Goal: Transaction & Acquisition: Purchase product/service

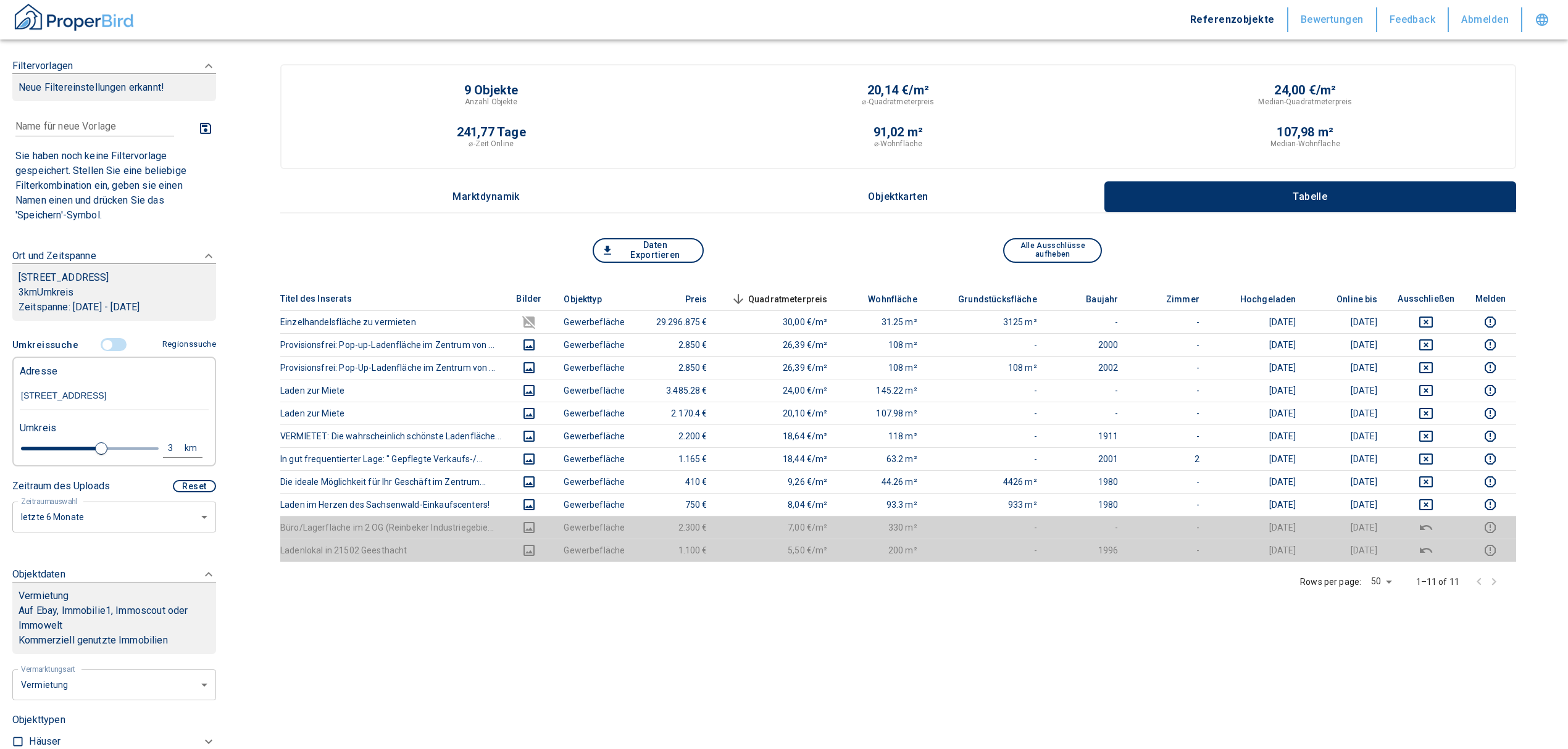
scroll to position [82, 0]
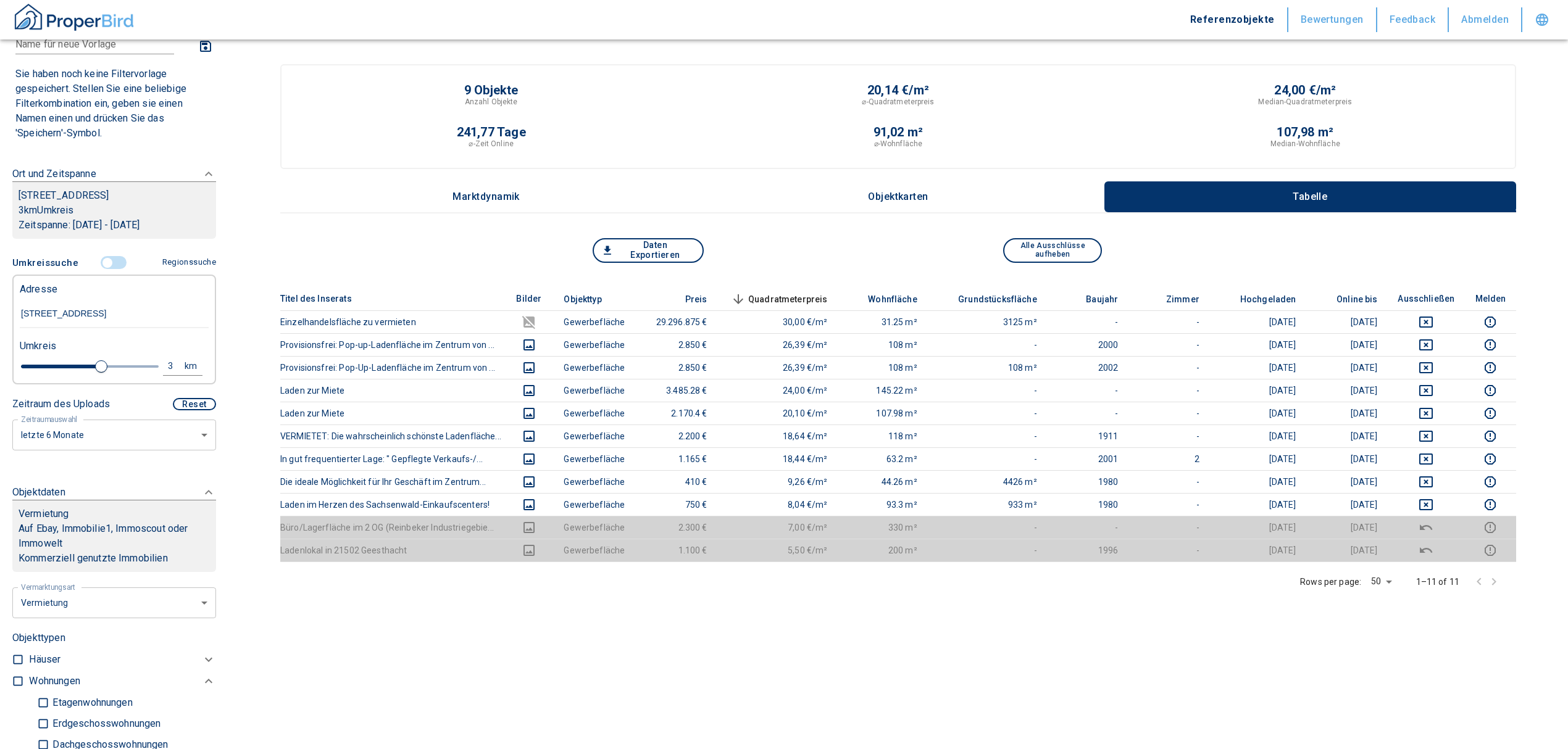
click at [102, 258] on input "controlled" at bounding box center [107, 263] width 37 height 14
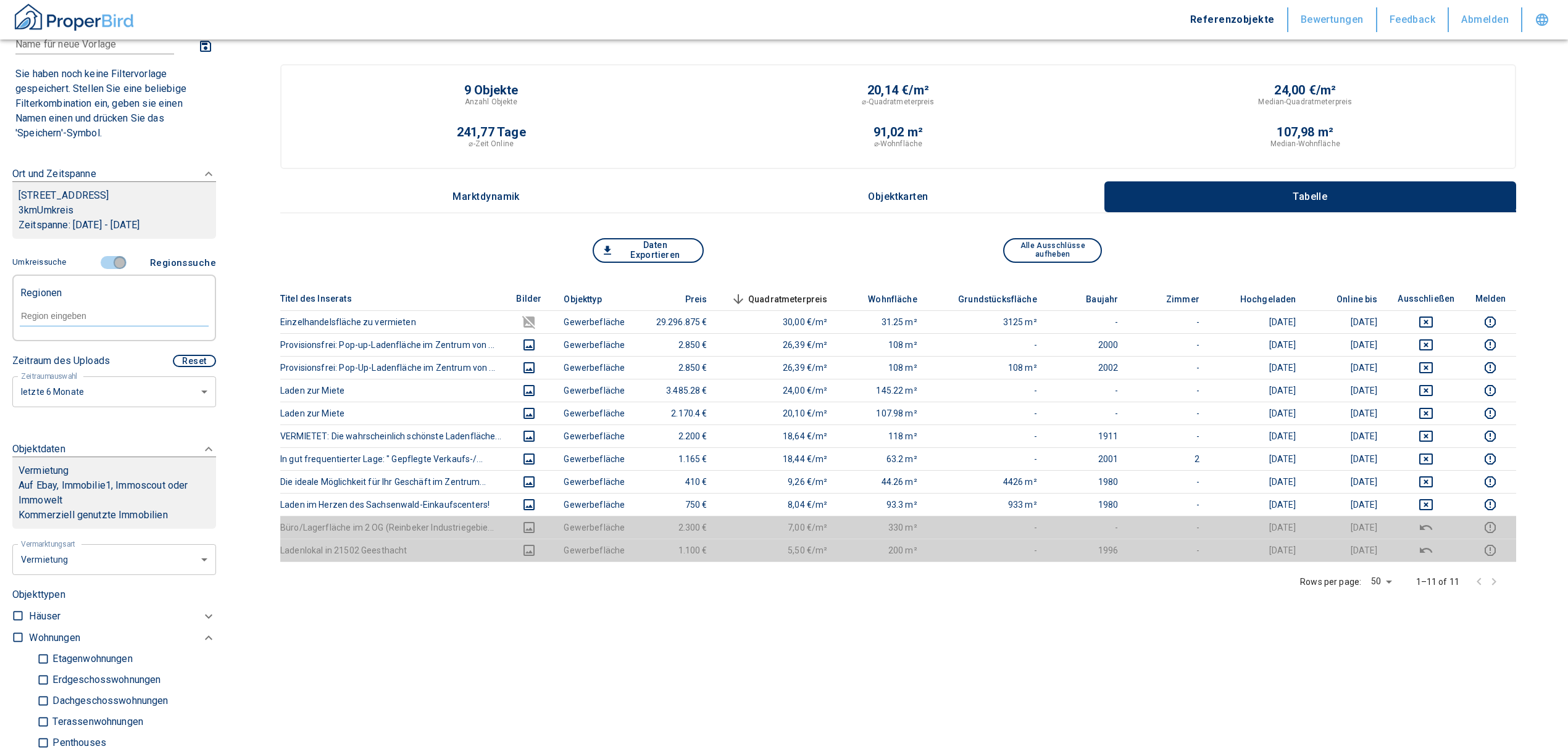
click at [110, 261] on input "controlled" at bounding box center [120, 263] width 37 height 14
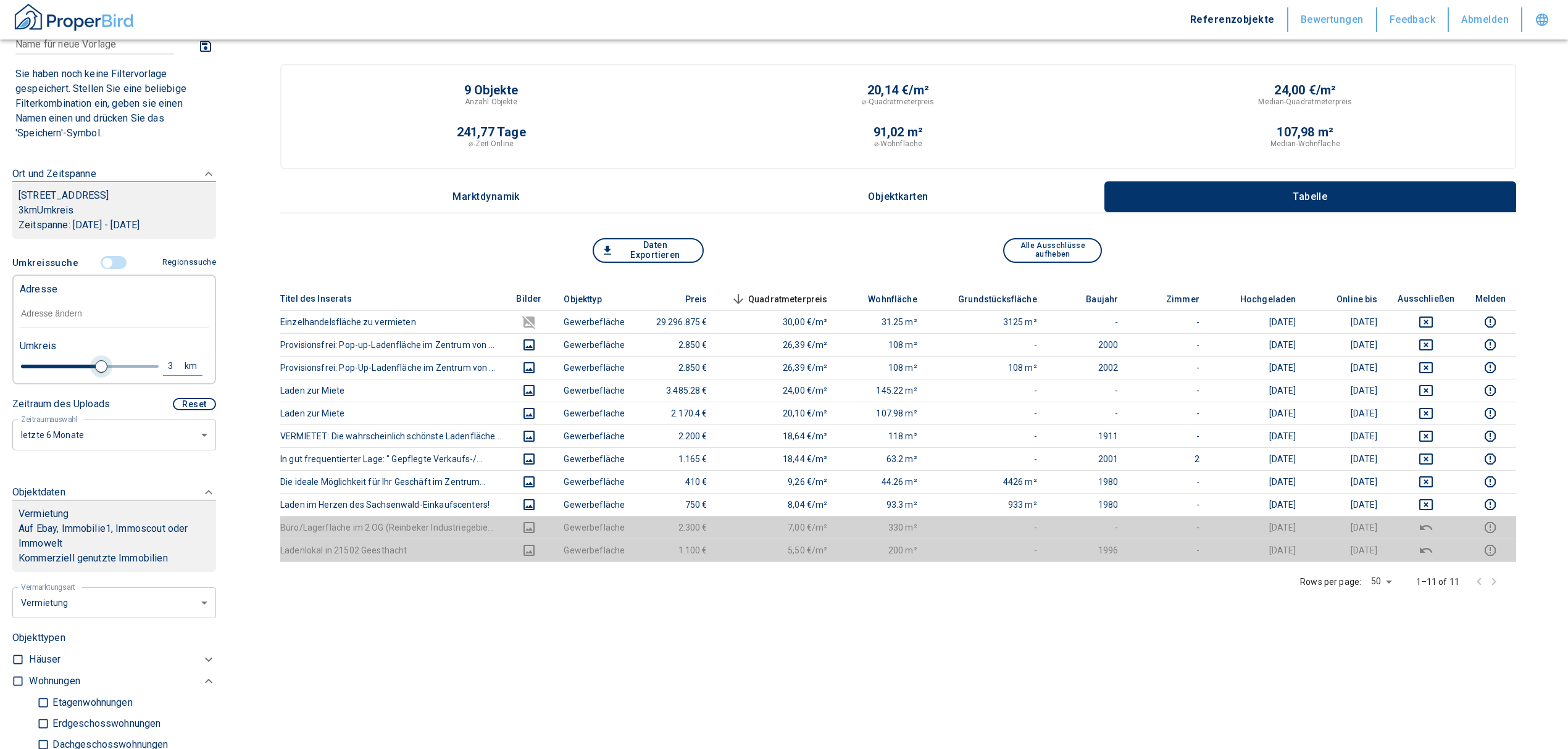
type input "2020"
type input "2.8"
type input "2020"
type input "2.6"
type input "2020"
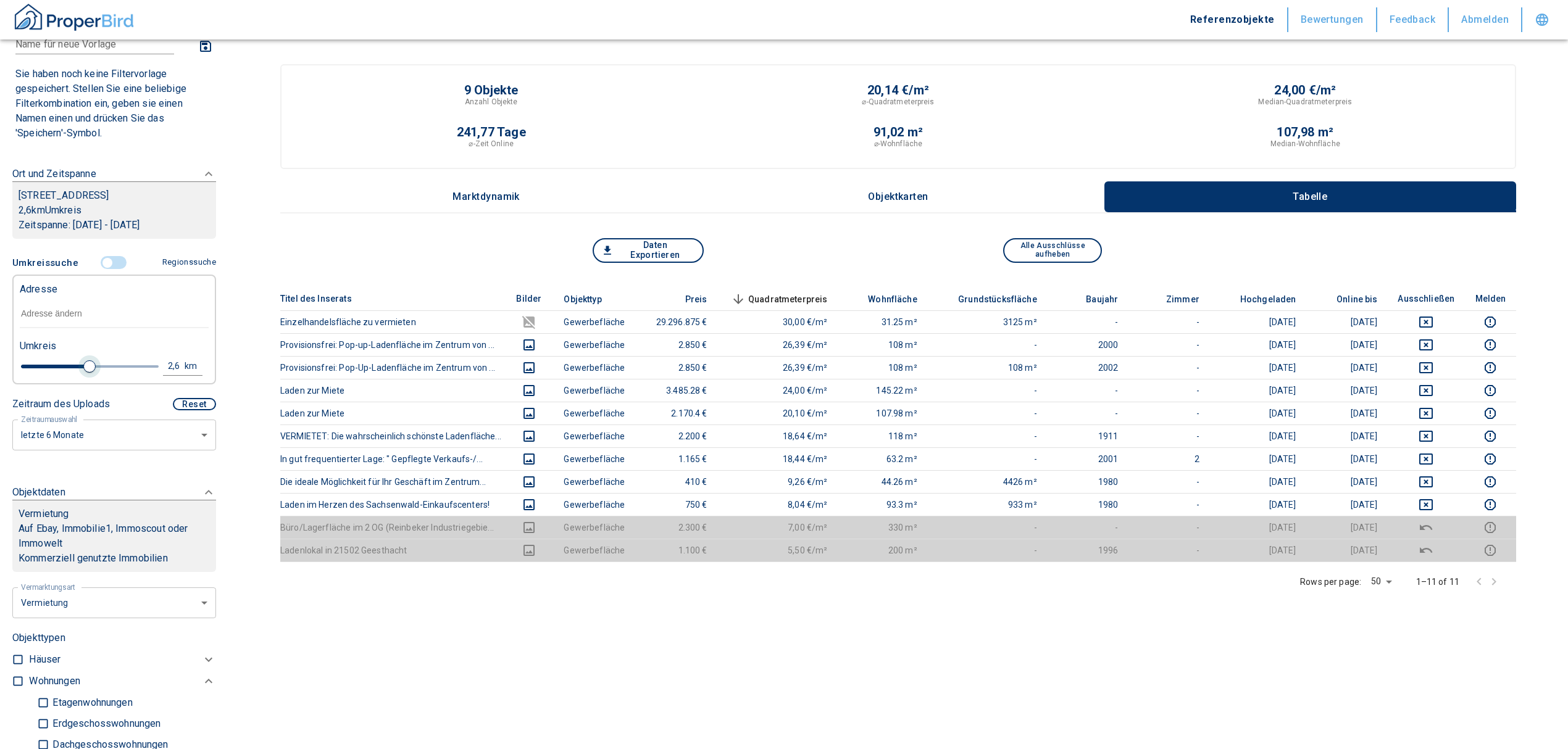
type input "2"
type input "2020"
type input "1.6"
type input "2020"
type input "1.4"
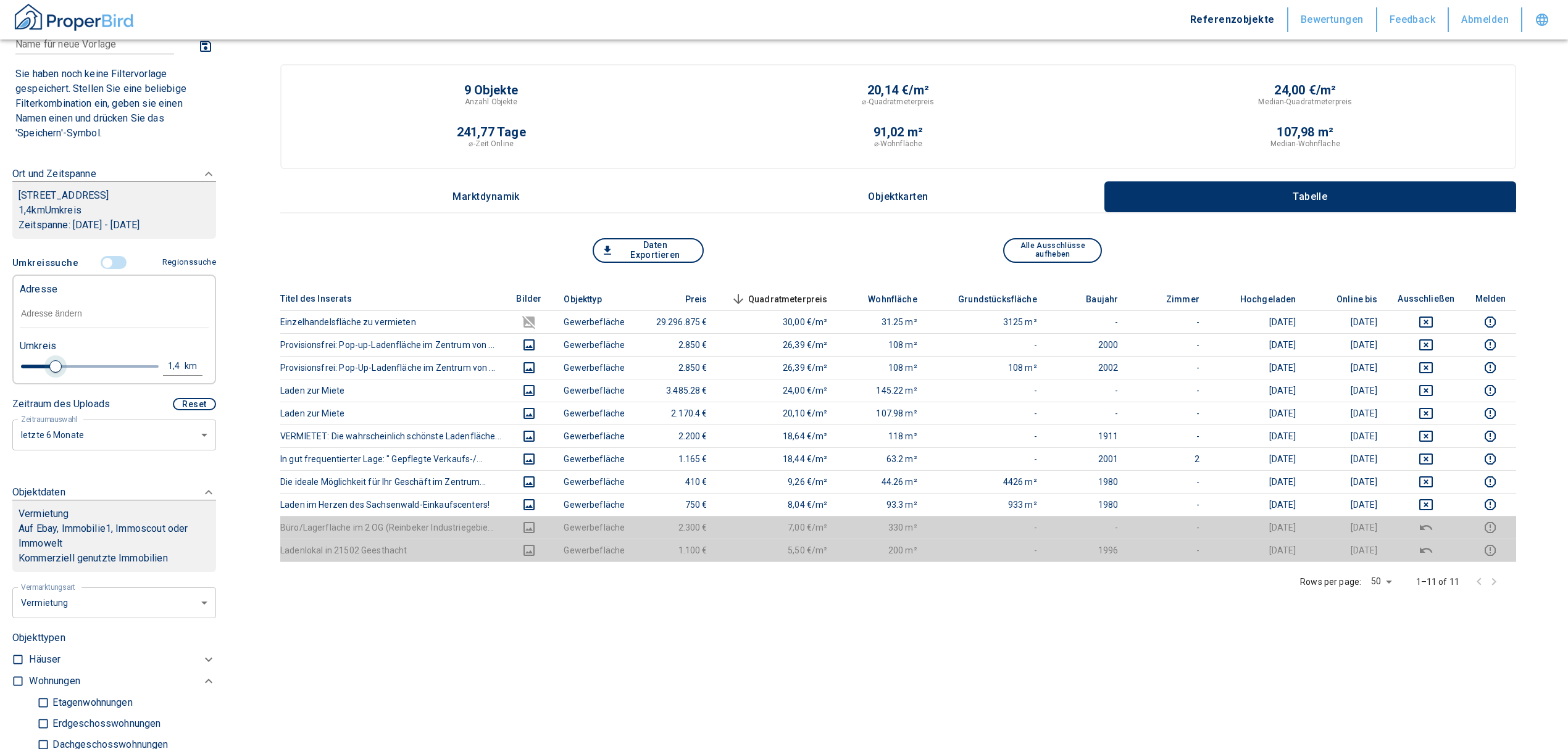
type input "2020"
type input "1.2"
type input "2020"
type input "1"
drag, startPoint x: 91, startPoint y: 366, endPoint x: 42, endPoint y: 369, distance: 49.1
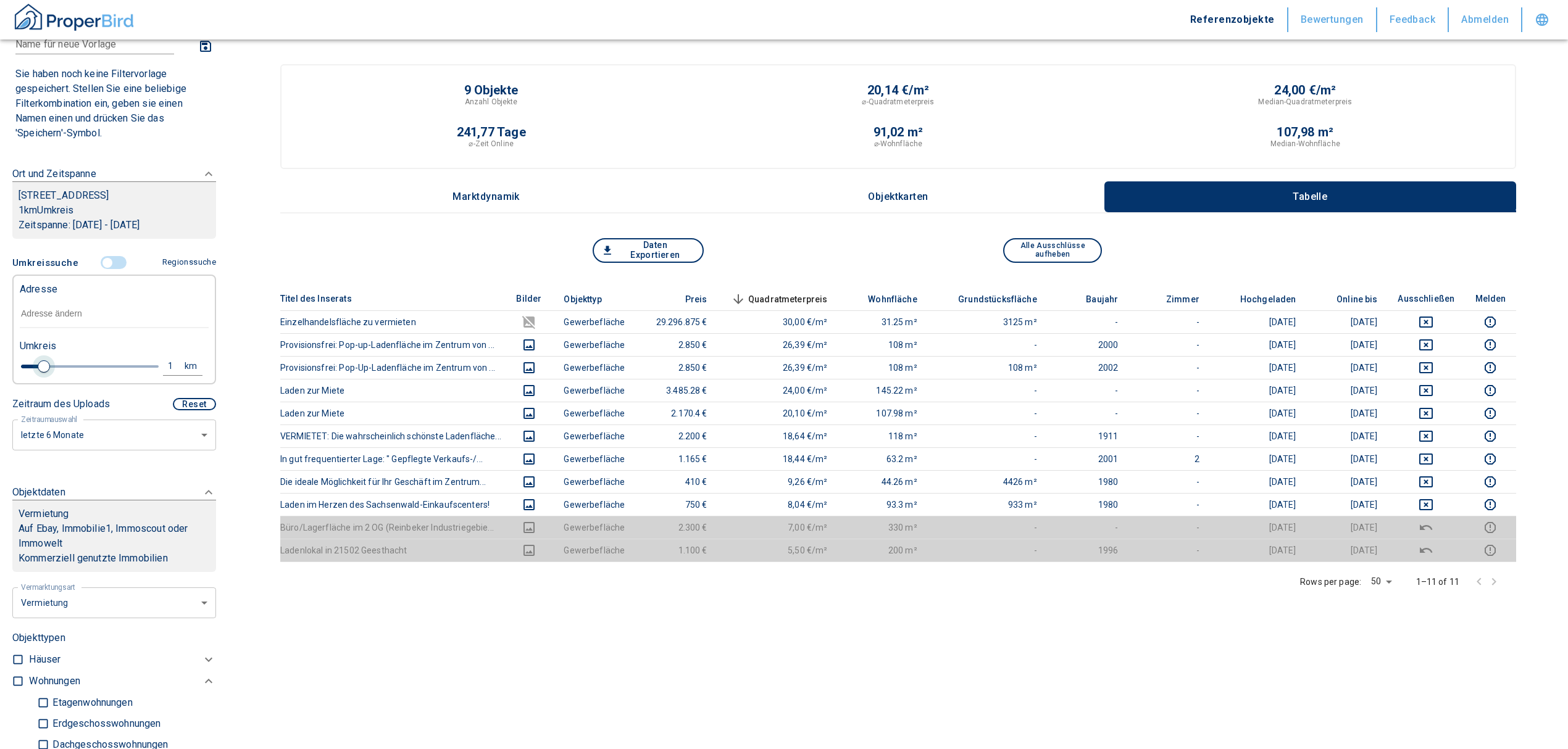
click at [42, 369] on span at bounding box center [43, 366] width 12 height 12
type input "2020"
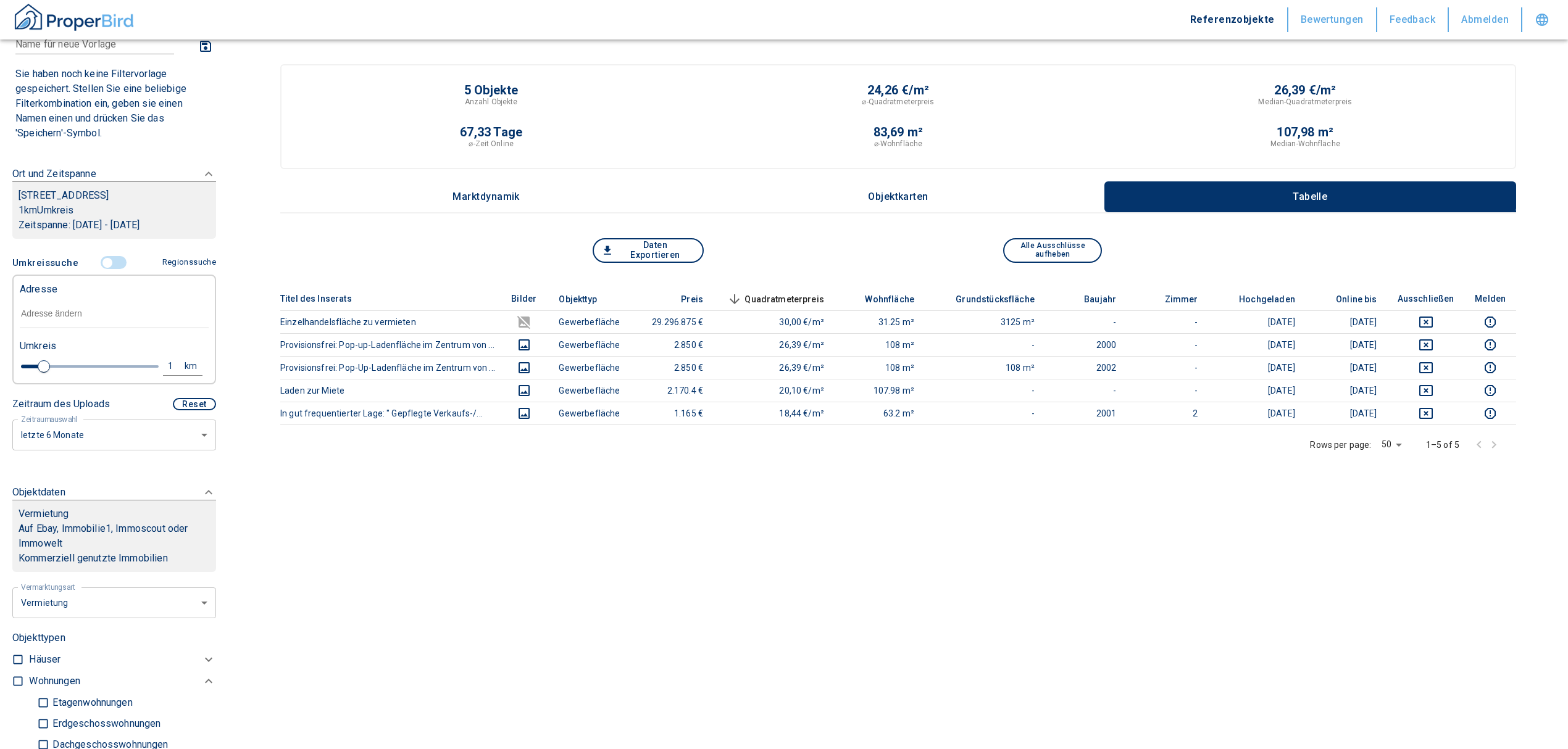
click at [86, 314] on input "text" at bounding box center [114, 314] width 189 height 28
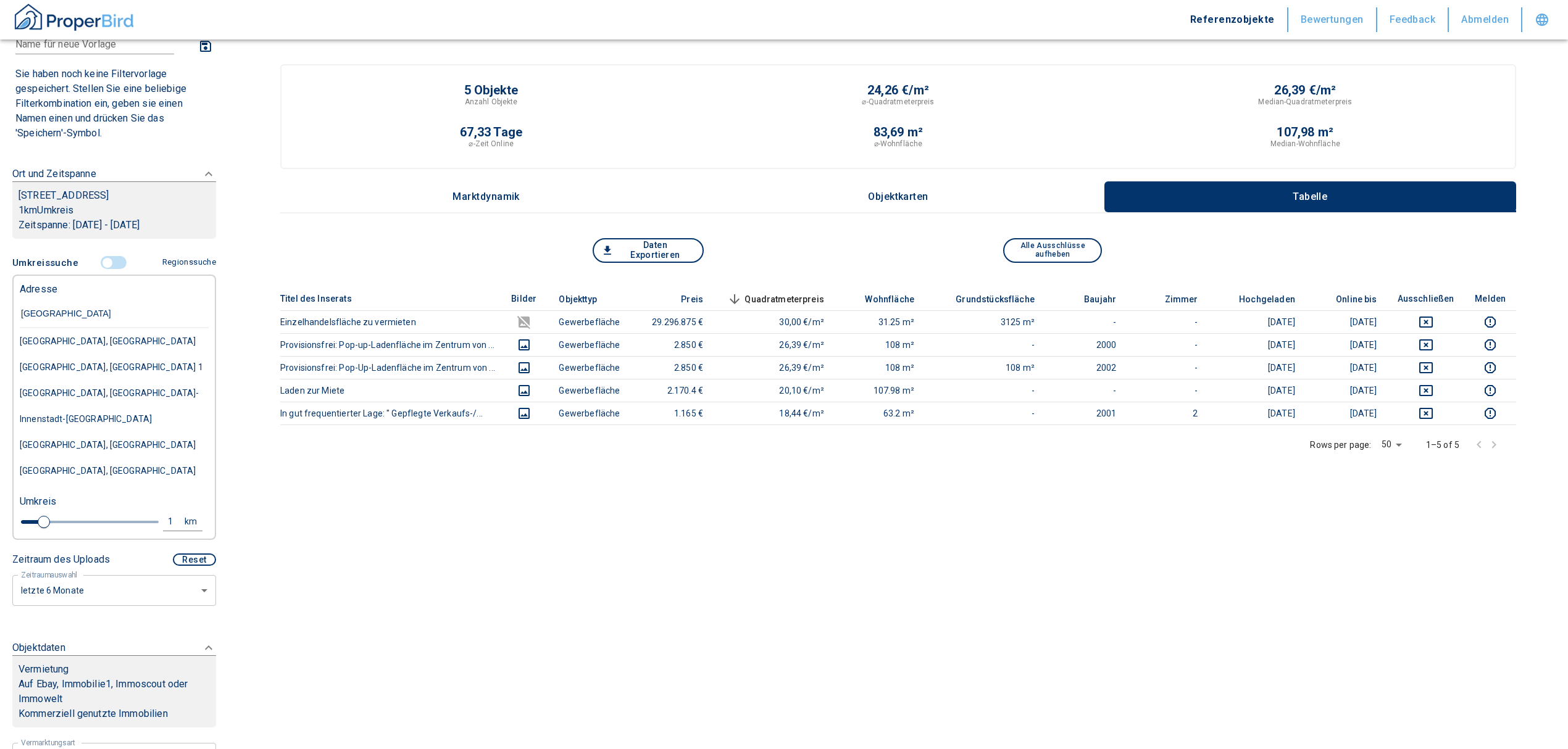
type input "[STREET_ADDRESS]"
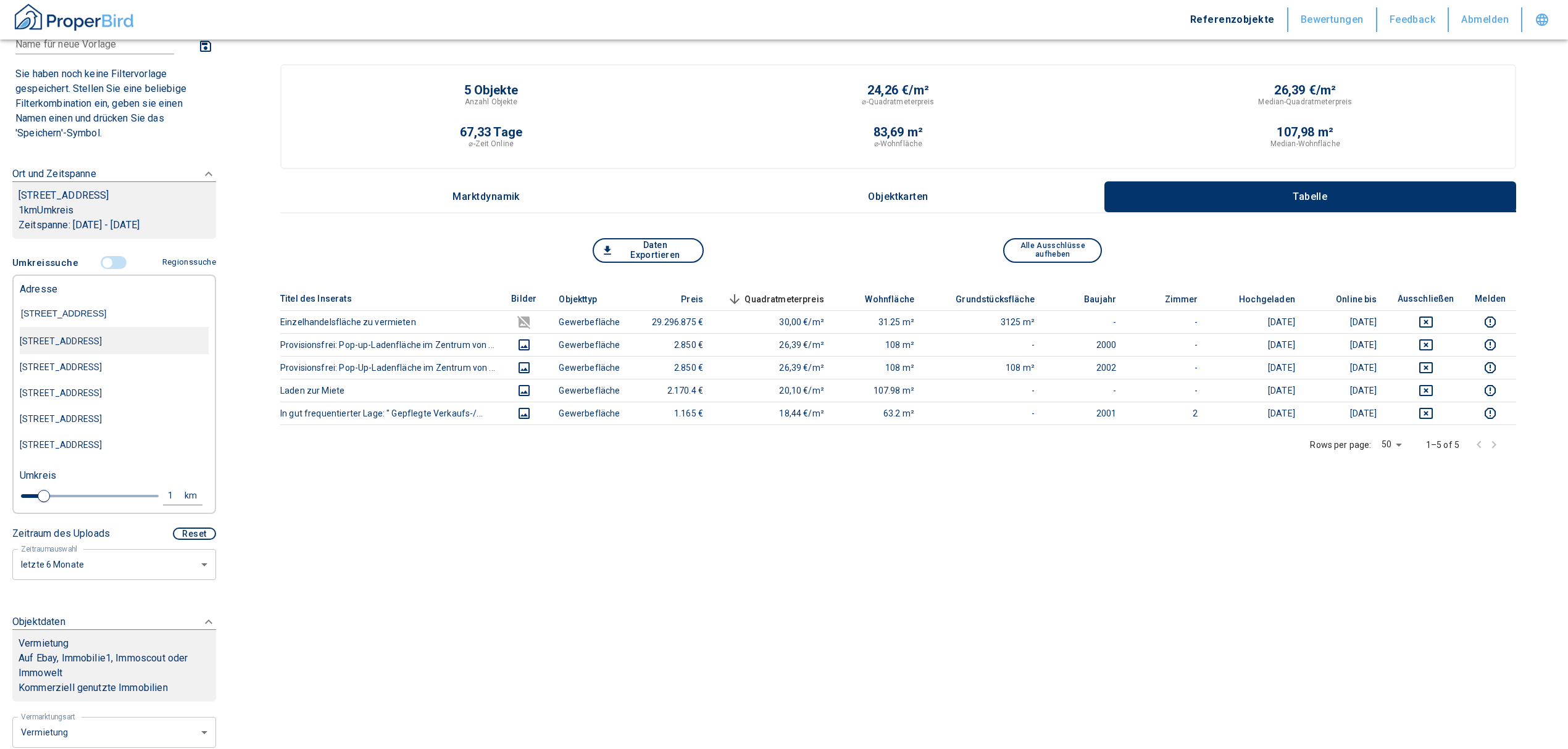
click at [86, 347] on div "[STREET_ADDRESS]" at bounding box center [114, 341] width 189 height 26
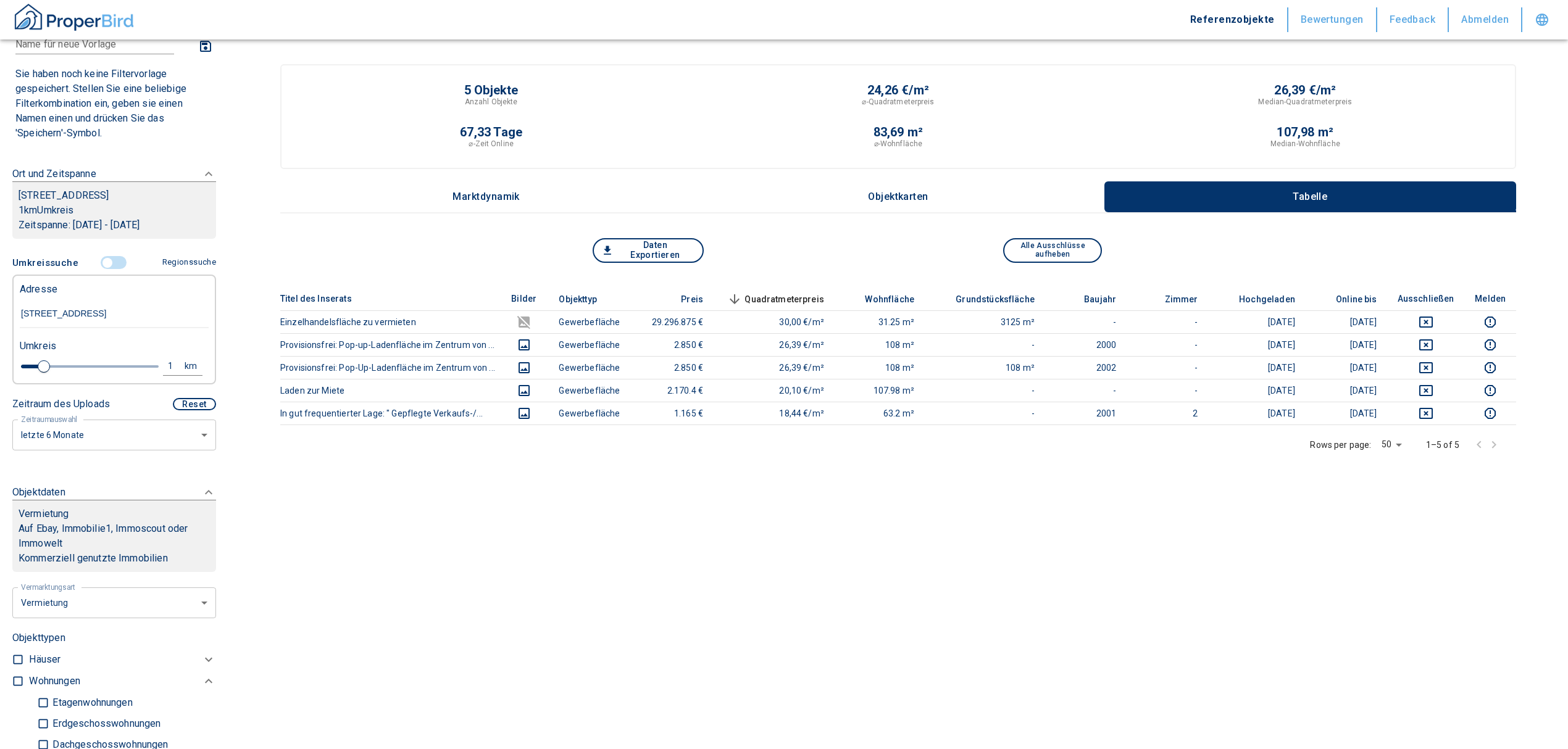
type input "2020"
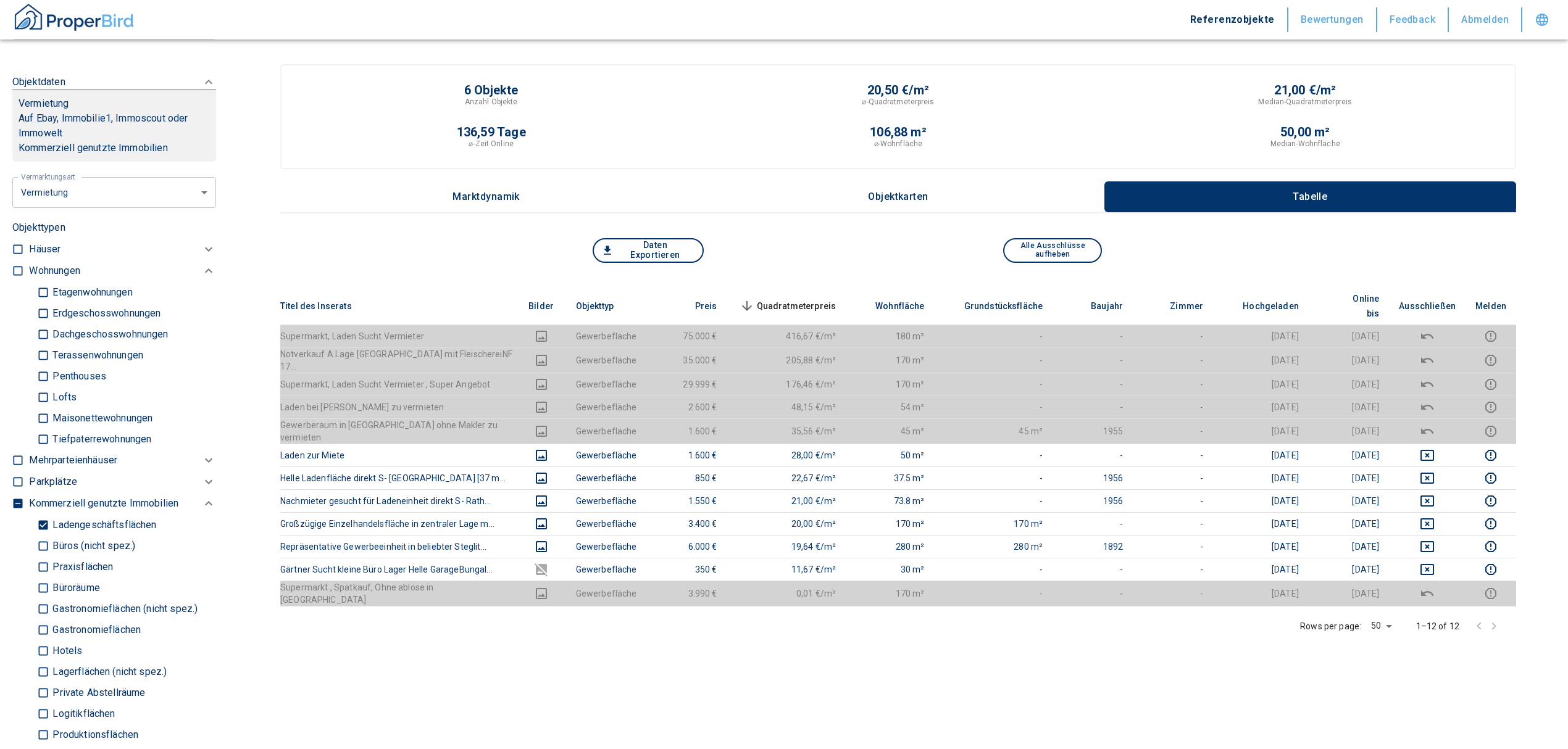
scroll to position [494, 0]
type input "[STREET_ADDRESS]"
click at [42, 533] on input "Ladengeschäftsflächen" at bounding box center [43, 523] width 12 height 21
checkbox input "false"
type input "2020"
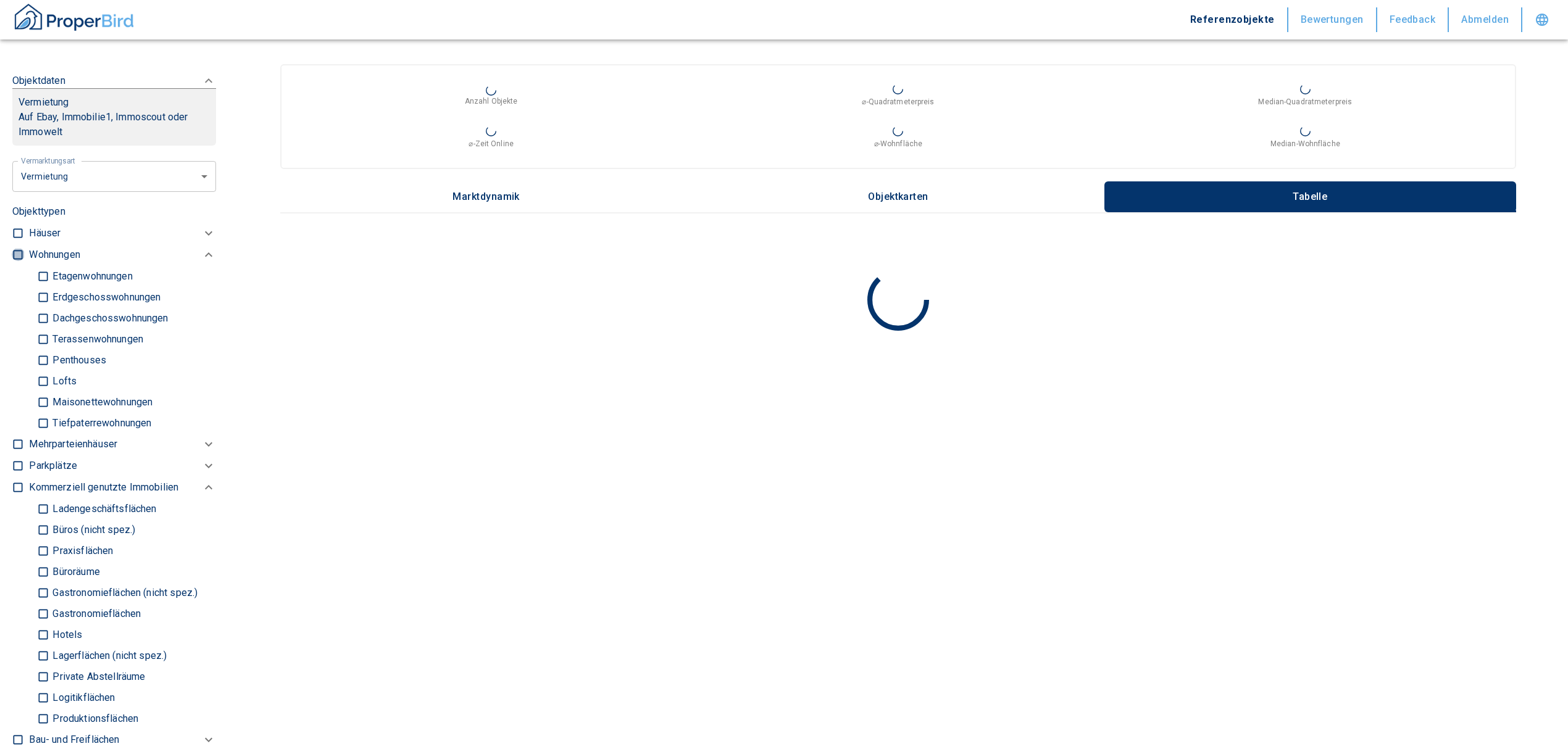
click at [18, 261] on input "checkbox" at bounding box center [18, 254] width 12 height 12
checkbox input "true"
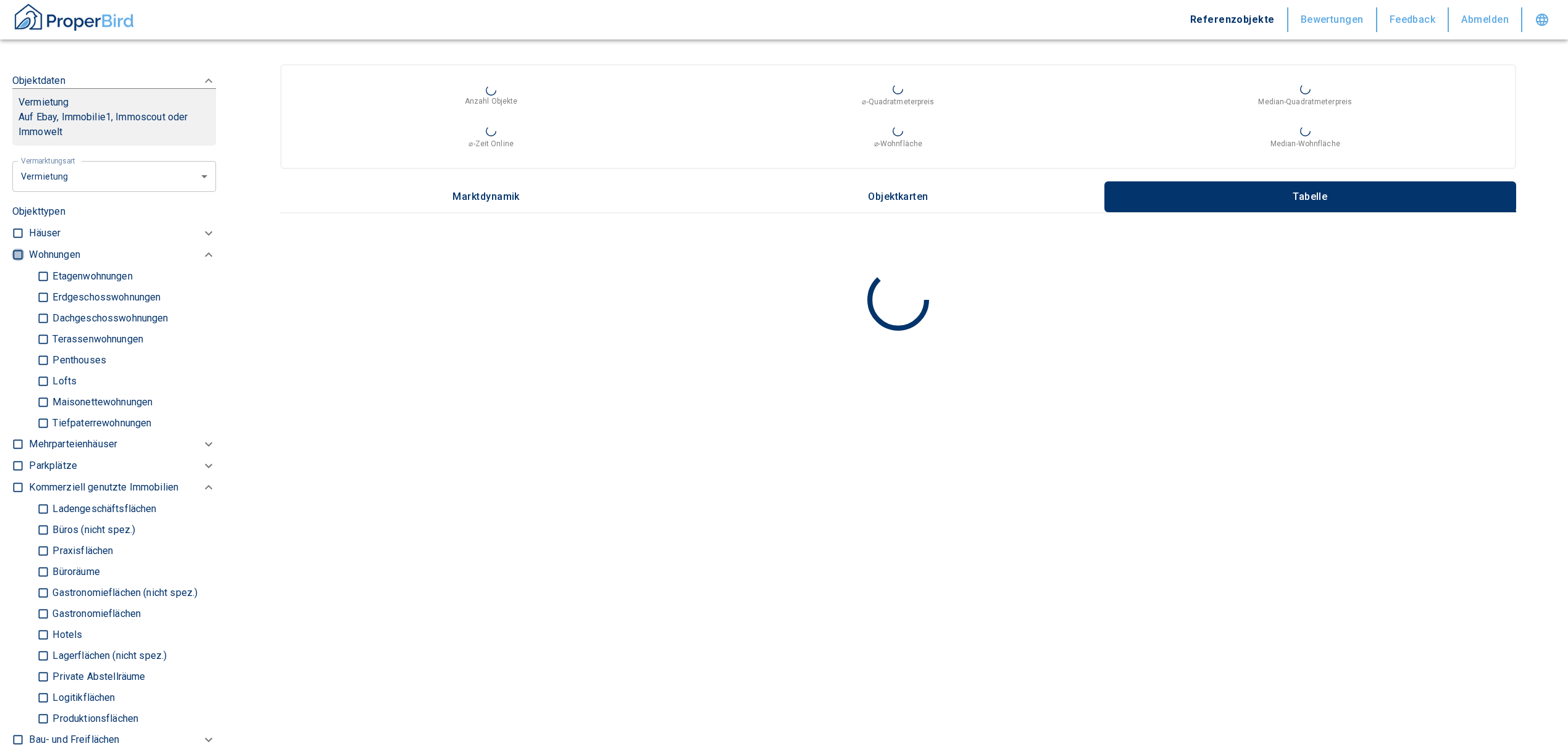
checkbox input "true"
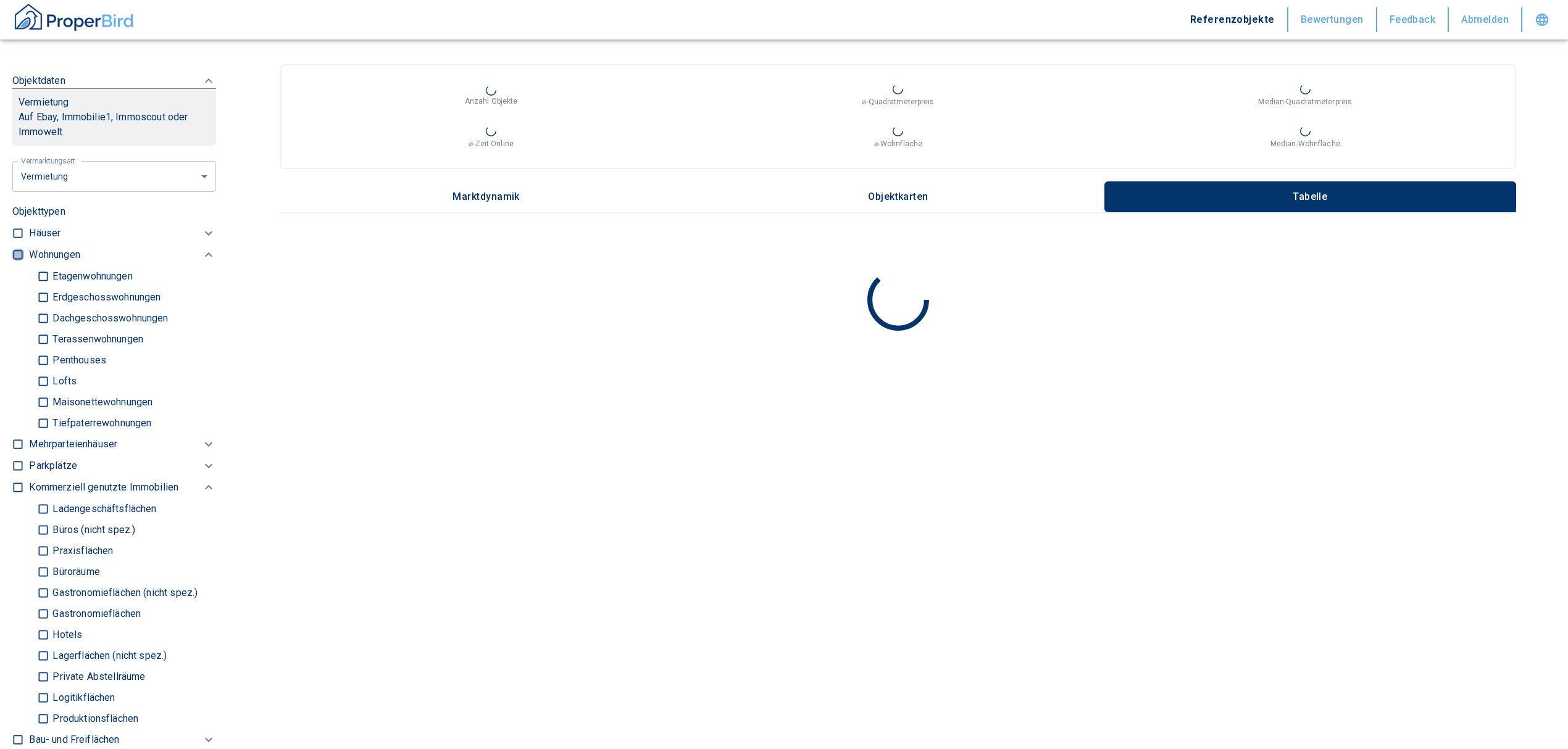
type input "2020"
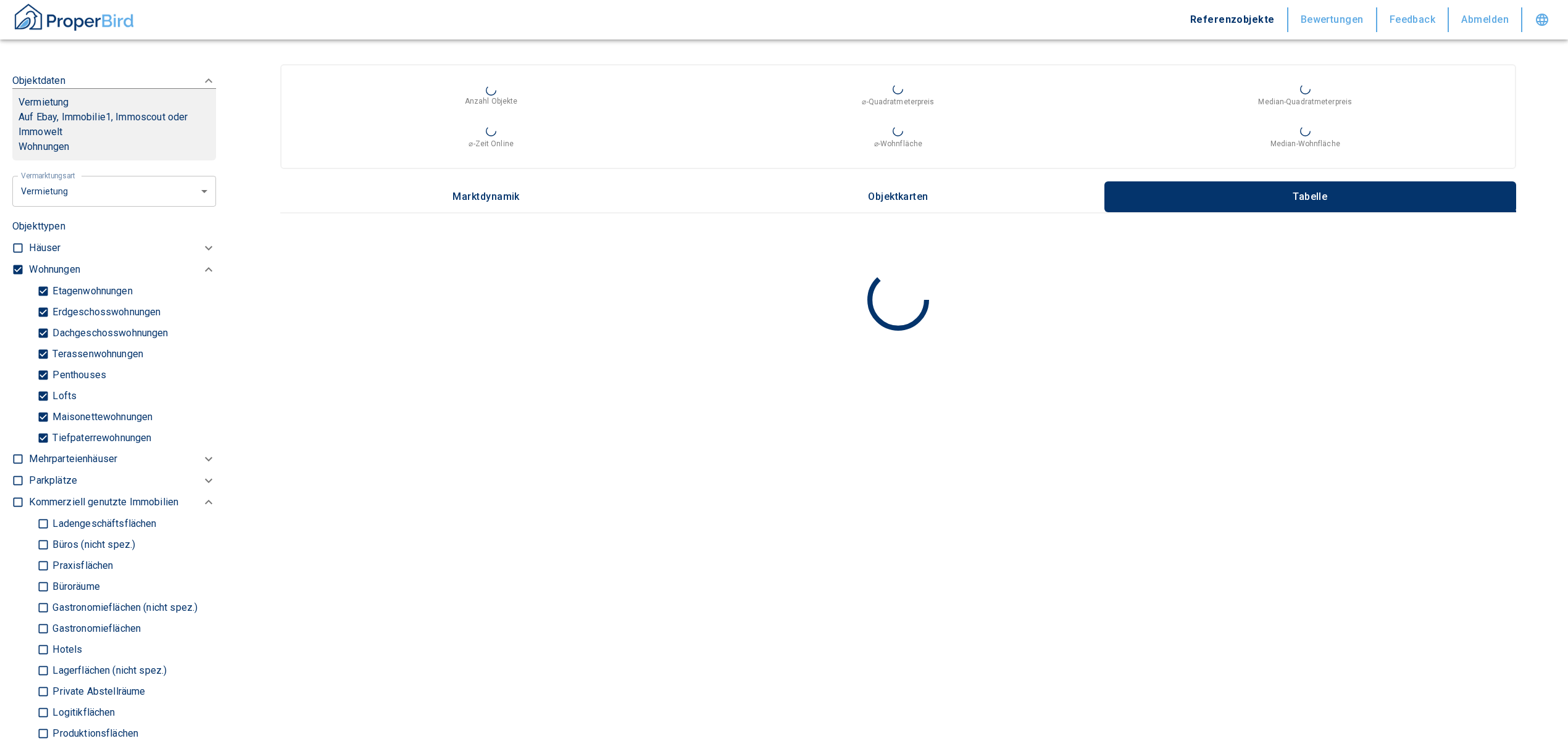
click at [47, 449] on input "Tiefpaterrewohnungen" at bounding box center [43, 437] width 12 height 21
checkbox input "false"
type input "2020"
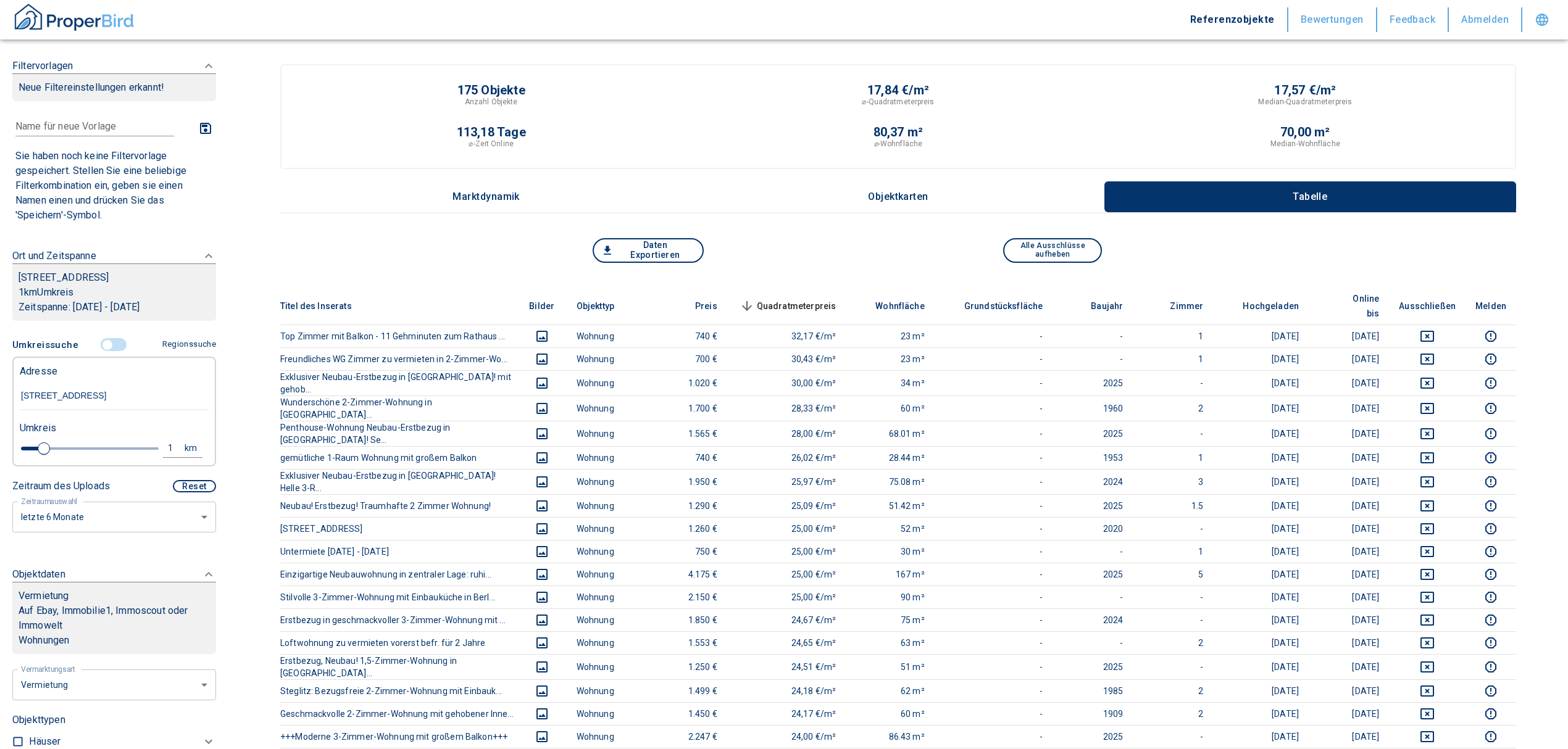
click at [166, 456] on div "1" at bounding box center [177, 448] width 22 height 15
drag, startPoint x: 68, startPoint y: 450, endPoint x: 38, endPoint y: 458, distance: 31.0
click at [38, 458] on div "1 km Neue Suchen" at bounding box center [104, 449] width 189 height 30
type input "0,5"
click at [139, 456] on button "Neue Suchen" at bounding box center [165, 448] width 68 height 18
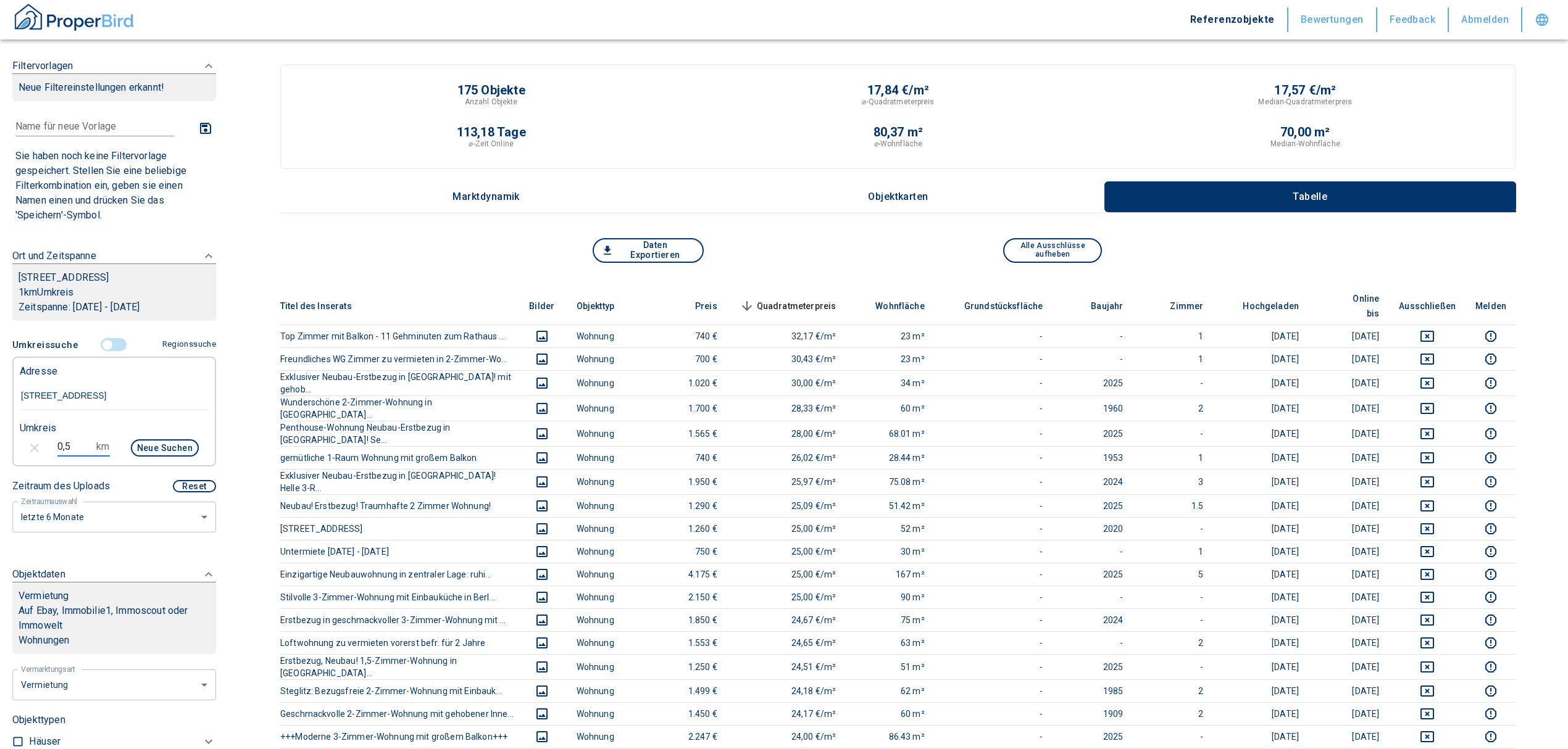
type input "2020"
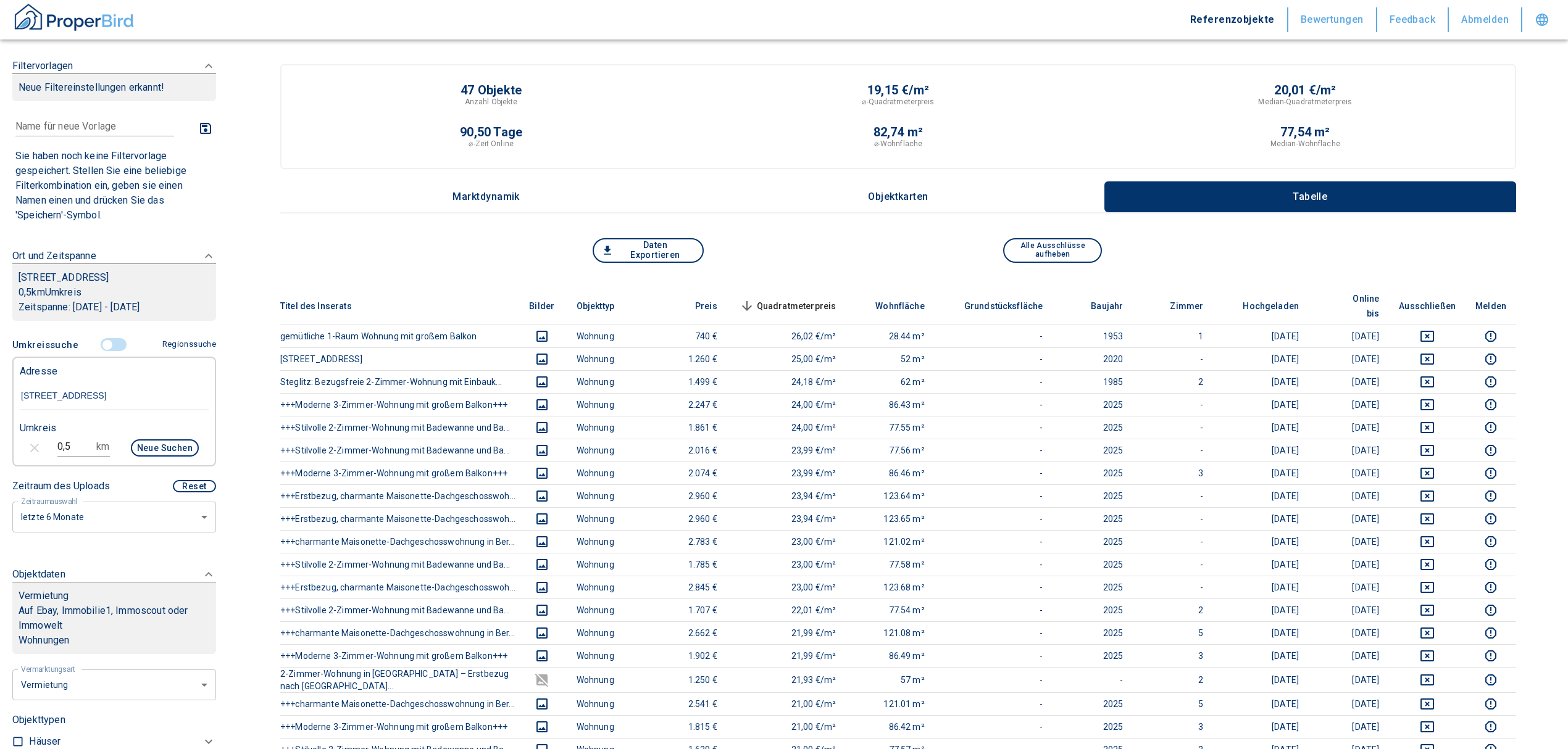
click at [827, 287] on th "Quadratmeterpreis sorted descending" at bounding box center [787, 306] width 119 height 37
click at [819, 299] on span "Quadratmeterpreis sorted descending" at bounding box center [787, 306] width 99 height 14
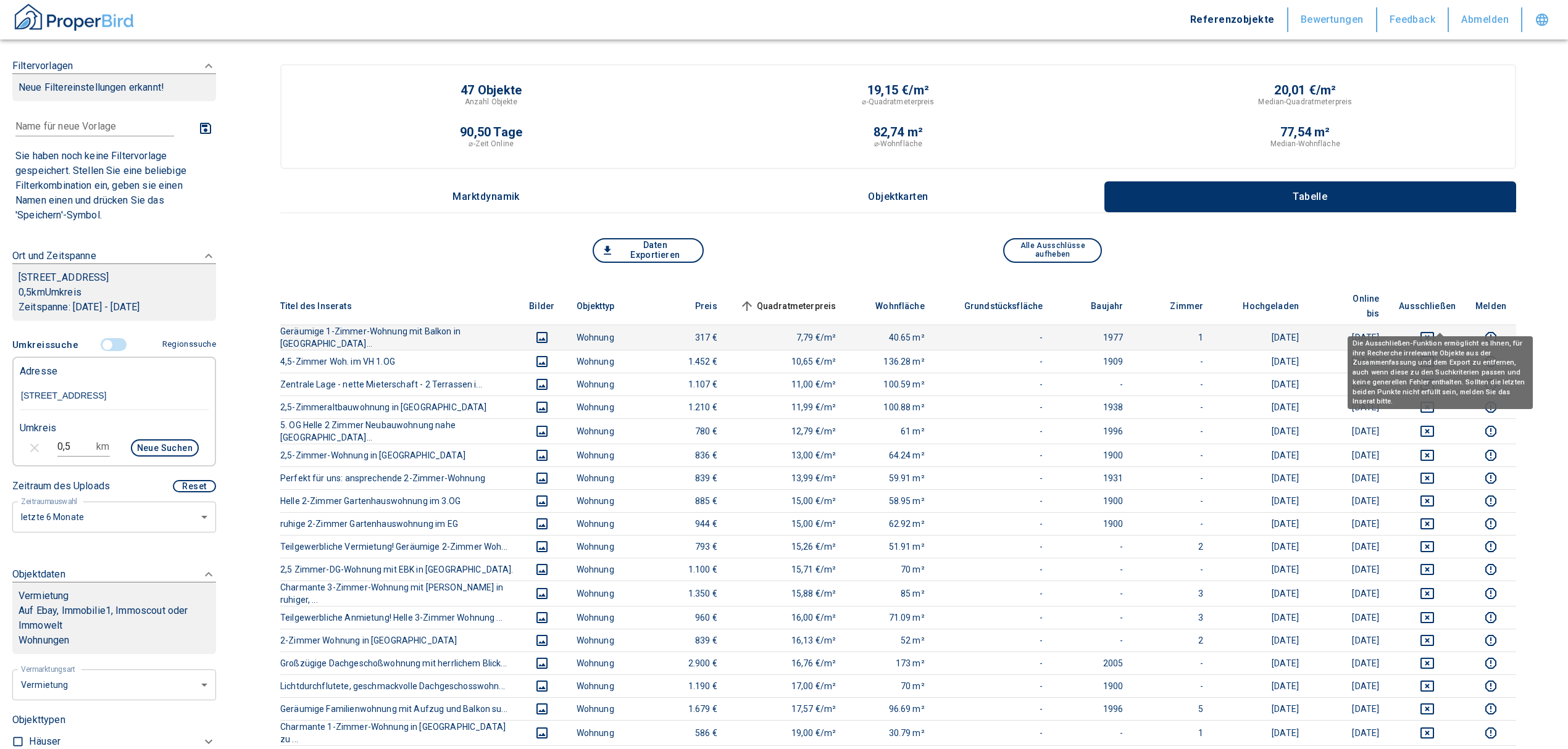
click at [1434, 332] on icon "deselect this listing" at bounding box center [1427, 338] width 14 height 11
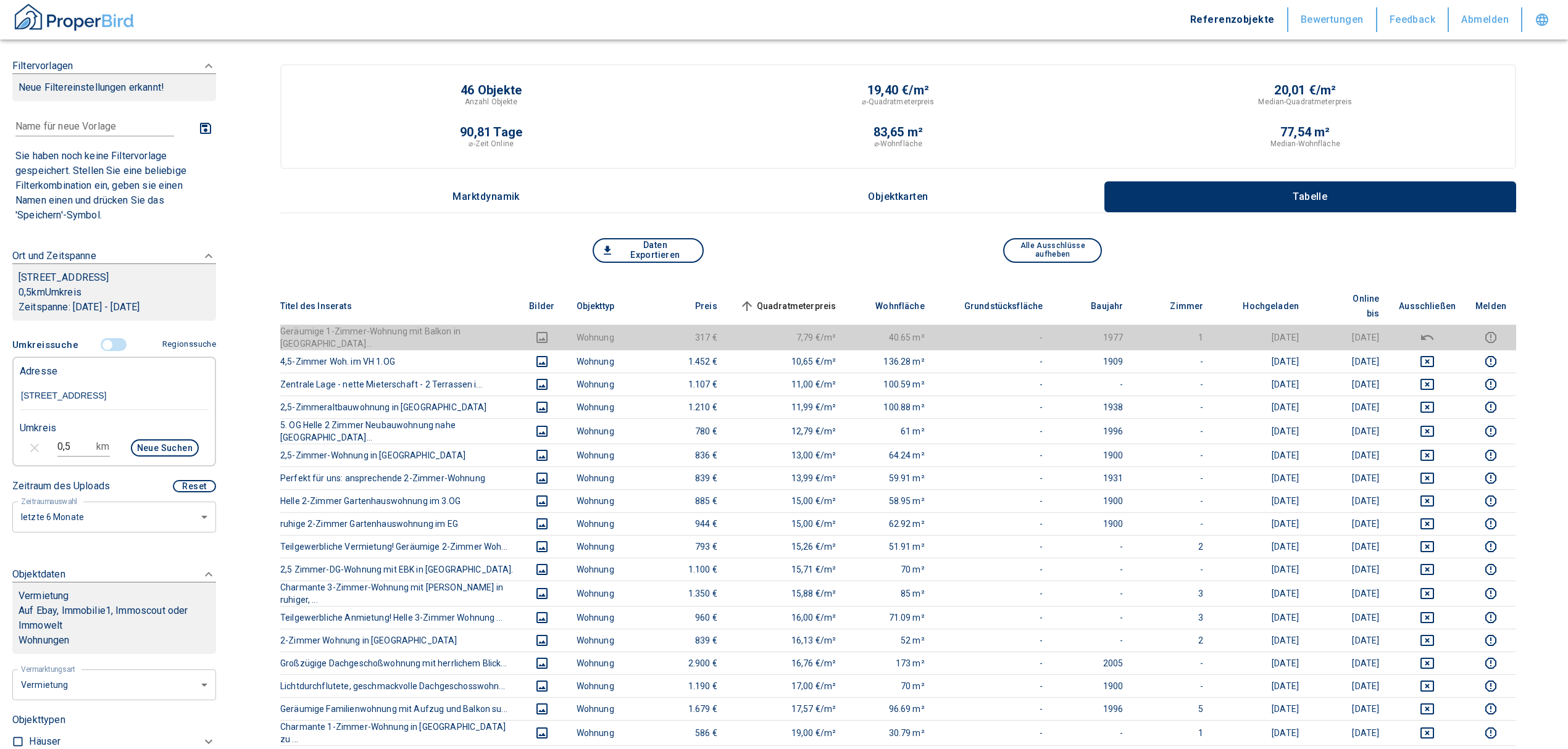
click at [815, 299] on span "Quadratmeterpreis sorted ascending" at bounding box center [787, 306] width 99 height 14
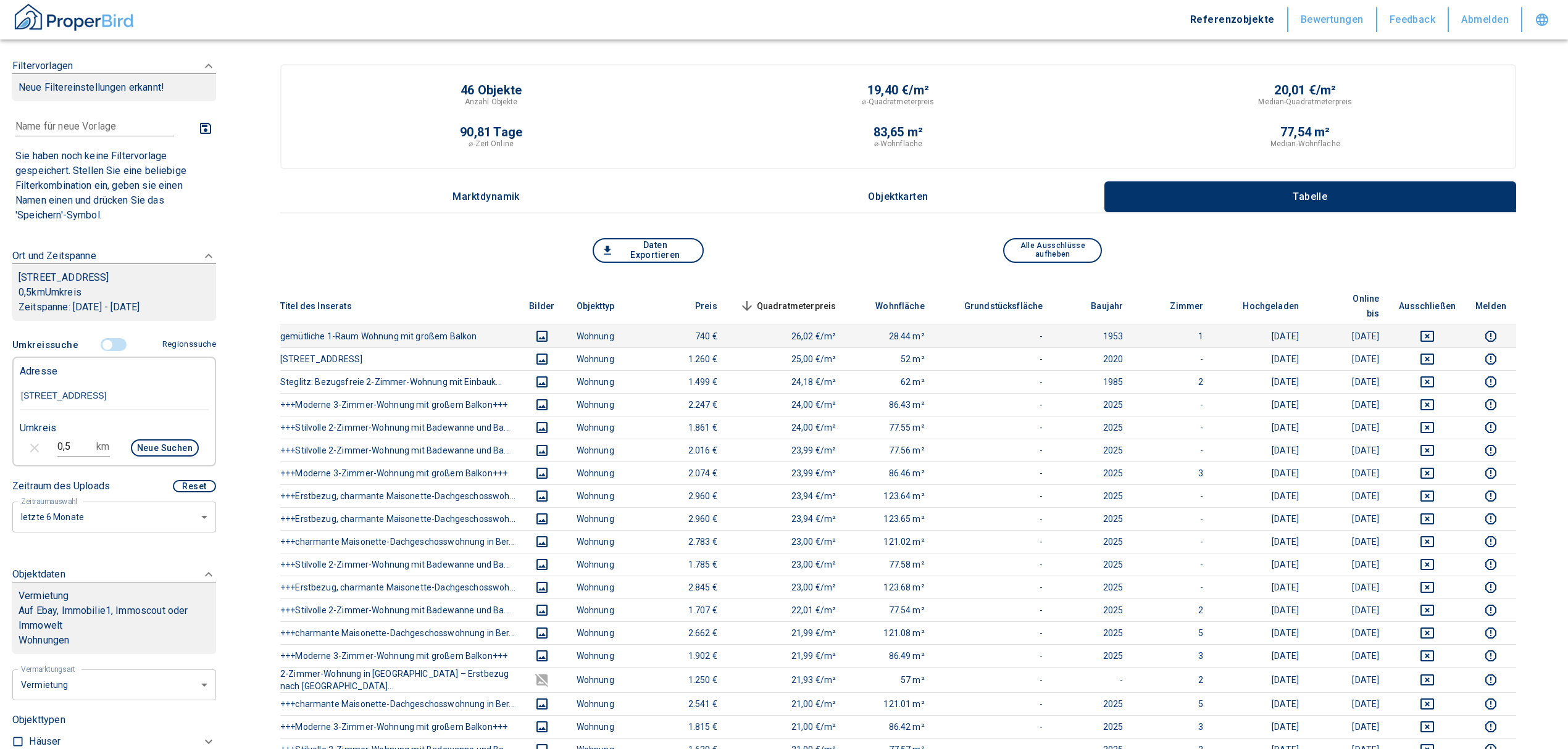
click at [1435, 329] on icon "deselect this listing" at bounding box center [1427, 336] width 14 height 14
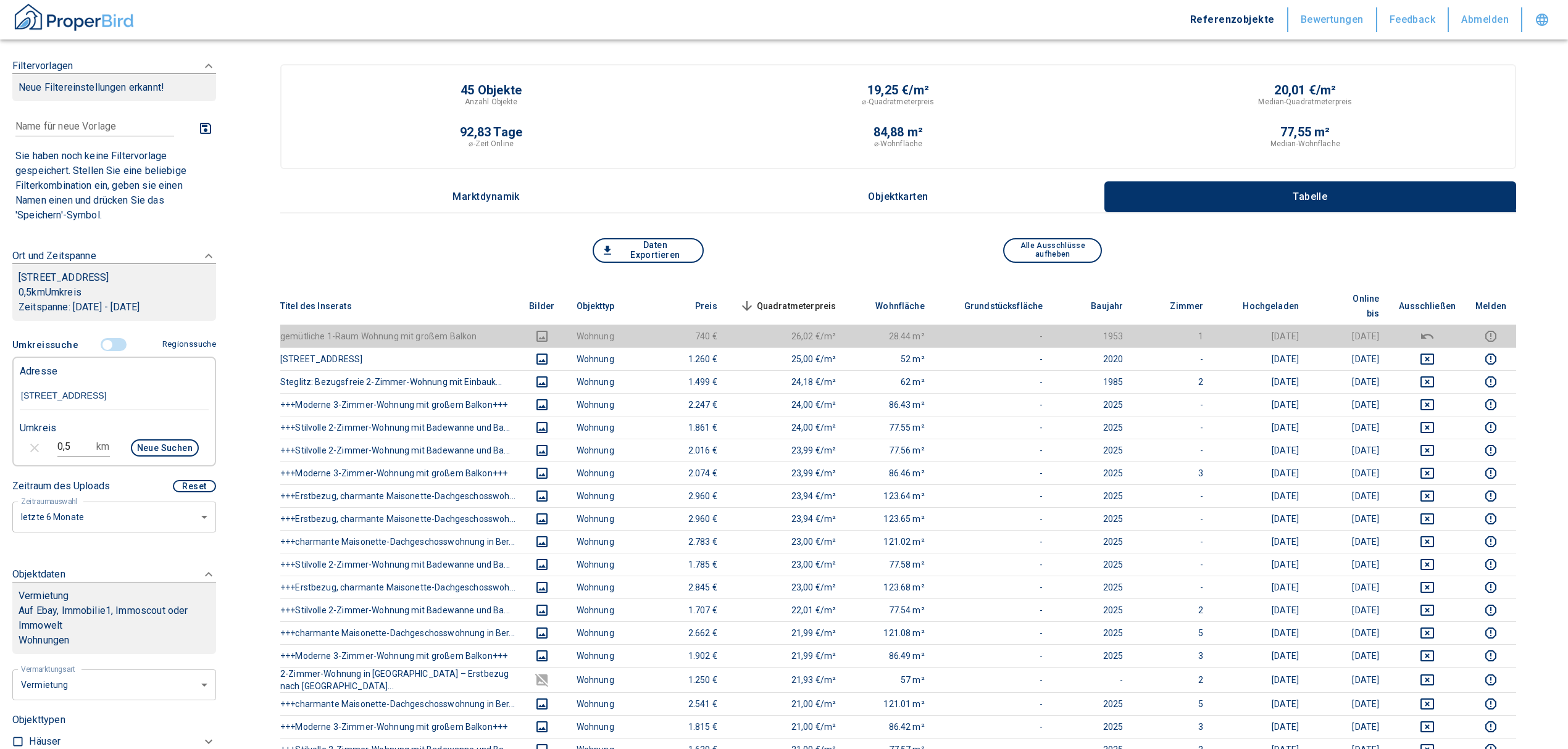
click at [818, 299] on span "Quadratmeterpreis sorted descending" at bounding box center [787, 306] width 99 height 14
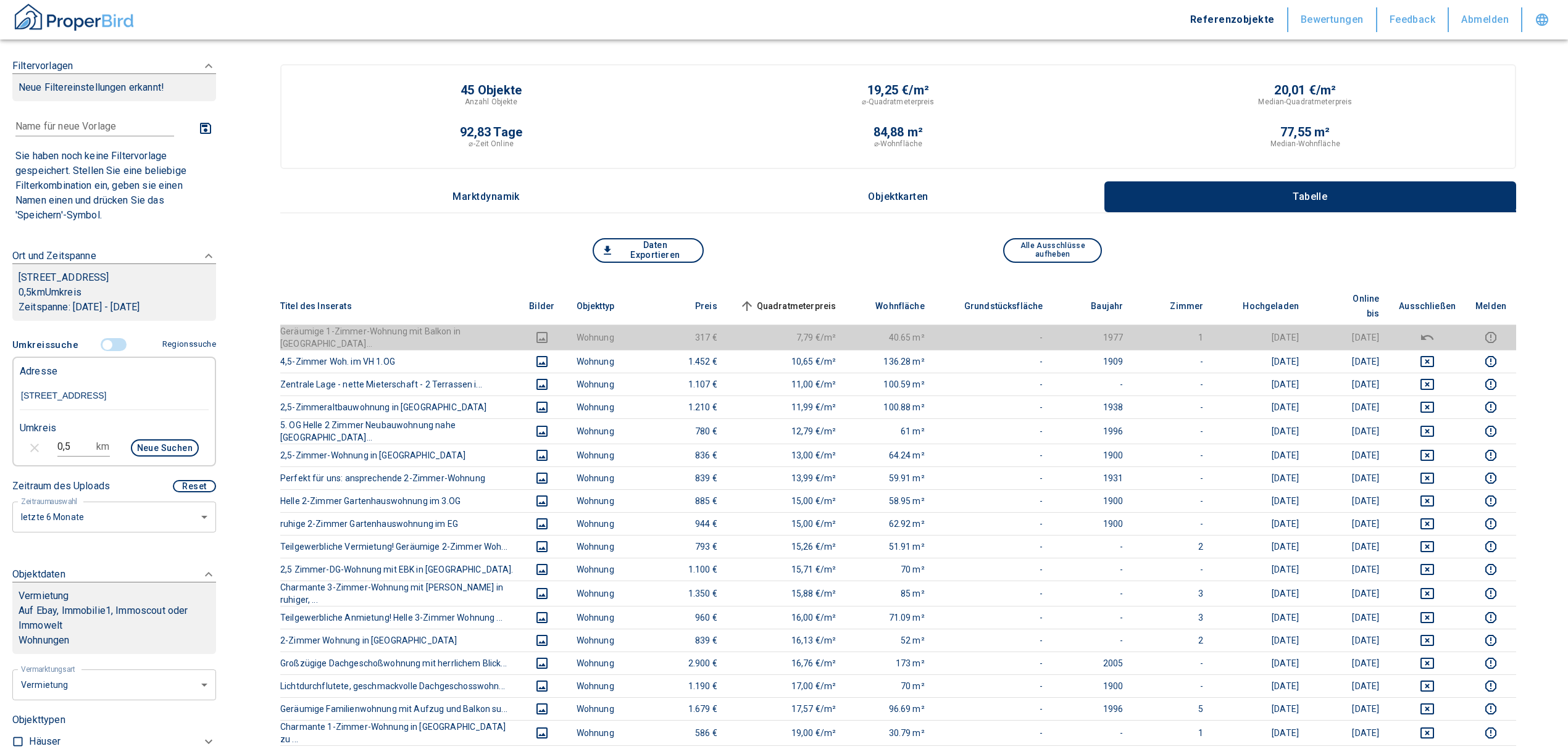
click at [104, 352] on input "controlled" at bounding box center [107, 345] width 37 height 14
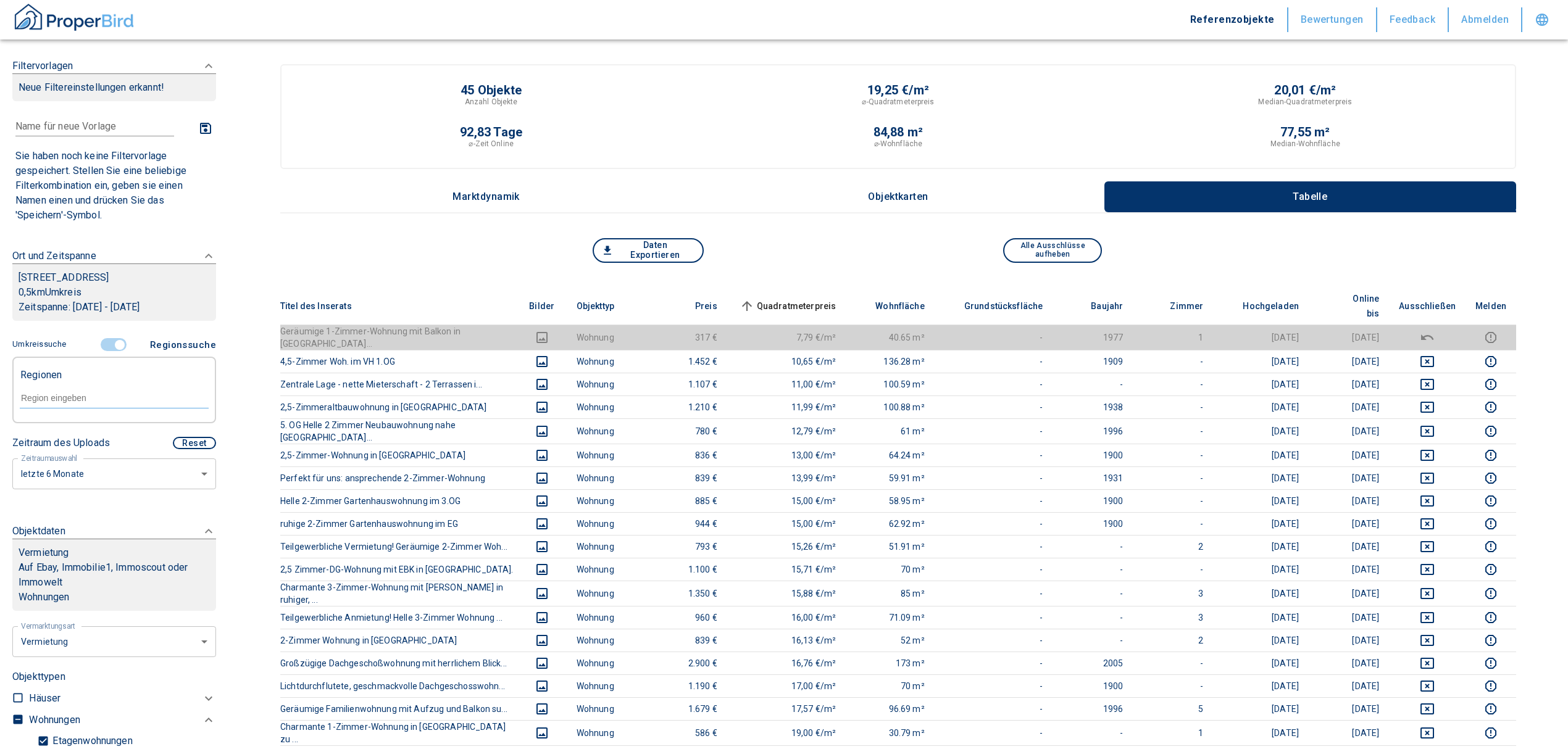
click at [84, 404] on input "text" at bounding box center [114, 398] width 189 height 11
click at [82, 446] on li "10315 [GEOGRAPHIC_DATA]" at bounding box center [107, 440] width 177 height 22
type input "10315"
type input "2020"
type input "10315 [GEOGRAPHIC_DATA]"
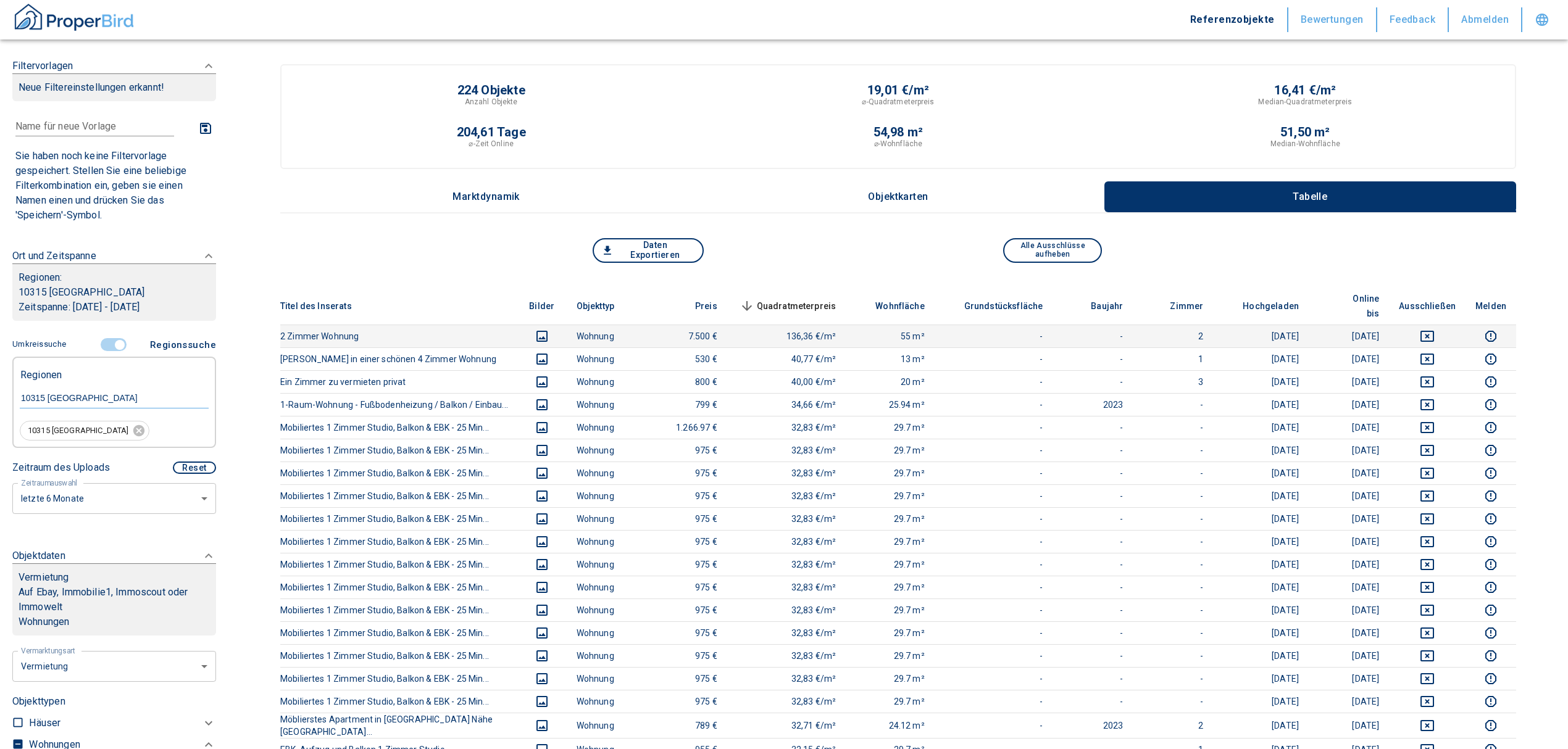
click at [1435, 329] on icon "deselect this listing" at bounding box center [1427, 336] width 14 height 14
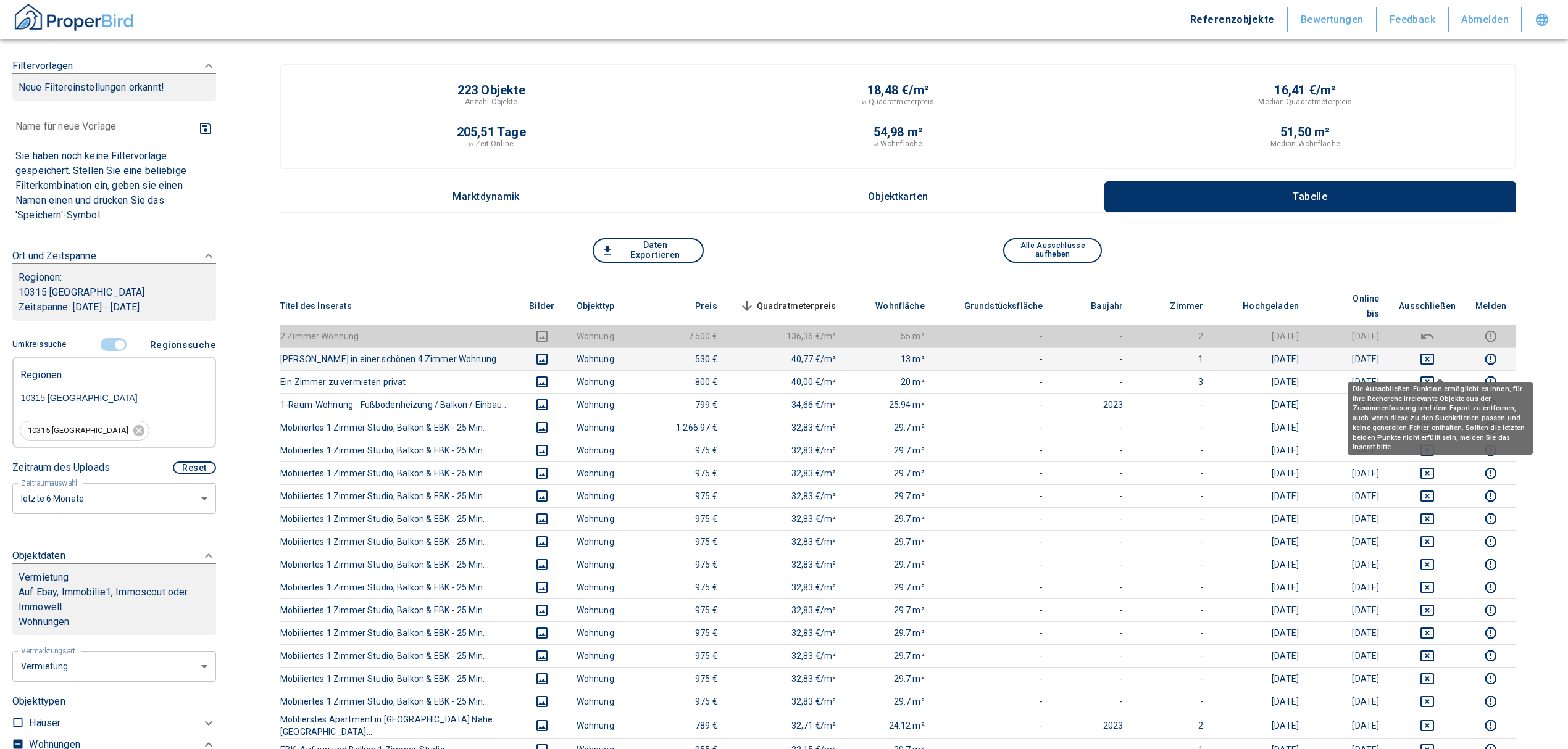
drag, startPoint x: 1441, startPoint y: 363, endPoint x: 1439, endPoint y: 342, distance: 21.1
click at [1435, 375] on icon "deselect this listing" at bounding box center [1427, 382] width 14 height 14
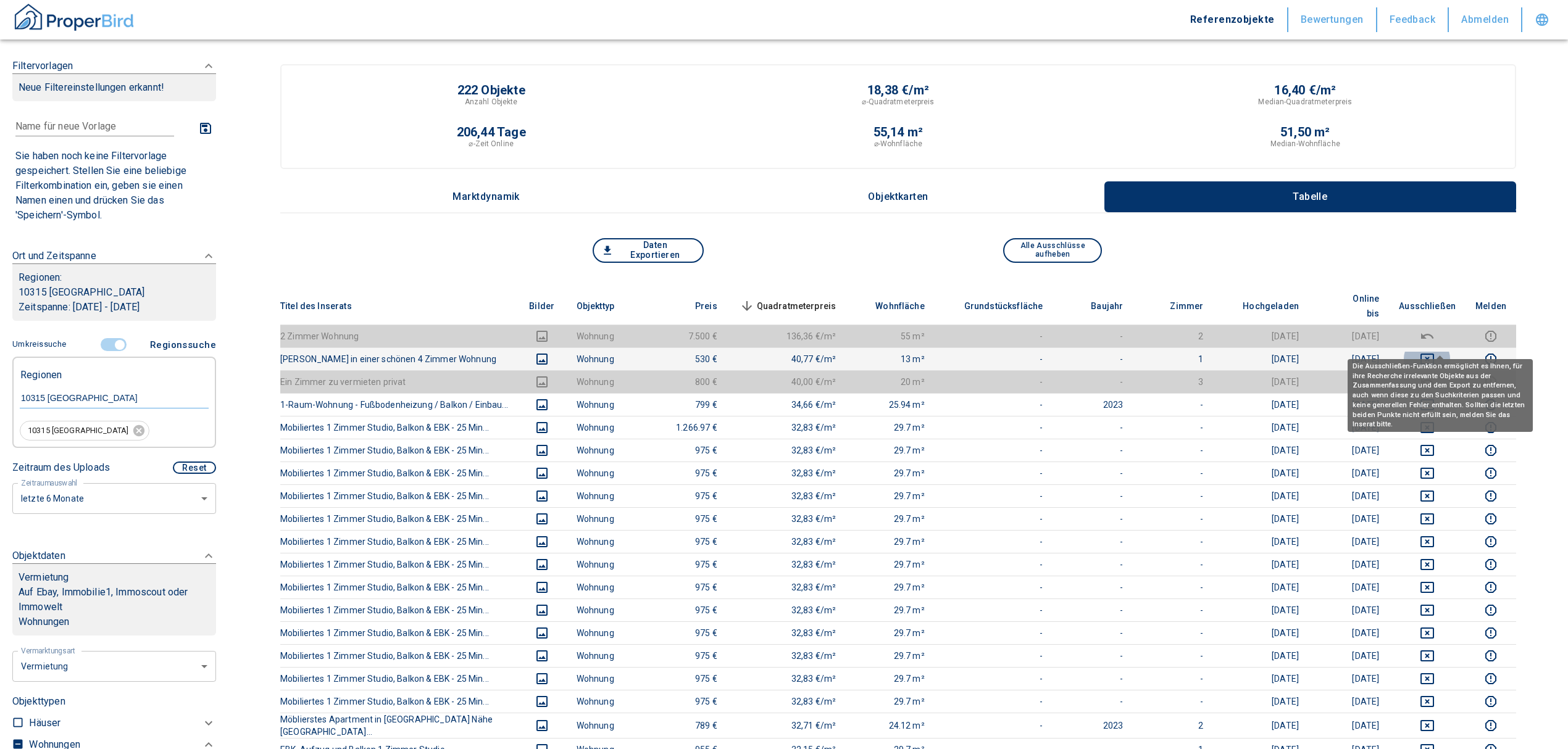
click at [1434, 354] on icon "deselect this listing" at bounding box center [1427, 359] width 14 height 11
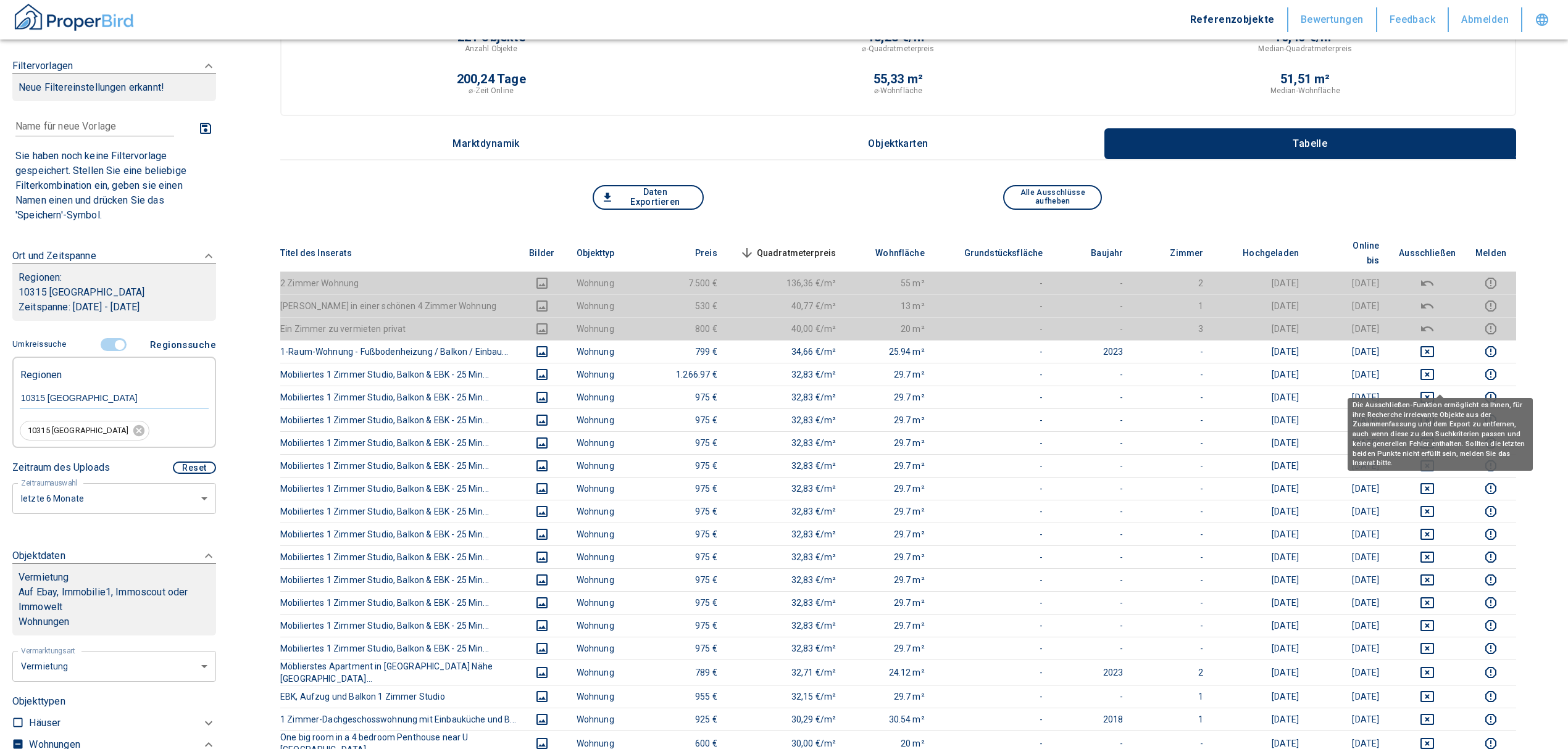
scroll to position [82, 0]
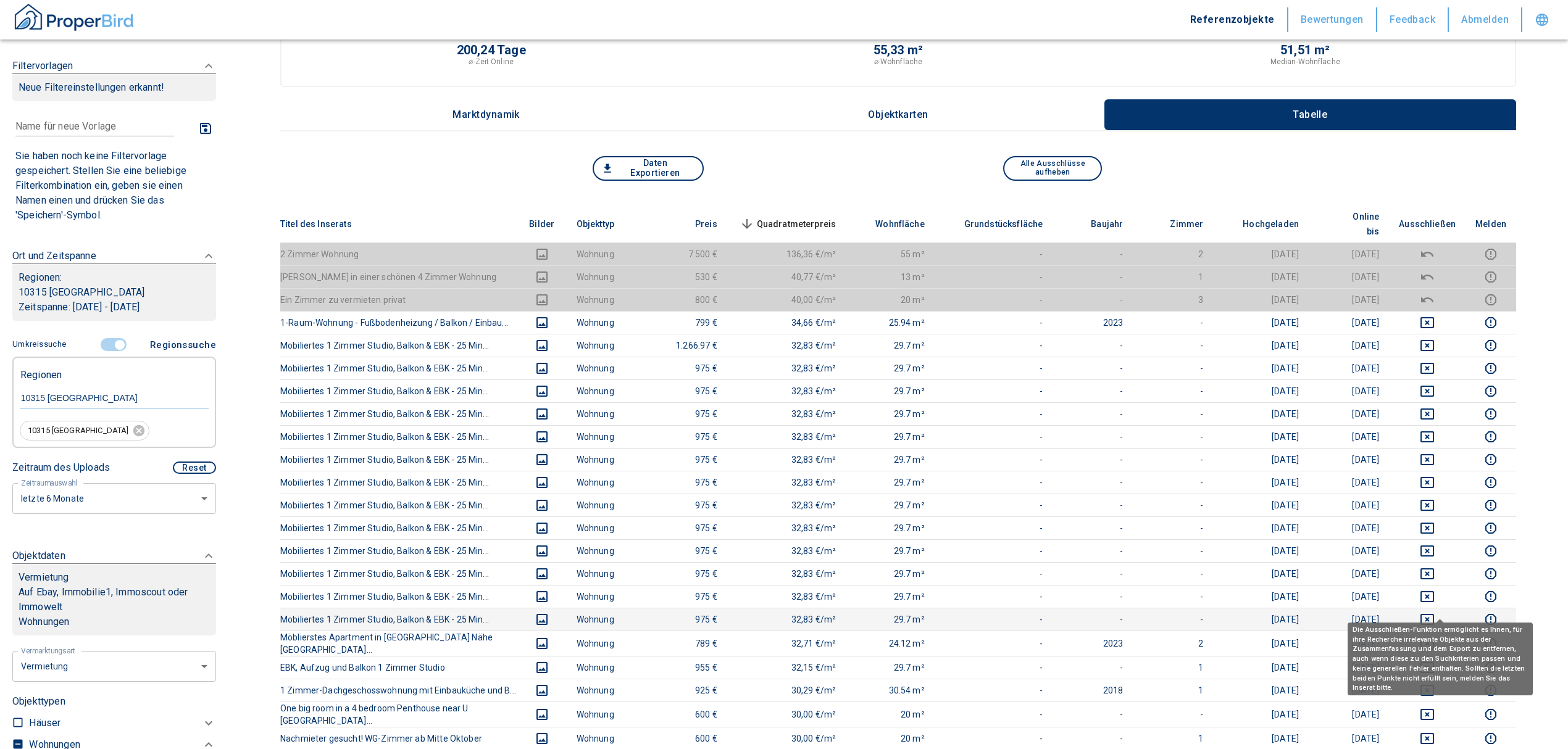
click at [1433, 614] on icon "deselect this listing" at bounding box center [1427, 619] width 14 height 11
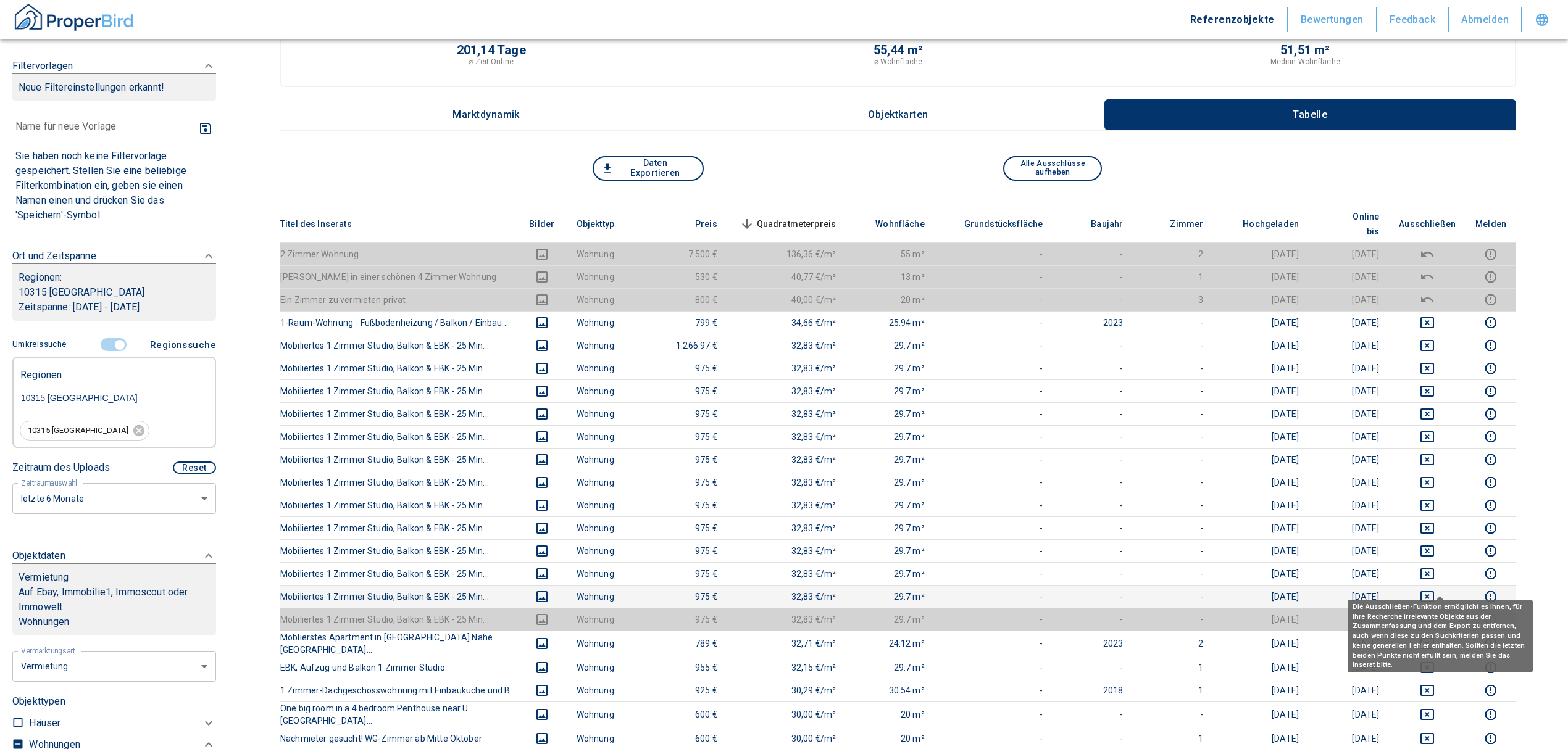
click at [1435, 589] on icon "deselect this listing" at bounding box center [1427, 596] width 14 height 14
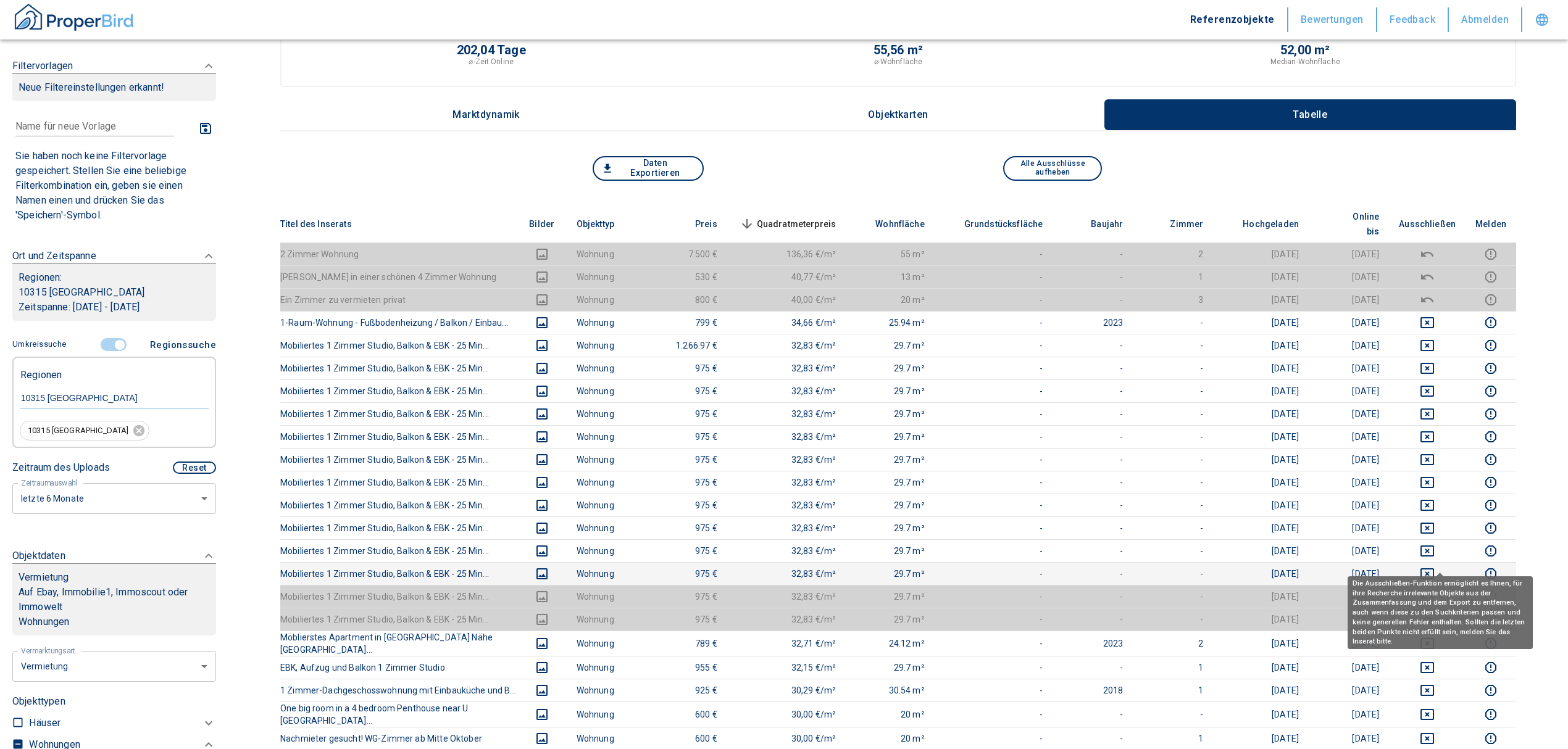
click at [1433, 568] on icon "deselect this listing" at bounding box center [1427, 574] width 14 height 11
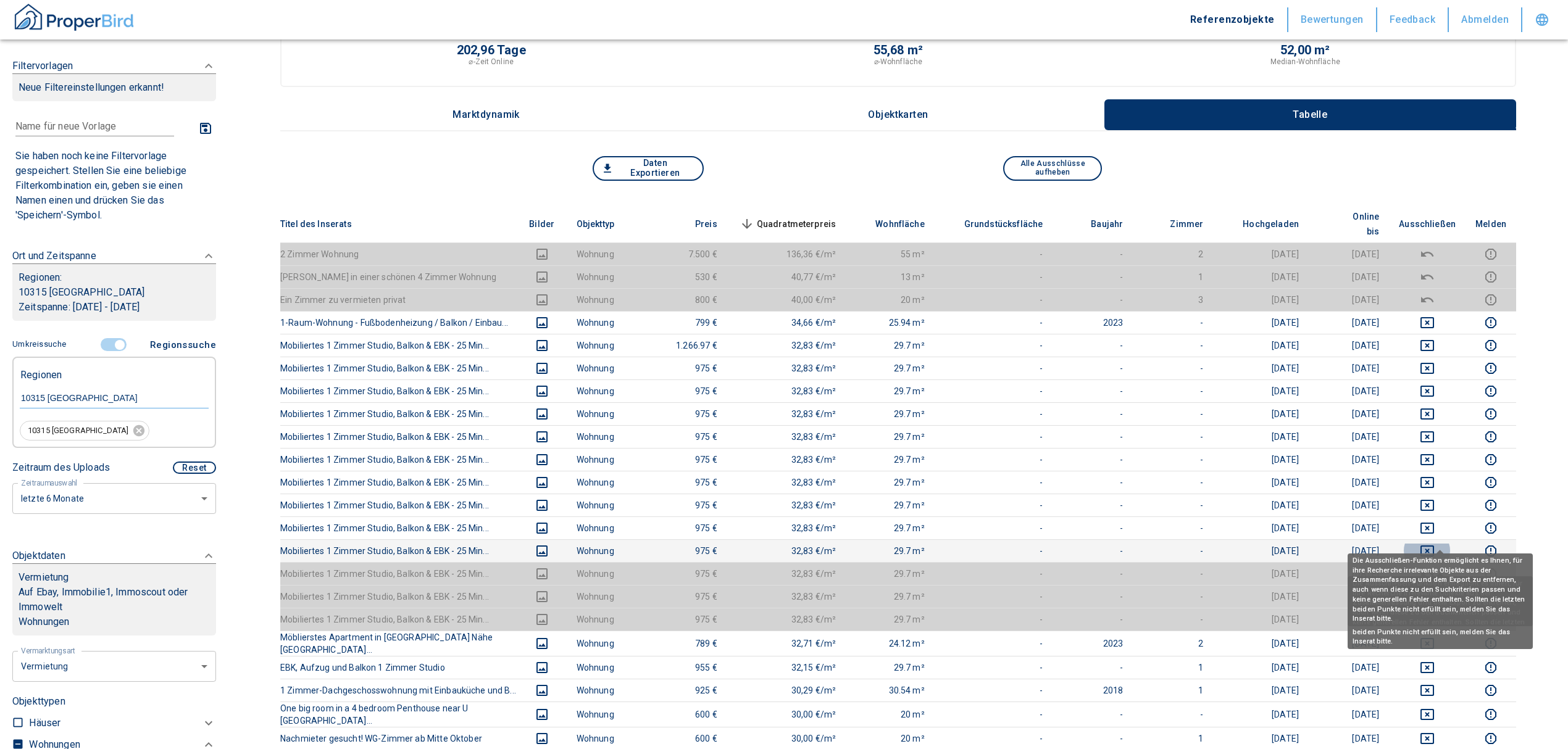
click at [1434, 546] on icon "deselect this listing" at bounding box center [1427, 551] width 14 height 11
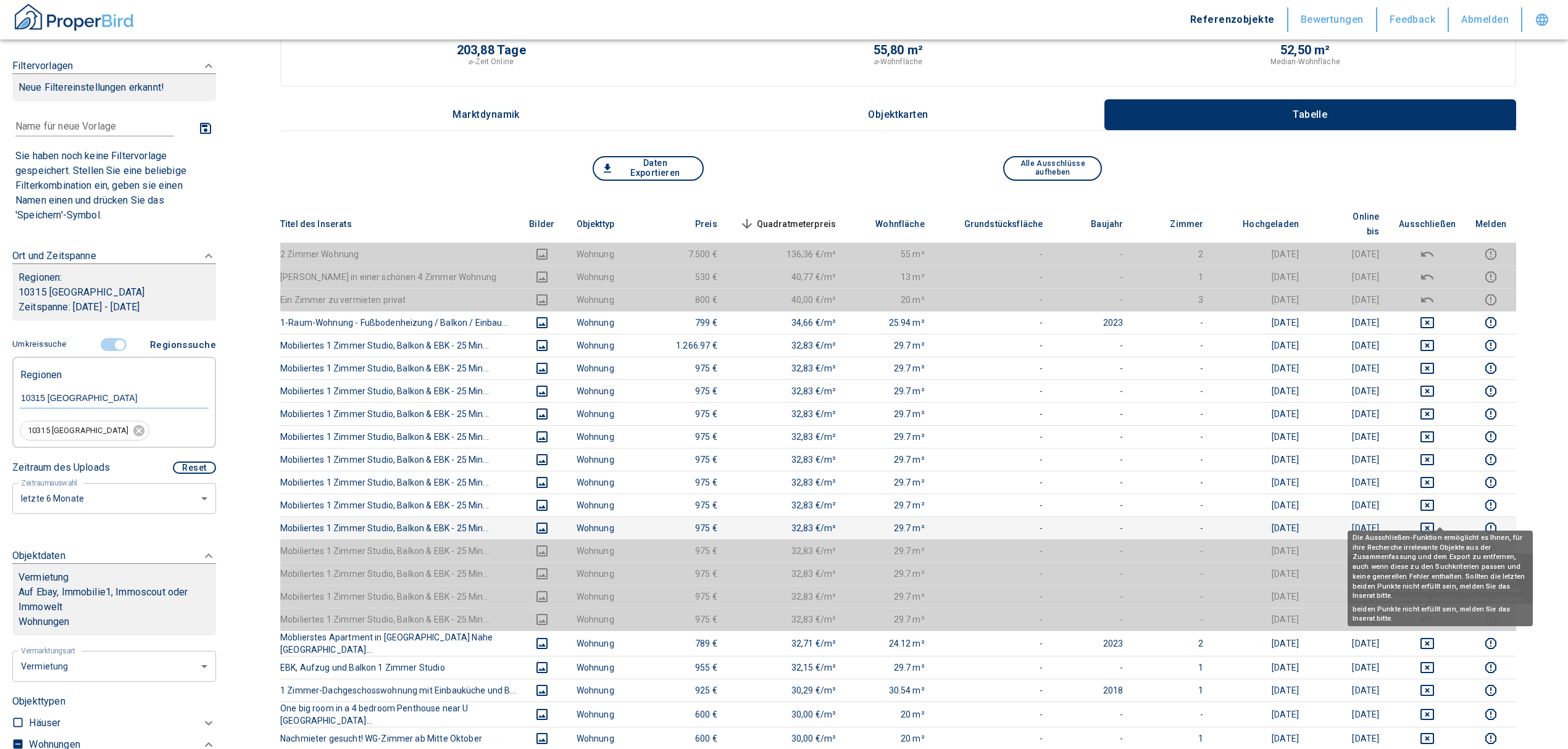
click at [1433, 523] on icon "deselect this listing" at bounding box center [1427, 528] width 14 height 11
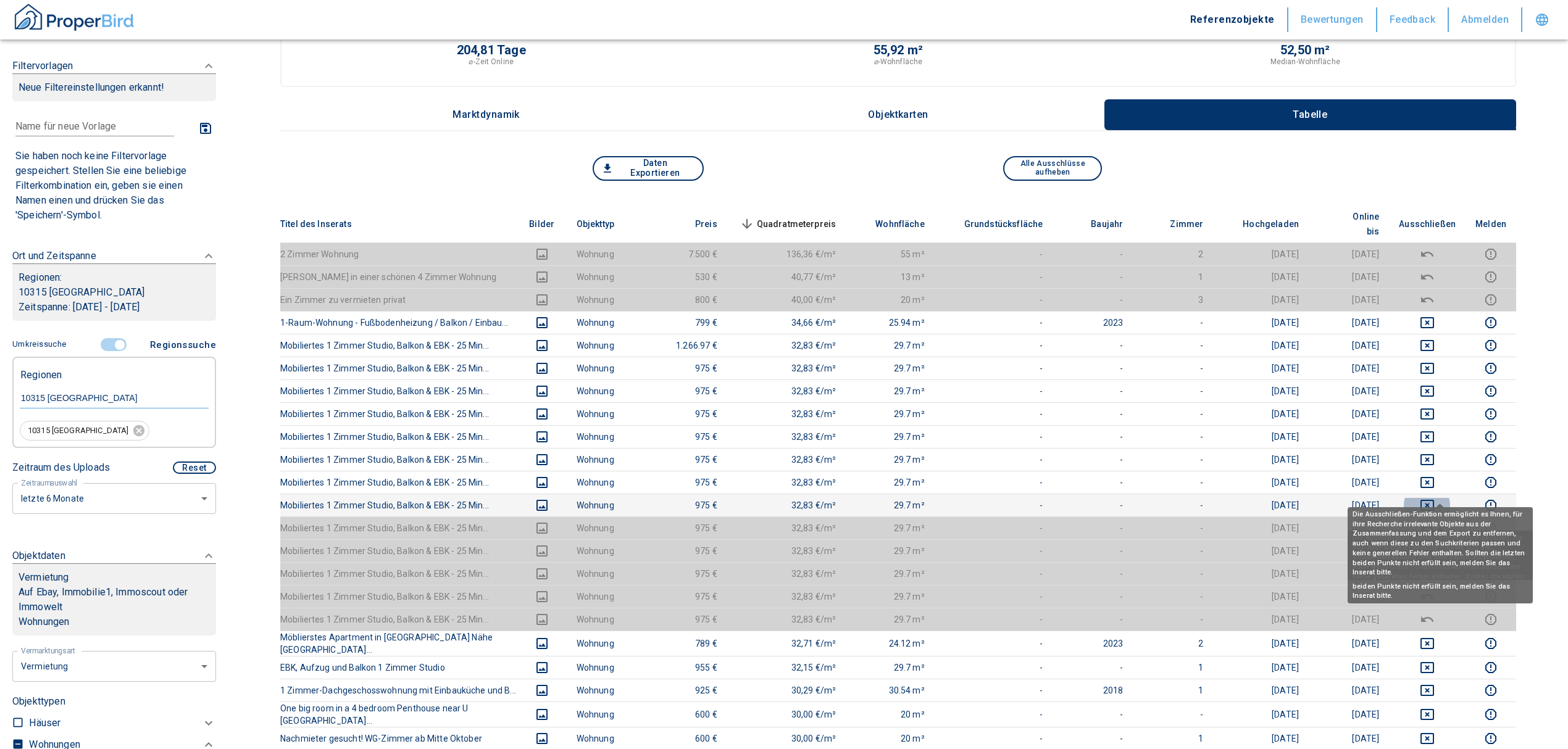
click at [1432, 498] on icon "deselect this listing" at bounding box center [1427, 504] width 14 height 14
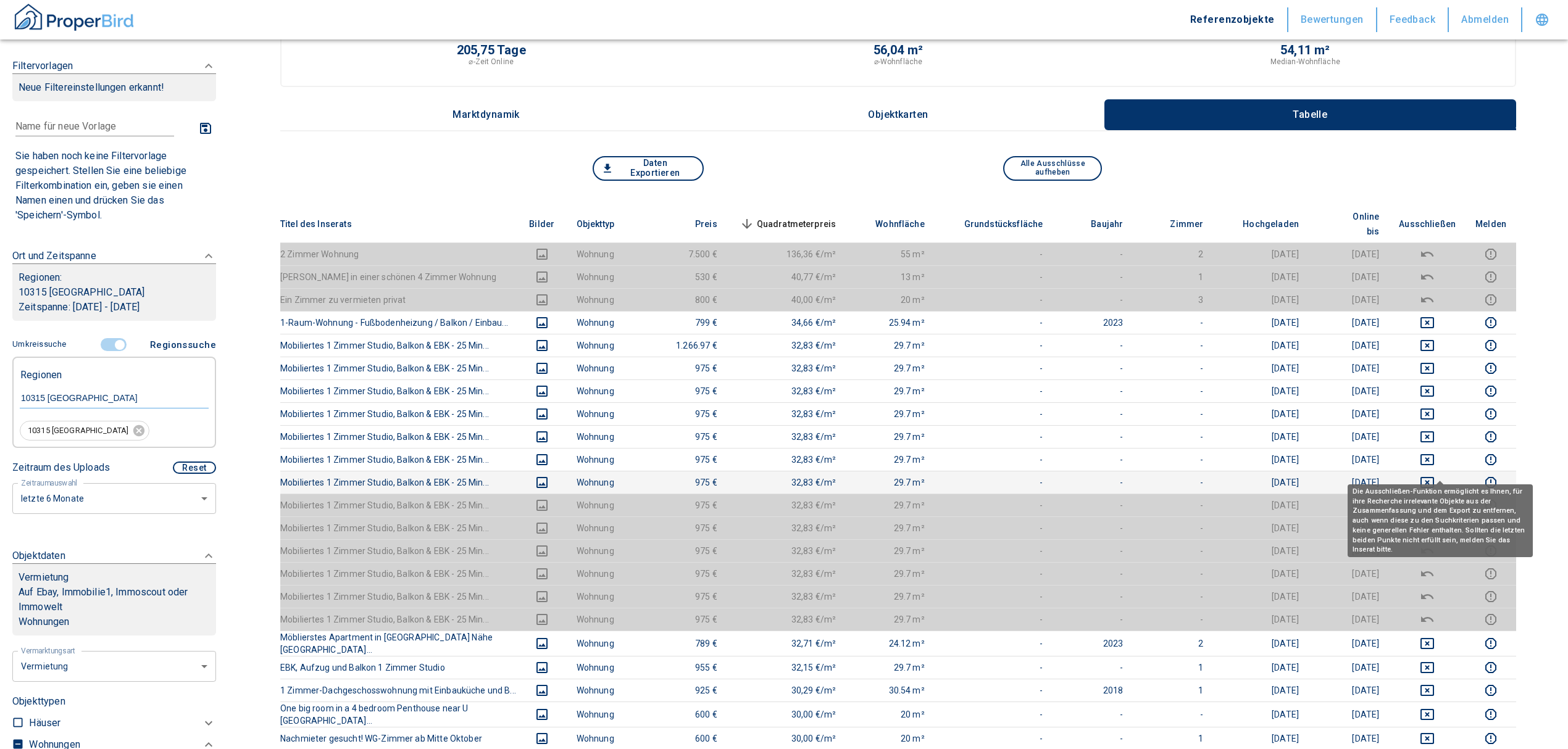
click at [1437, 471] on td at bounding box center [1427, 482] width 76 height 23
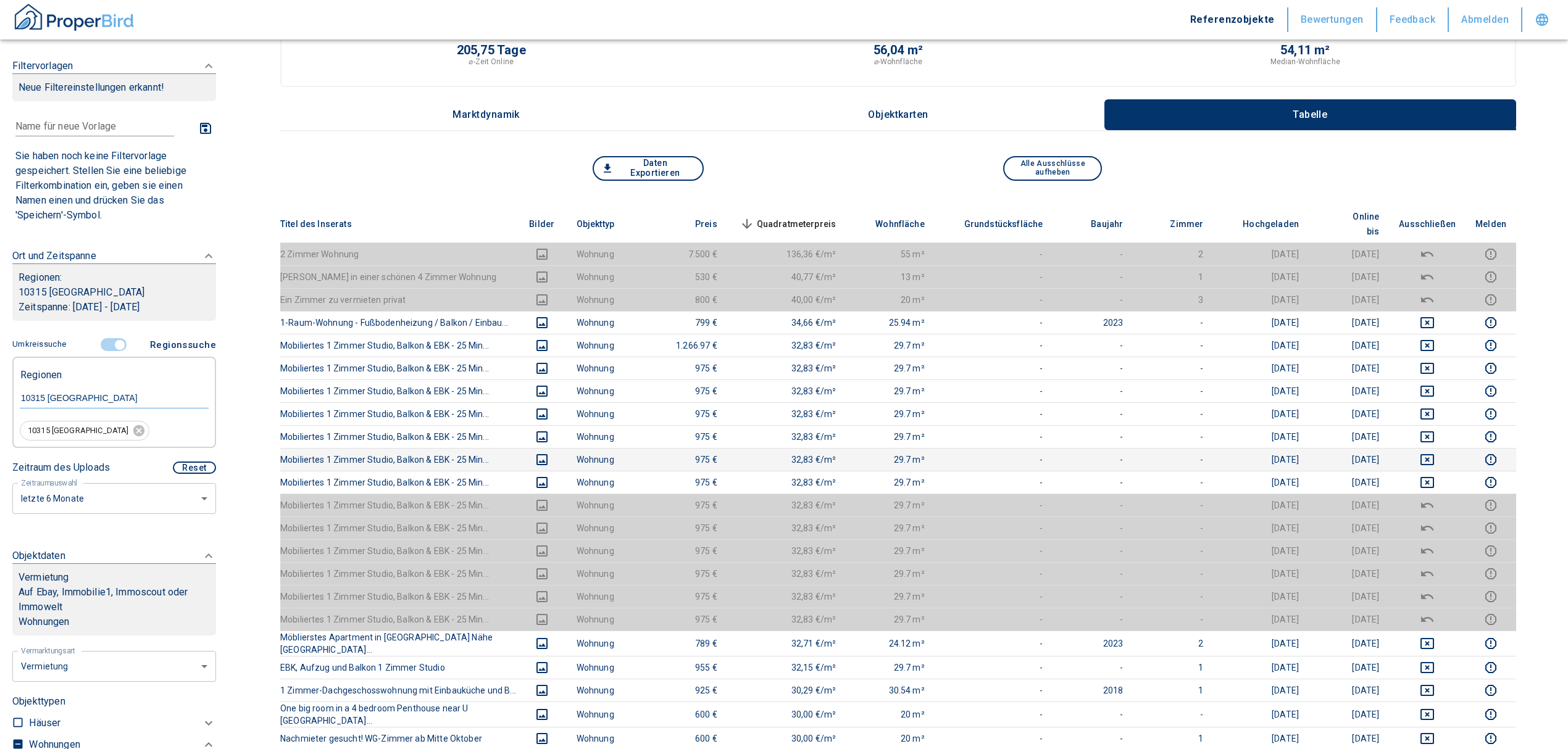
click at [1439, 456] on td at bounding box center [1427, 459] width 76 height 23
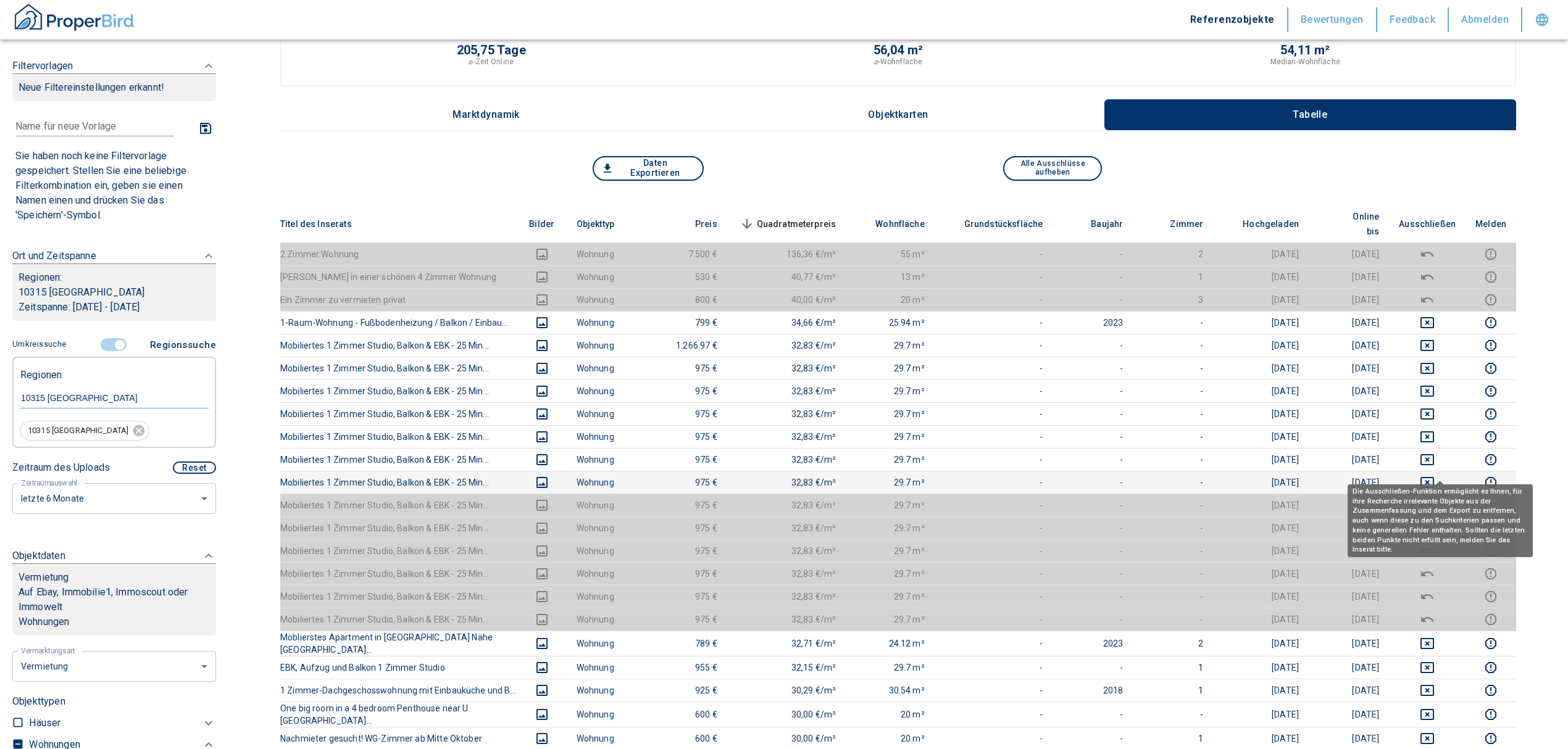
click at [1434, 477] on icon "deselect this listing" at bounding box center [1427, 482] width 14 height 11
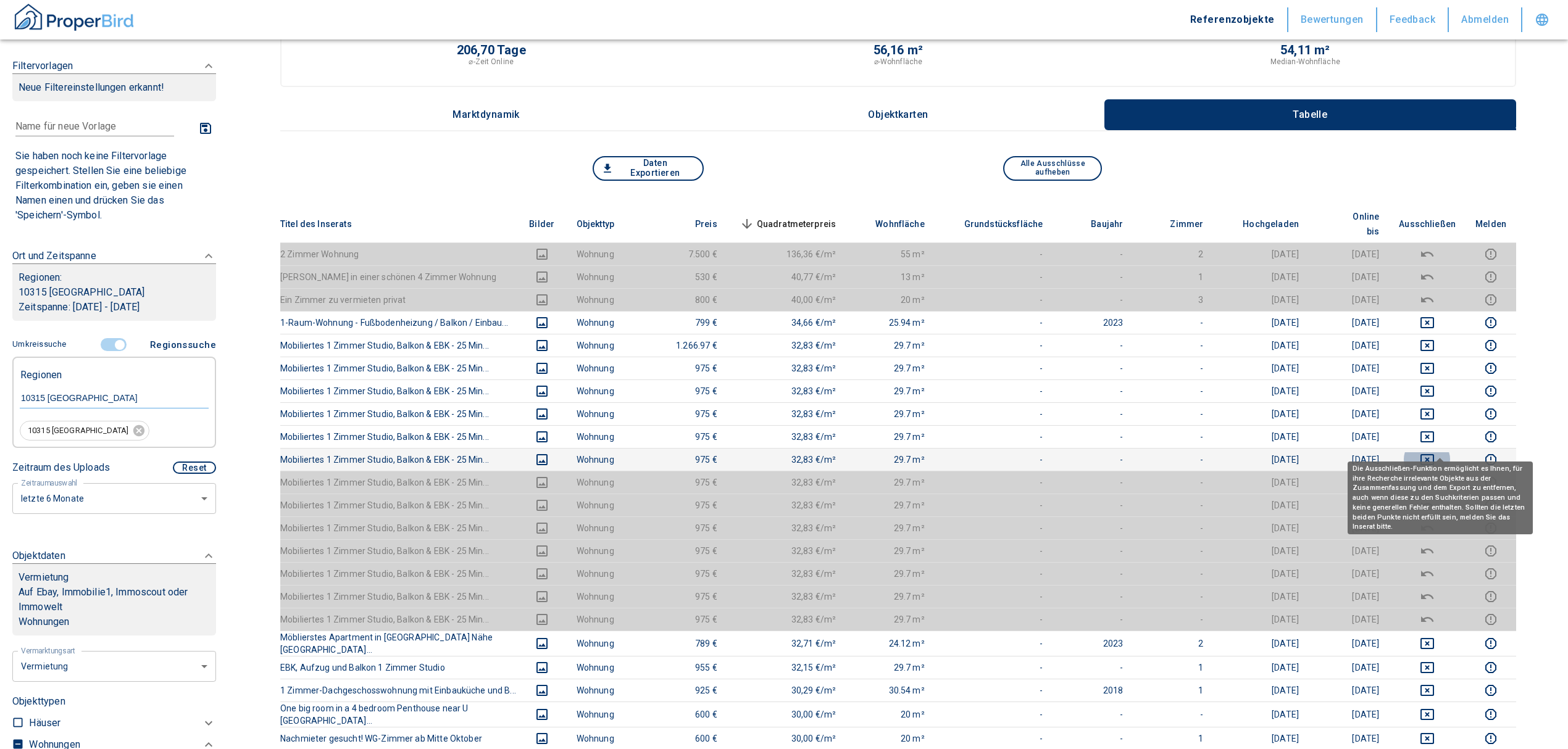
click at [1433, 454] on icon "deselect this listing" at bounding box center [1427, 459] width 14 height 11
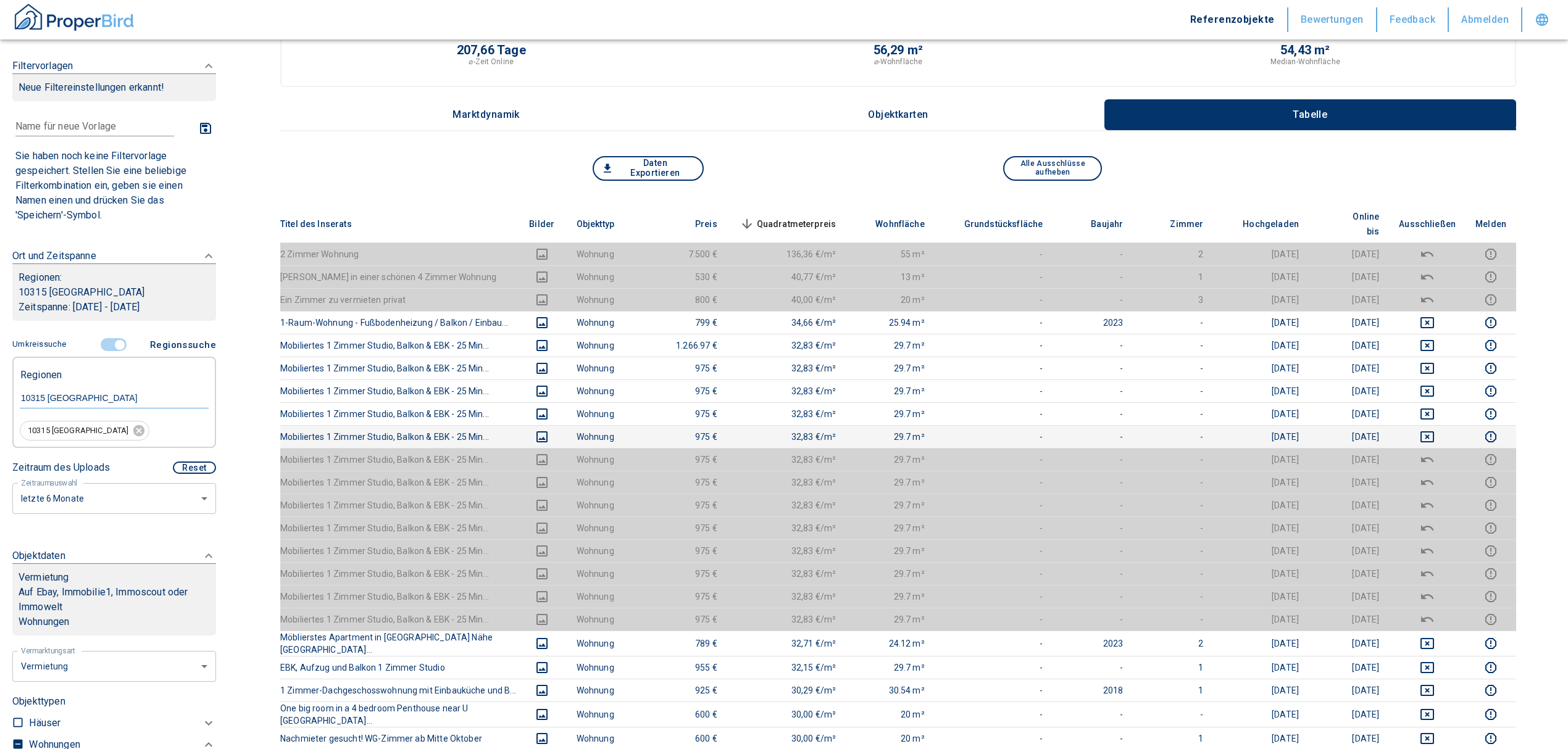
click at [1430, 430] on button "deselect this listing" at bounding box center [1427, 437] width 57 height 14
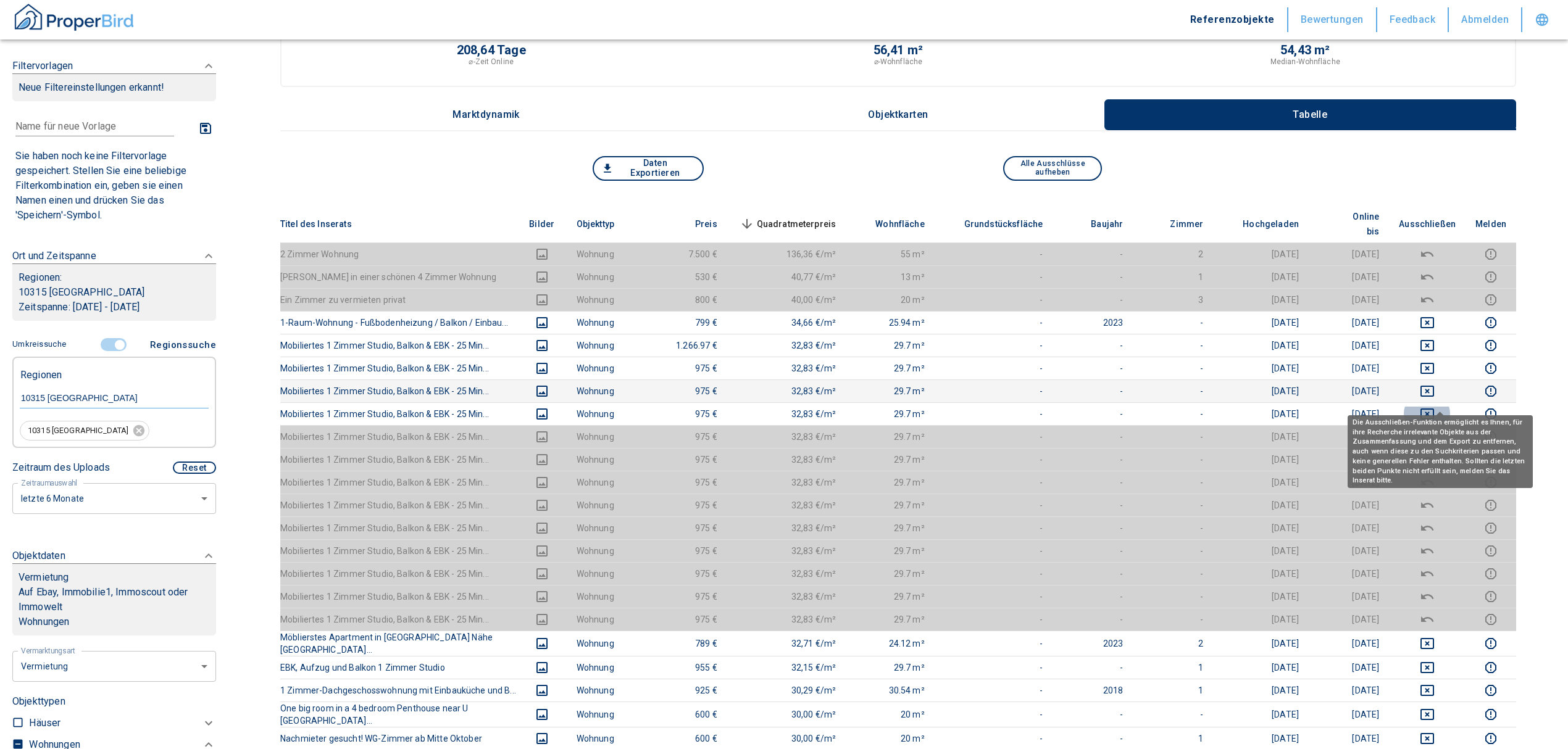
drag, startPoint x: 1433, startPoint y: 401, endPoint x: 1442, endPoint y: 381, distance: 21.9
click at [1433, 407] on icon "deselect this listing" at bounding box center [1427, 414] width 14 height 14
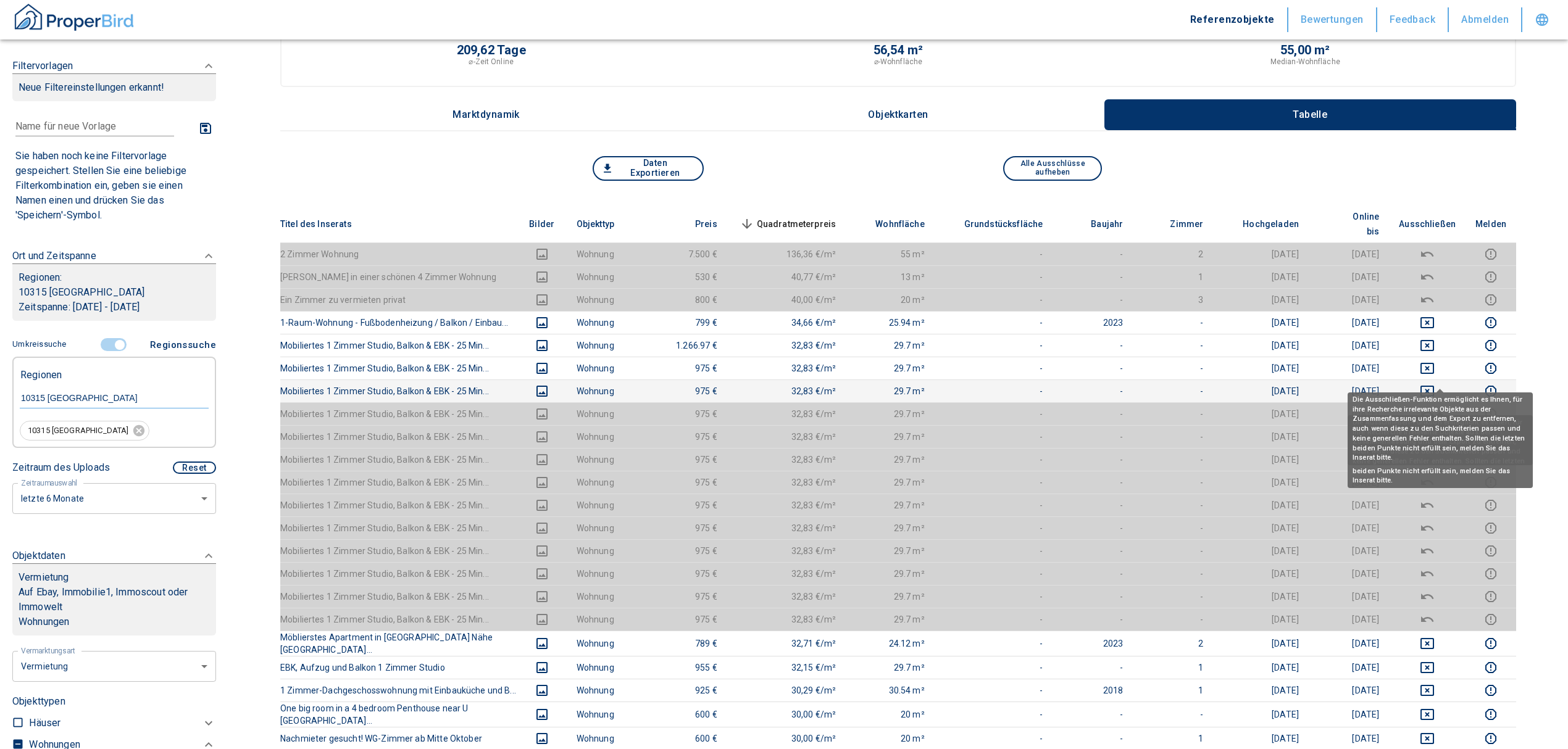
click at [1435, 384] on icon "deselect this listing" at bounding box center [1427, 391] width 14 height 14
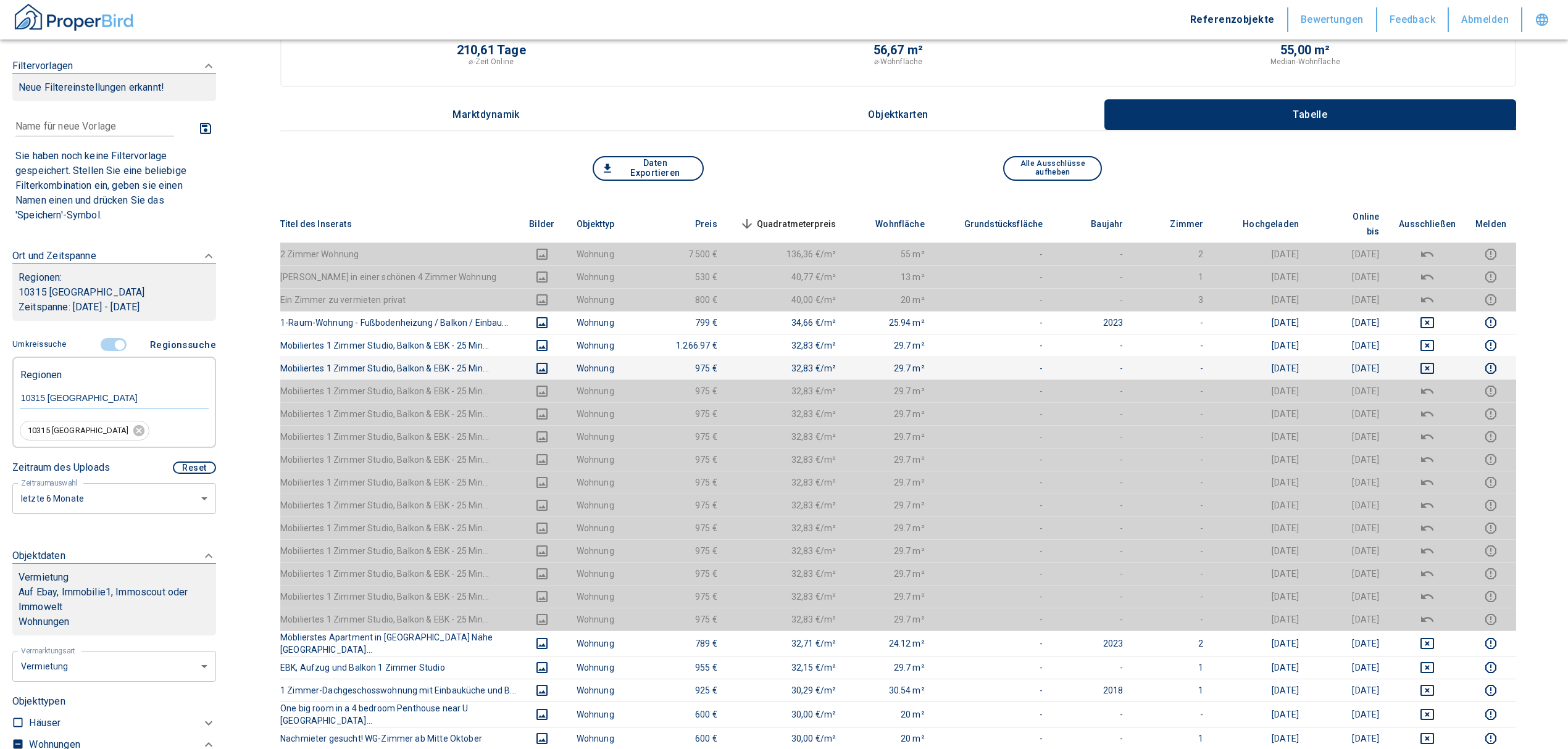
click at [1441, 363] on td at bounding box center [1427, 368] width 76 height 23
click at [1435, 361] on icon "deselect this listing" at bounding box center [1427, 368] width 14 height 14
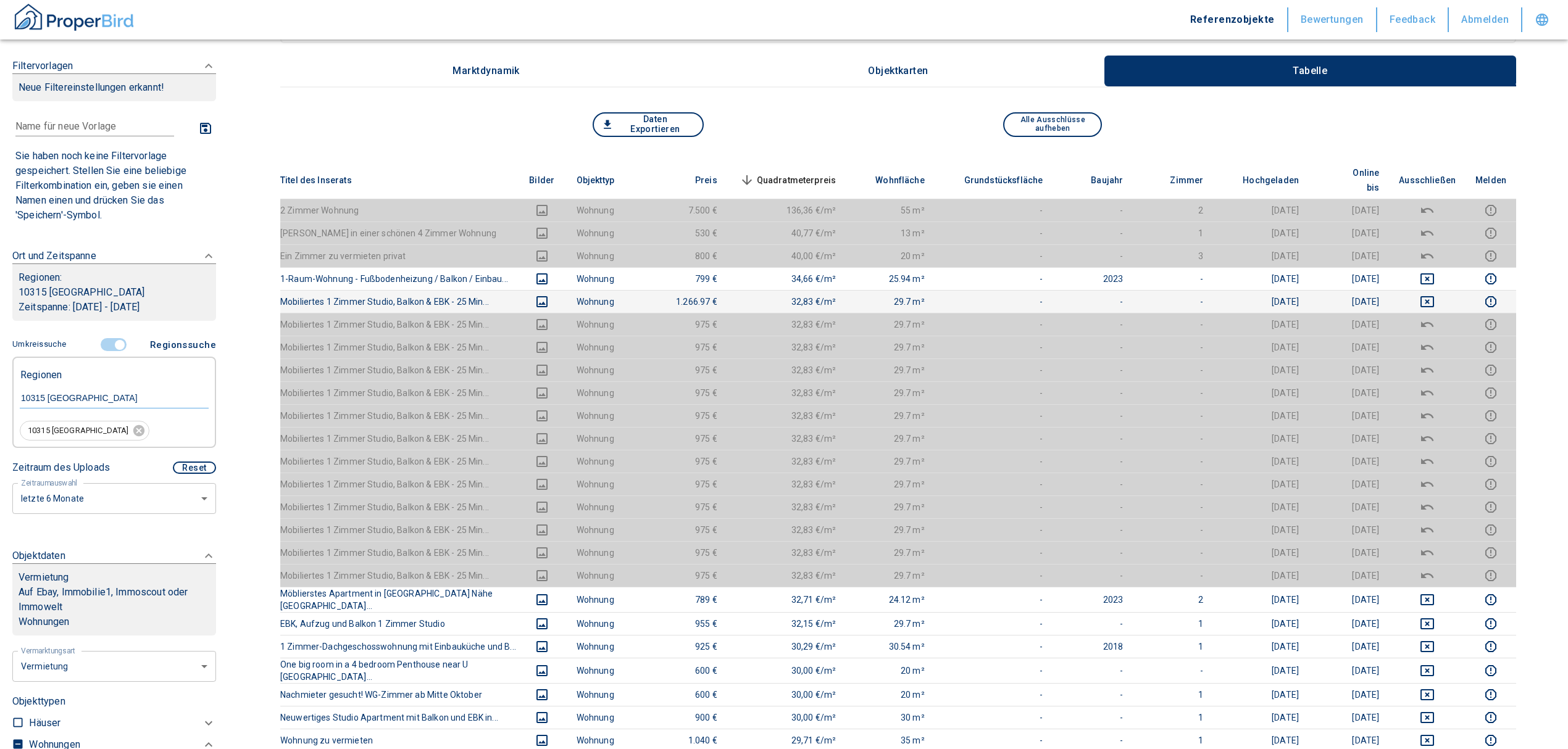
scroll to position [0, 0]
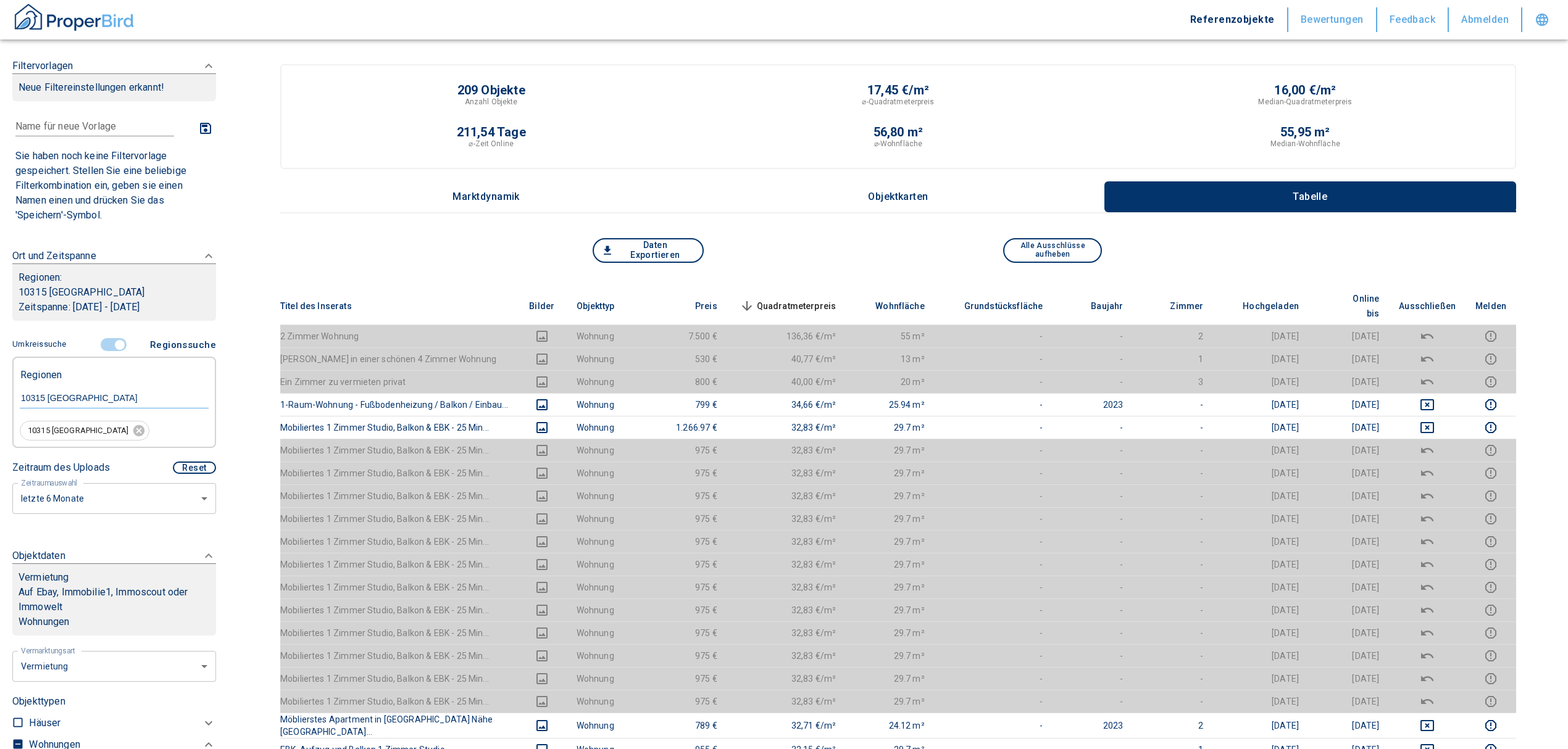
click at [794, 299] on span "Quadratmeterpreis sorted descending" at bounding box center [787, 306] width 99 height 14
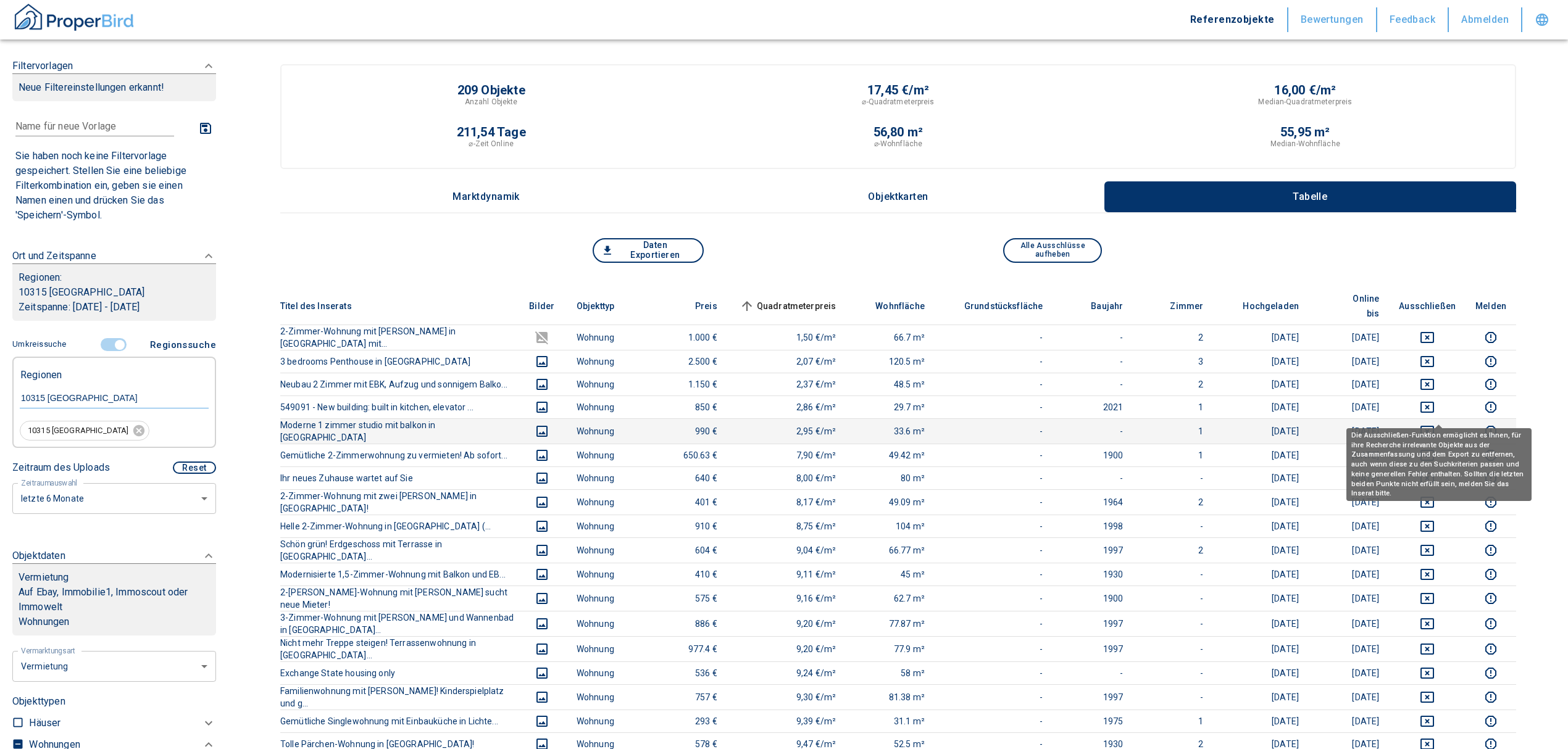
click at [1433, 426] on icon "deselect this listing" at bounding box center [1427, 431] width 14 height 11
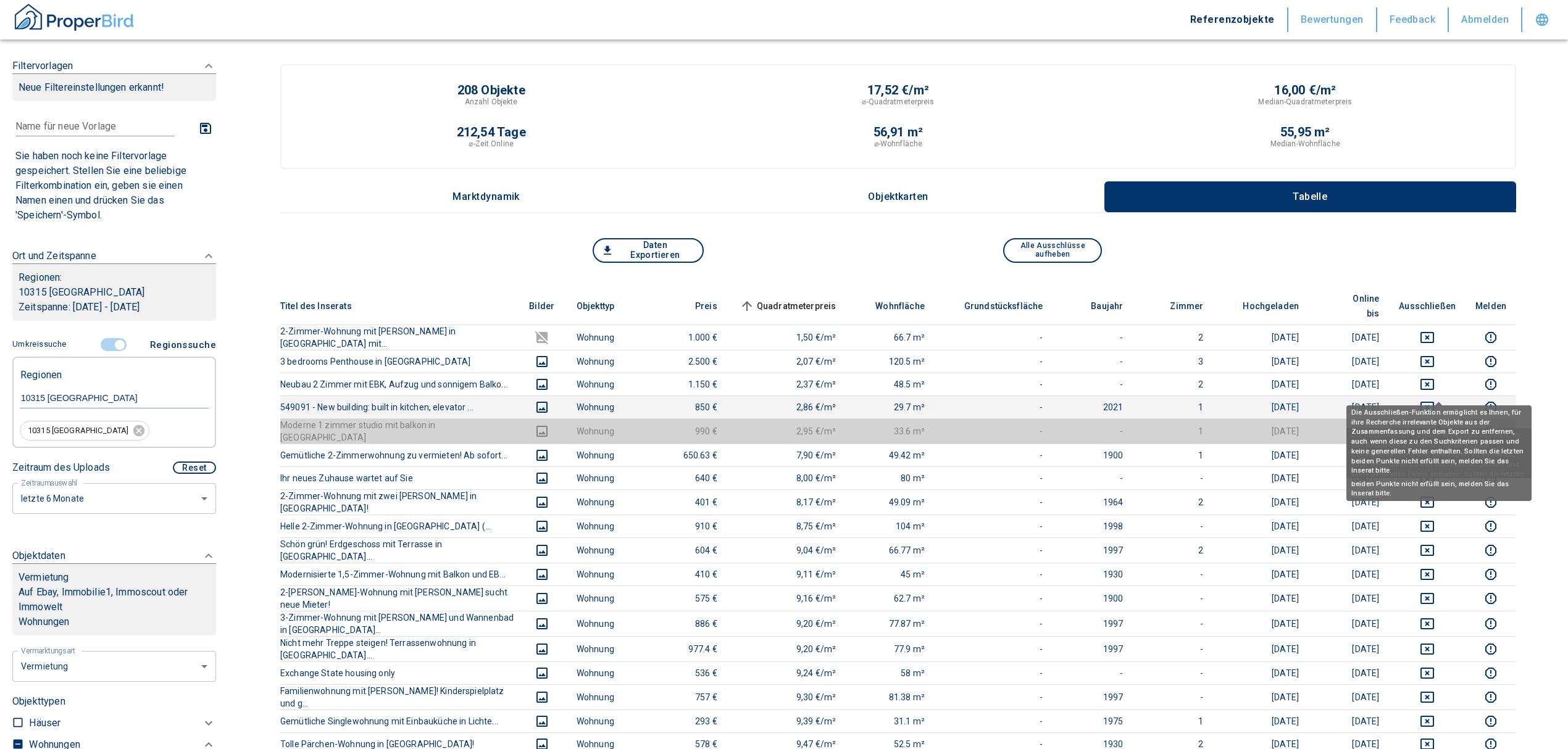
click at [1435, 400] on icon "deselect this listing" at bounding box center [1427, 407] width 14 height 14
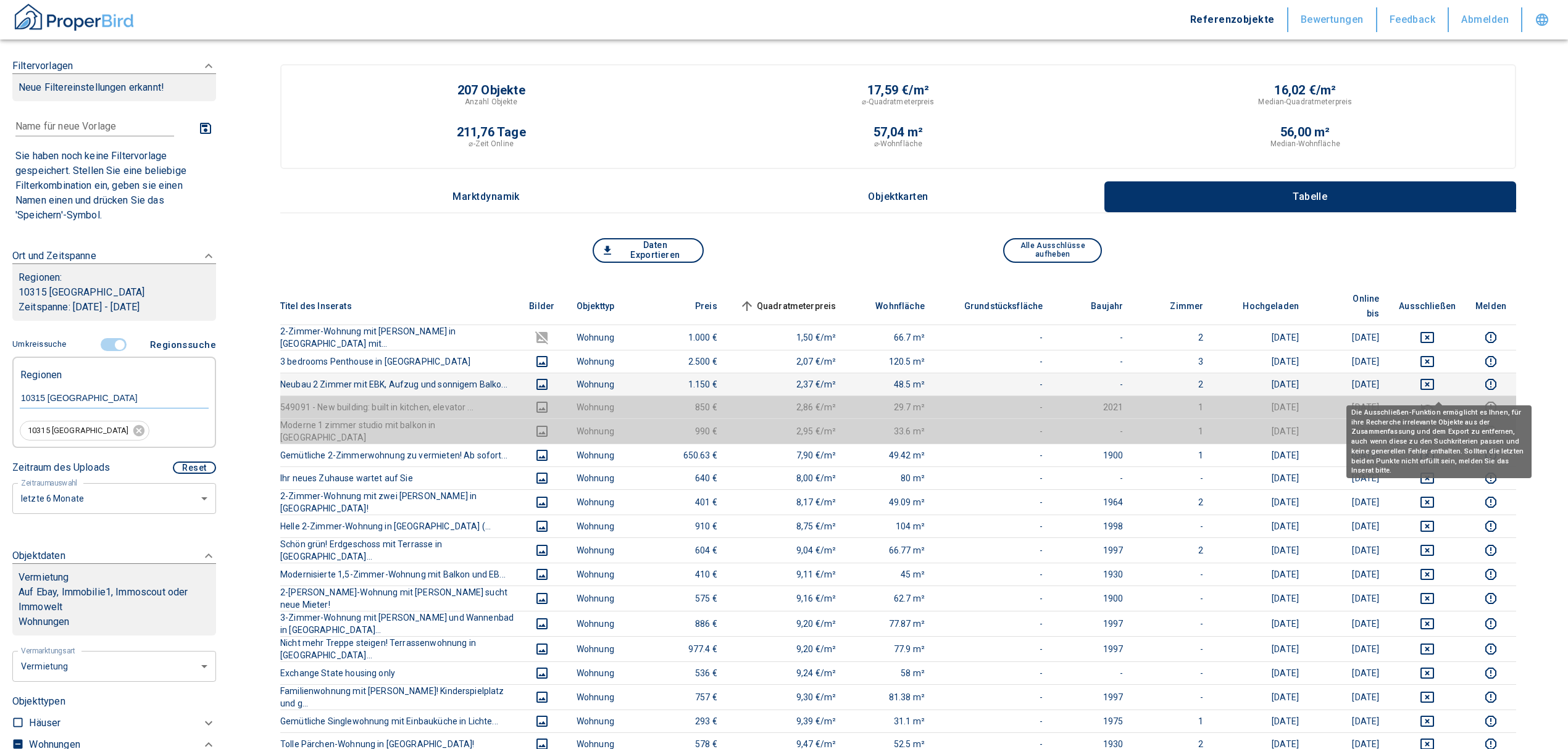
click at [1433, 373] on td at bounding box center [1427, 384] width 76 height 23
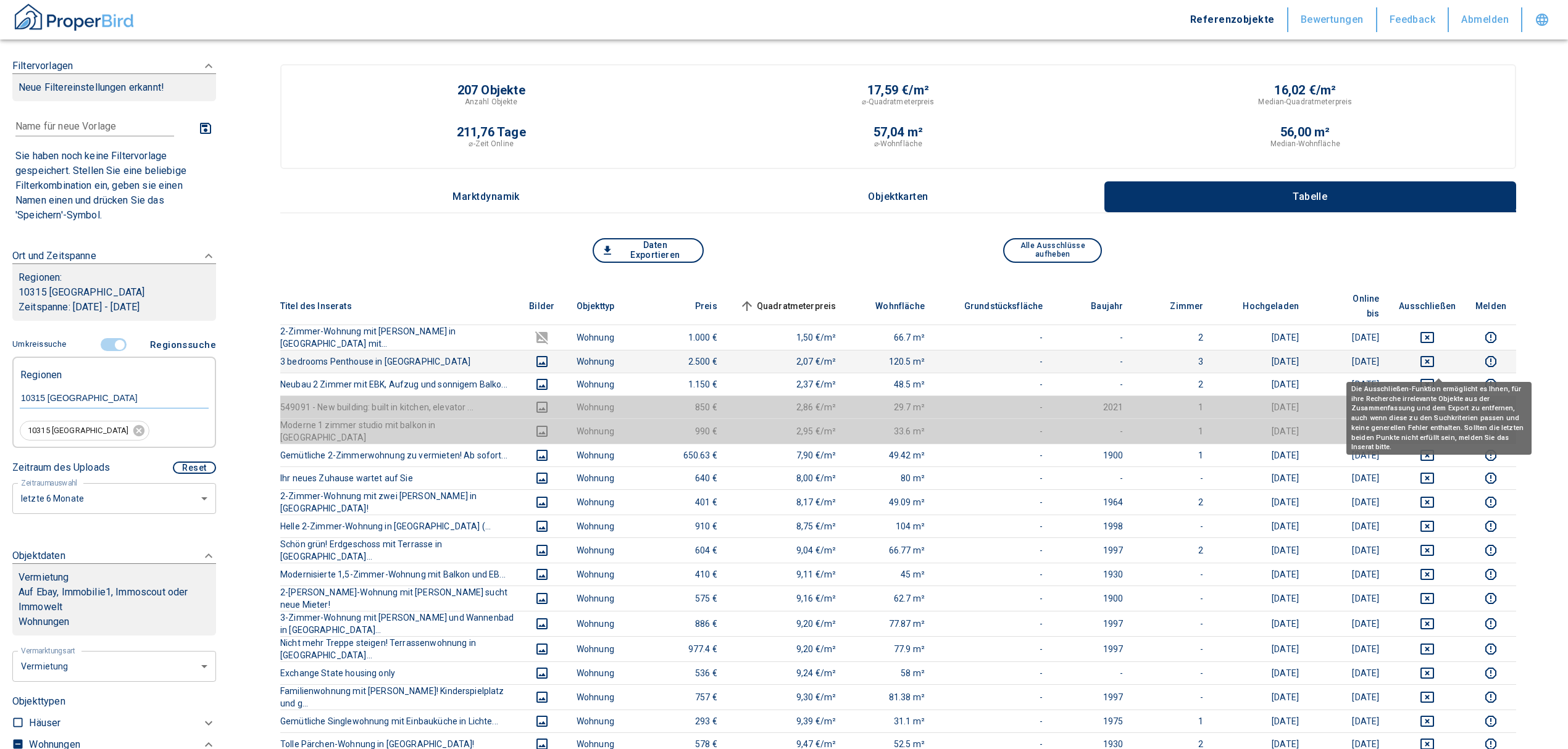
drag, startPoint x: 1442, startPoint y: 363, endPoint x: 1440, endPoint y: 347, distance: 16.1
click at [1435, 377] on icon "deselect this listing" at bounding box center [1427, 384] width 14 height 14
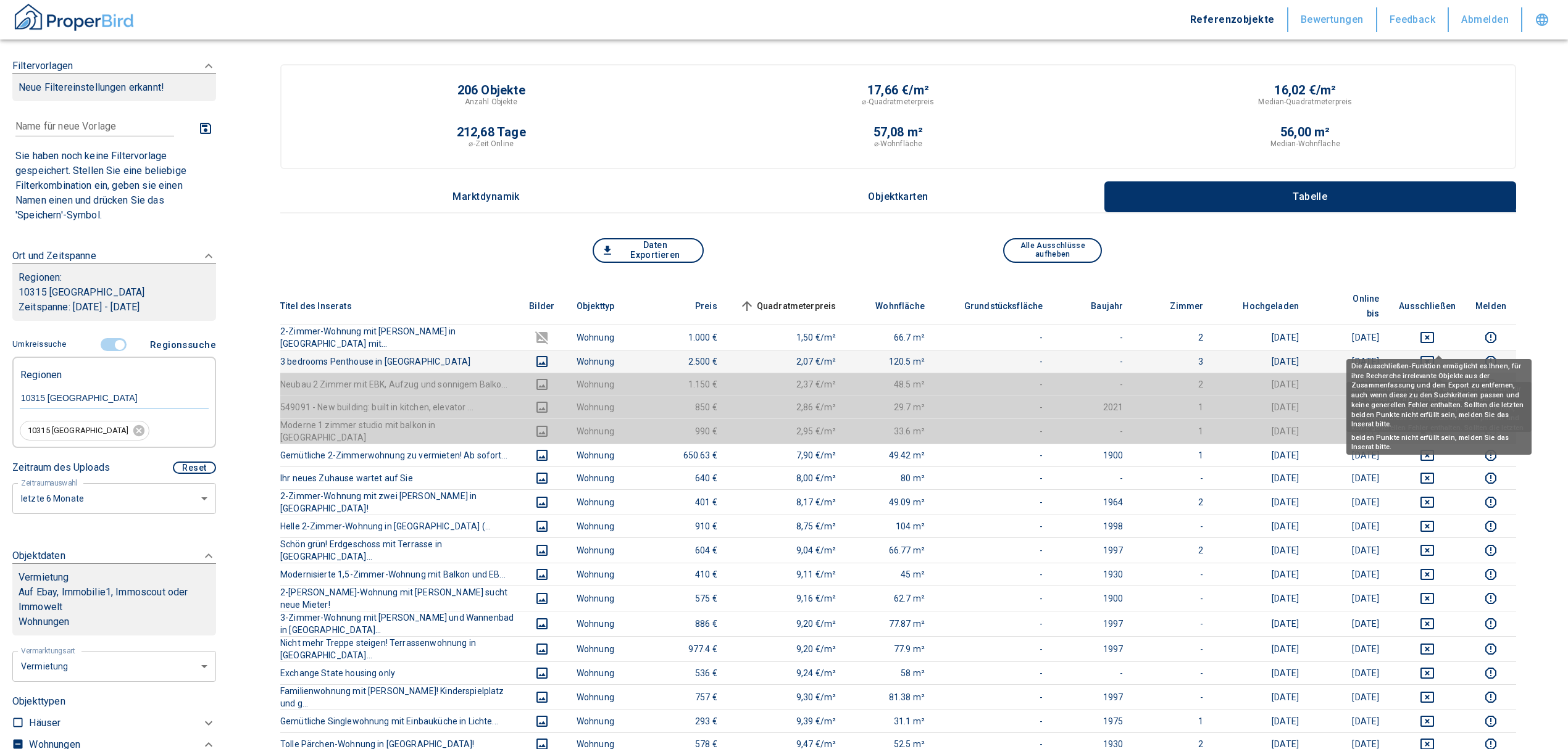
click at [1435, 354] on icon "deselect this listing" at bounding box center [1427, 361] width 14 height 14
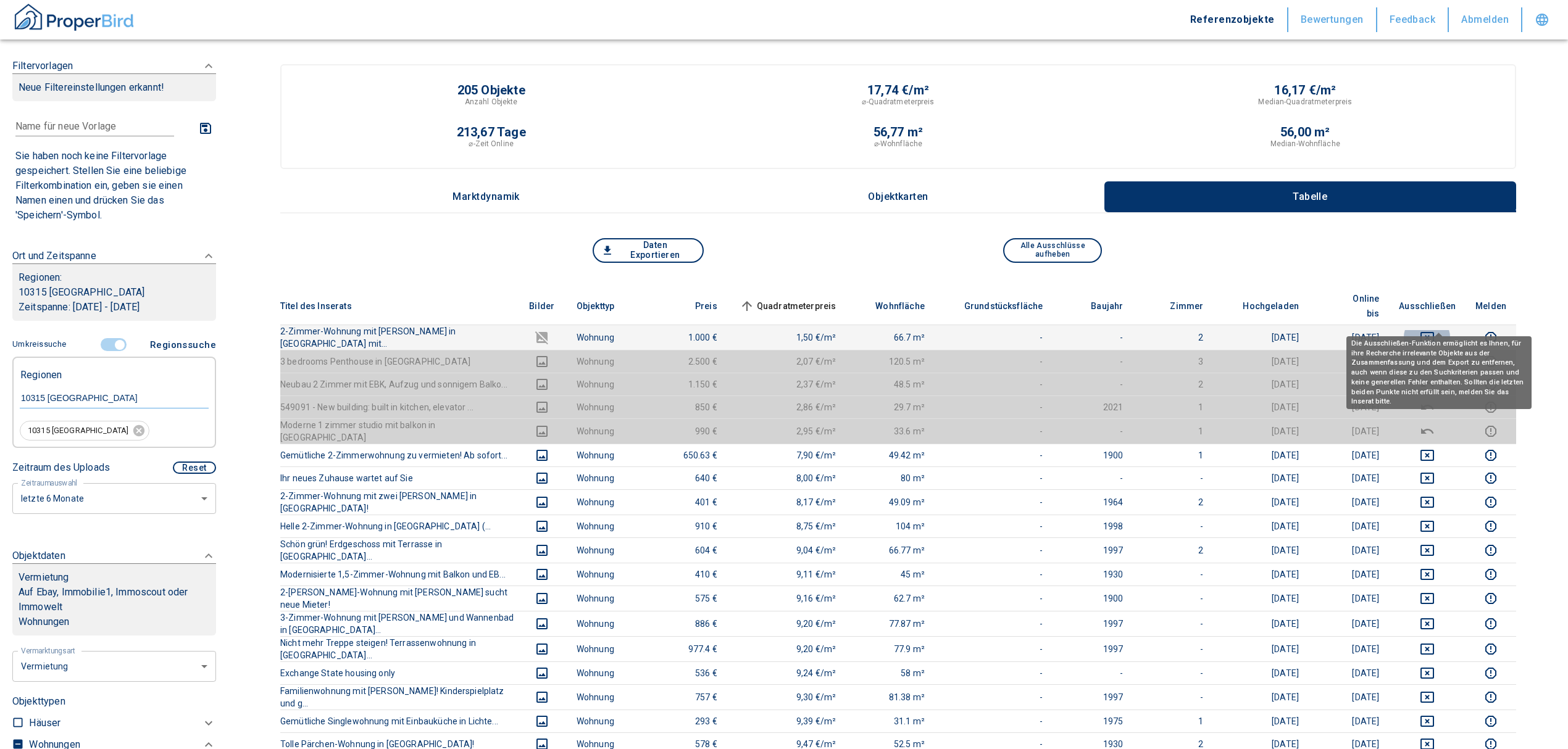
click at [1434, 332] on icon "deselect this listing" at bounding box center [1427, 338] width 14 height 11
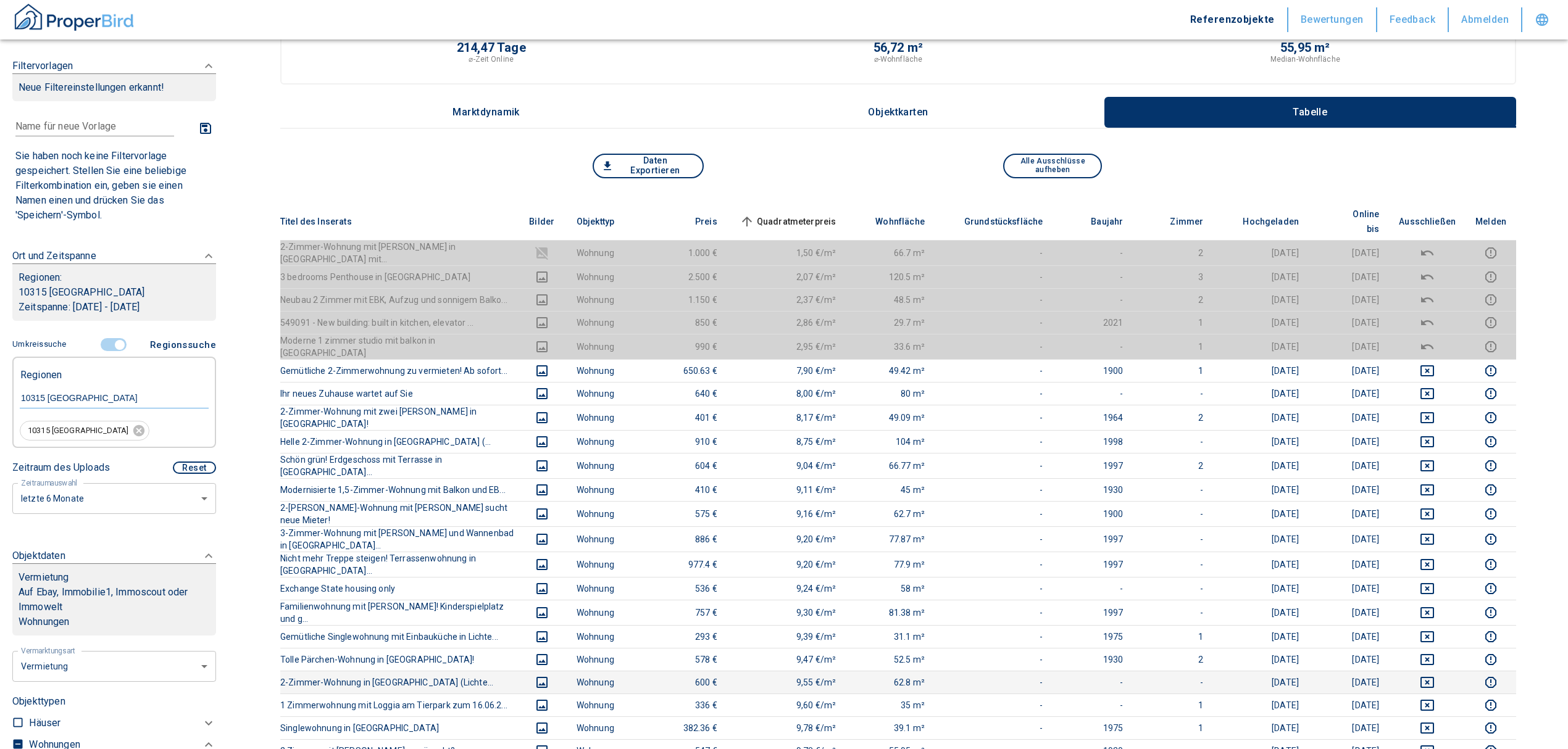
scroll to position [82, 0]
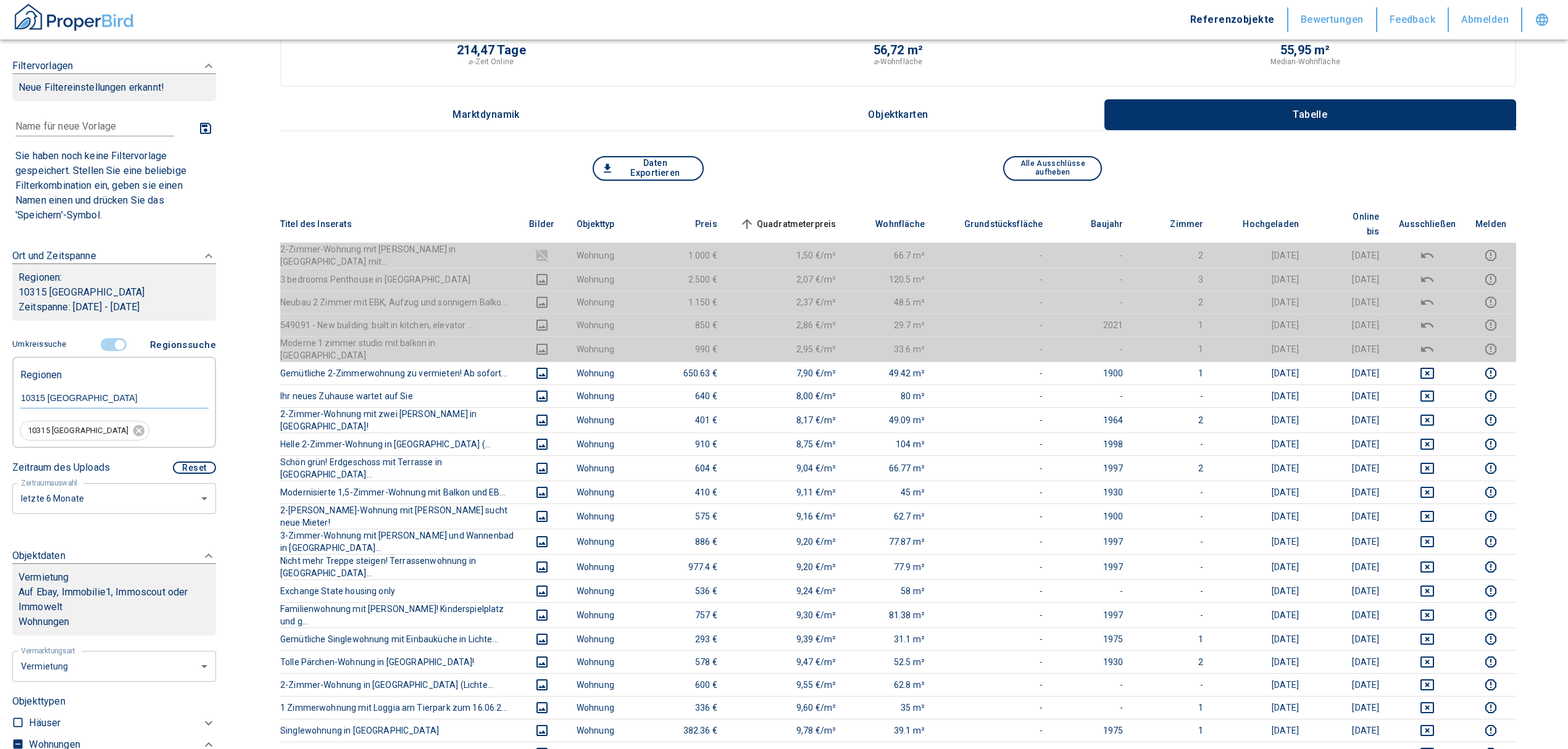
click at [819, 216] on span "Quadratmeterpreis sorted ascending" at bounding box center [787, 223] width 99 height 14
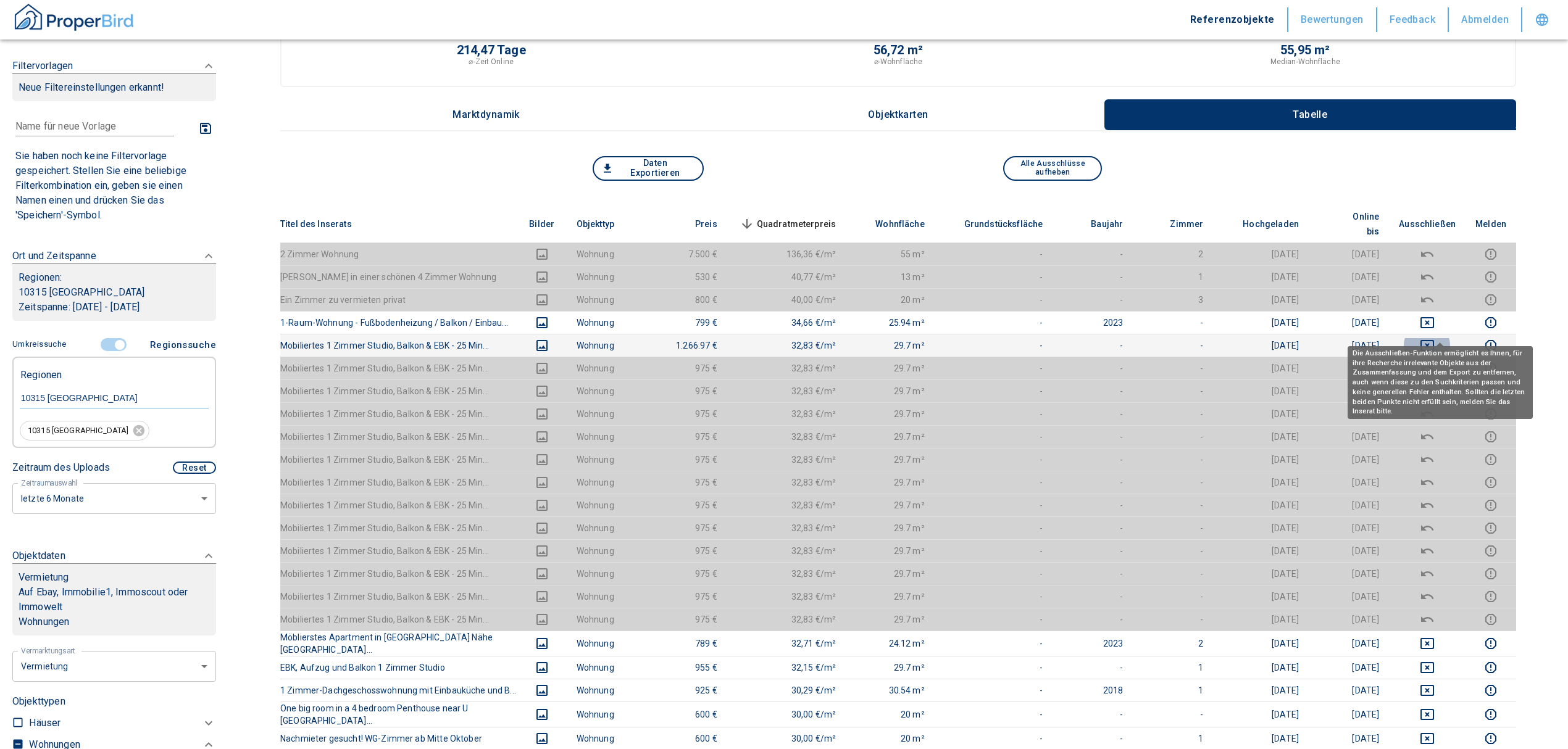
click at [1435, 338] on icon "deselect this listing" at bounding box center [1427, 345] width 14 height 14
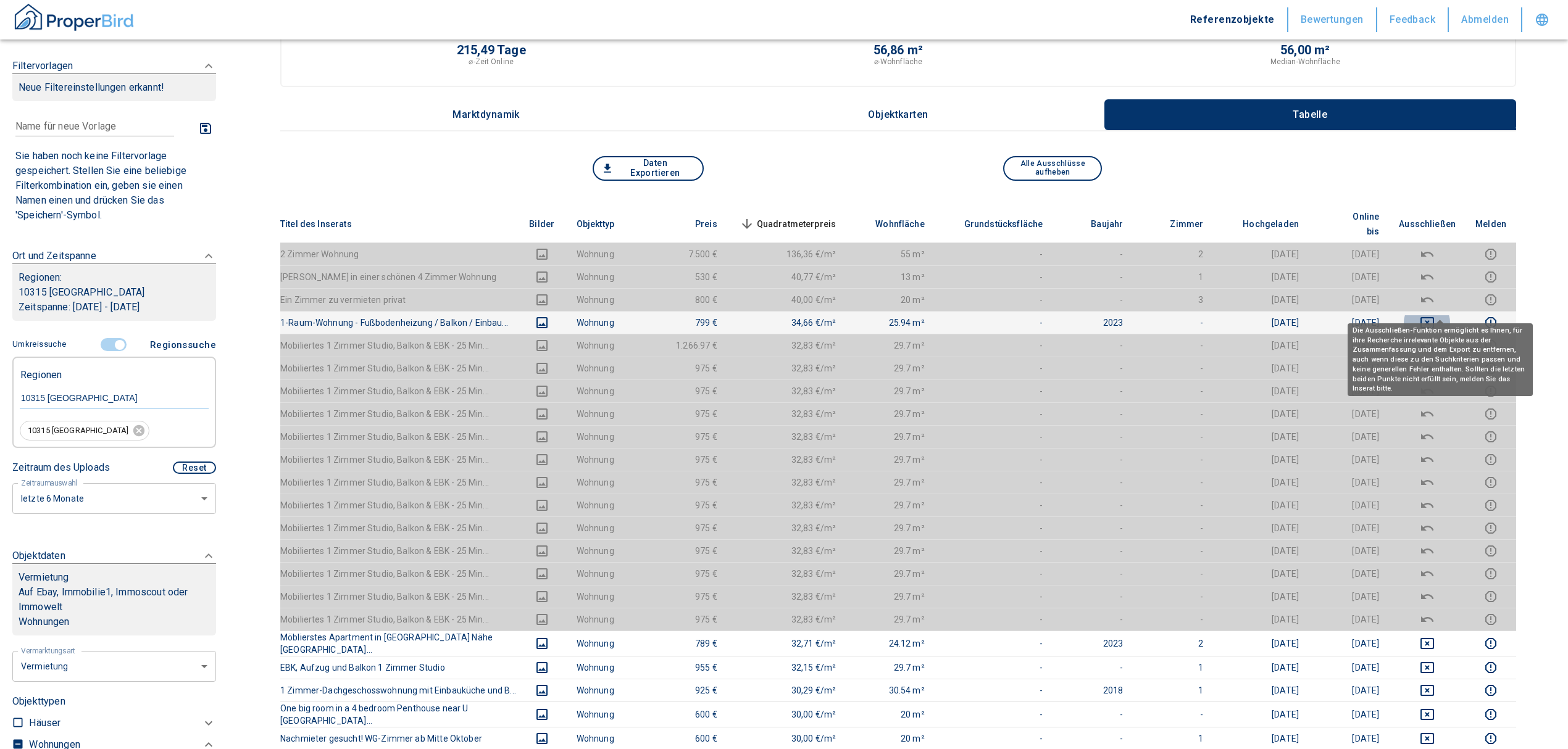
click at [1435, 315] on icon "deselect this listing" at bounding box center [1427, 322] width 14 height 14
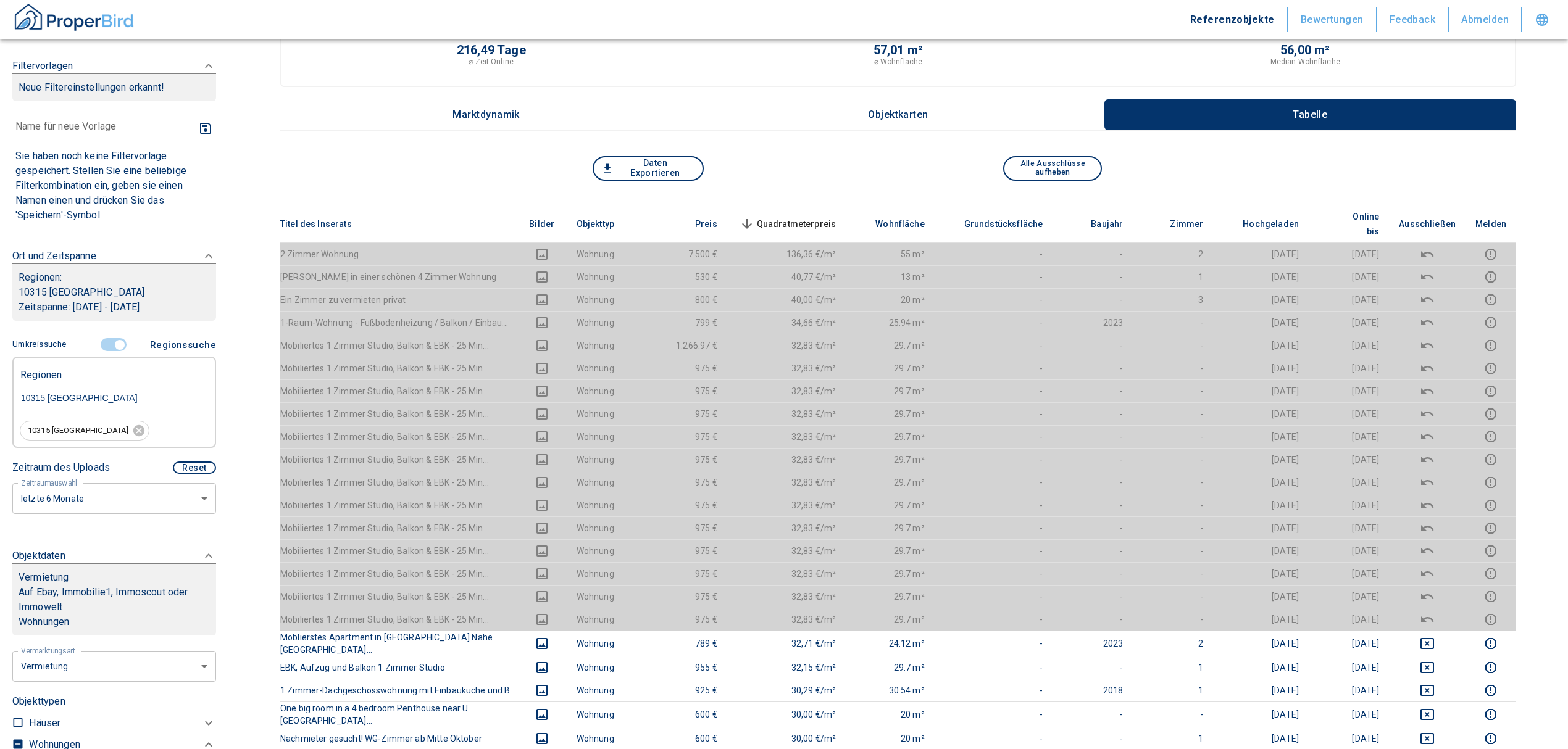
click at [789, 216] on span "Quadratmeterpreis sorted descending" at bounding box center [787, 223] width 99 height 14
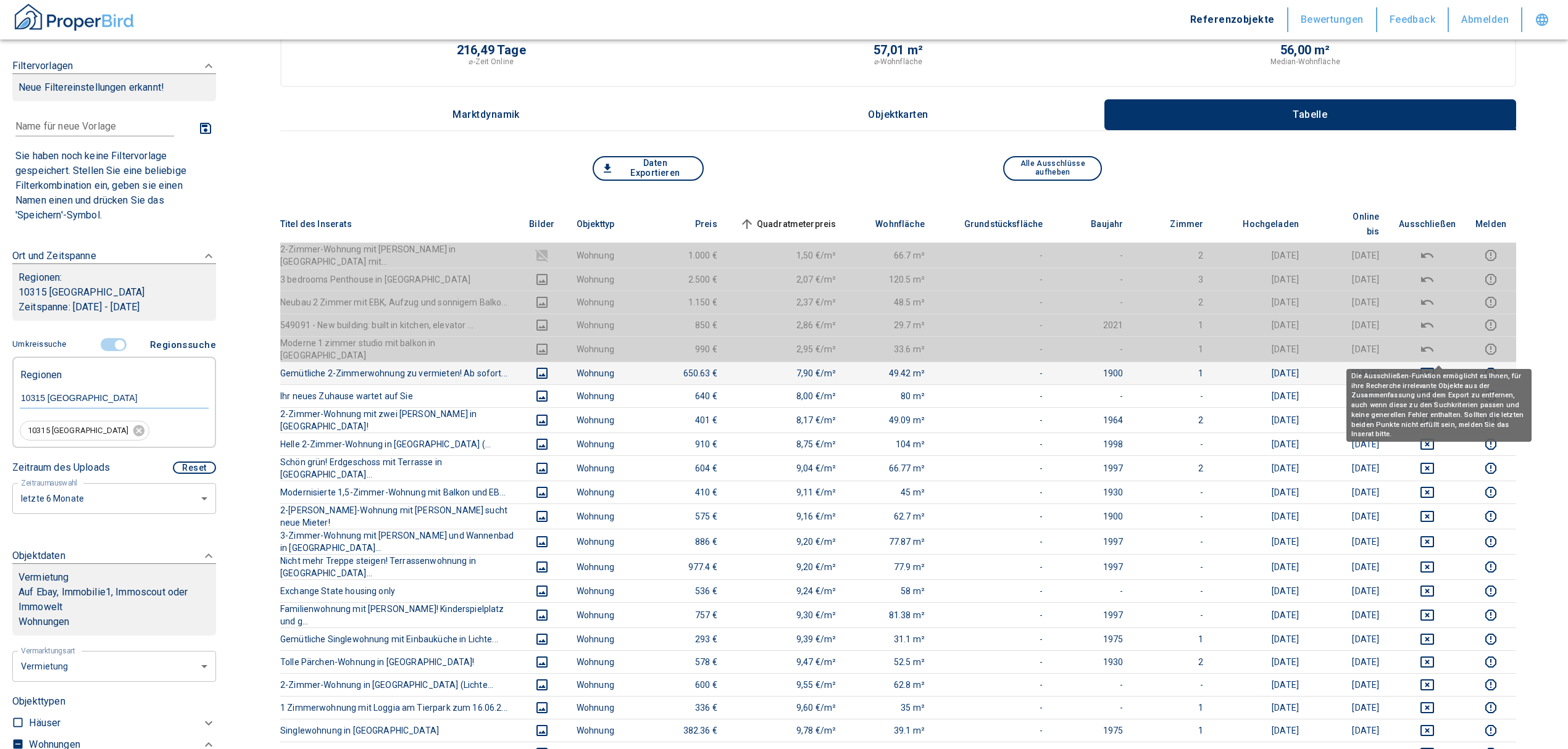
click at [1435, 366] on icon "deselect this listing" at bounding box center [1427, 373] width 14 height 14
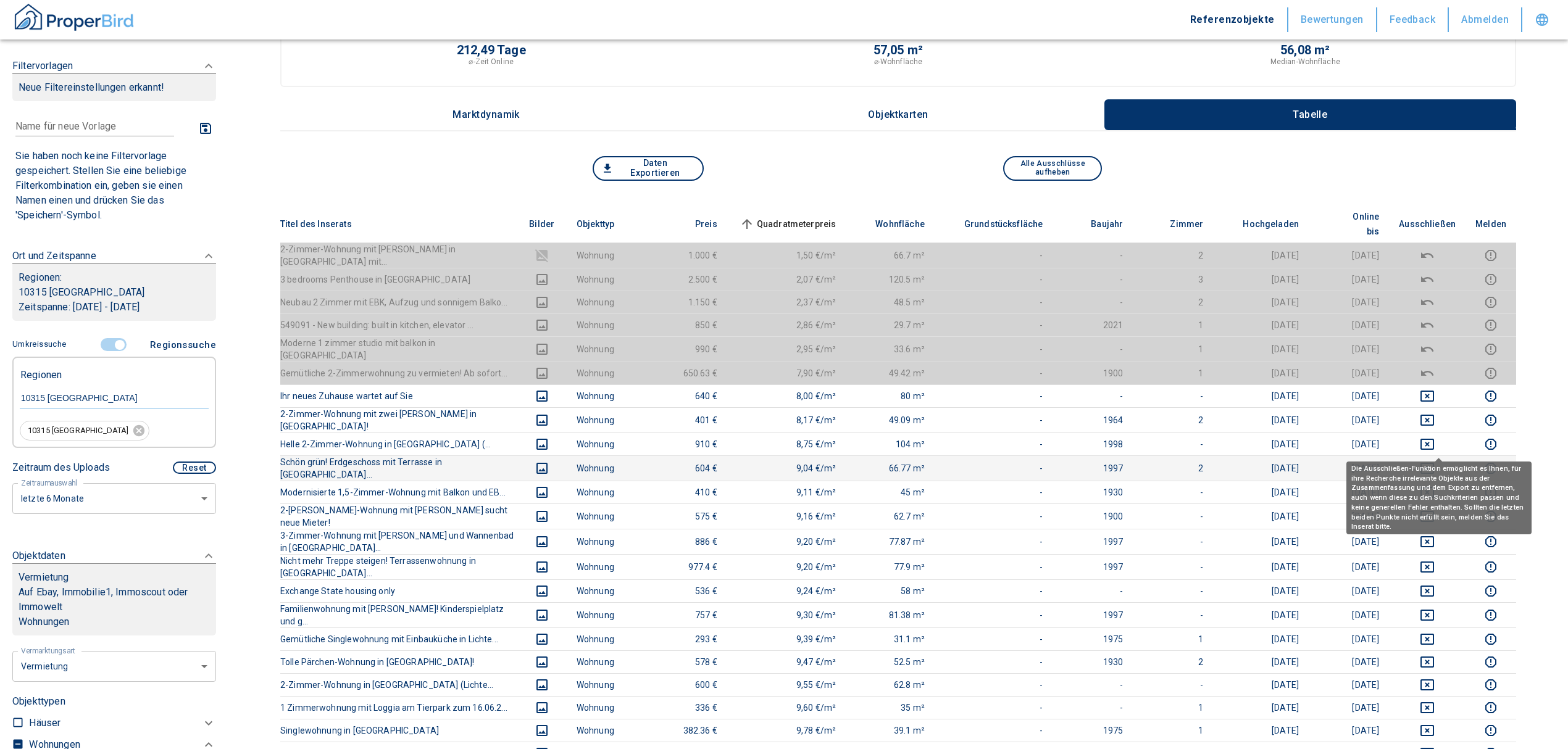
scroll to position [0, 0]
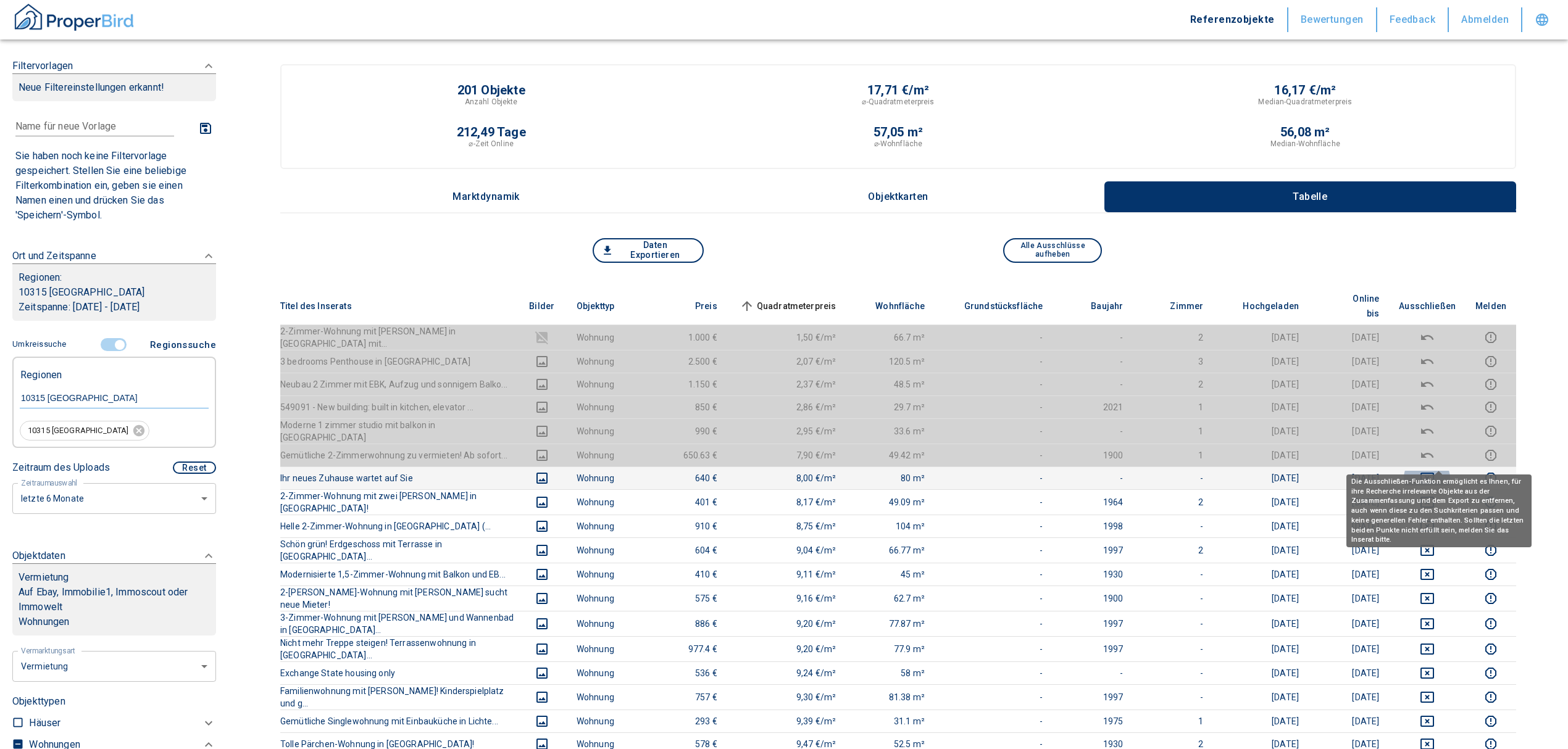
click at [1433, 472] on icon "deselect this listing" at bounding box center [1427, 478] width 14 height 11
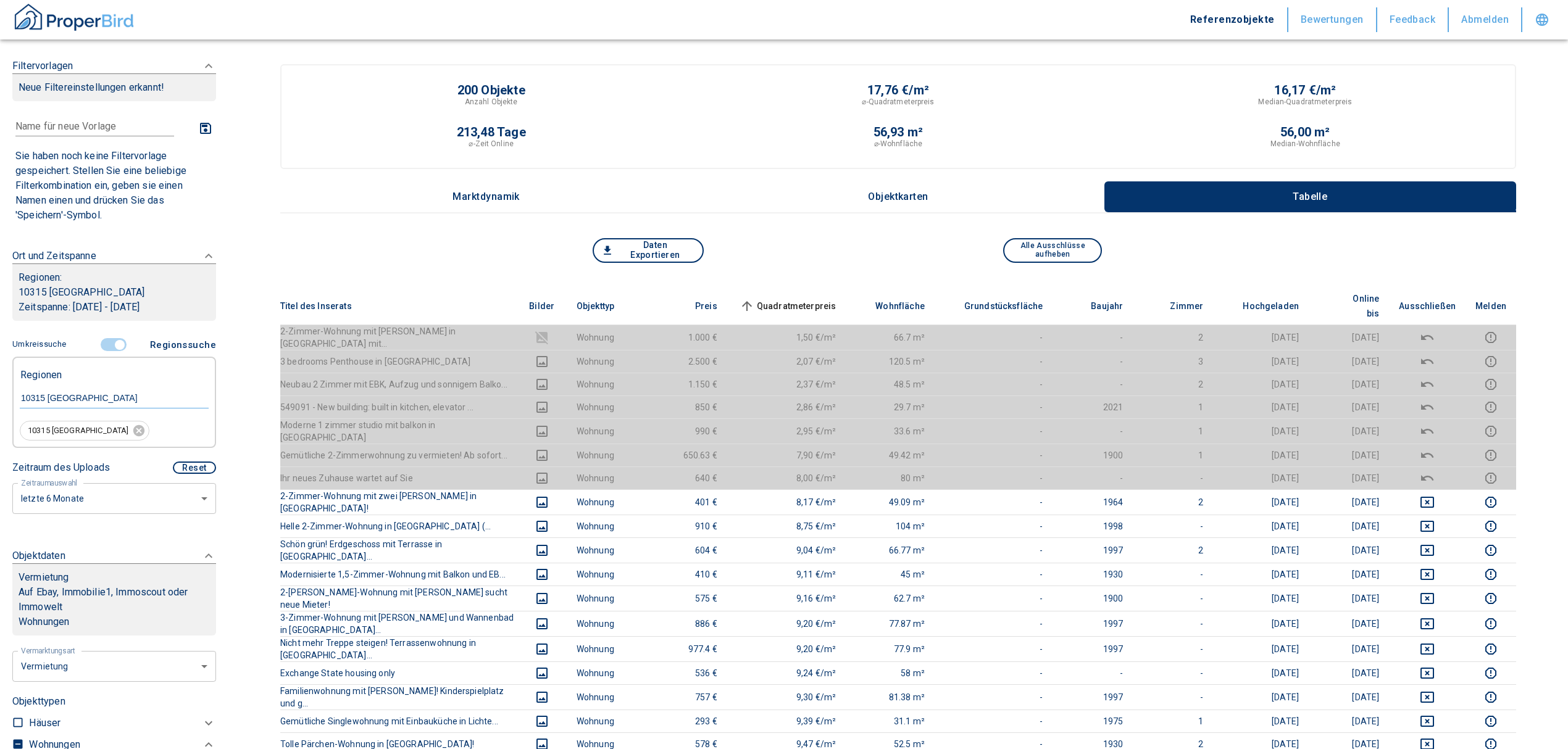
click at [777, 299] on span "Quadratmeterpreis sorted ascending" at bounding box center [787, 306] width 99 height 14
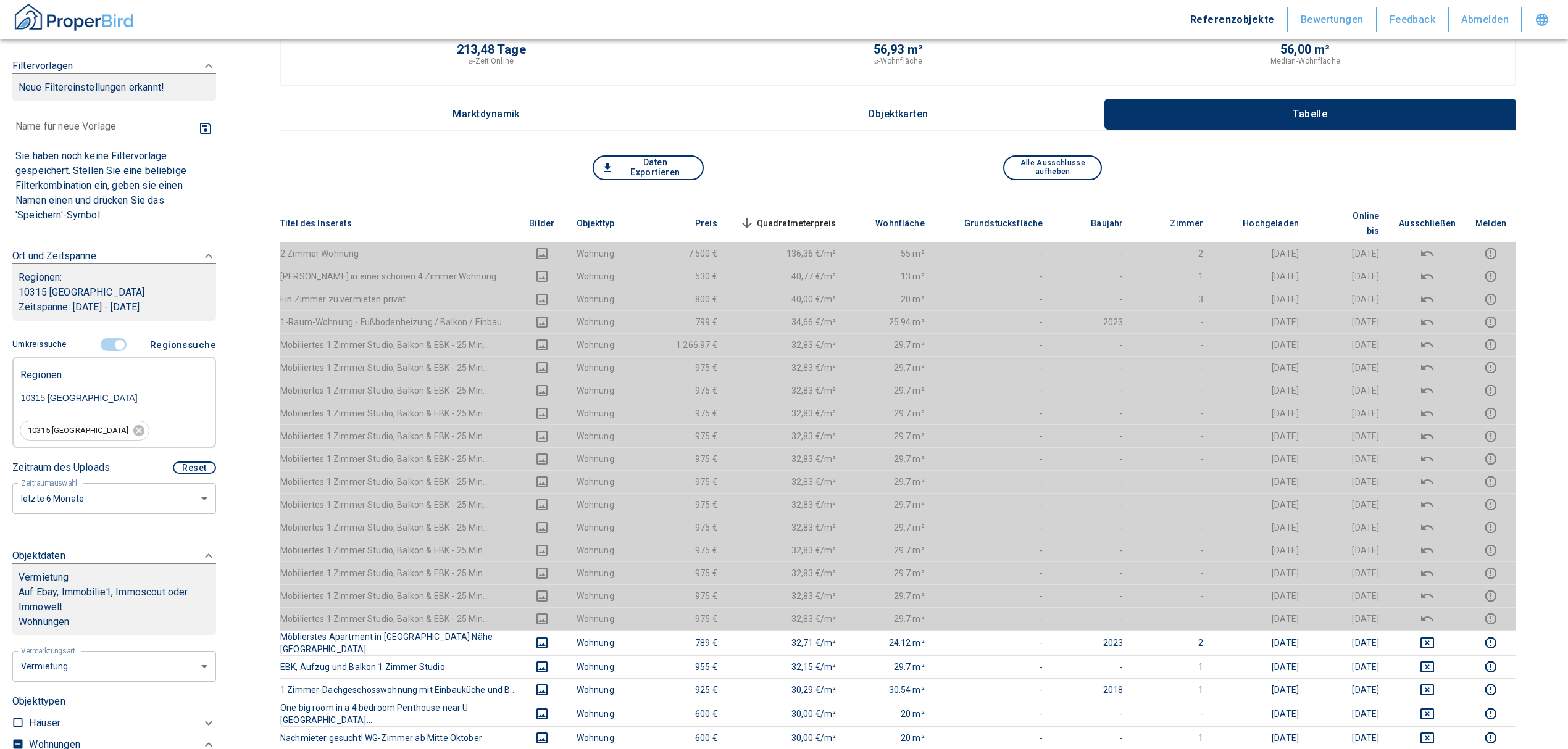
scroll to position [82, 0]
click at [816, 216] on span "Quadratmeterpreis sorted descending" at bounding box center [787, 223] width 99 height 14
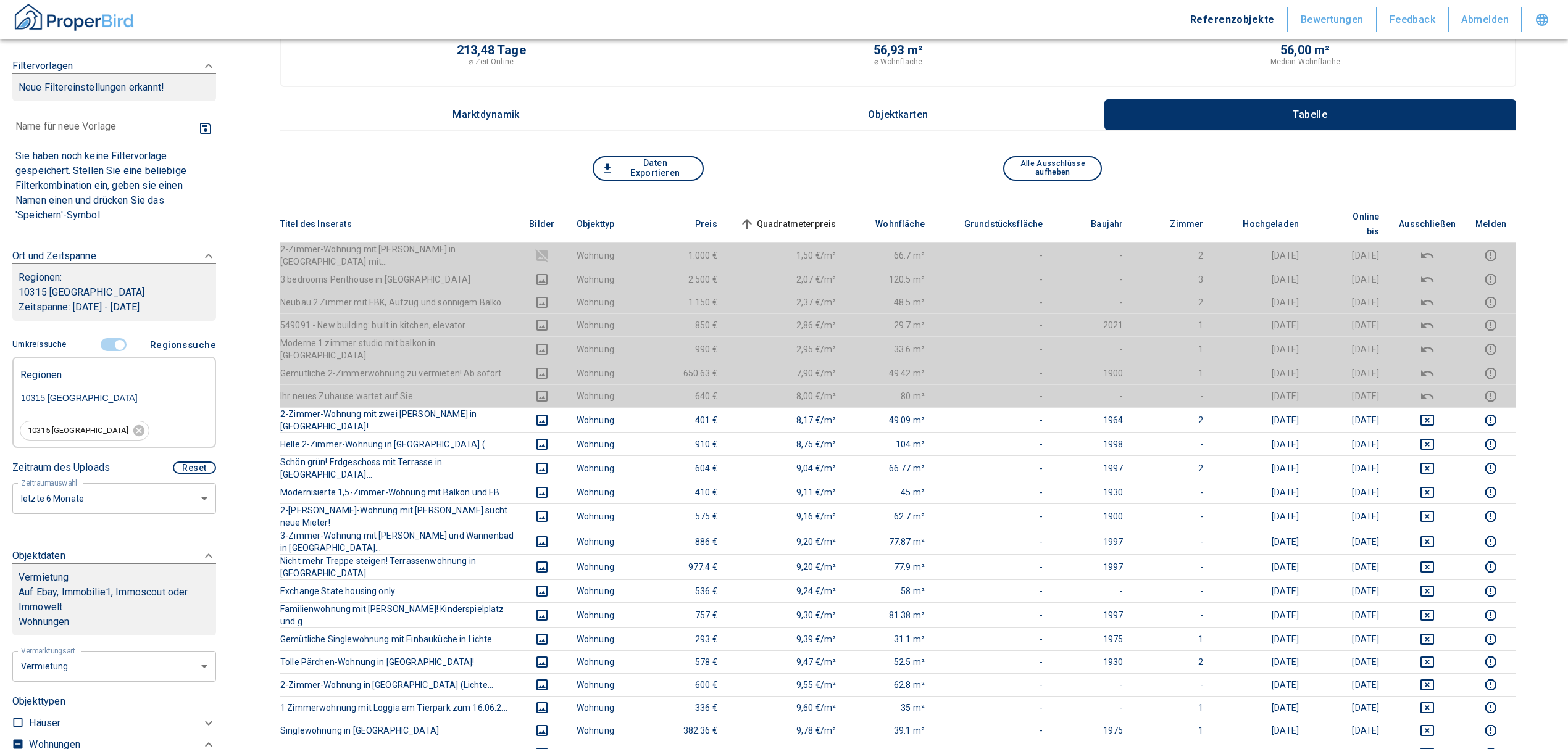
click at [112, 338] on input "controlled" at bounding box center [120, 345] width 37 height 14
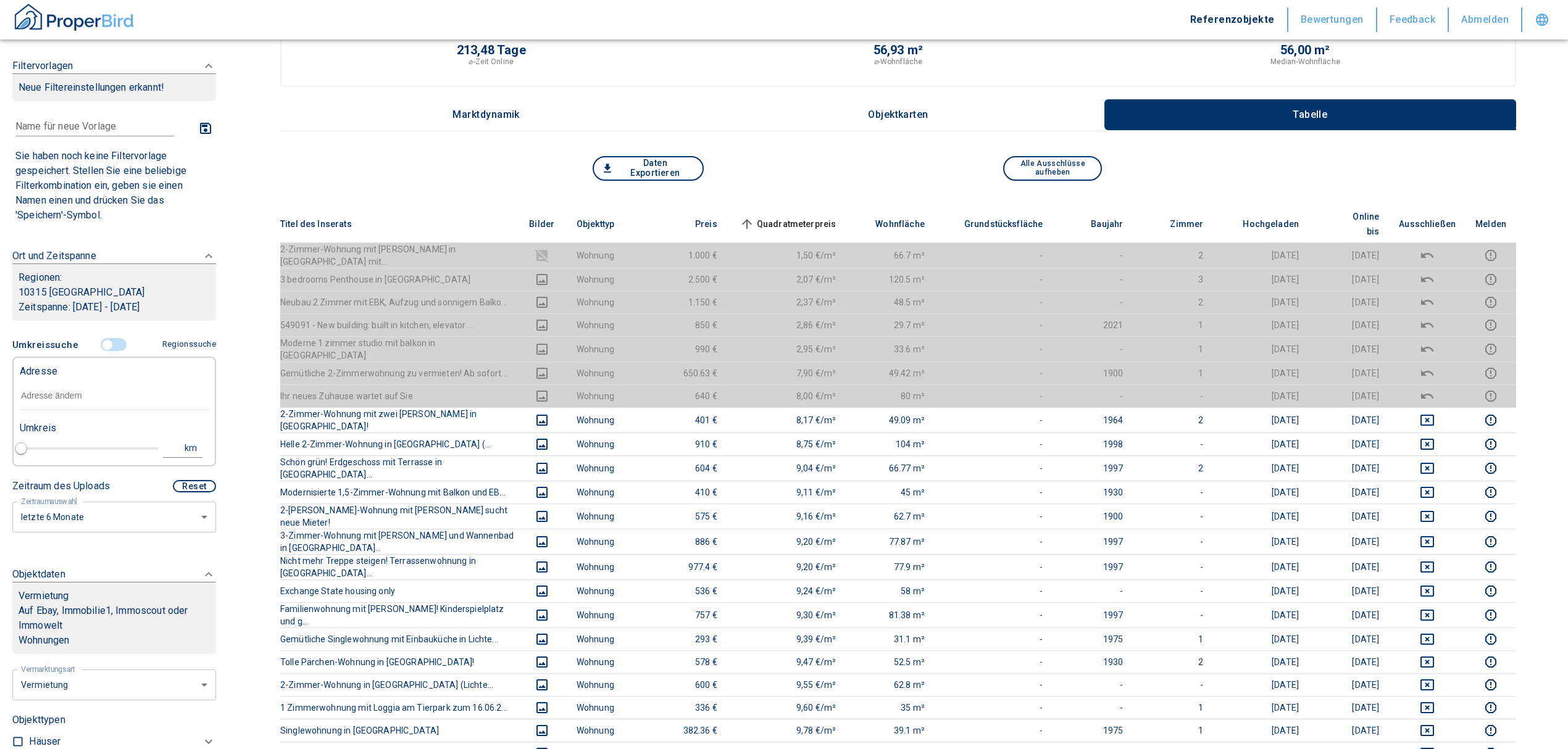
click at [86, 388] on input "text" at bounding box center [114, 395] width 189 height 28
type input "l"
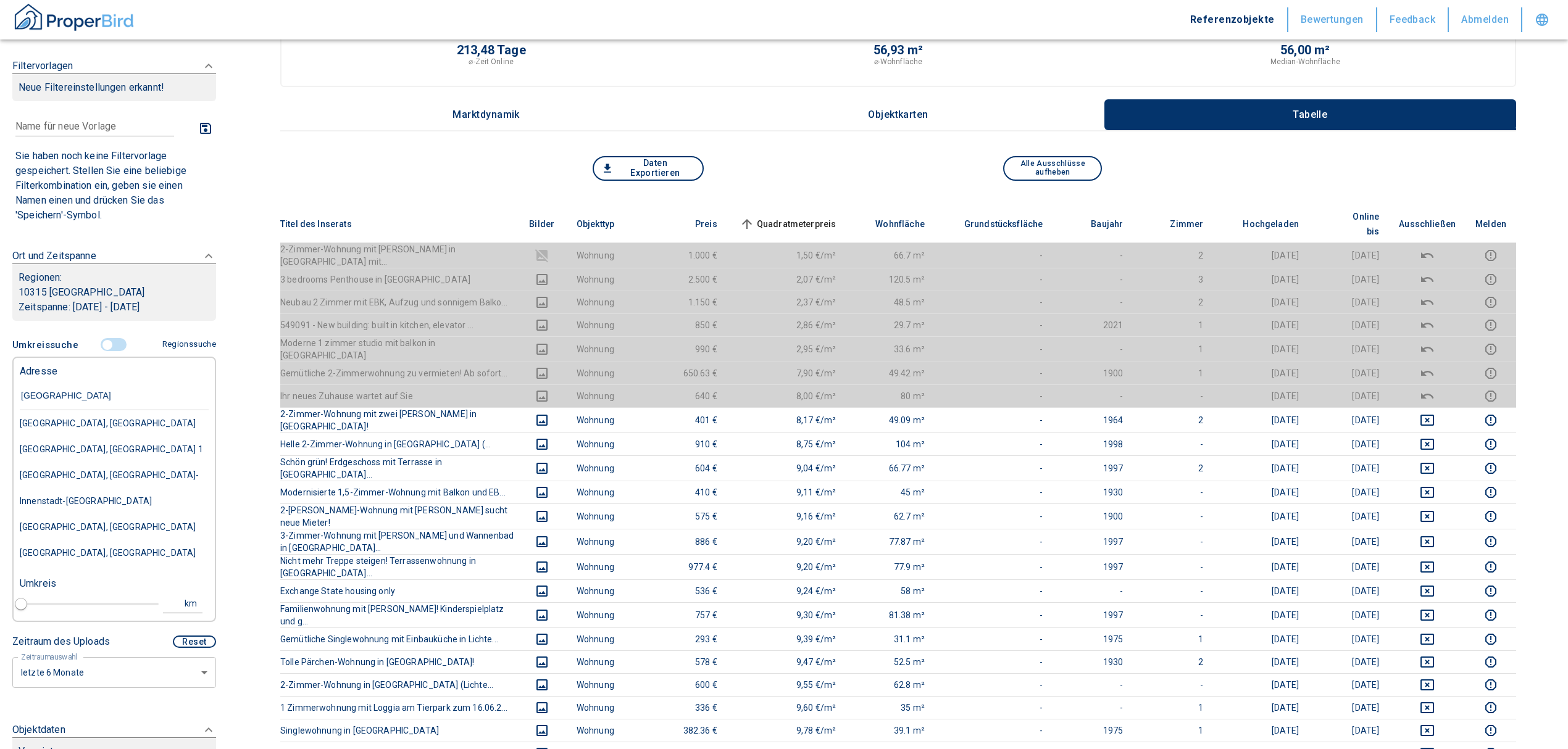
type input "[STREET_ADDRESS]"
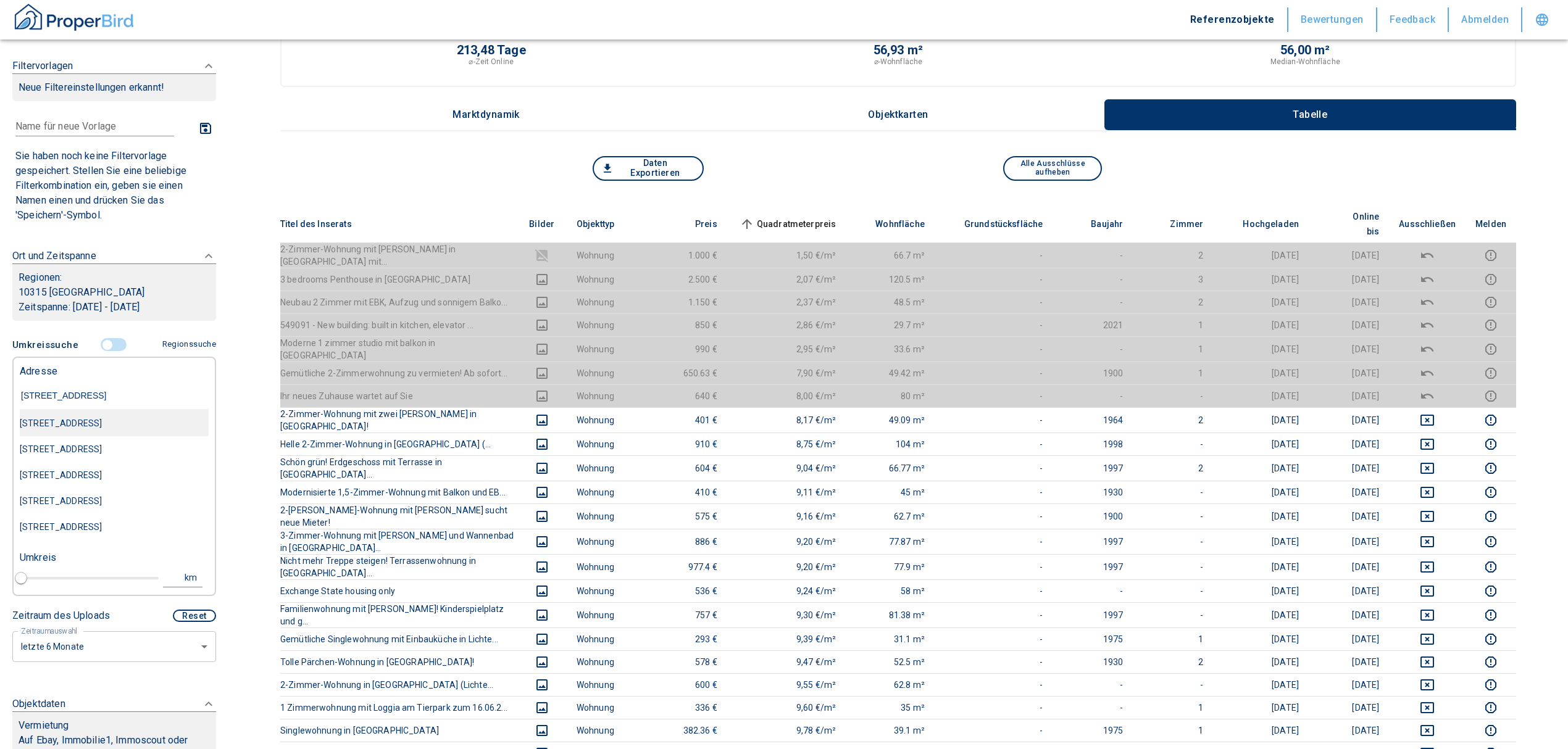
click at [95, 418] on div "[STREET_ADDRESS]" at bounding box center [114, 424] width 189 height 26
type input "2020"
type input "[STREET_ADDRESS]"
type input "1"
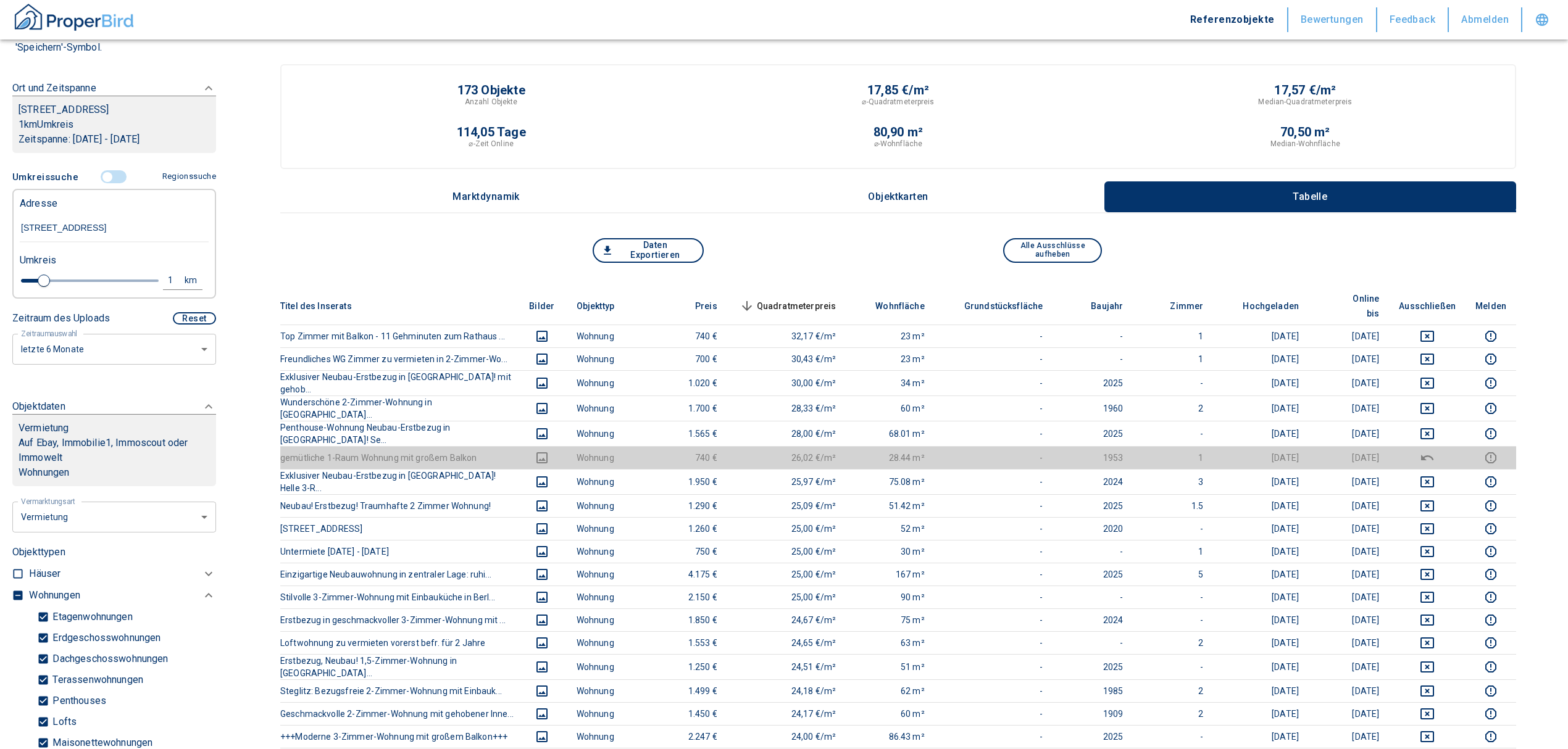
scroll to position [411, 0]
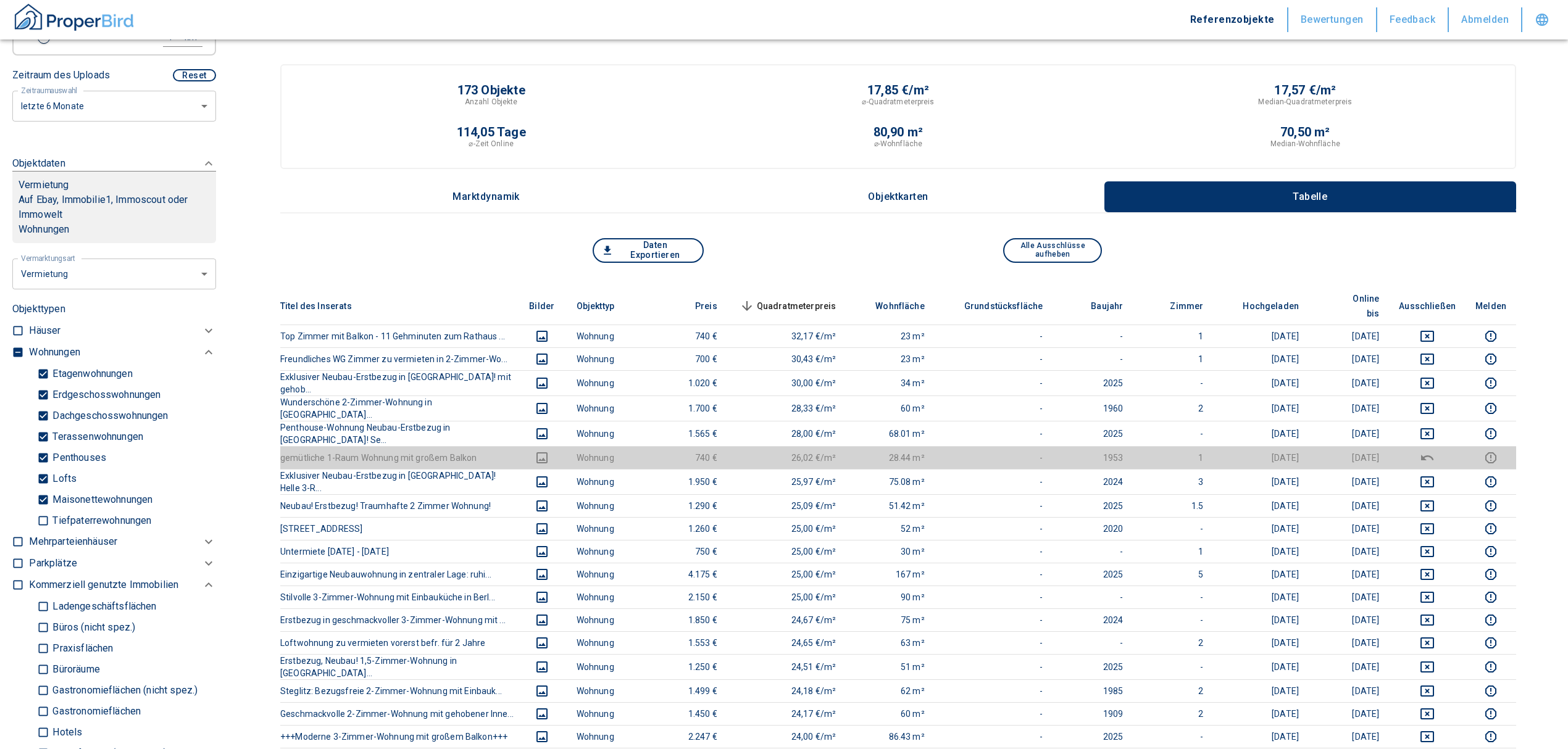
type input "[STREET_ADDRESS]"
click at [10, 358] on label at bounding box center [14, 350] width 18 height 17
click at [11, 358] on input "checkbox" at bounding box center [18, 352] width 12 height 12
checkbox input "true"
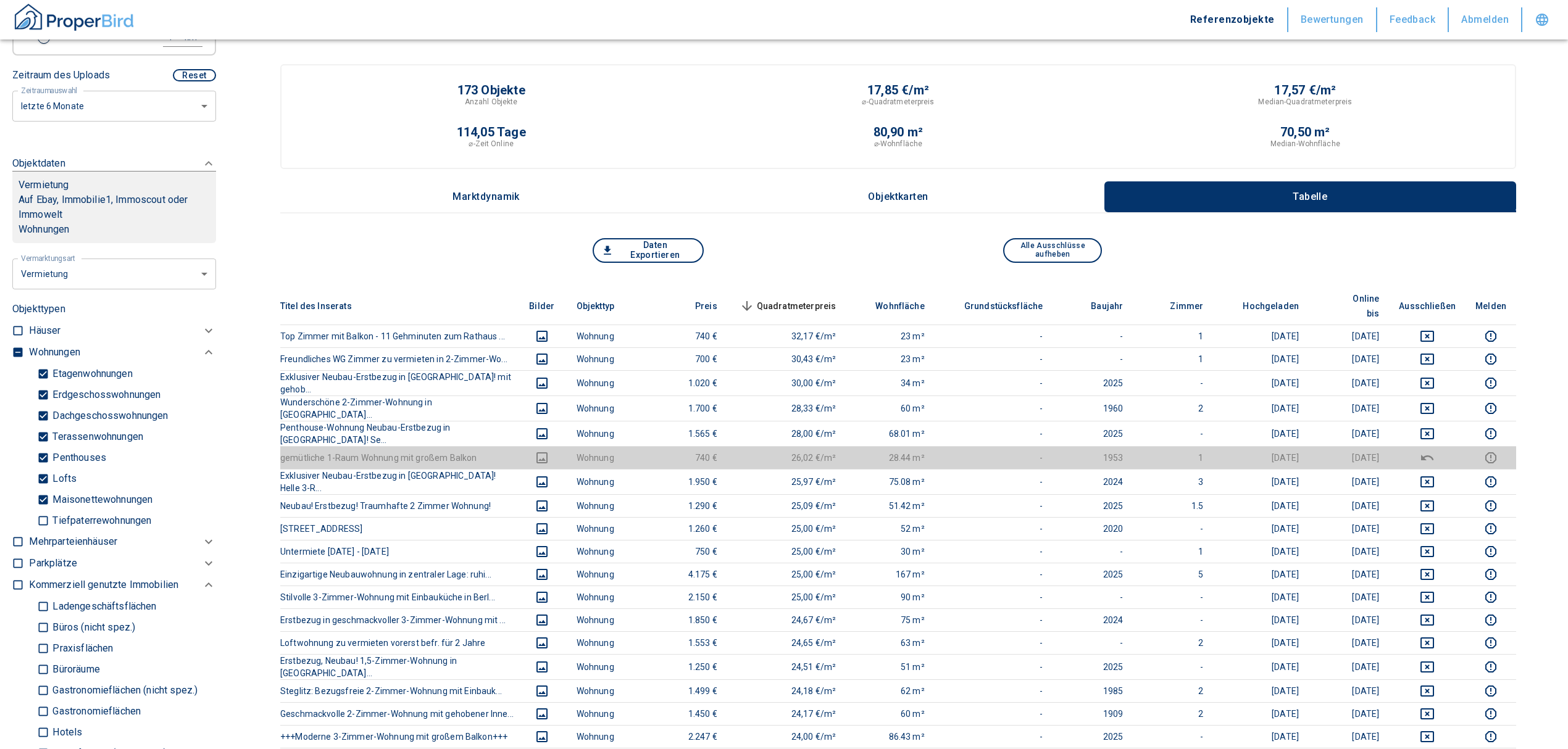
type input "2020"
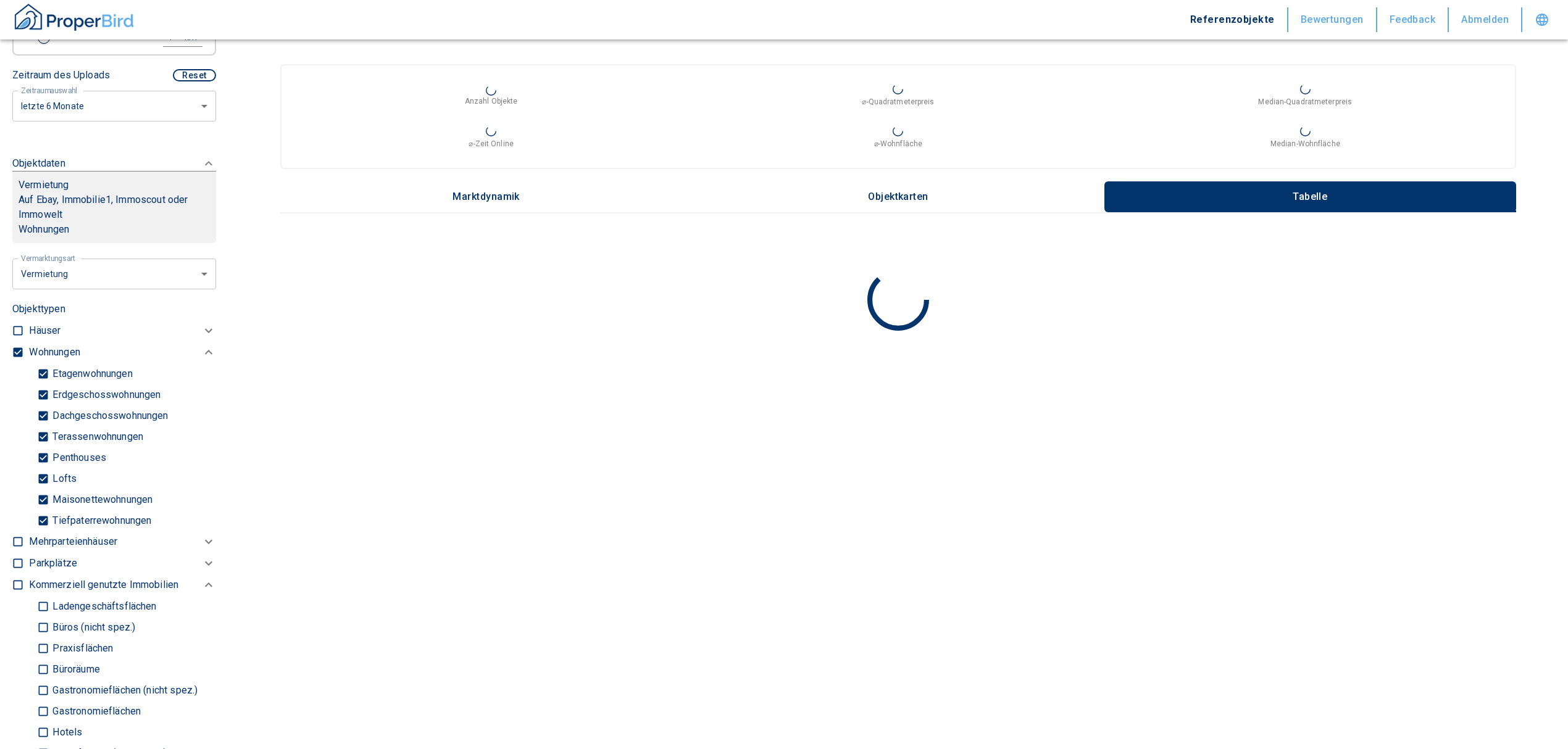
click at [18, 358] on input "checkbox" at bounding box center [18, 352] width 12 height 12
checkbox input "false"
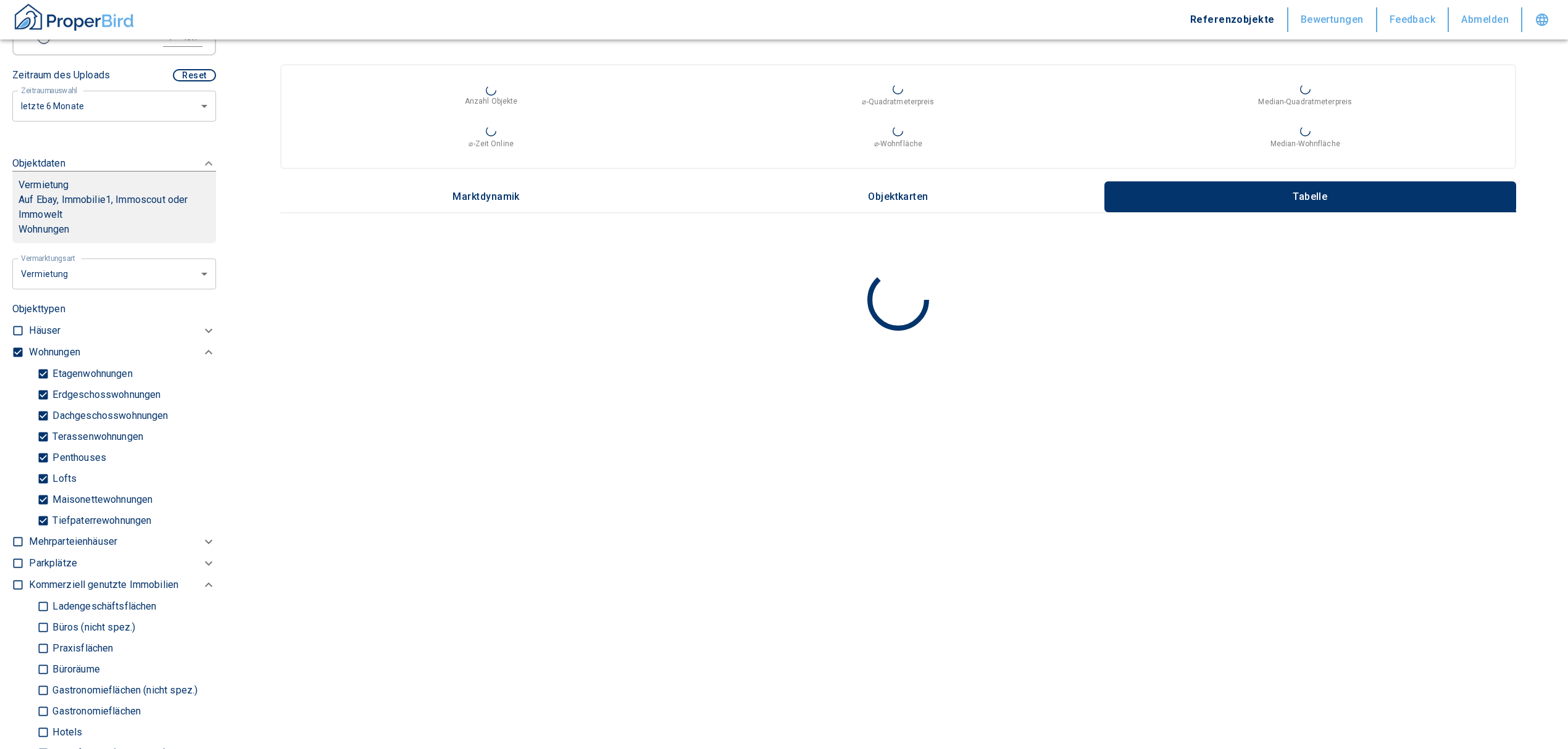
checkbox input "false"
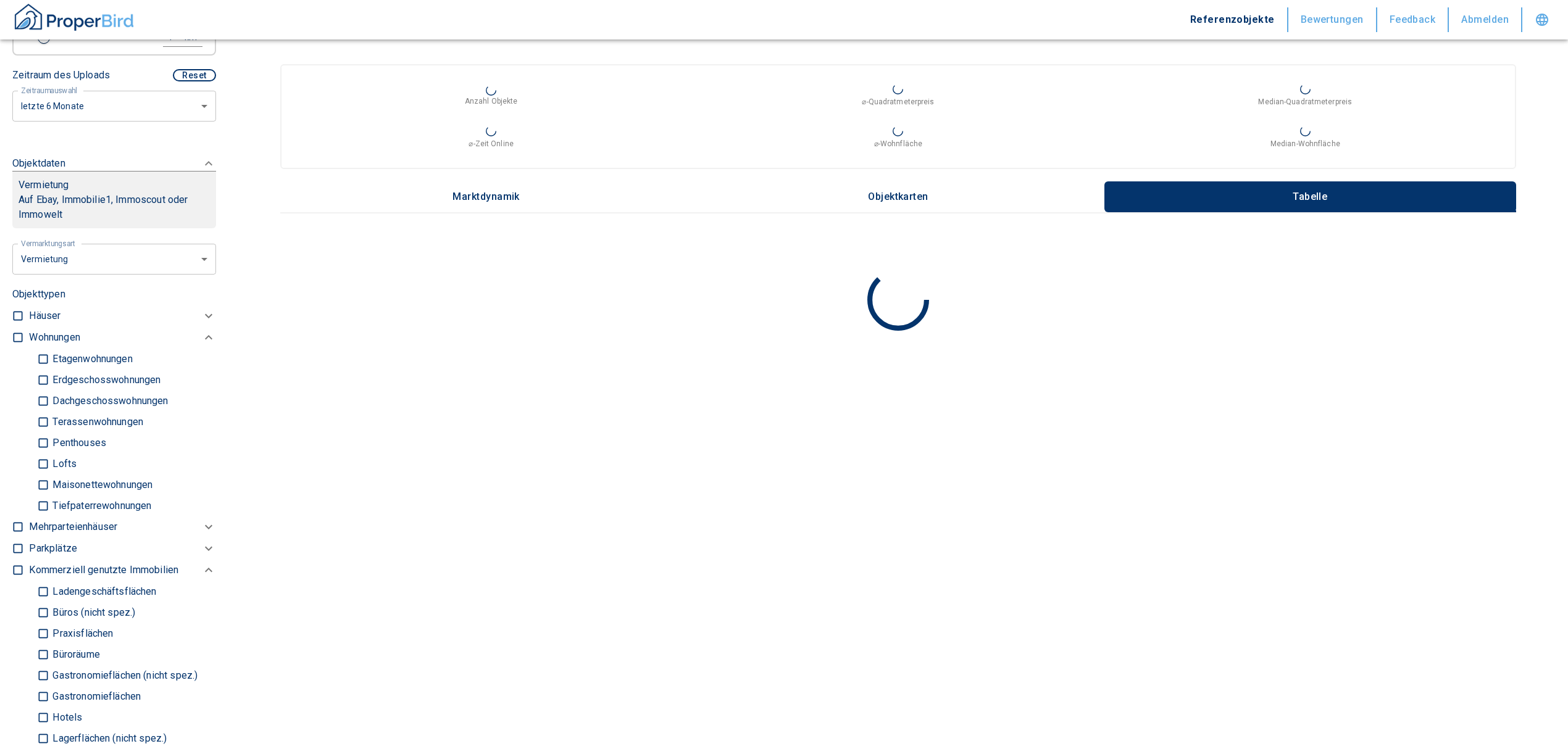
type input "2020"
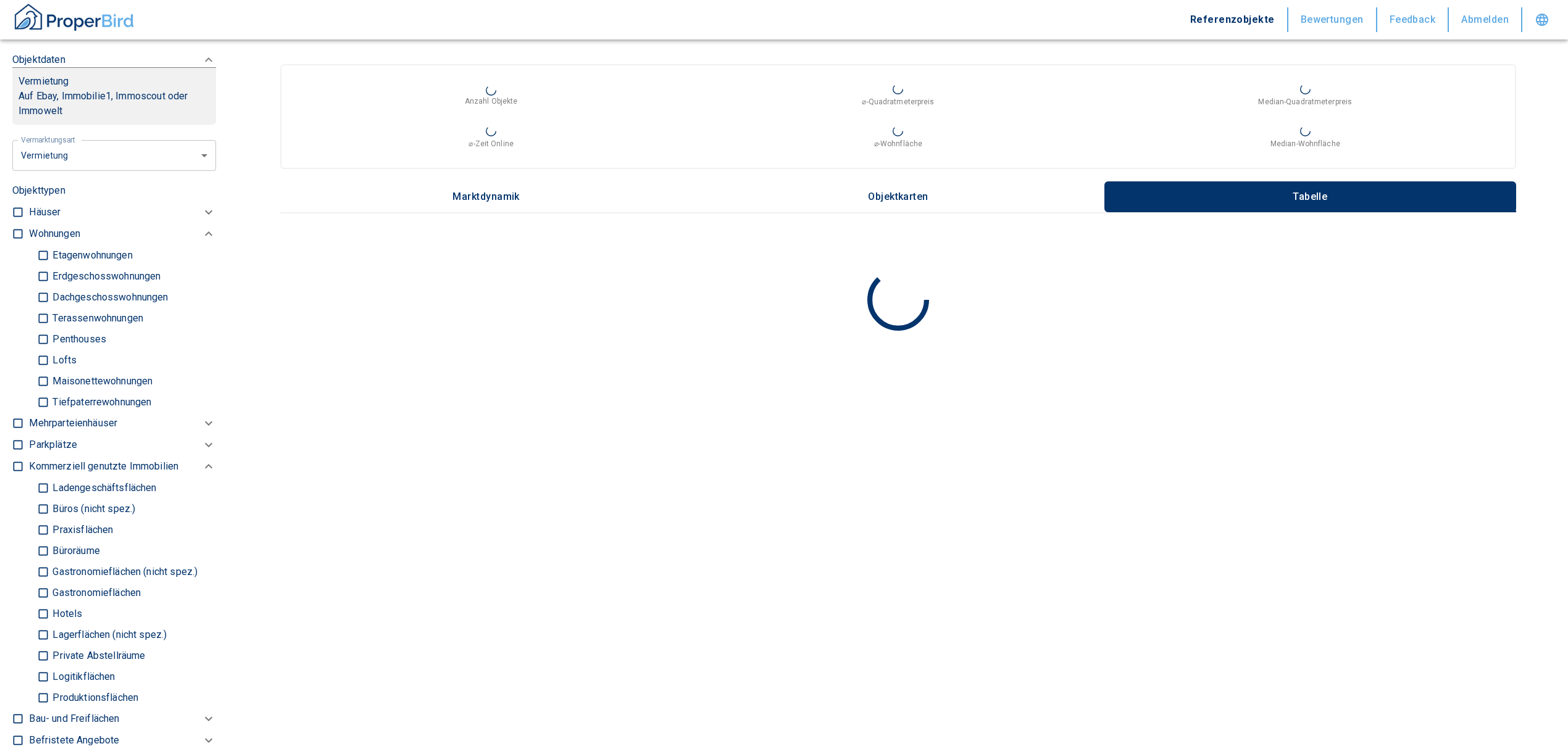
scroll to position [658, 0]
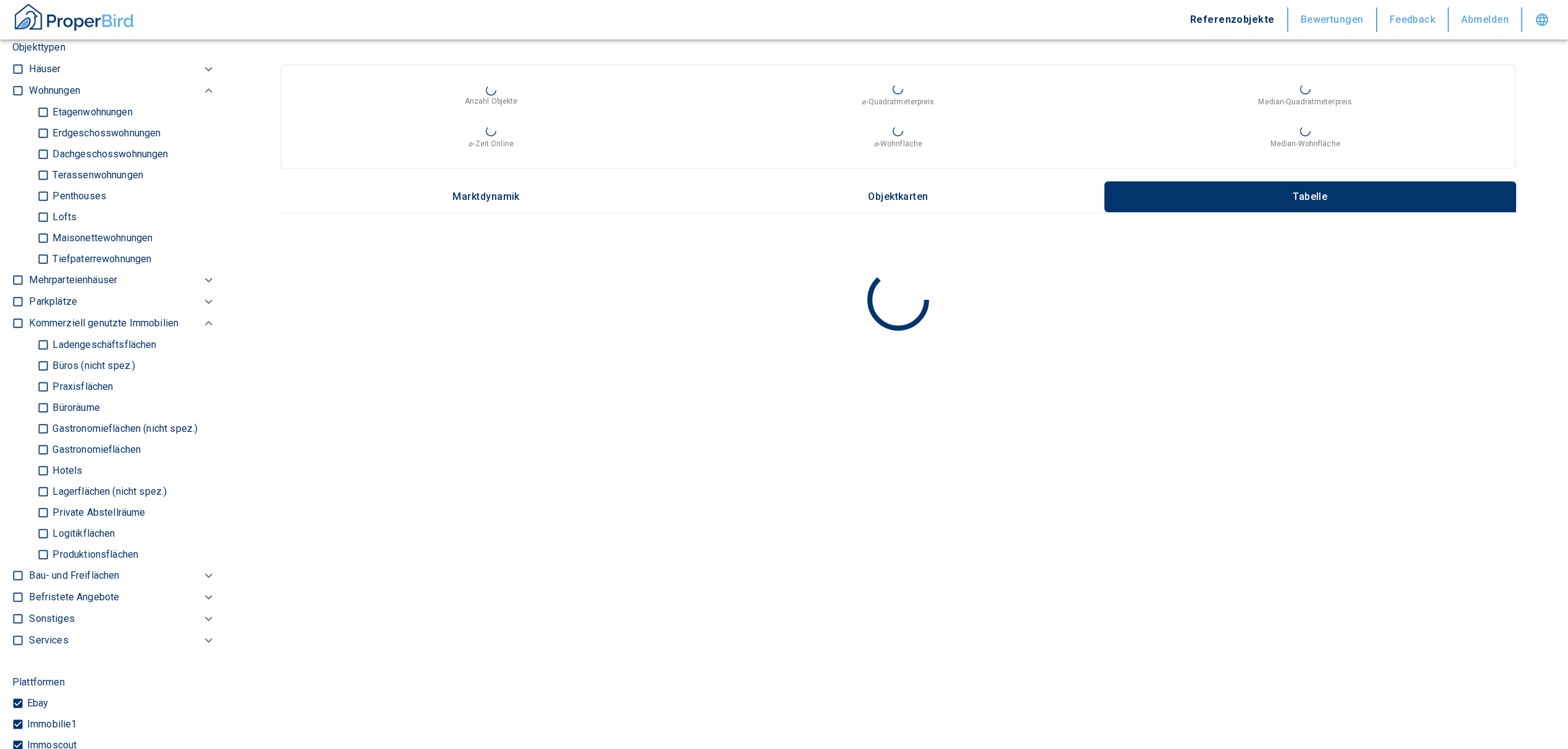
click at [40, 376] on input "Büros (nicht spez.)" at bounding box center [43, 366] width 12 height 21
checkbox input "true"
type input "2020"
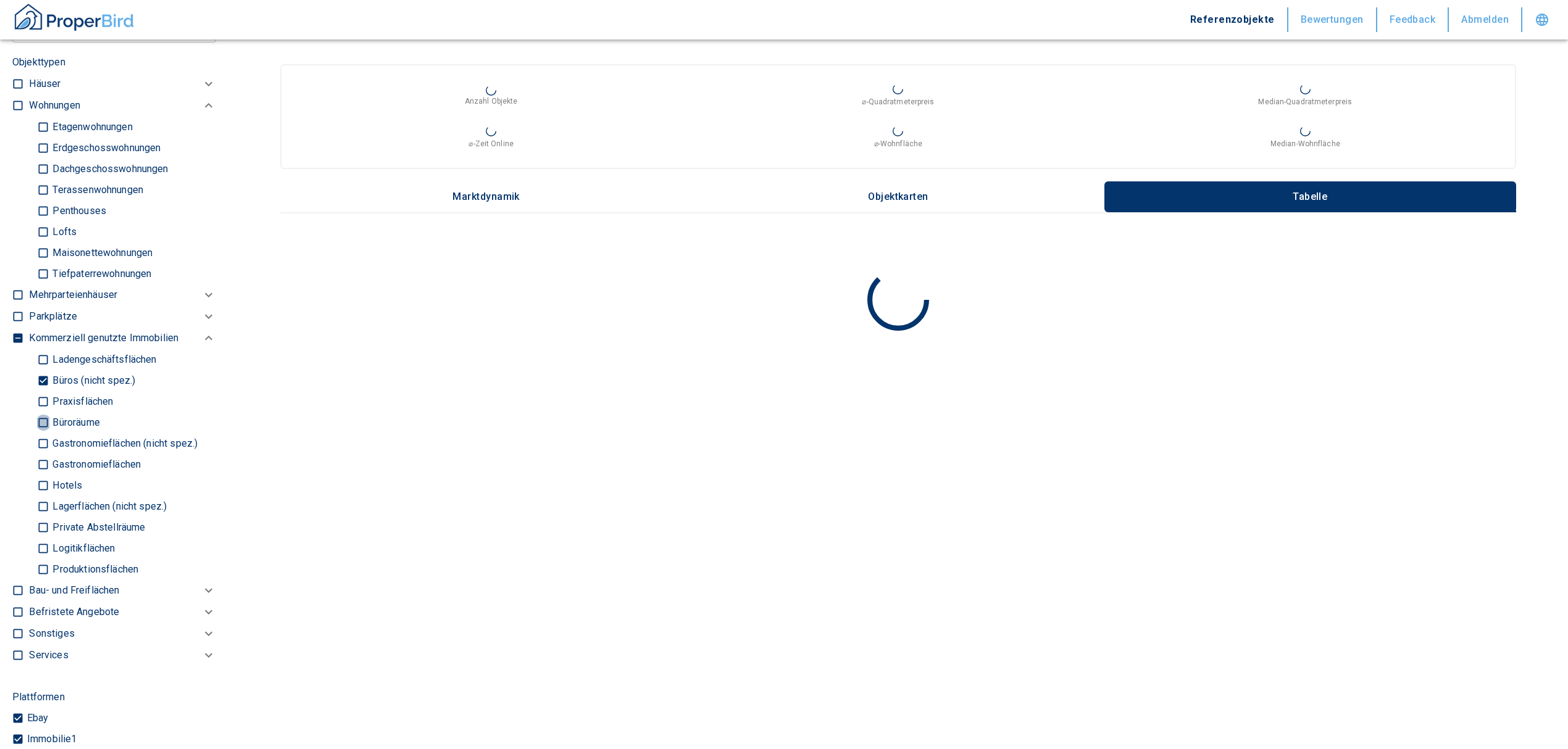
click at [40, 433] on input "Büroräume" at bounding box center [43, 422] width 12 height 21
checkbox input "true"
type input "2020"
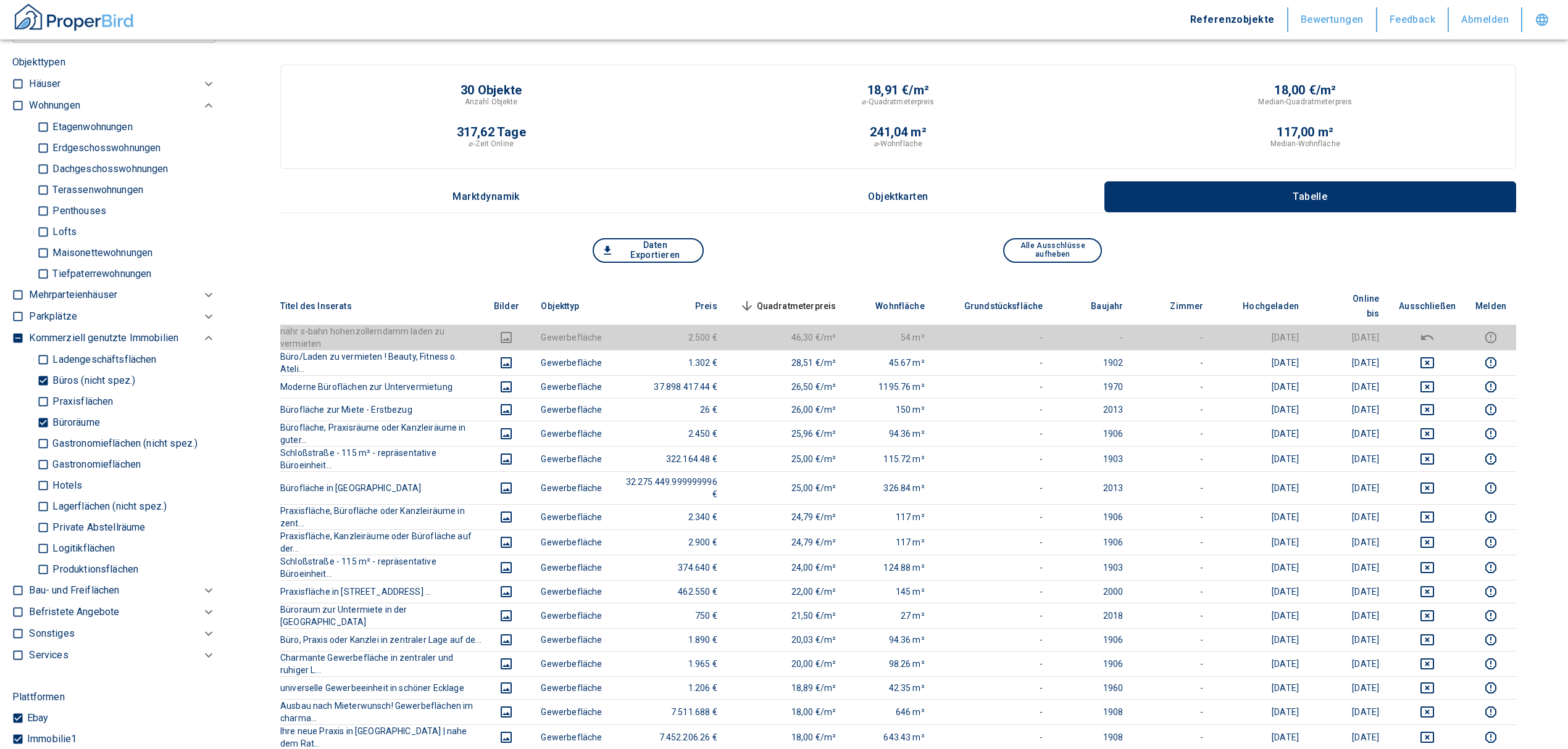
click at [836, 299] on span "Quadratmeterpreis sorted descending" at bounding box center [787, 306] width 99 height 14
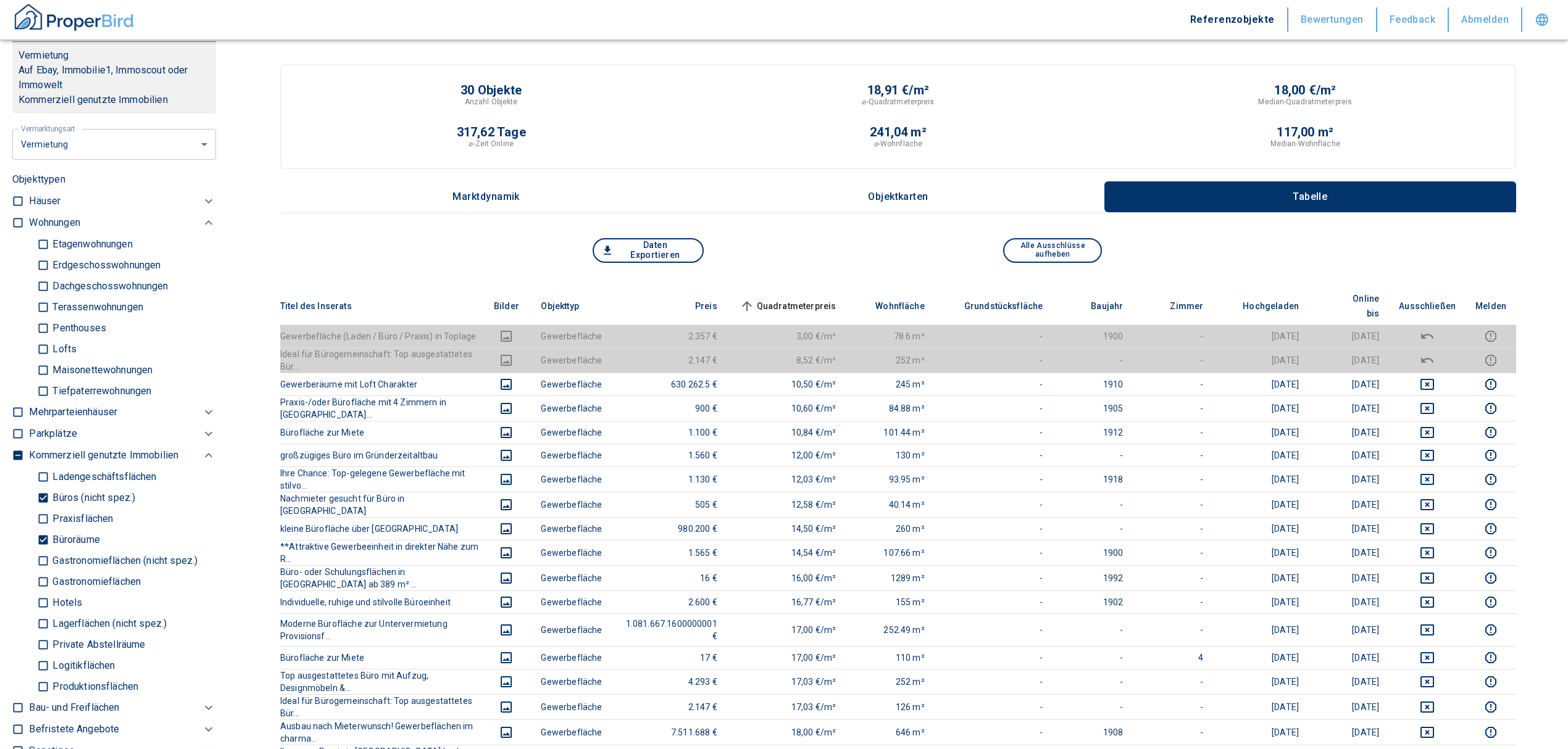
scroll to position [658, 0]
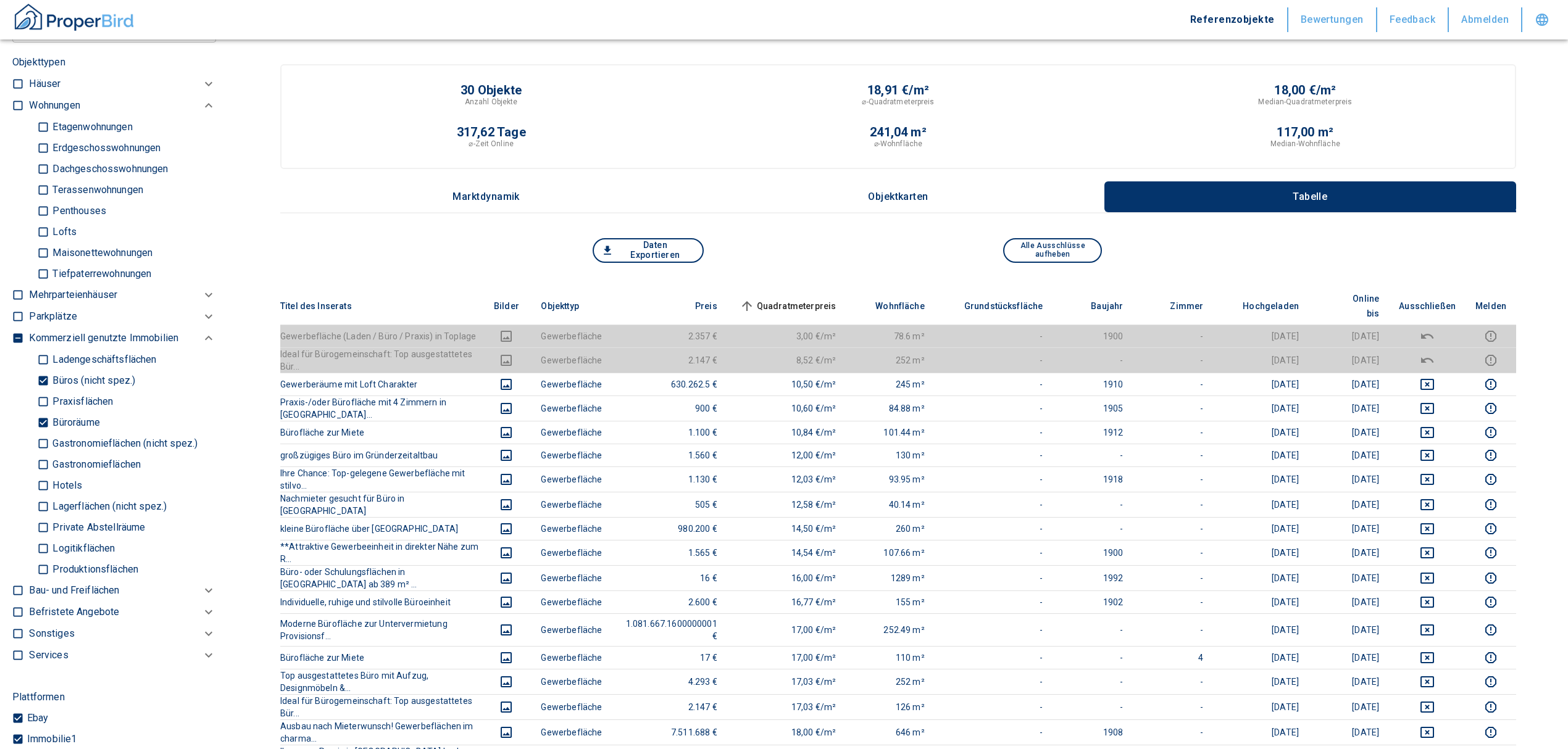
click at [833, 287] on th "Quadratmeterpreis sorted ascending" at bounding box center [787, 306] width 119 height 37
click at [832, 299] on span "Quadratmeterpreis sorted ascending" at bounding box center [787, 306] width 99 height 14
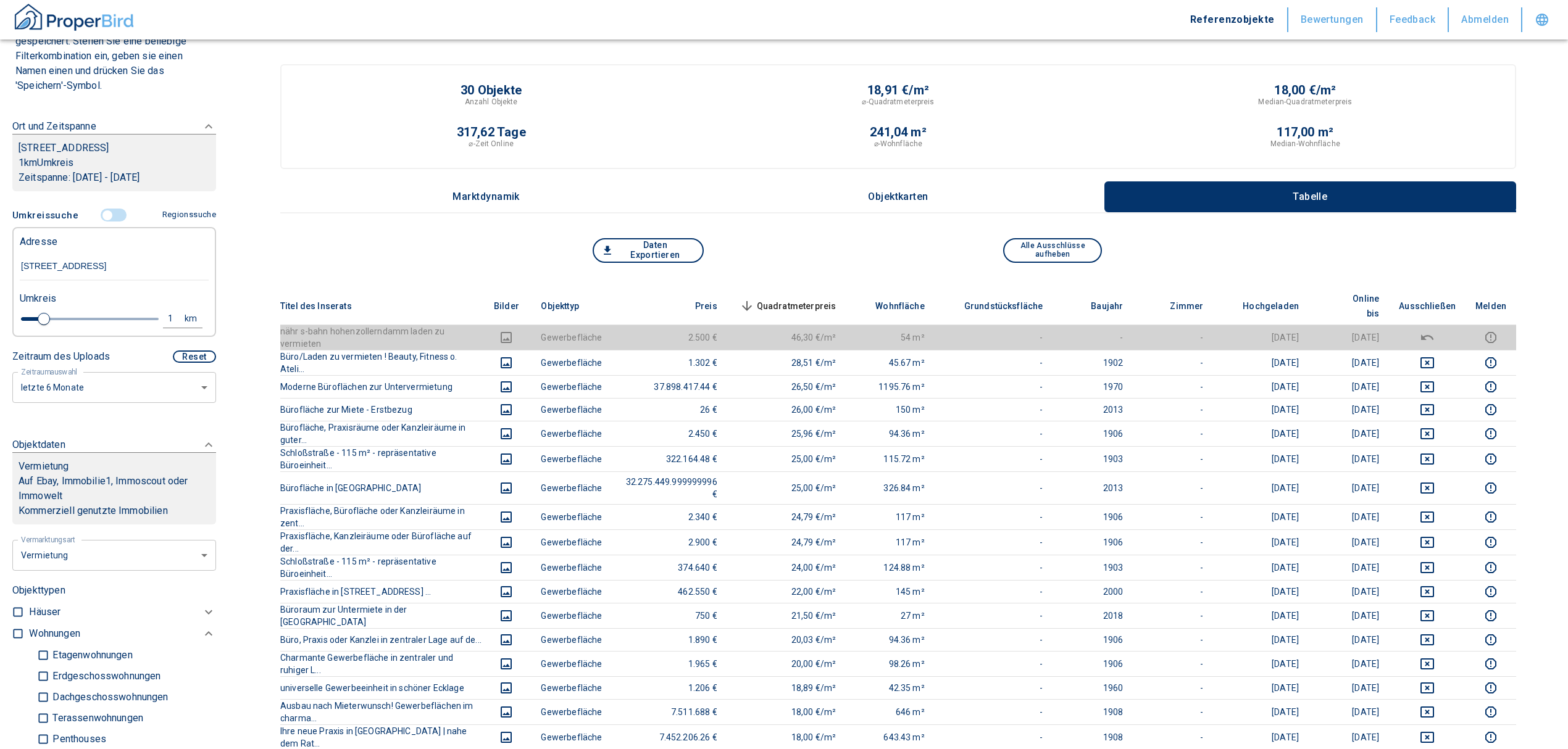
scroll to position [82, 0]
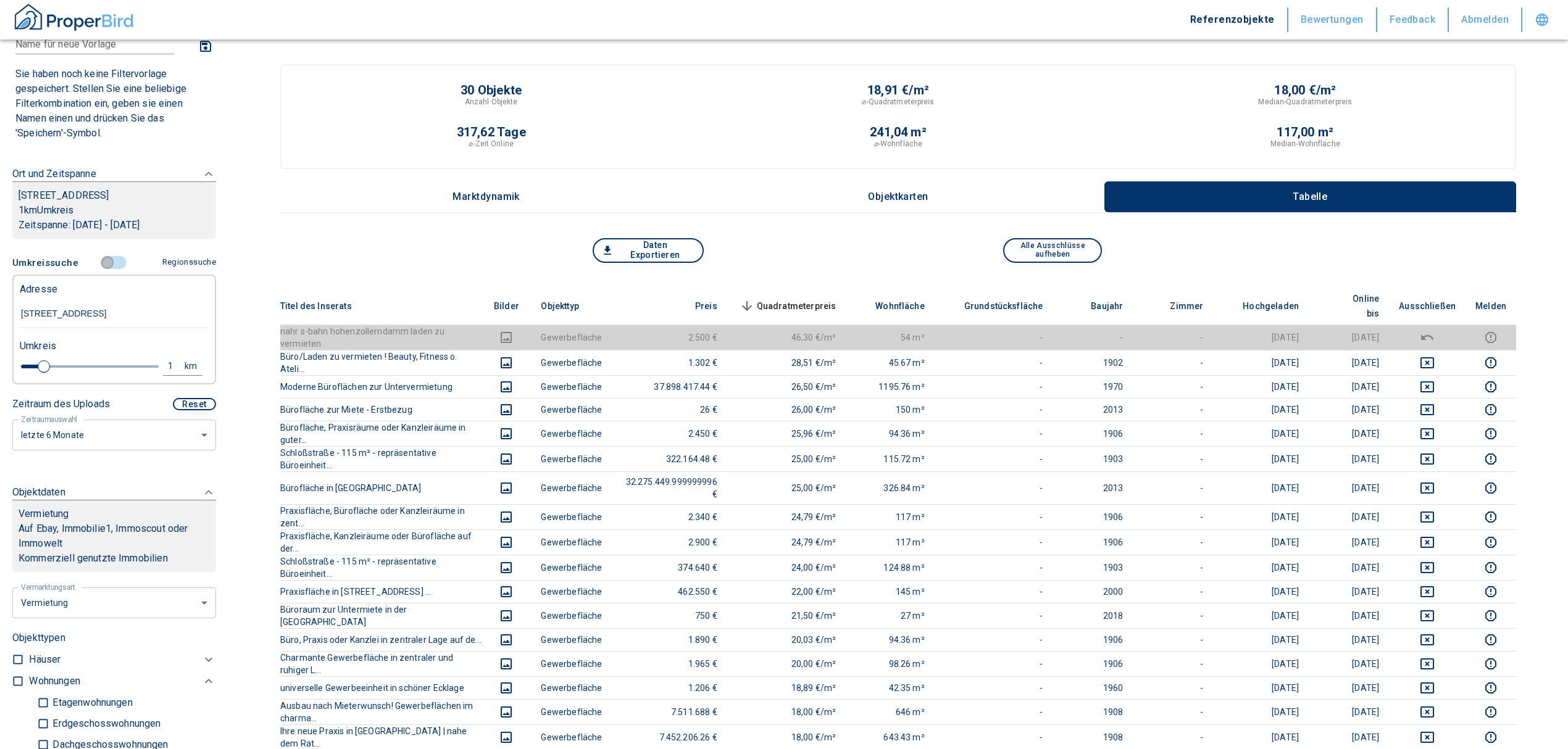
click at [105, 270] on input "controlled" at bounding box center [107, 263] width 37 height 14
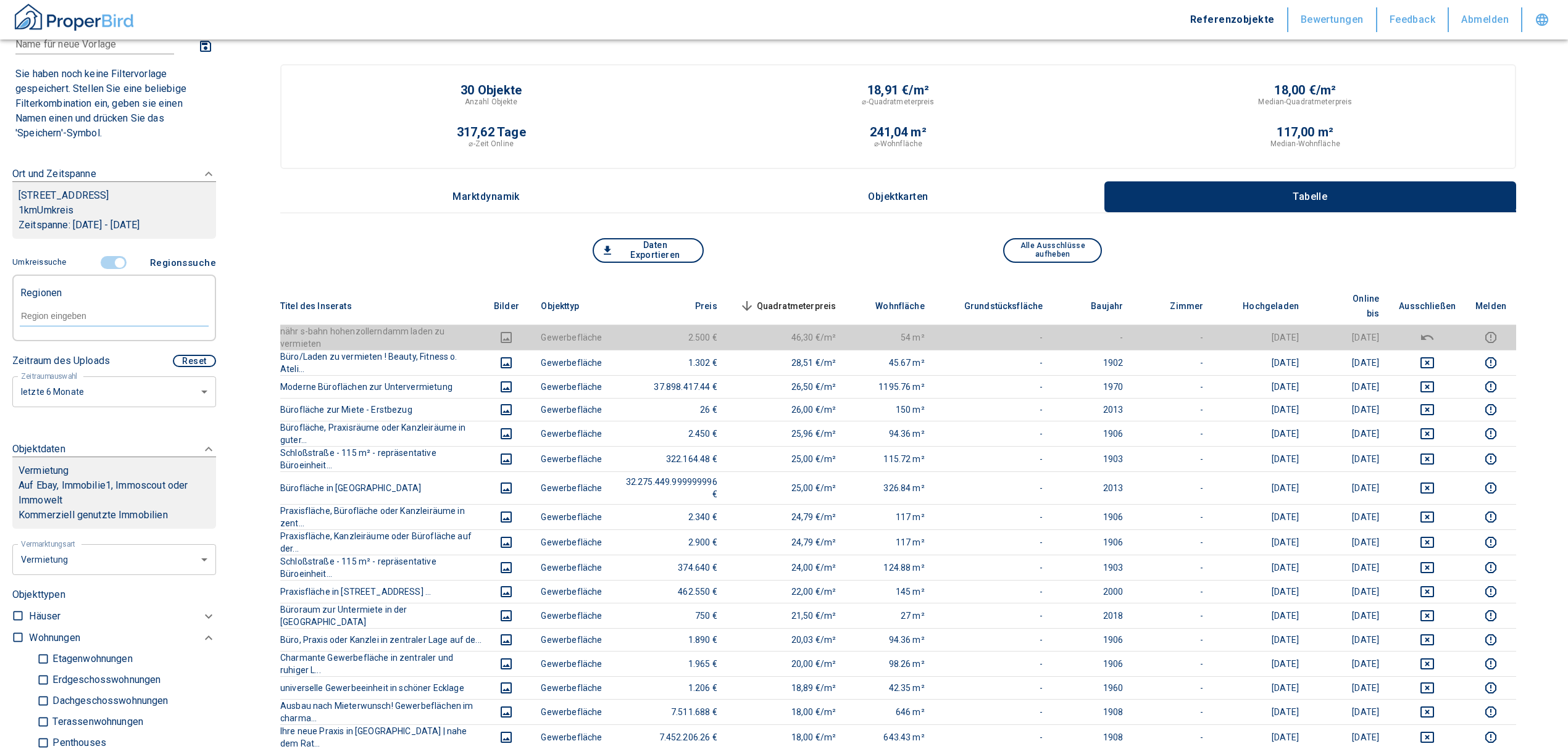
click at [50, 322] on div at bounding box center [114, 315] width 189 height 21
click at [55, 322] on input "text" at bounding box center [114, 315] width 189 height 11
click at [72, 354] on li "10315 [GEOGRAPHIC_DATA]" at bounding box center [107, 359] width 177 height 22
type input "10315"
type input "2020"
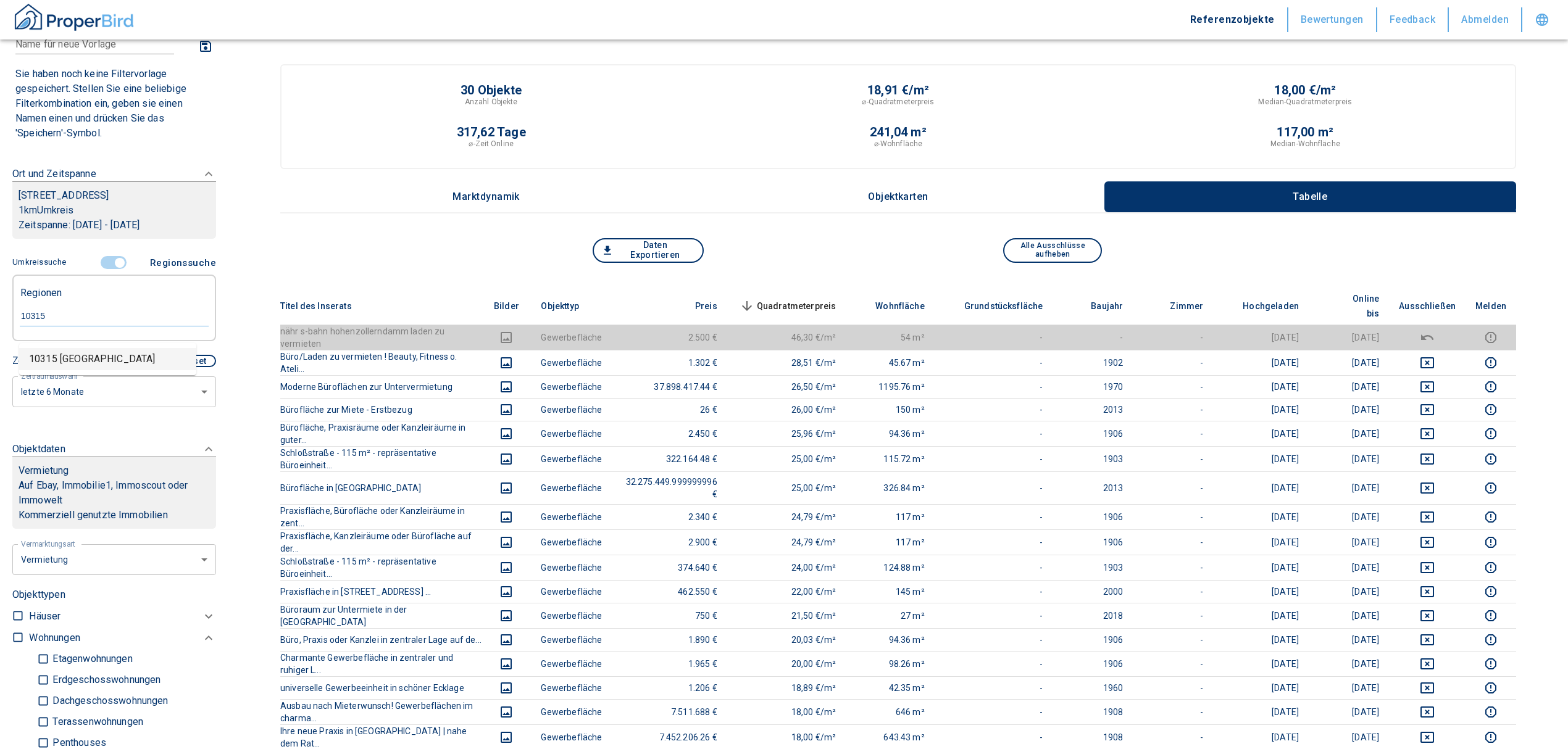
type input "10315 [GEOGRAPHIC_DATA]"
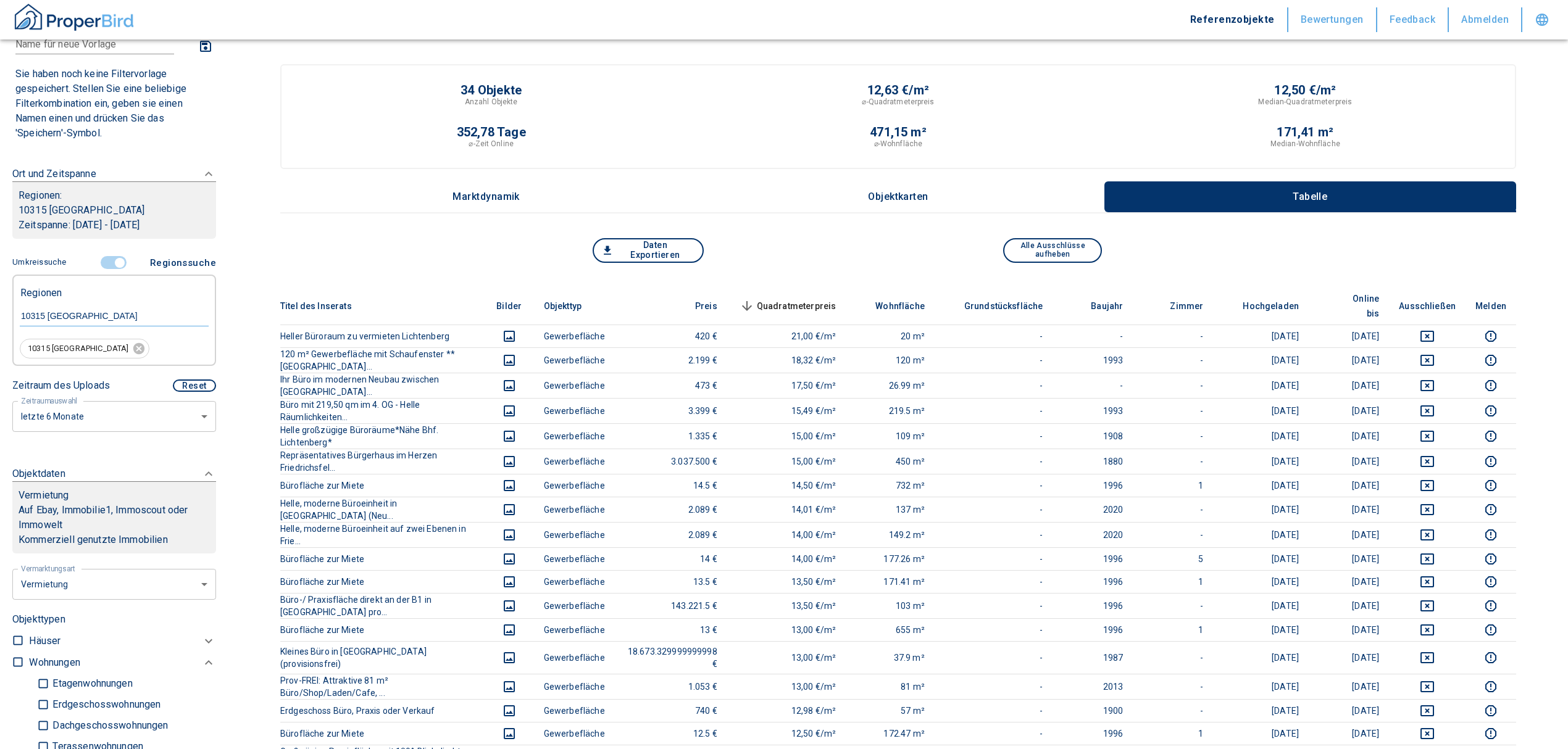
click at [836, 299] on span "Quadratmeterpreis sorted descending" at bounding box center [787, 306] width 99 height 14
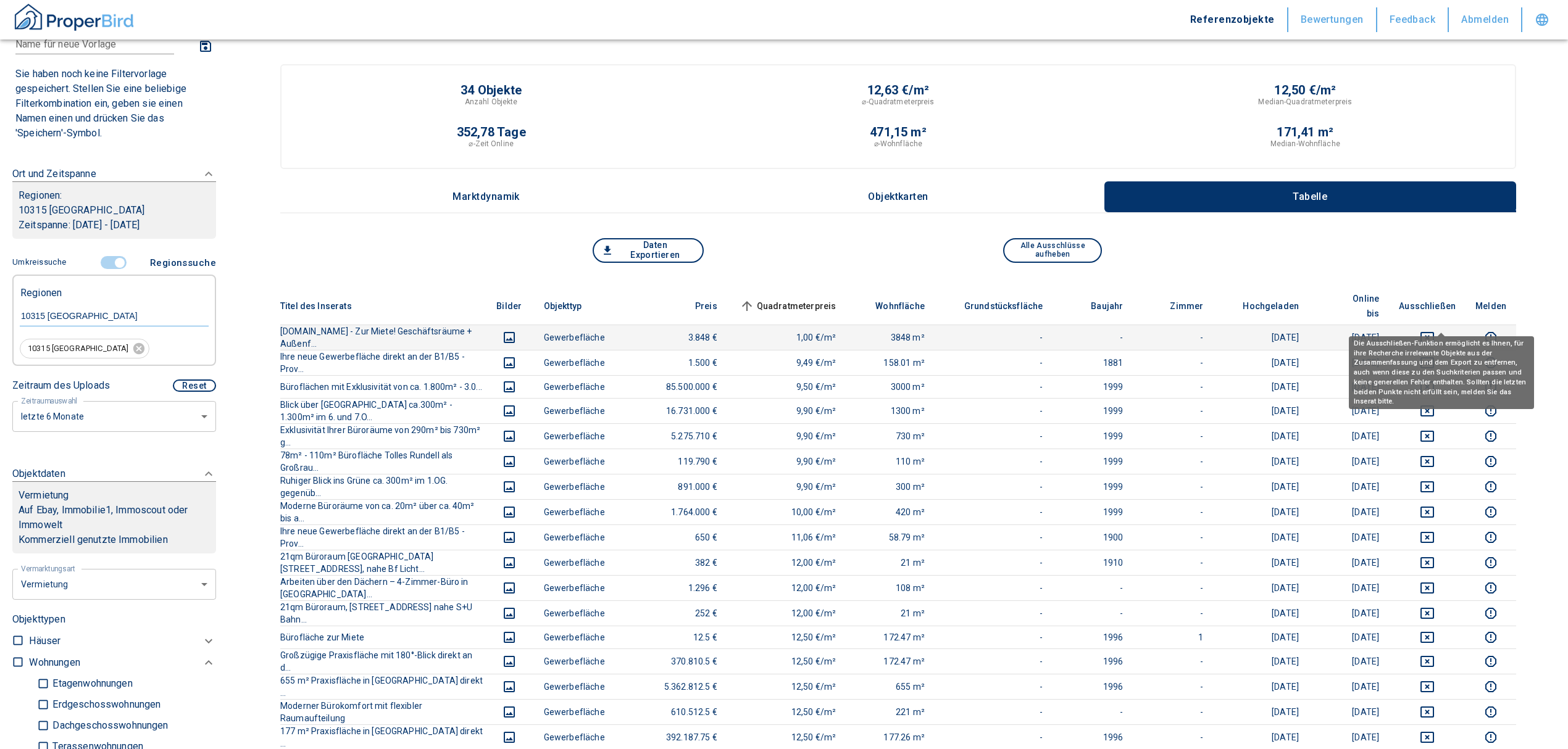
click at [1432, 330] on button "deselect this listing" at bounding box center [1427, 337] width 57 height 14
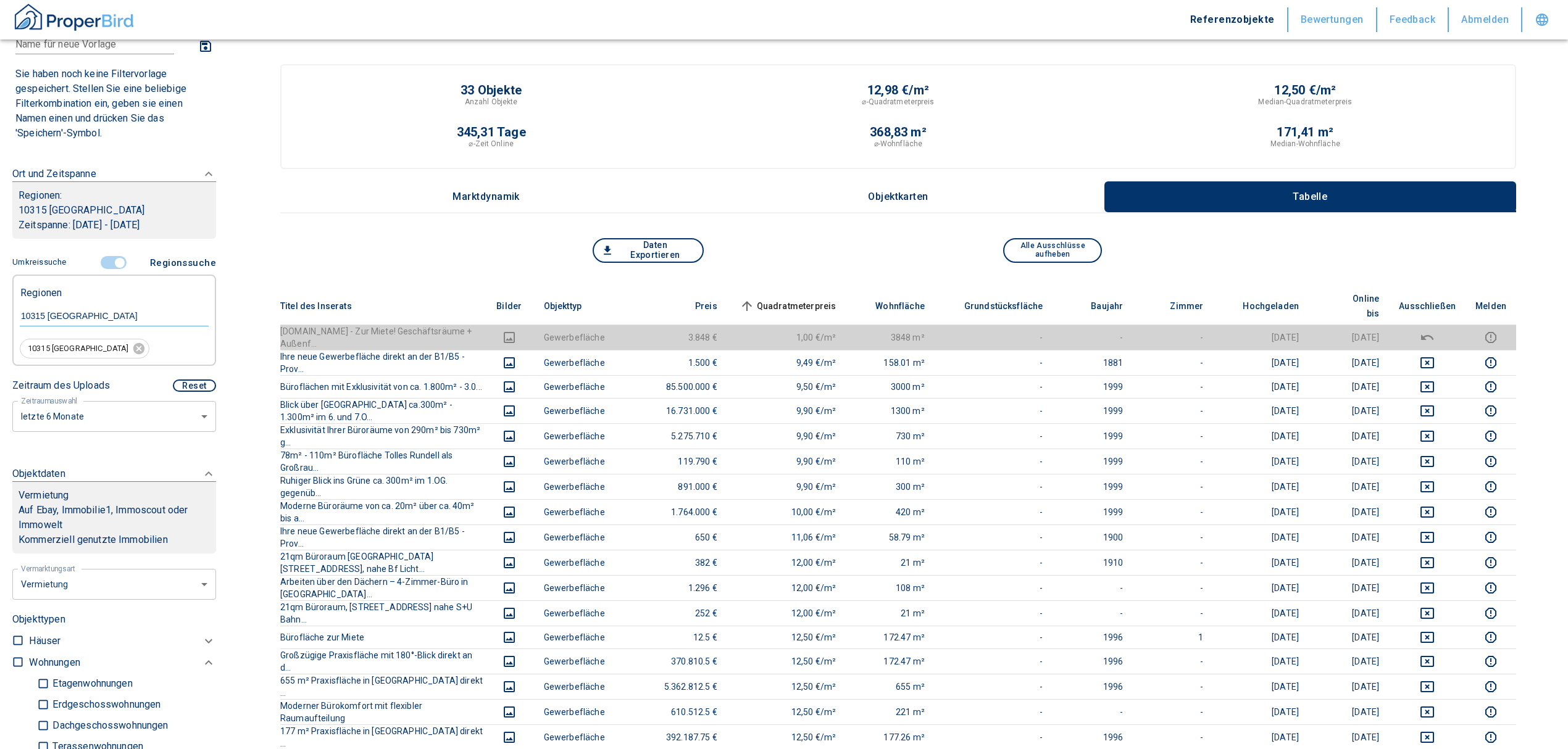
click at [810, 287] on th "Quadratmeterpreis sorted ascending" at bounding box center [787, 306] width 119 height 37
click at [805, 299] on span "Quadratmeterpreis sorted ascending" at bounding box center [787, 306] width 99 height 14
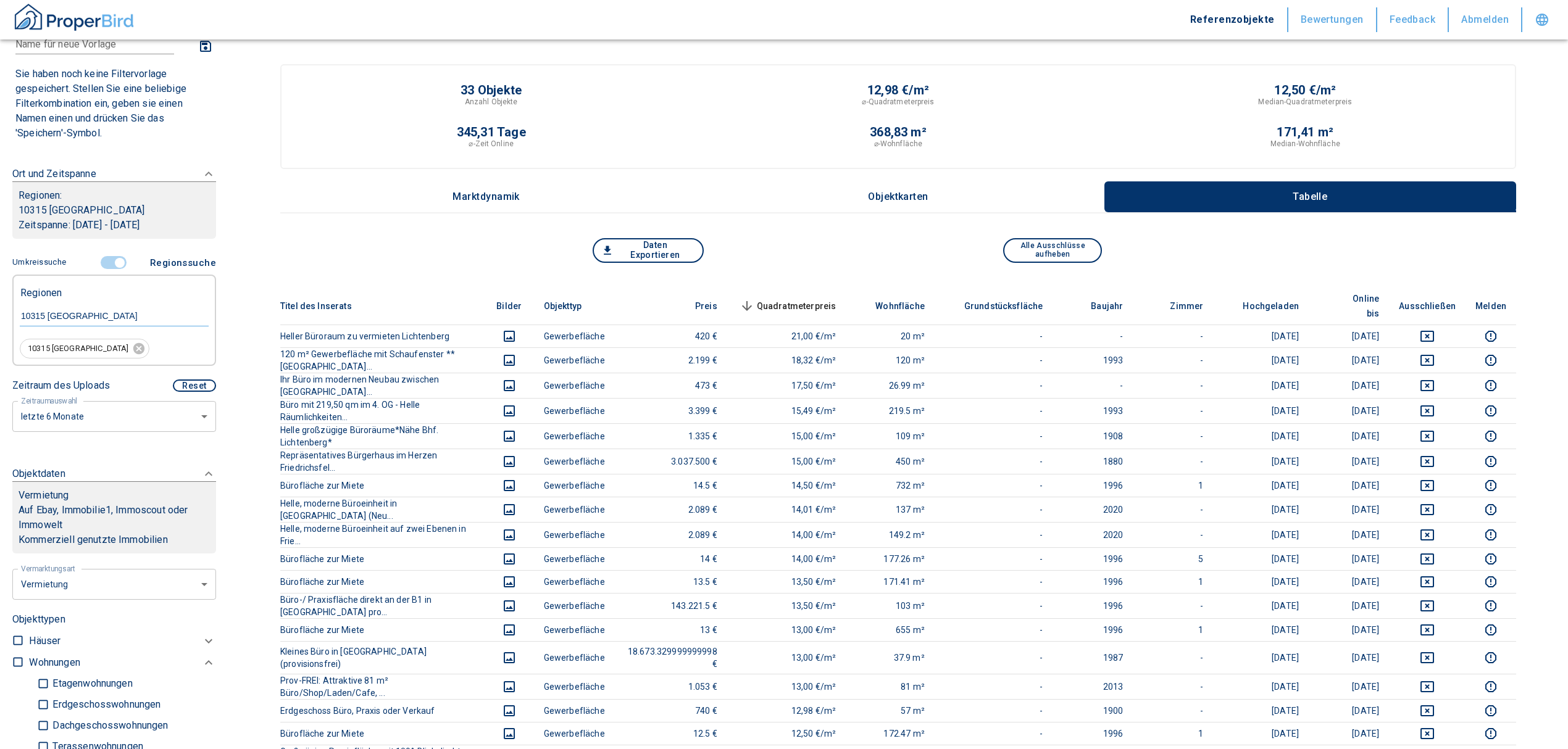
click at [805, 299] on span "Quadratmeterpreis sorted descending" at bounding box center [787, 306] width 99 height 14
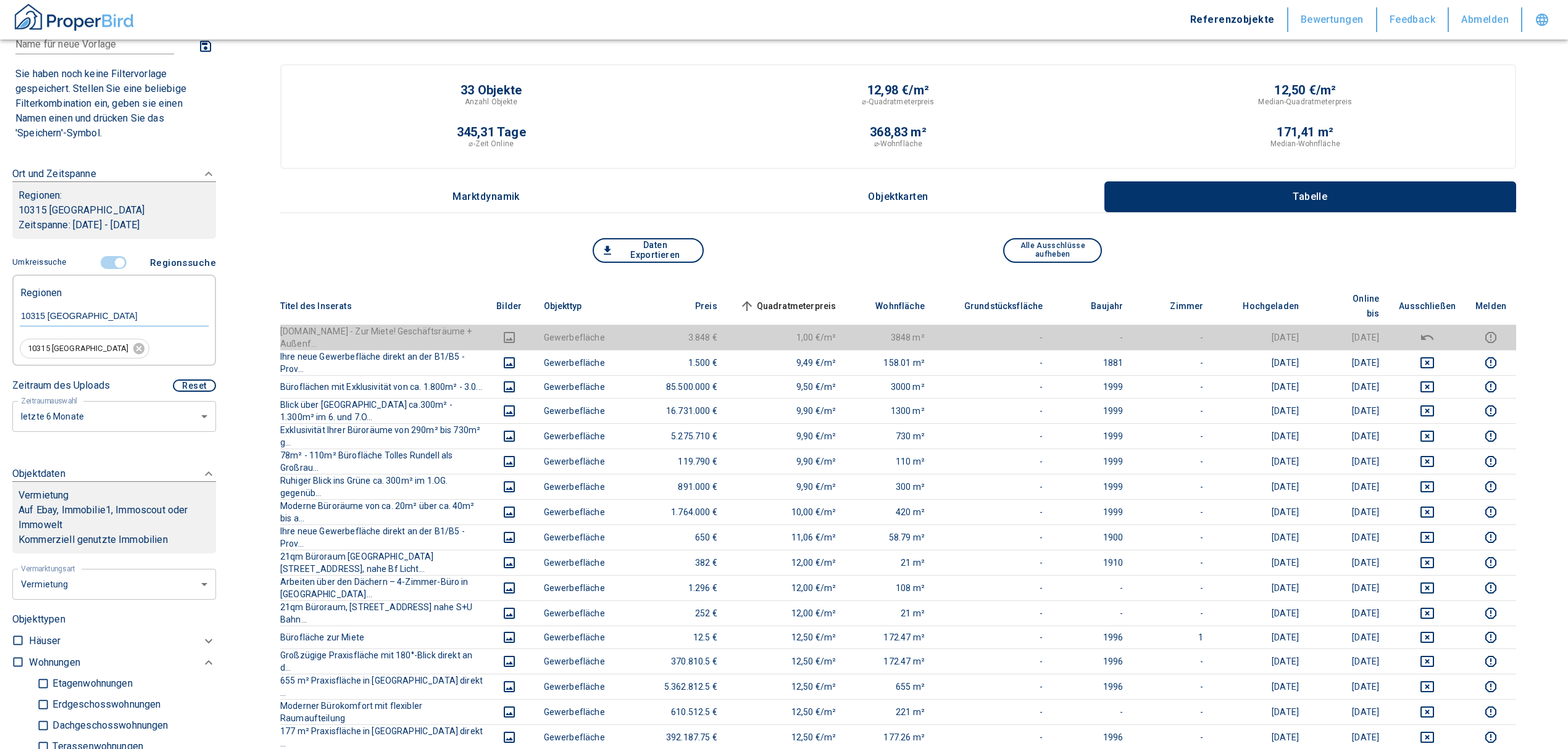
click at [835, 289] on th "Quadratmeterpreis sorted ascending" at bounding box center [787, 306] width 119 height 37
click at [836, 299] on span "Quadratmeterpreis sorted ascending" at bounding box center [787, 306] width 99 height 14
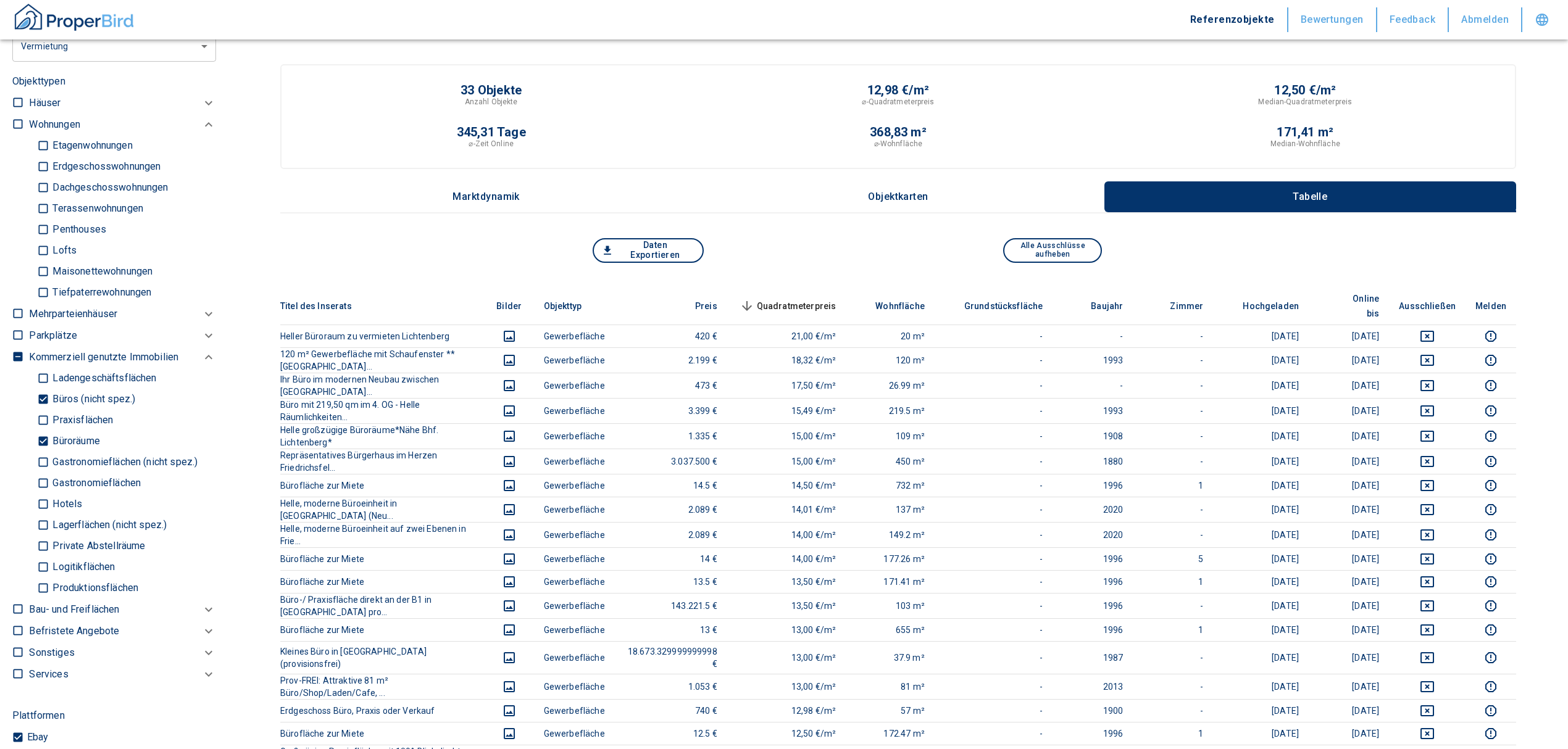
scroll to position [658, 0]
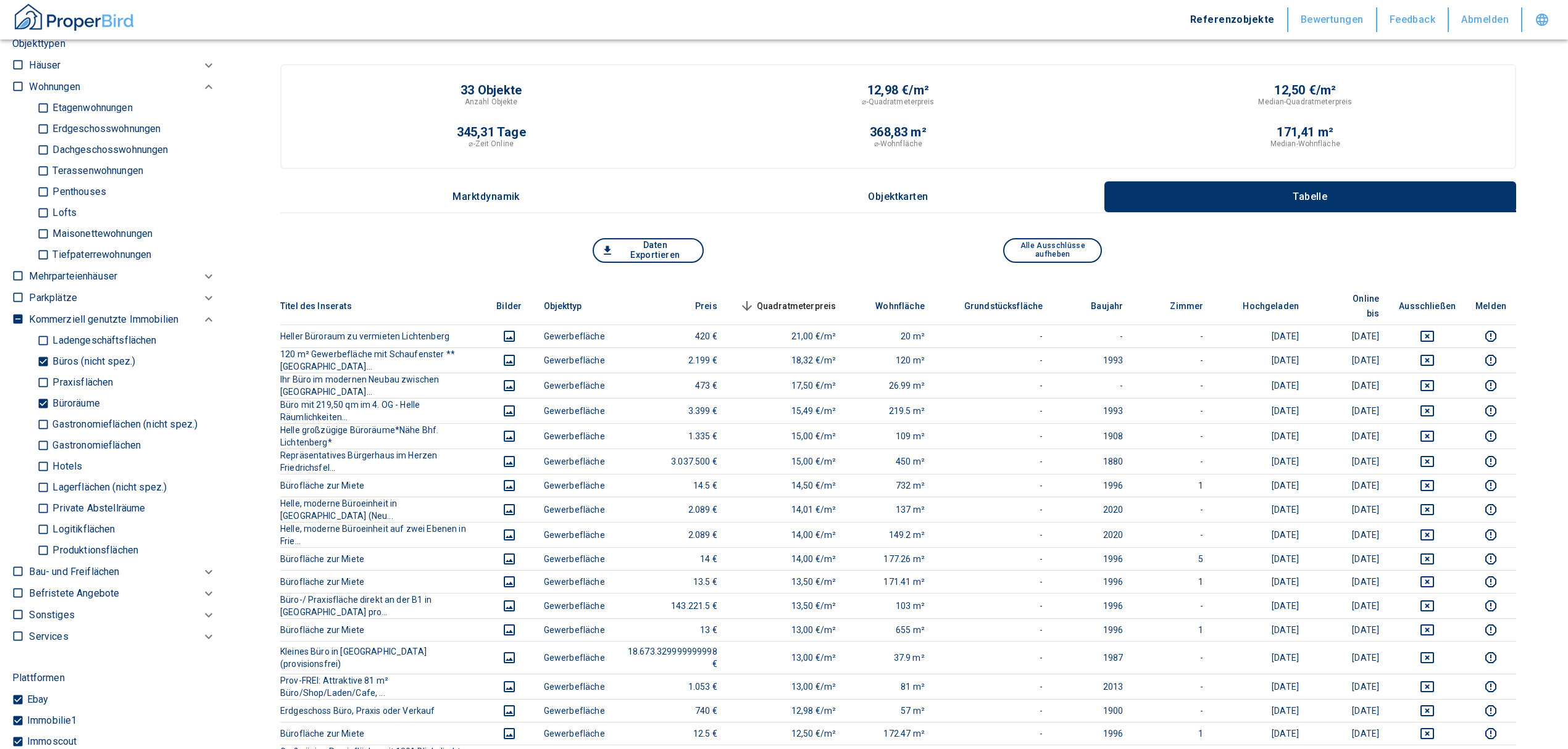
click at [38, 358] on input "Büros (nicht spez.)" at bounding box center [43, 362] width 12 height 21
checkbox input "false"
type input "2020"
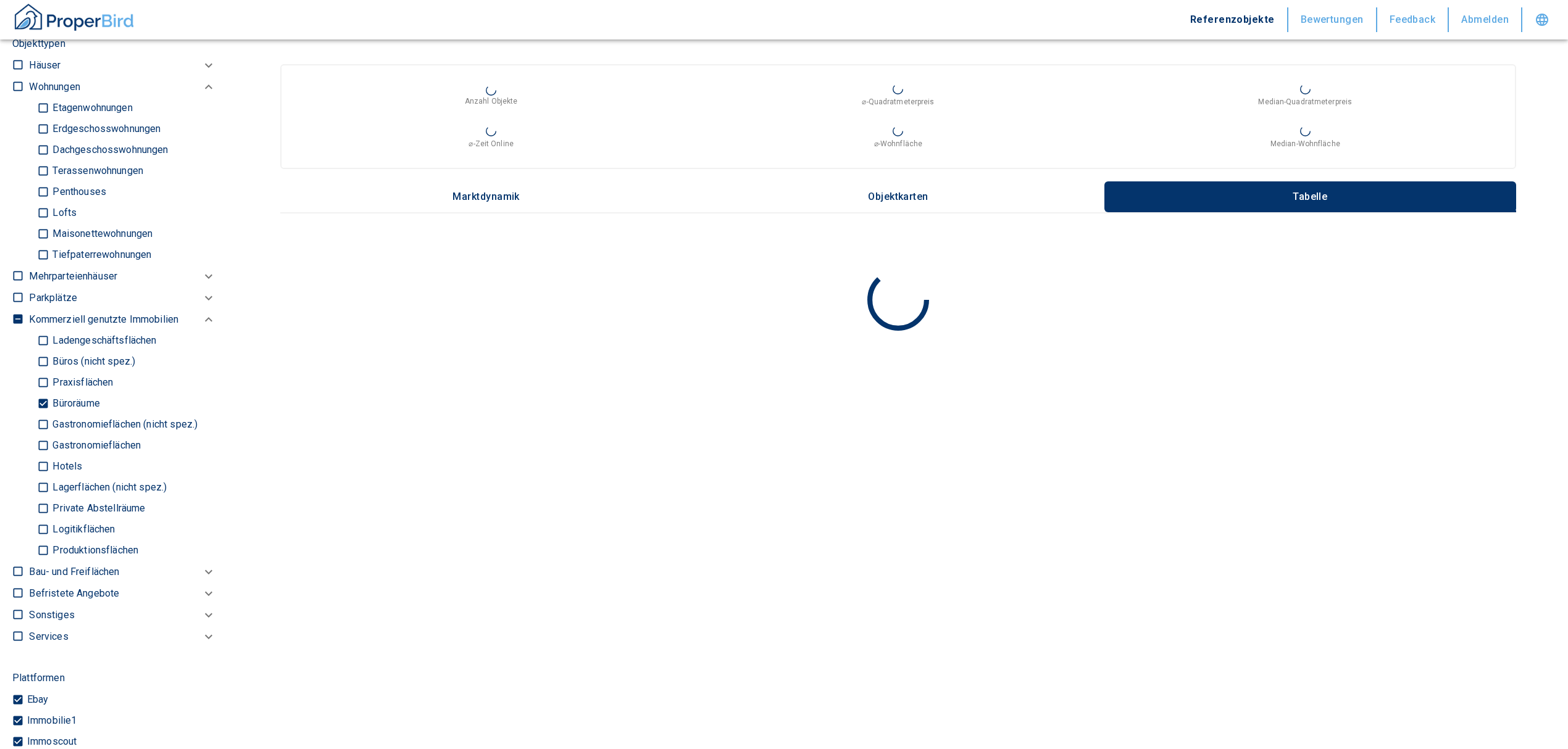
click at [37, 421] on input "Gastronomieflächen (nicht spez.)" at bounding box center [43, 424] width 12 height 21
checkbox input "true"
type input "2020"
click at [47, 410] on input "Büroräume" at bounding box center [43, 404] width 12 height 21
checkbox input "false"
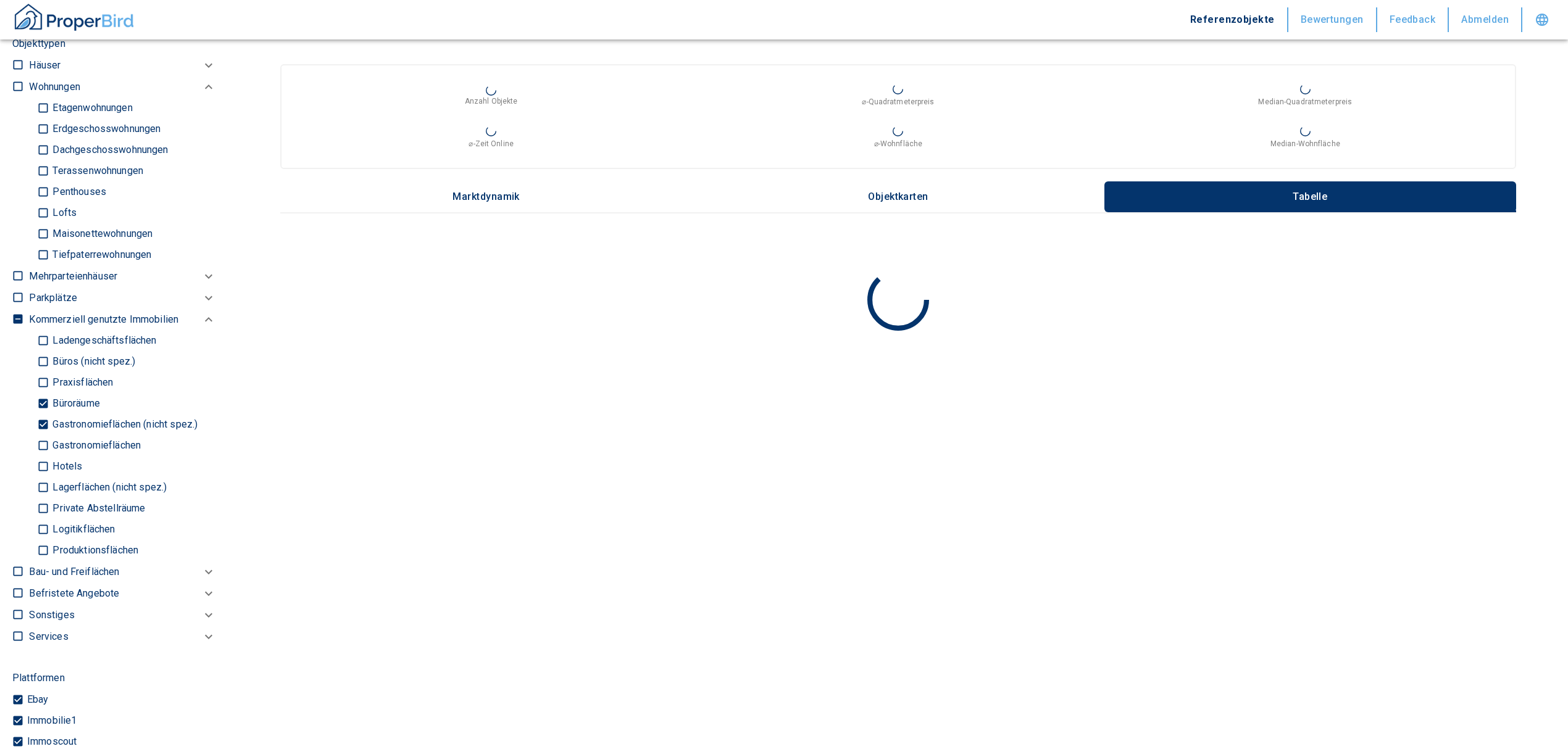
type input "2020"
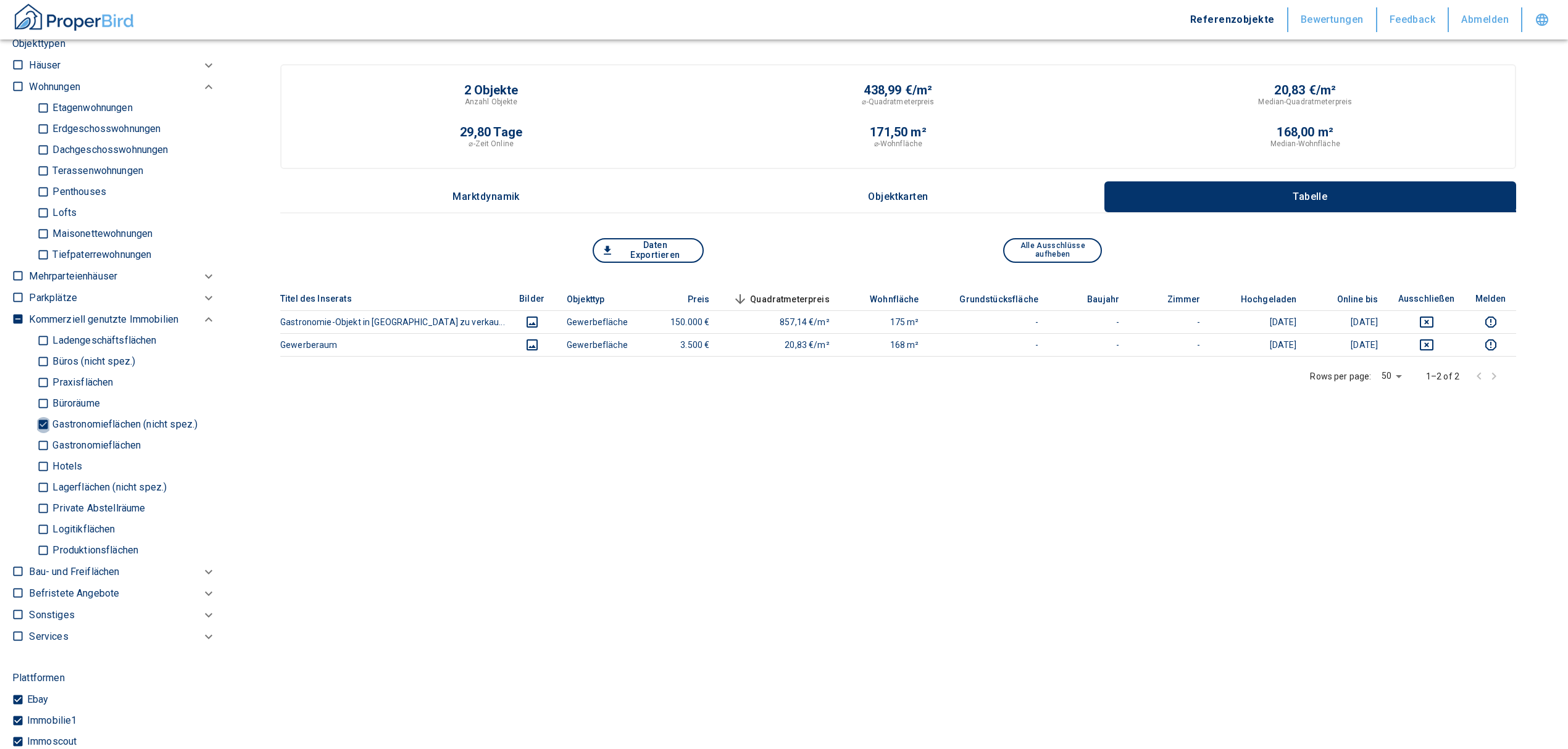
click at [43, 420] on input "Gastronomieflächen (nicht spez.)" at bounding box center [43, 424] width 12 height 21
checkbox input "false"
type input "2020"
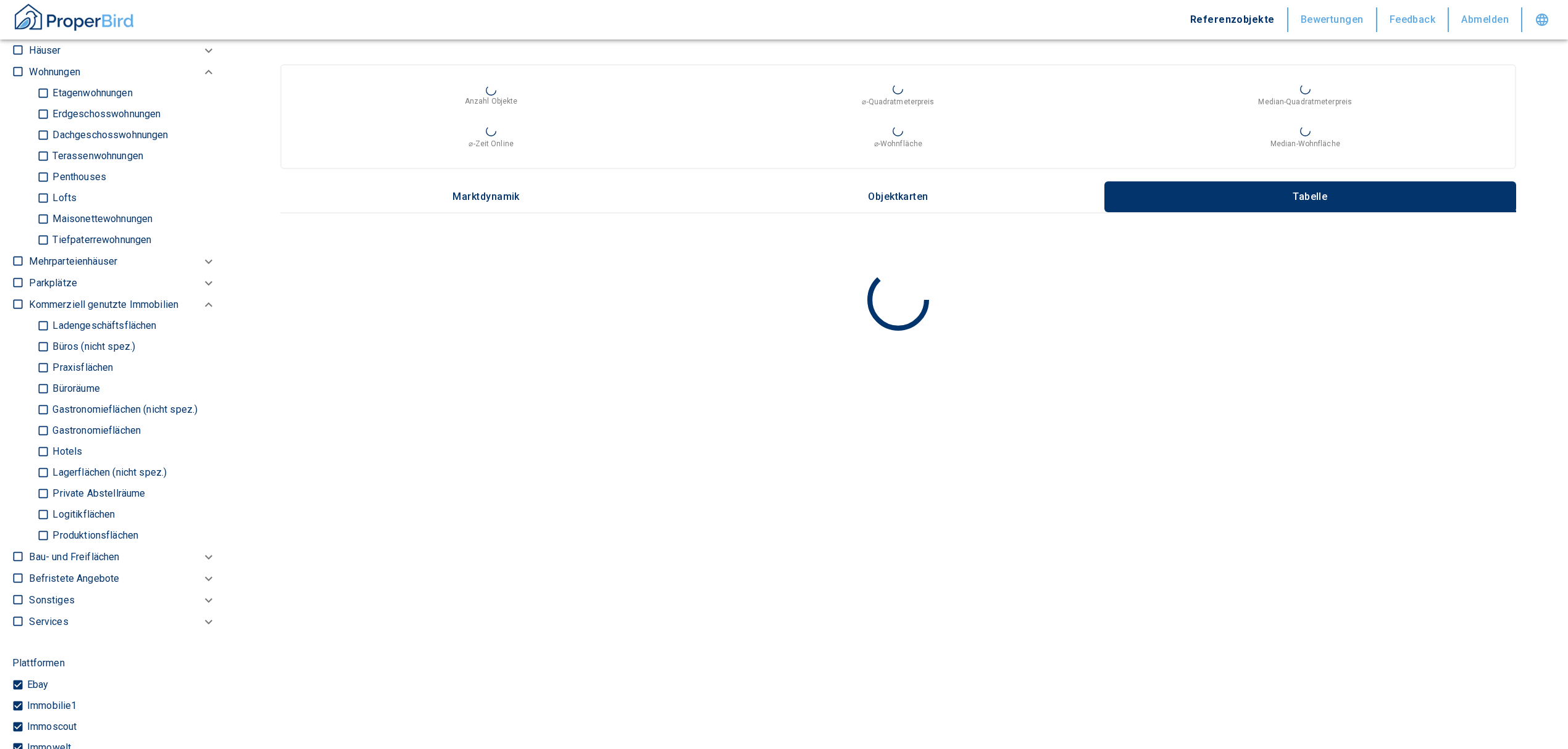
click at [45, 331] on input "Ladengeschäftsflächen" at bounding box center [43, 326] width 12 height 21
checkbox input "true"
type input "2020"
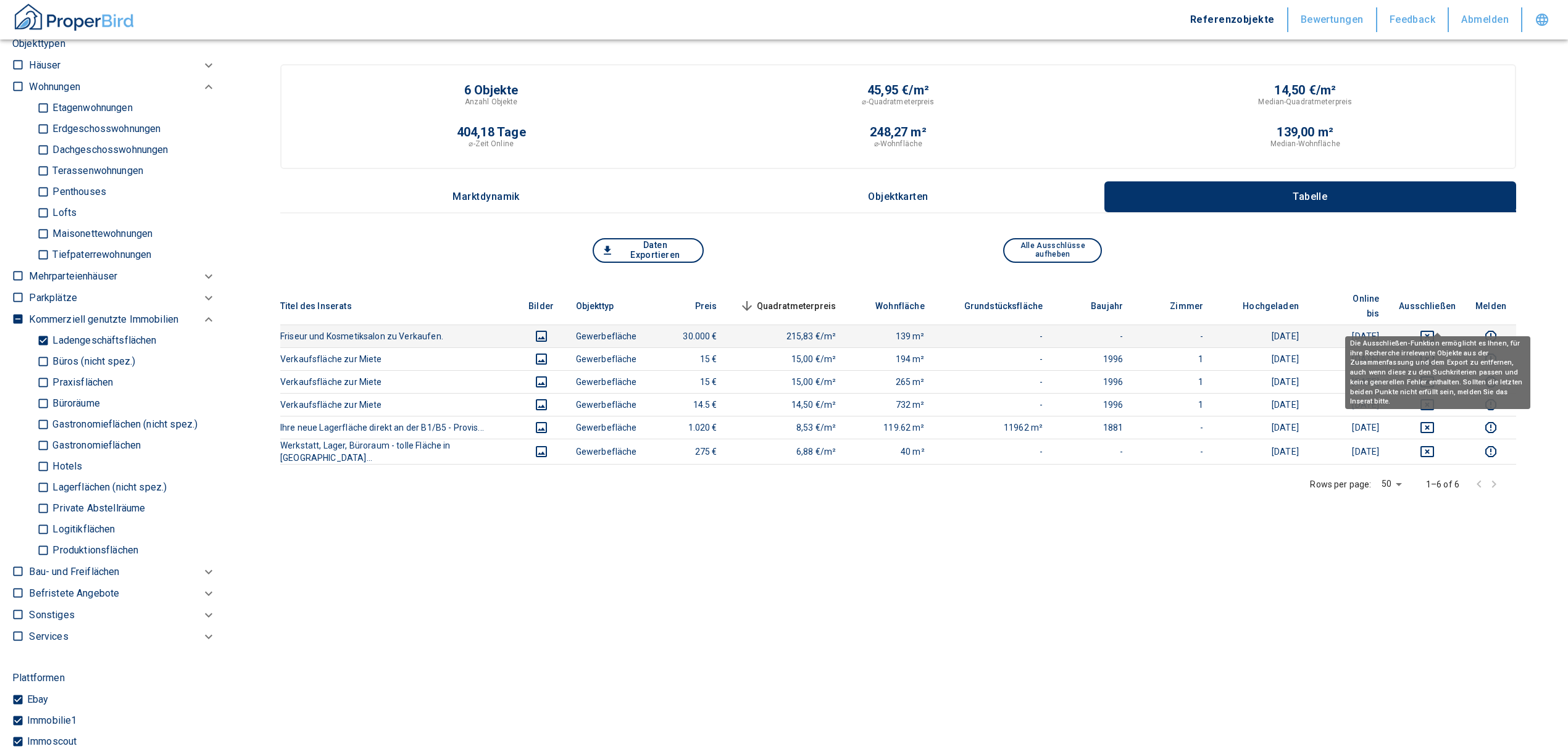
click at [1432, 329] on icon "deselect this listing" at bounding box center [1427, 336] width 14 height 14
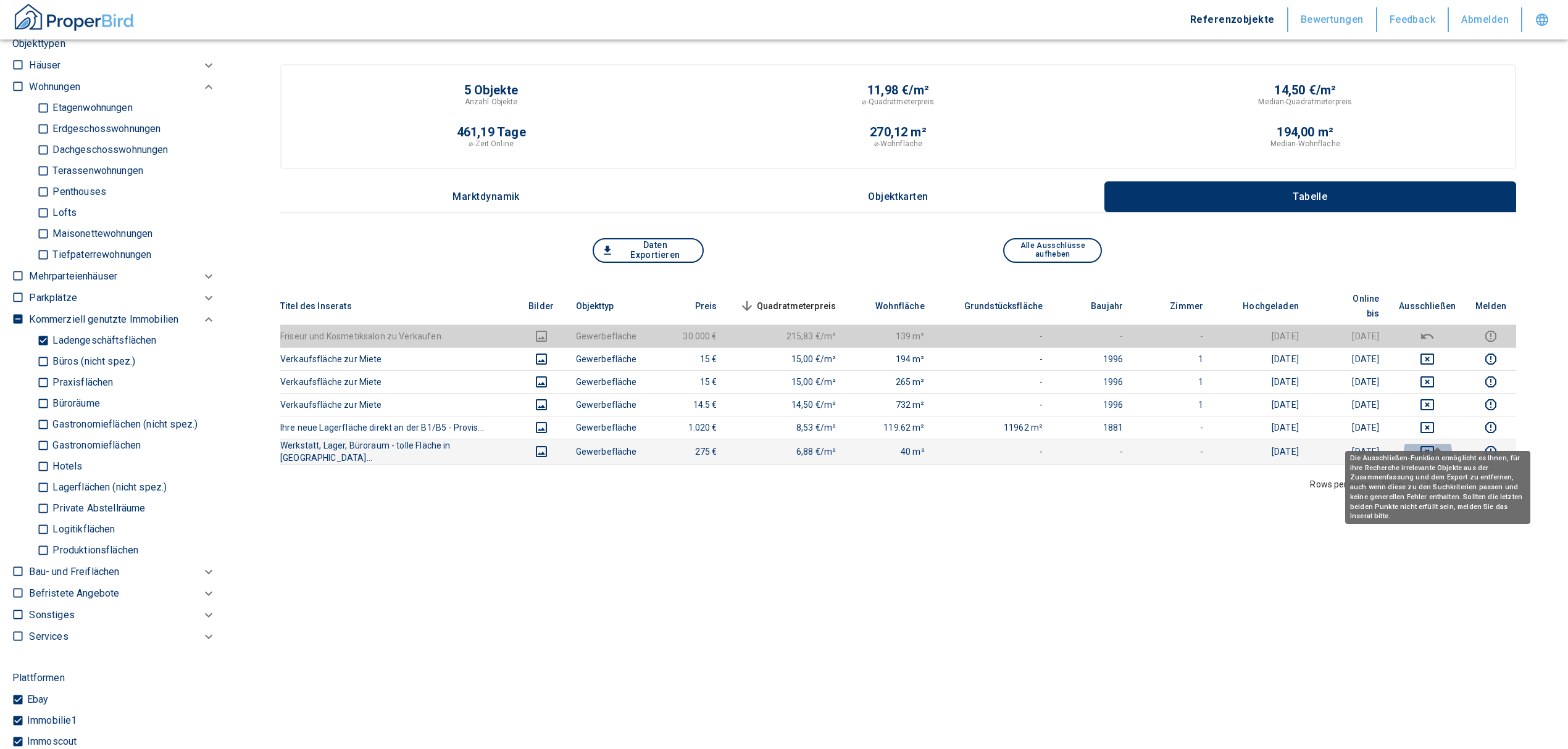
click at [1433, 446] on icon "deselect this listing" at bounding box center [1427, 451] width 14 height 11
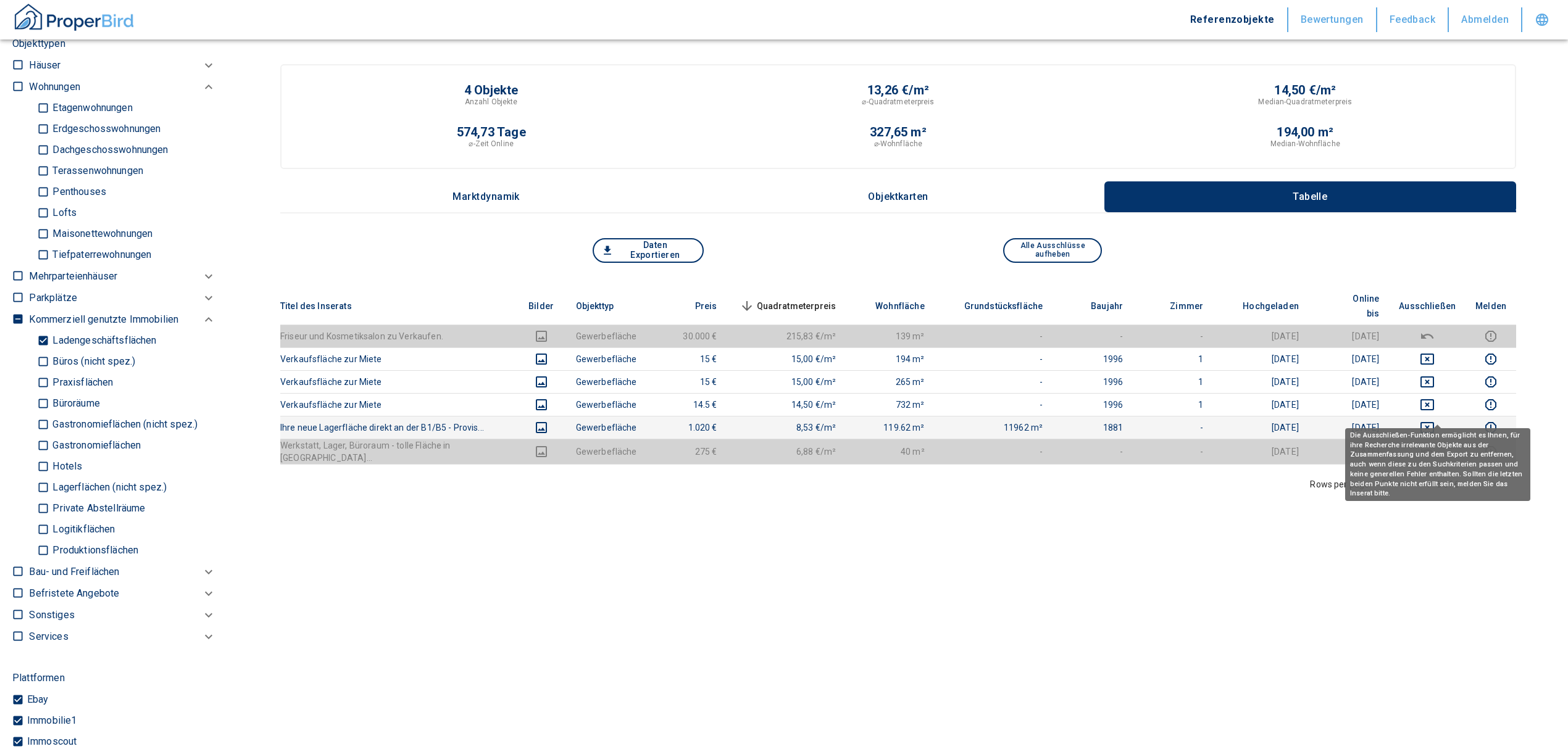
click at [1435, 420] on icon "deselect this listing" at bounding box center [1427, 427] width 14 height 14
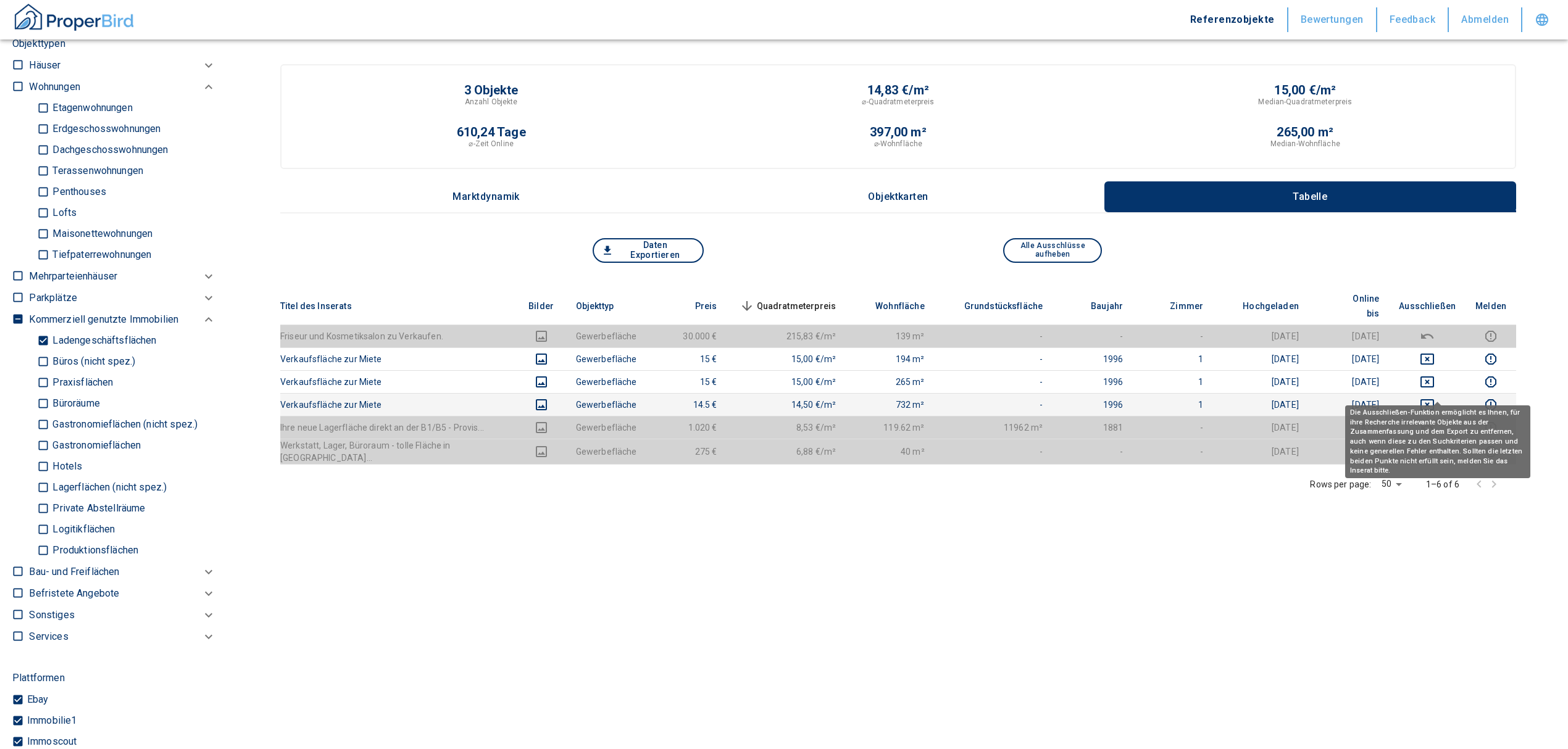
click at [1435, 398] on icon "deselect this listing" at bounding box center [1427, 405] width 14 height 14
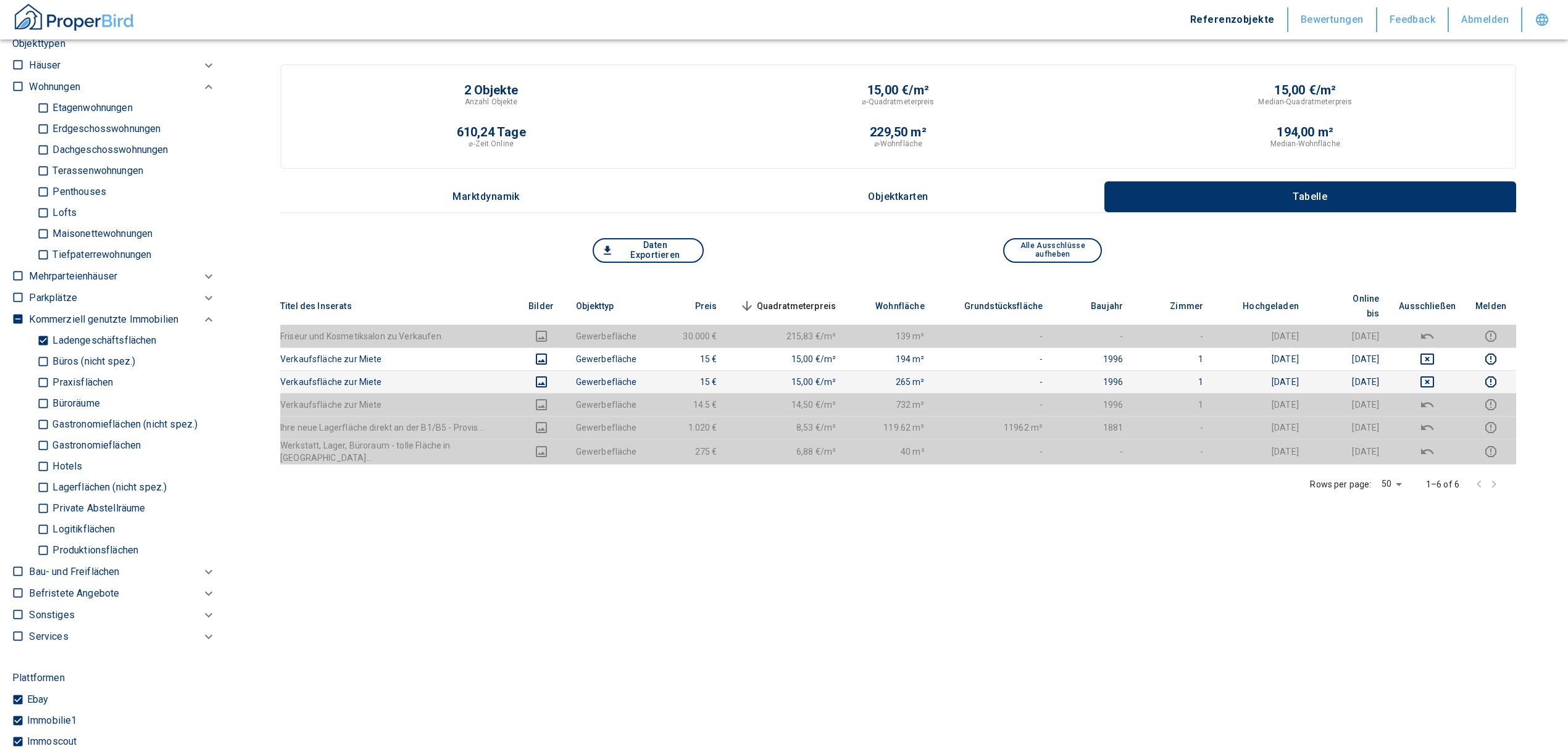
click at [1434, 376] on icon "deselect this listing" at bounding box center [1427, 382] width 14 height 11
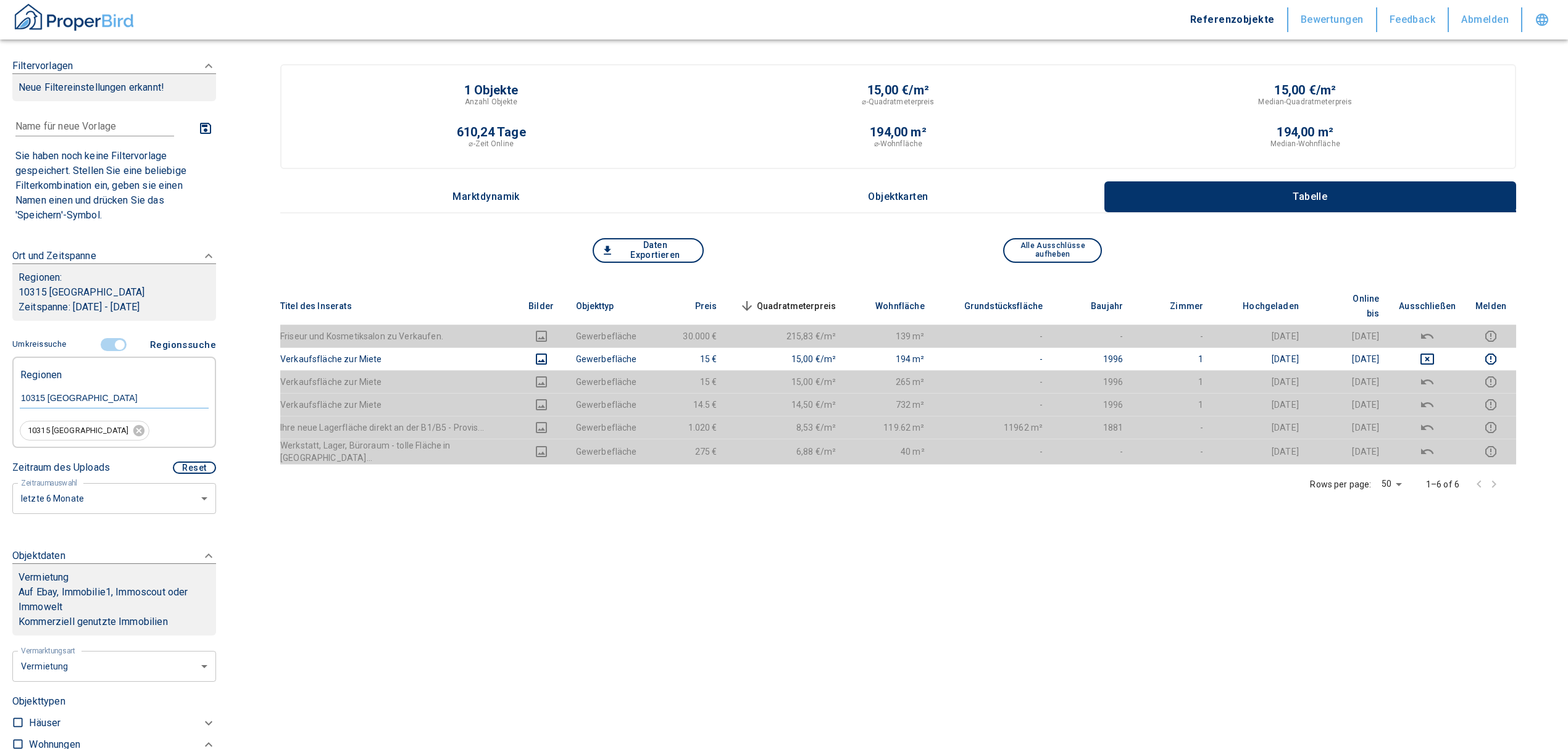
click at [115, 339] on input "controlled" at bounding box center [120, 345] width 37 height 14
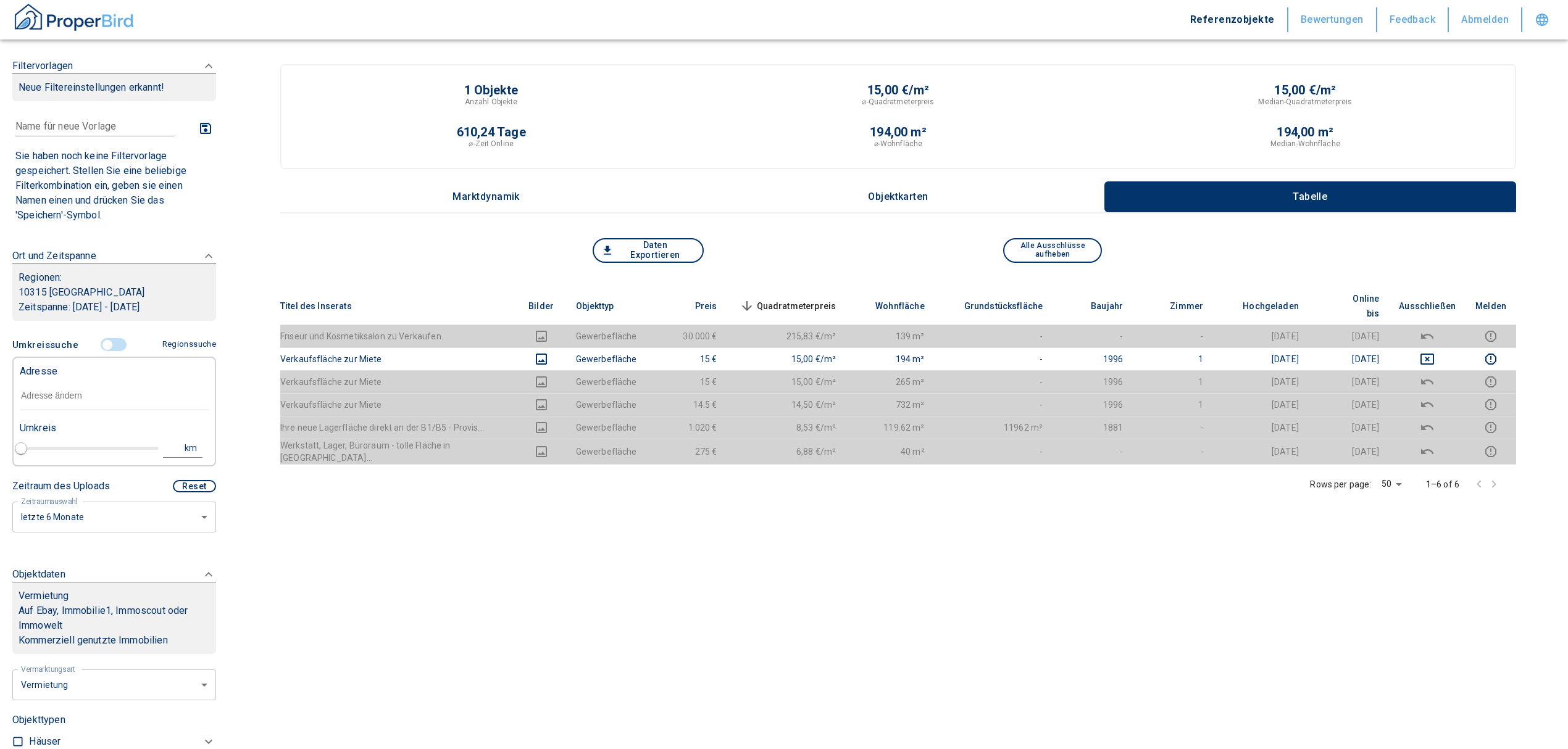
drag, startPoint x: 70, startPoint y: 418, endPoint x: 66, endPoint y: 410, distance: 8.9
click at [68, 416] on div "Umkreis" at bounding box center [109, 427] width 189 height 24
click at [65, 405] on input "text" at bounding box center [114, 395] width 189 height 28
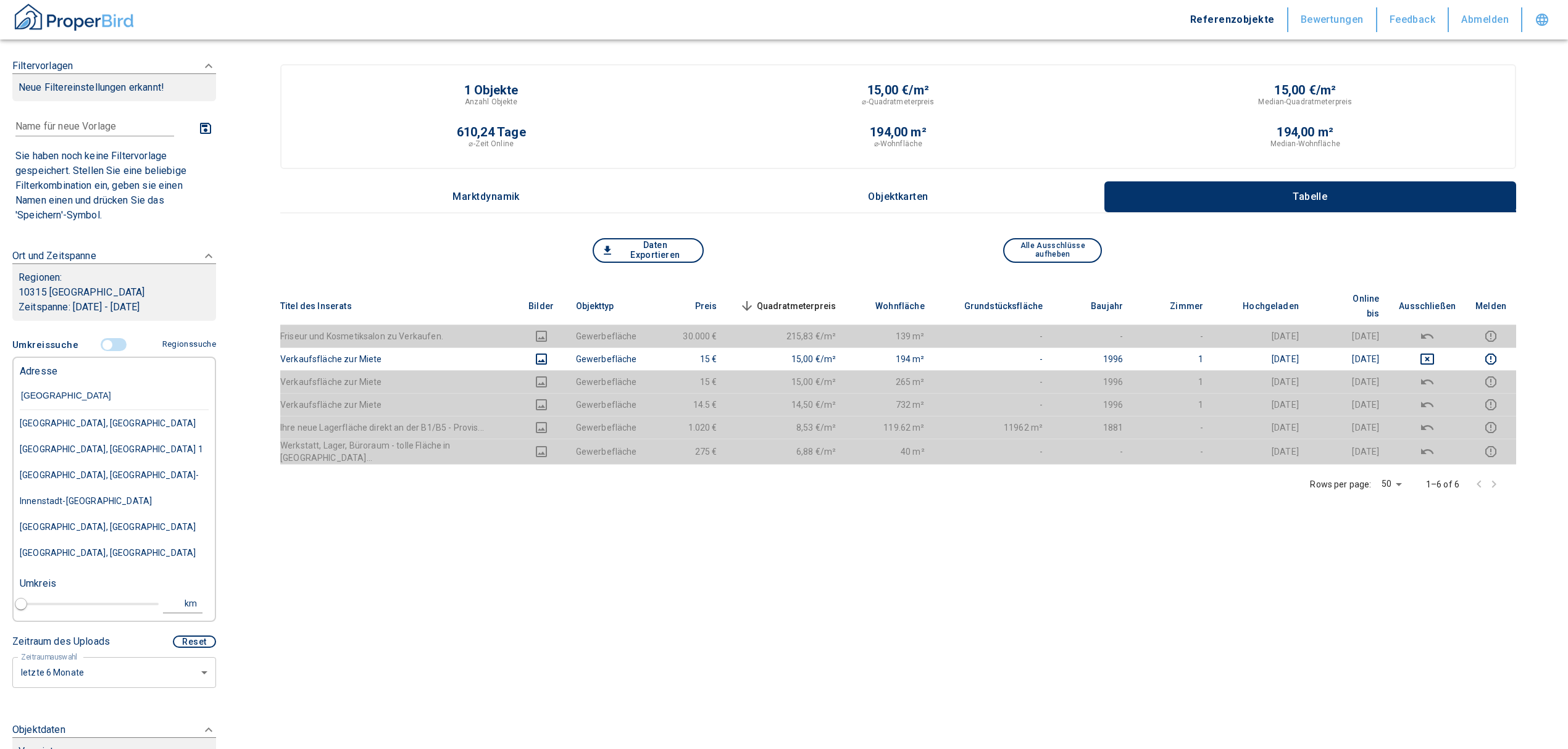
type input "[STREET_ADDRESS]"
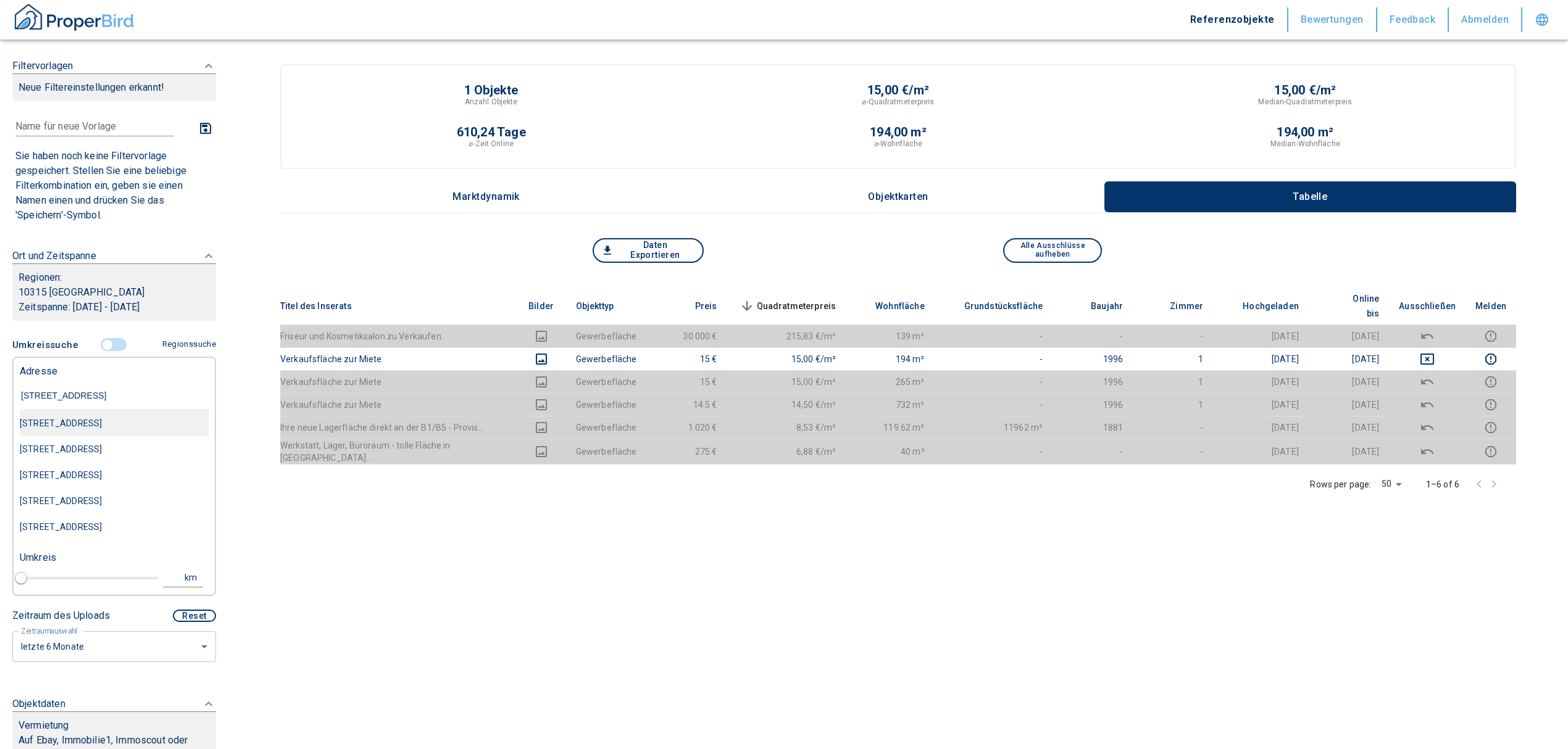
click at [80, 423] on div "[STREET_ADDRESS]" at bounding box center [114, 424] width 189 height 26
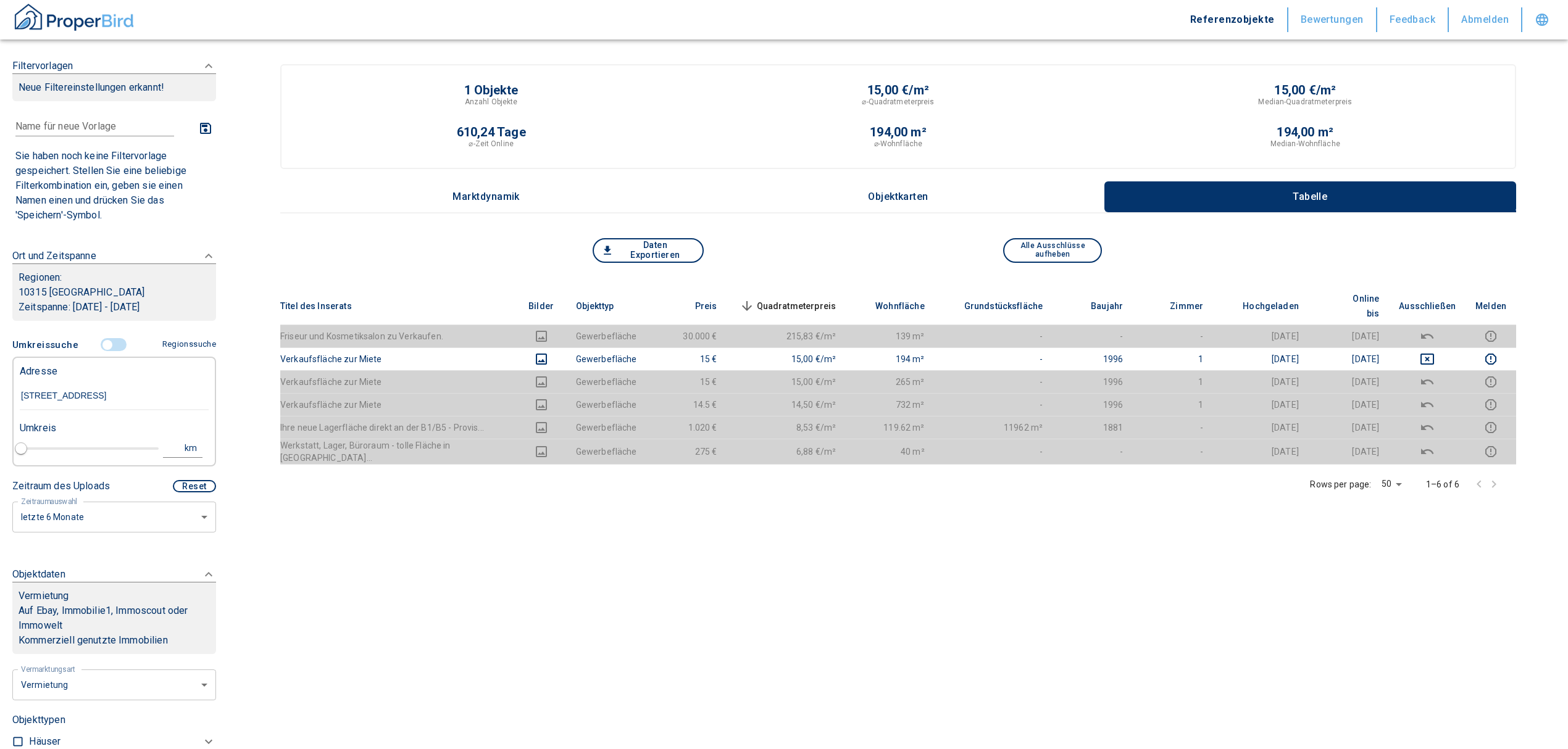
type input "2020"
type input "[STREET_ADDRESS]"
type input "1"
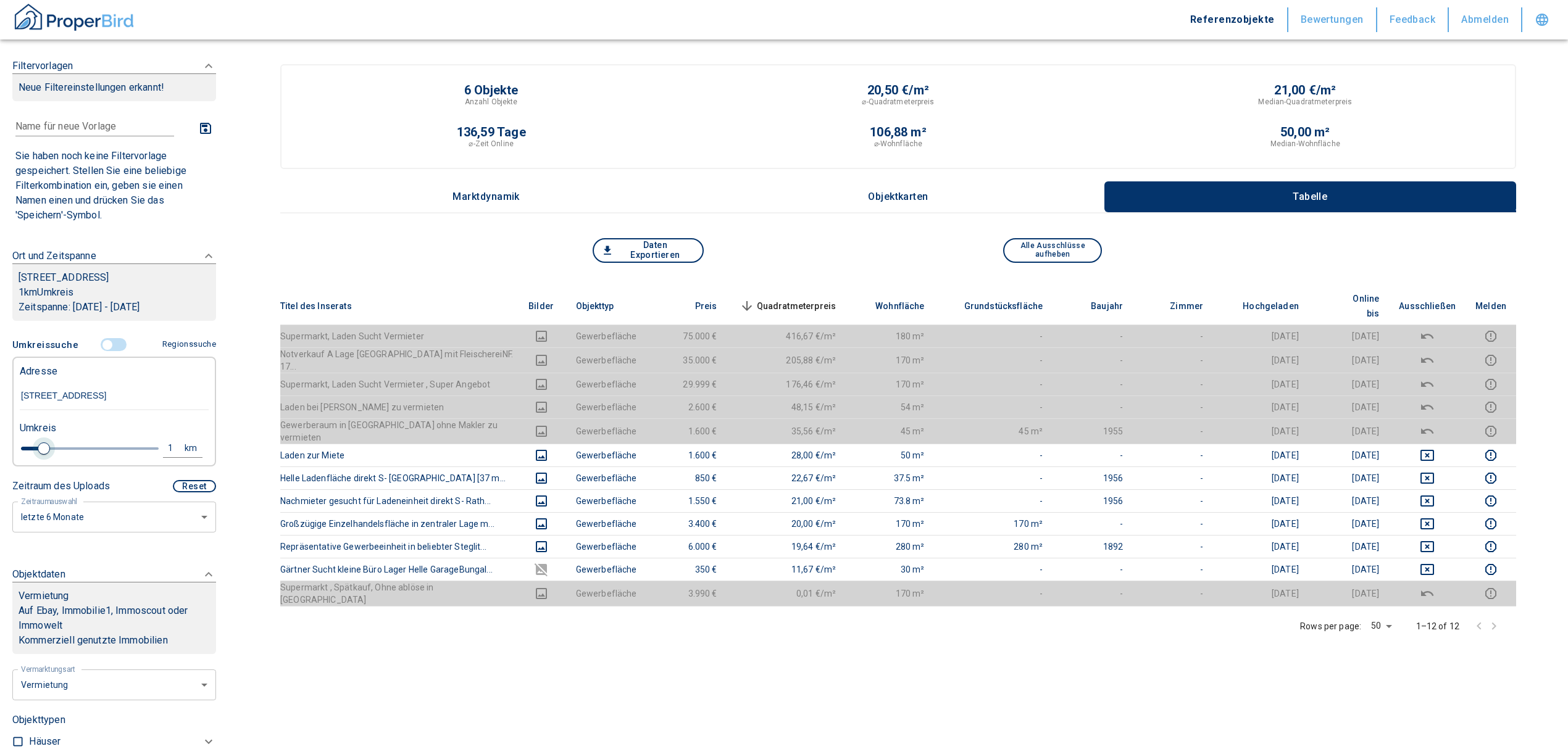
type input "[STREET_ADDRESS]"
type input "2020"
type input "1.2"
type input "2020"
type input "1.4"
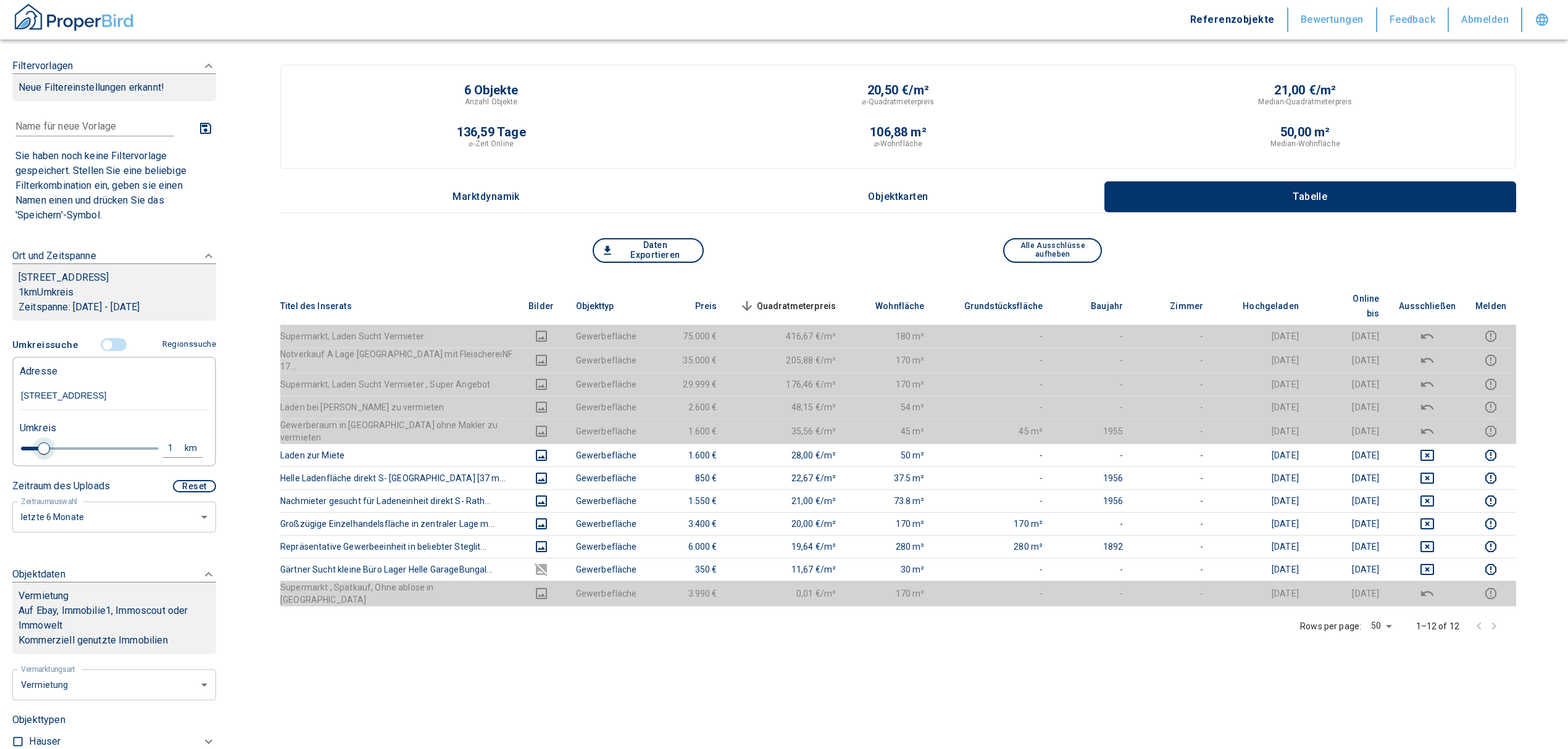
type input "2020"
type input "1.6"
type input "2020"
type input "1.8"
type input "2020"
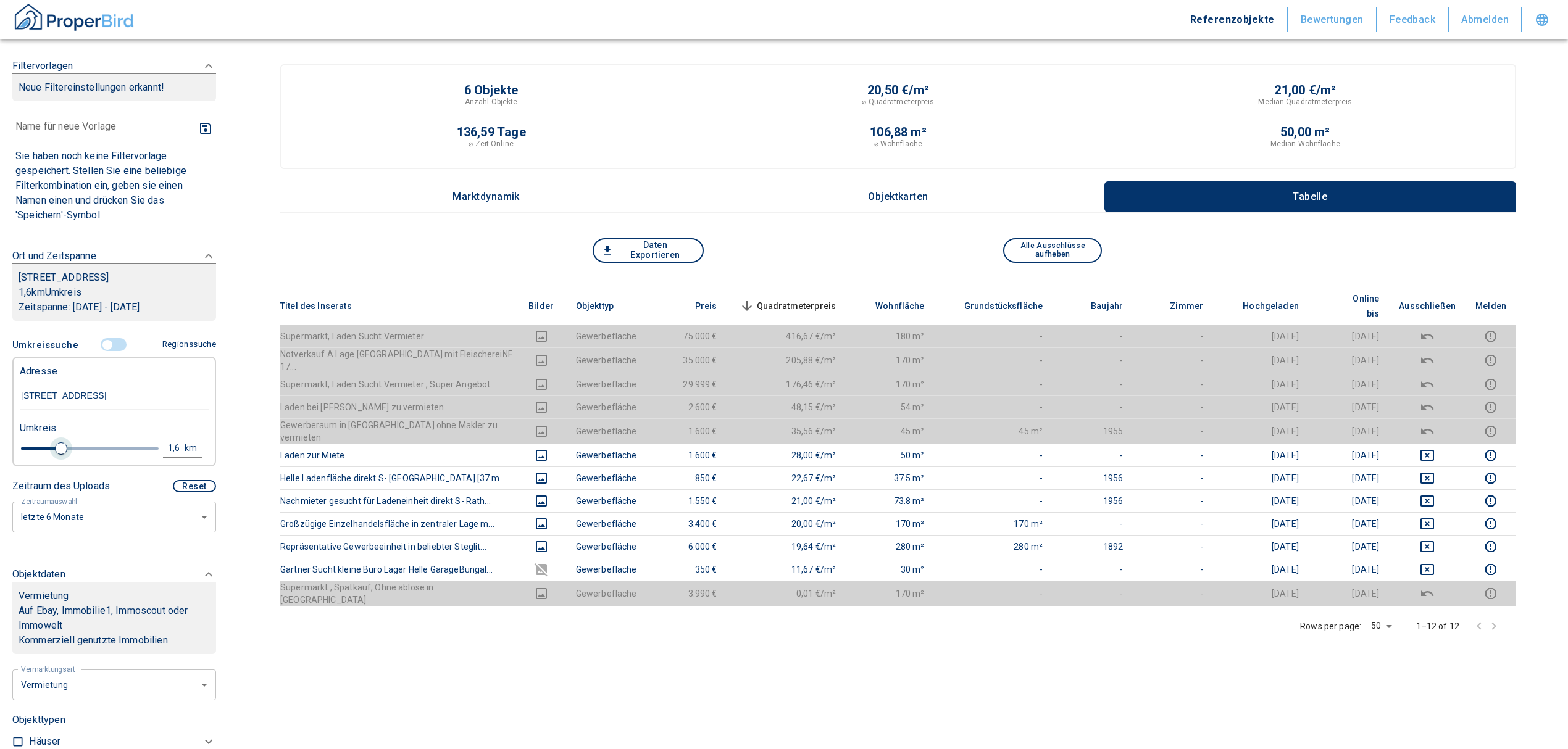
type input "2"
drag, startPoint x: 43, startPoint y: 454, endPoint x: 72, endPoint y: 469, distance: 32.6
click at [72, 455] on span at bounding box center [72, 449] width 12 height 12
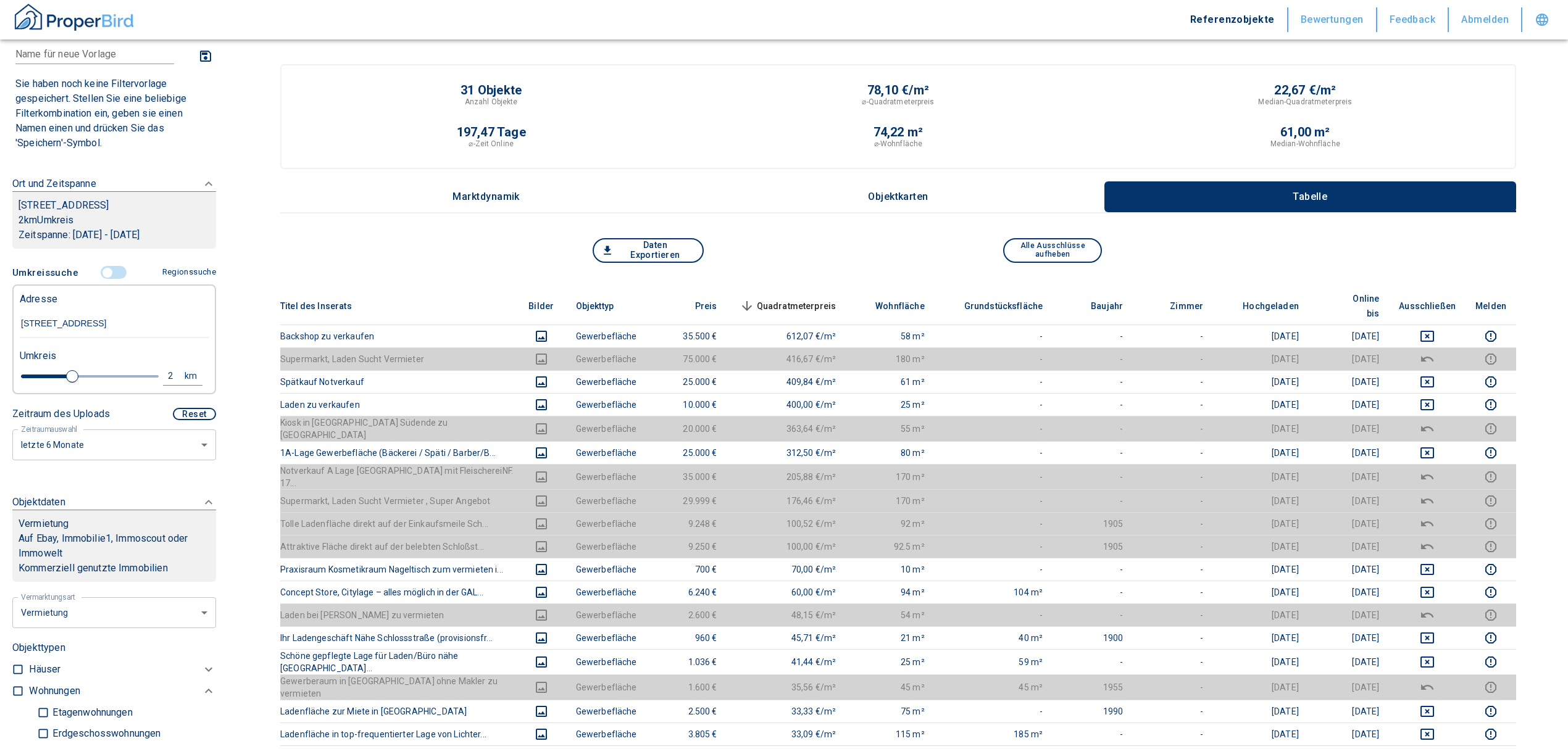
scroll to position [82, 0]
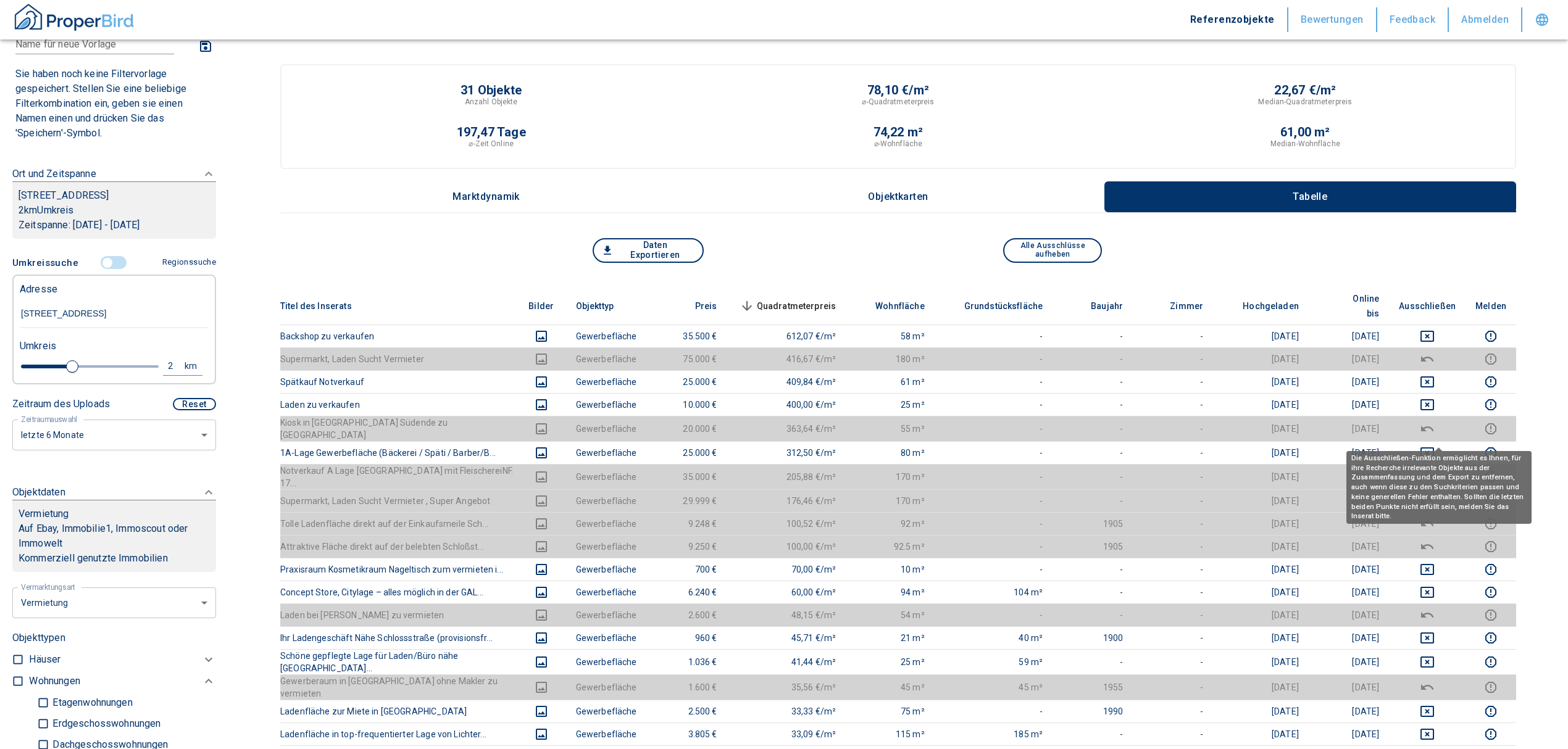
drag, startPoint x: 1435, startPoint y: 435, endPoint x: 1442, endPoint y: 401, distance: 34.7
click at [1435, 446] on icon "deselect this listing" at bounding box center [1427, 453] width 14 height 14
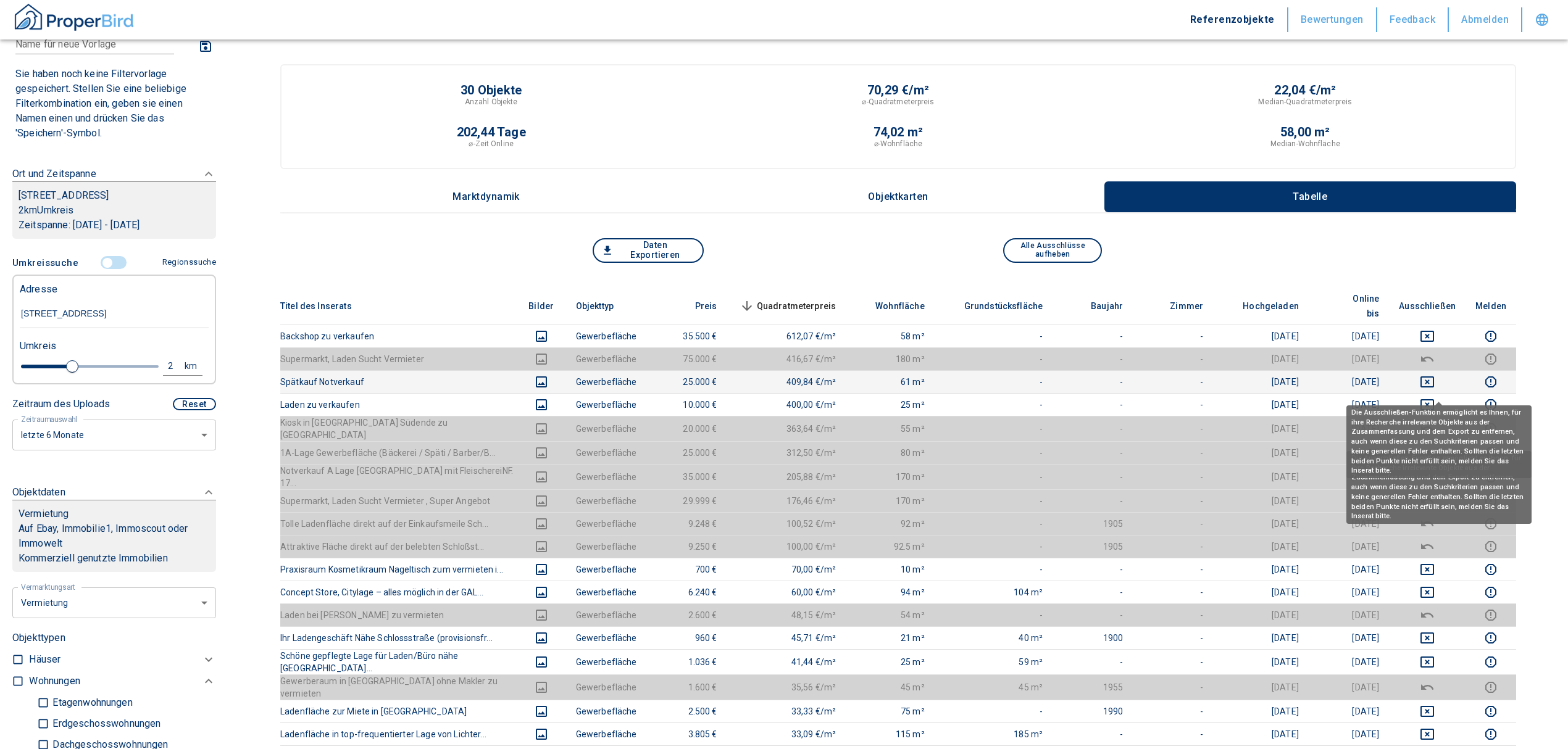
click at [1435, 398] on icon "deselect this listing" at bounding box center [1427, 405] width 14 height 14
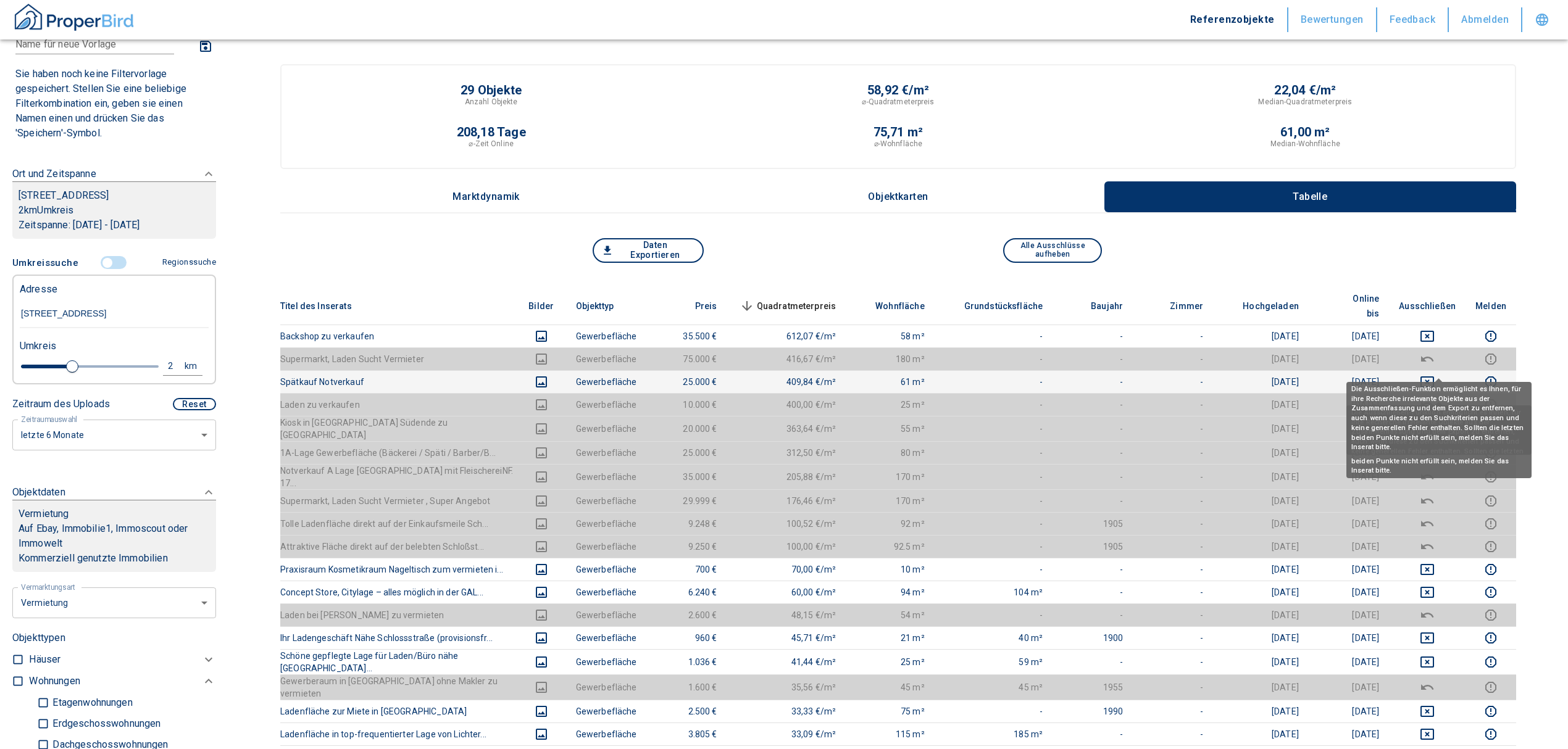
click at [1435, 375] on icon "deselect this listing" at bounding box center [1427, 382] width 14 height 14
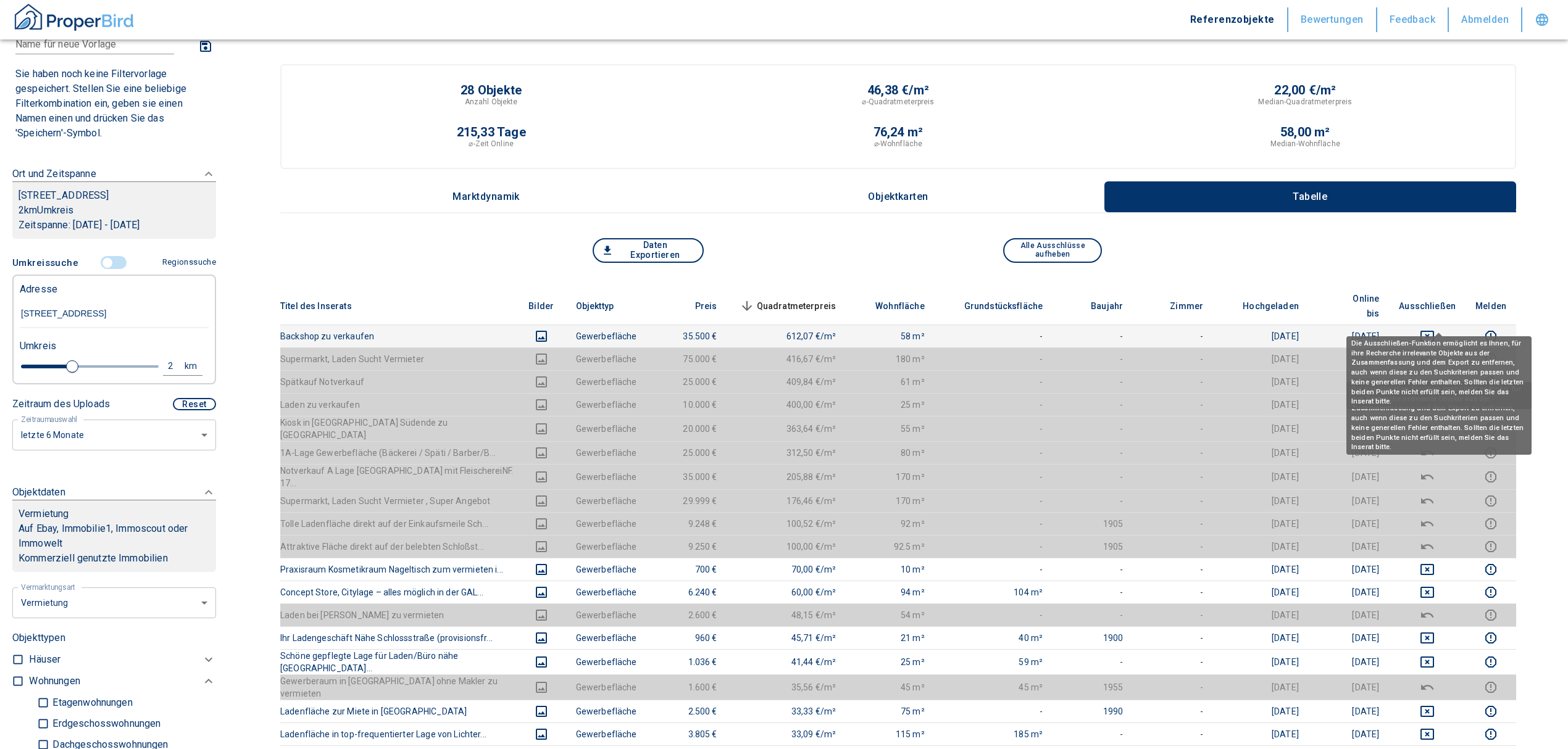
click at [1435, 329] on icon "deselect this listing" at bounding box center [1427, 336] width 14 height 14
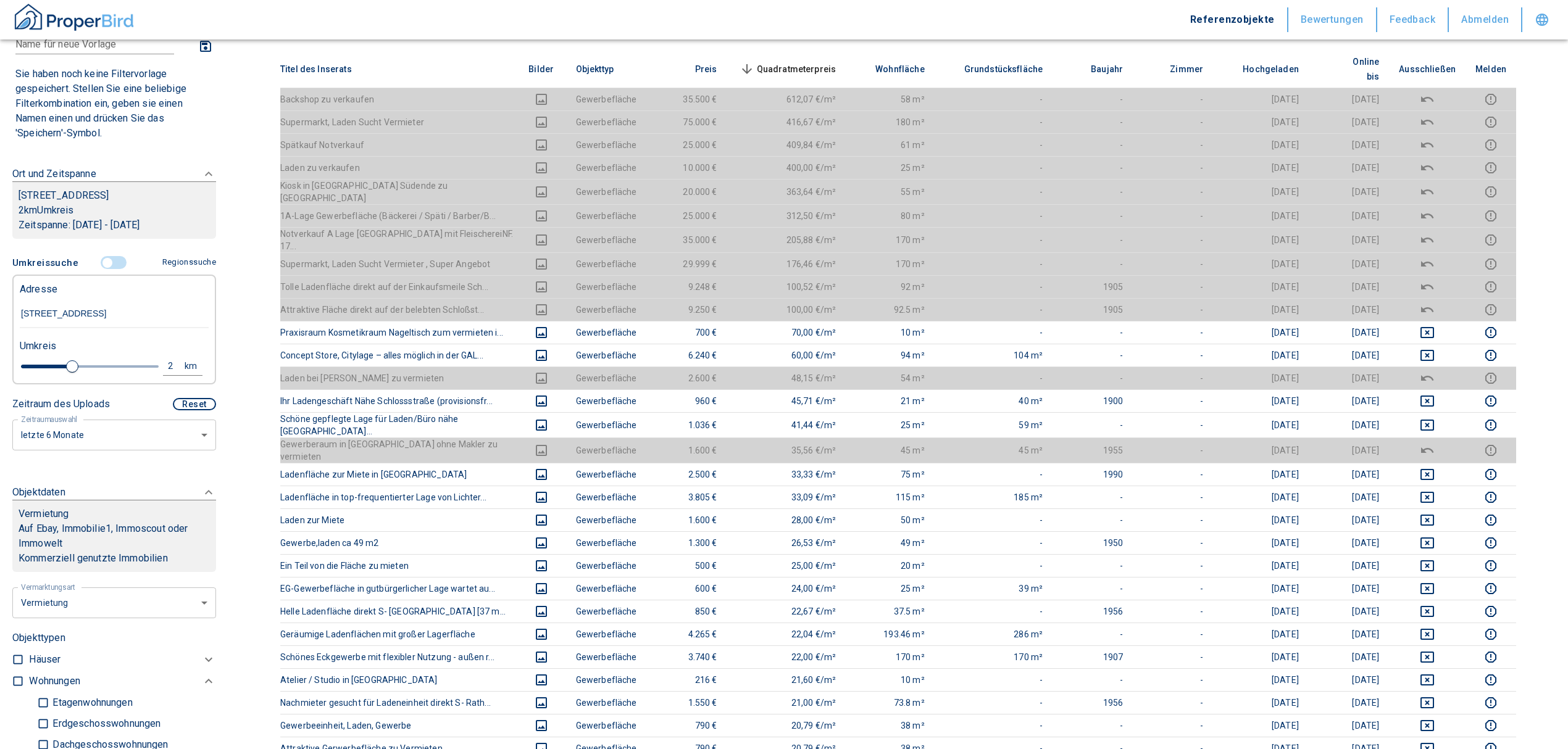
scroll to position [247, 0]
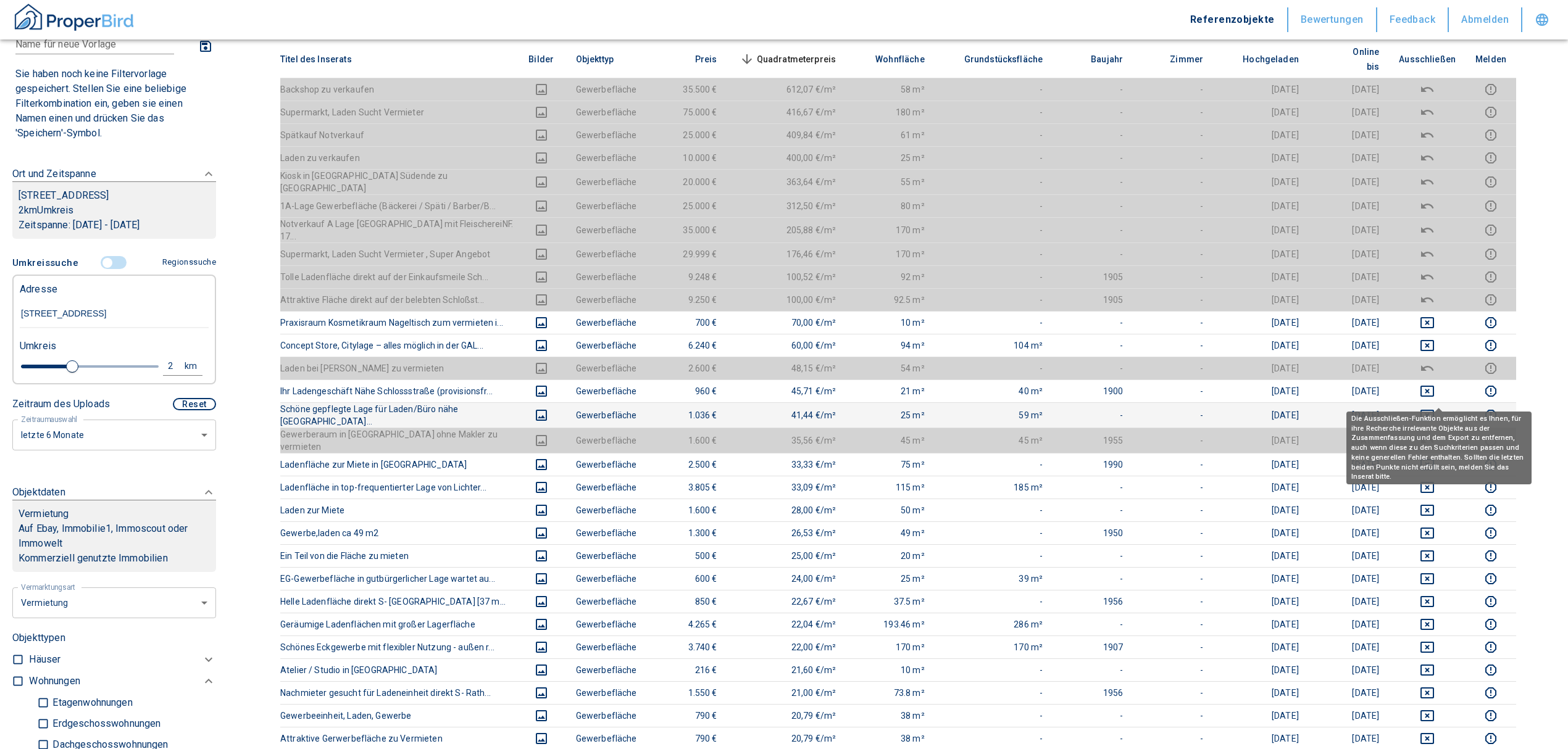
click at [1434, 410] on icon "deselect this listing" at bounding box center [1427, 415] width 14 height 11
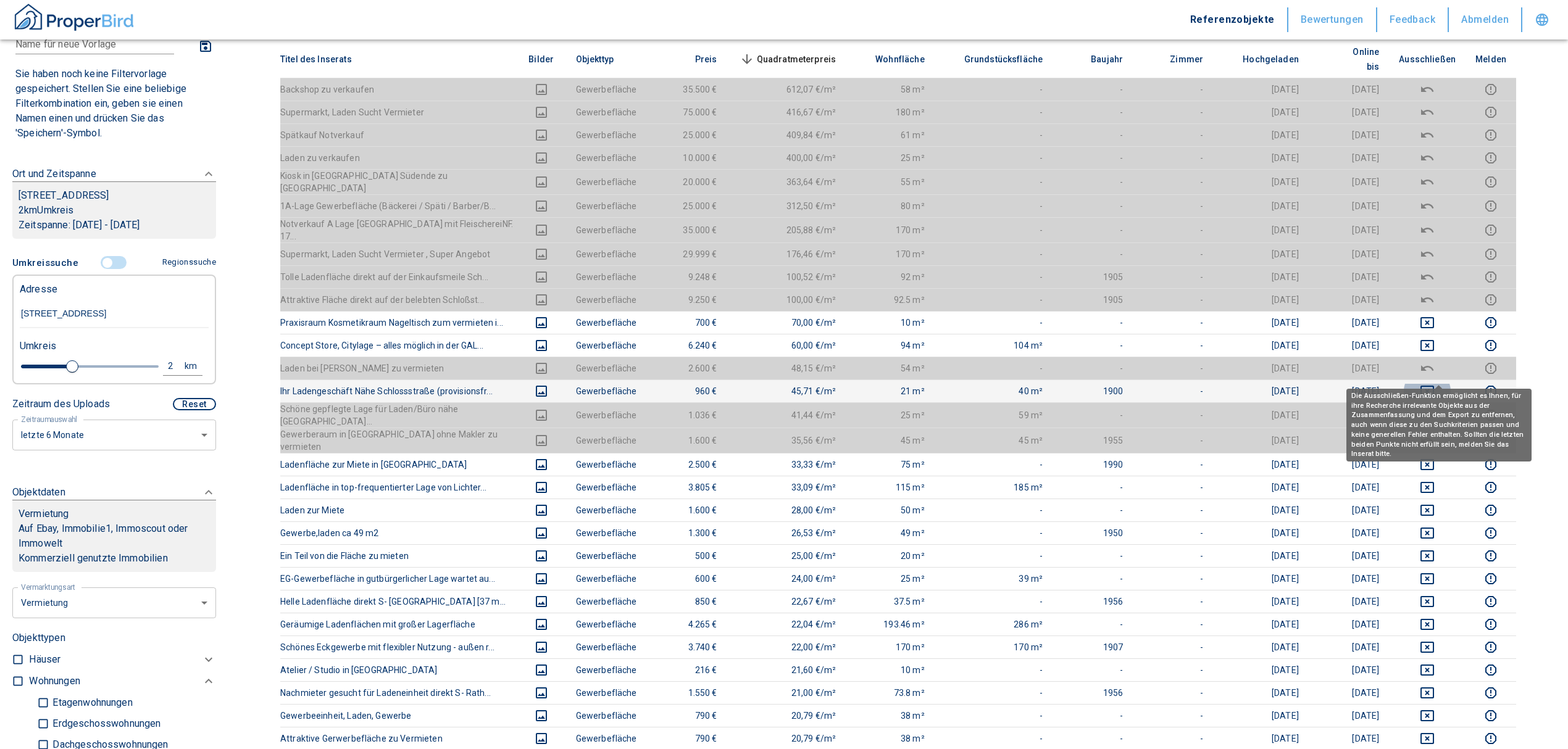
click at [1435, 384] on icon "deselect this listing" at bounding box center [1427, 391] width 14 height 14
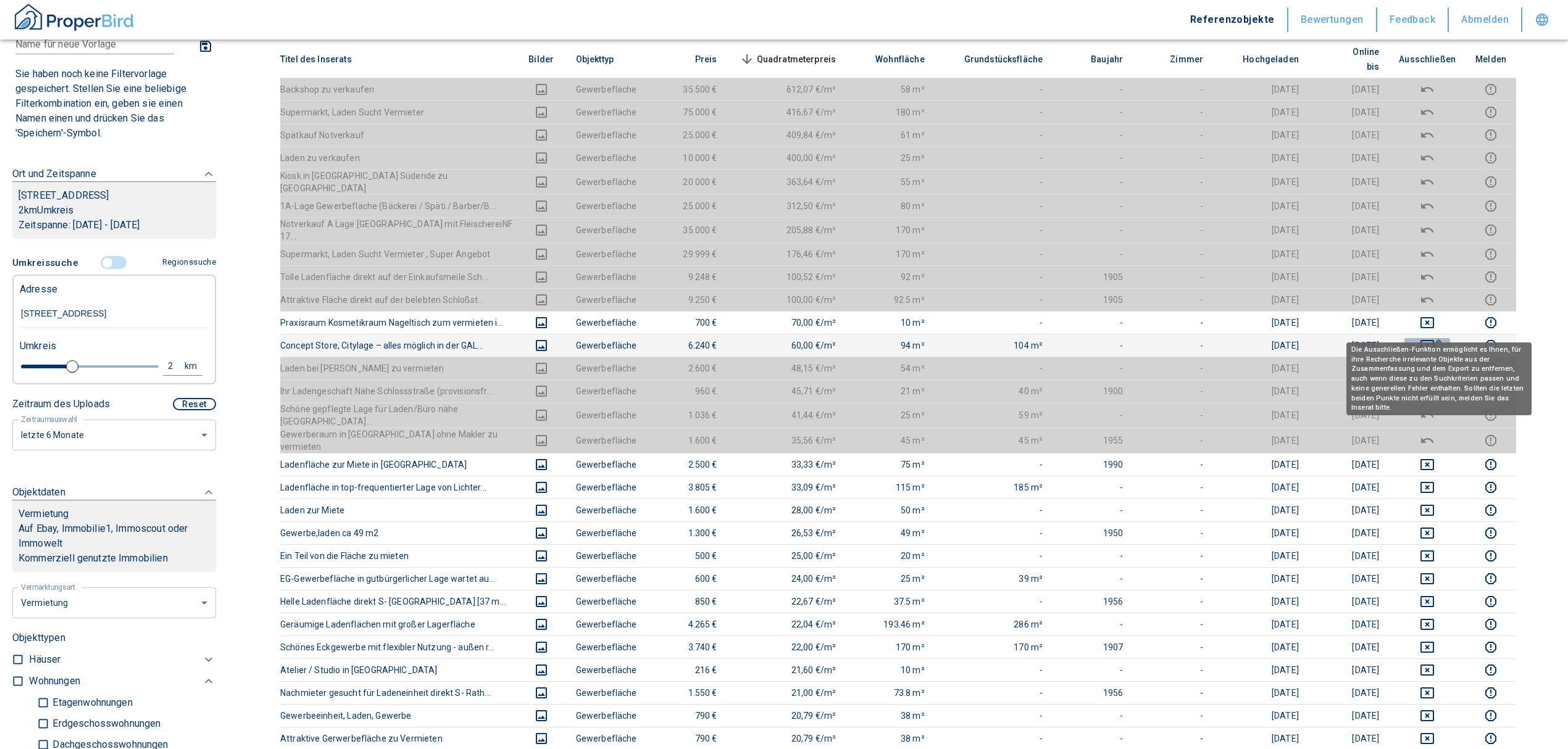
click at [1435, 338] on icon "deselect this listing" at bounding box center [1427, 345] width 14 height 14
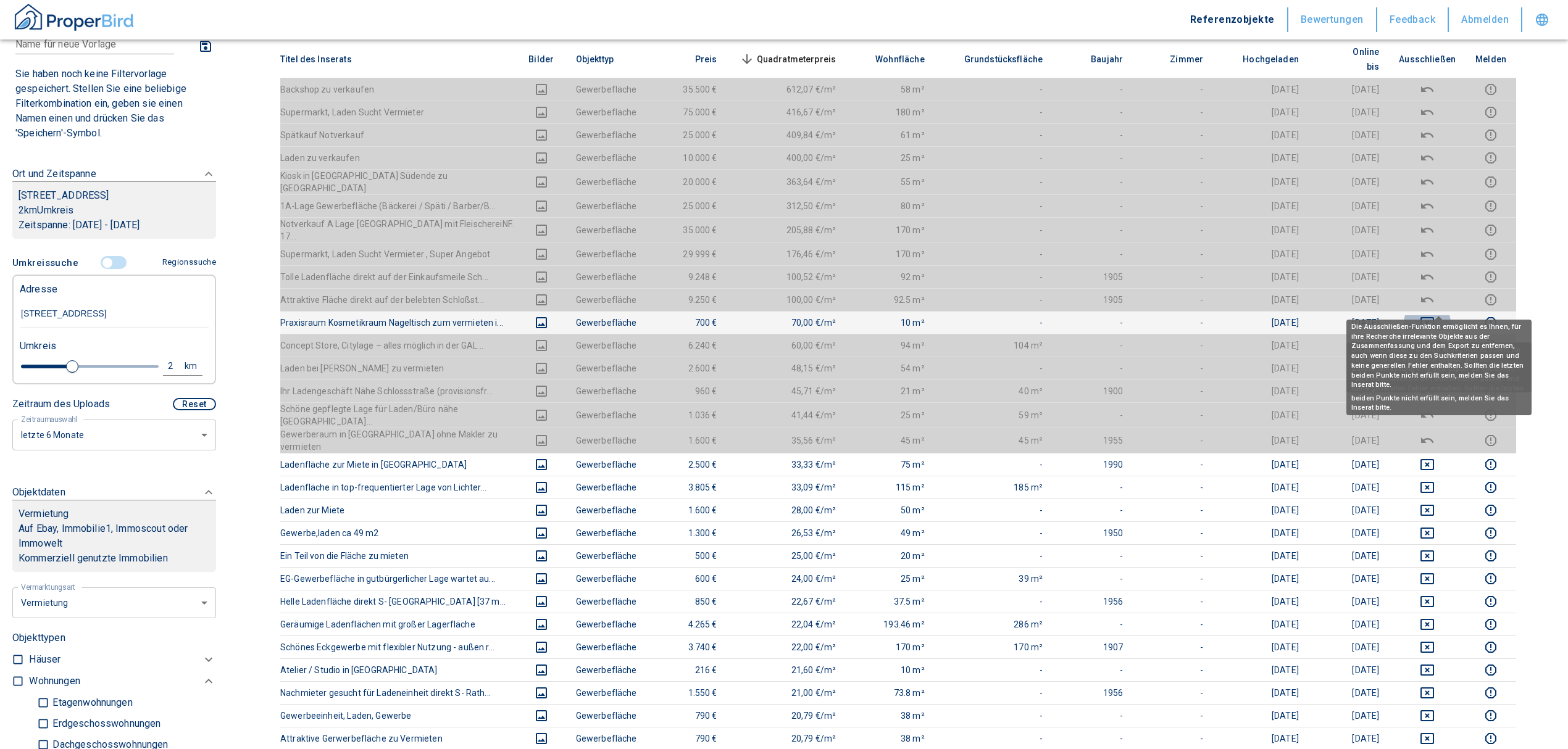
click at [1433, 317] on icon "deselect this listing" at bounding box center [1427, 322] width 14 height 11
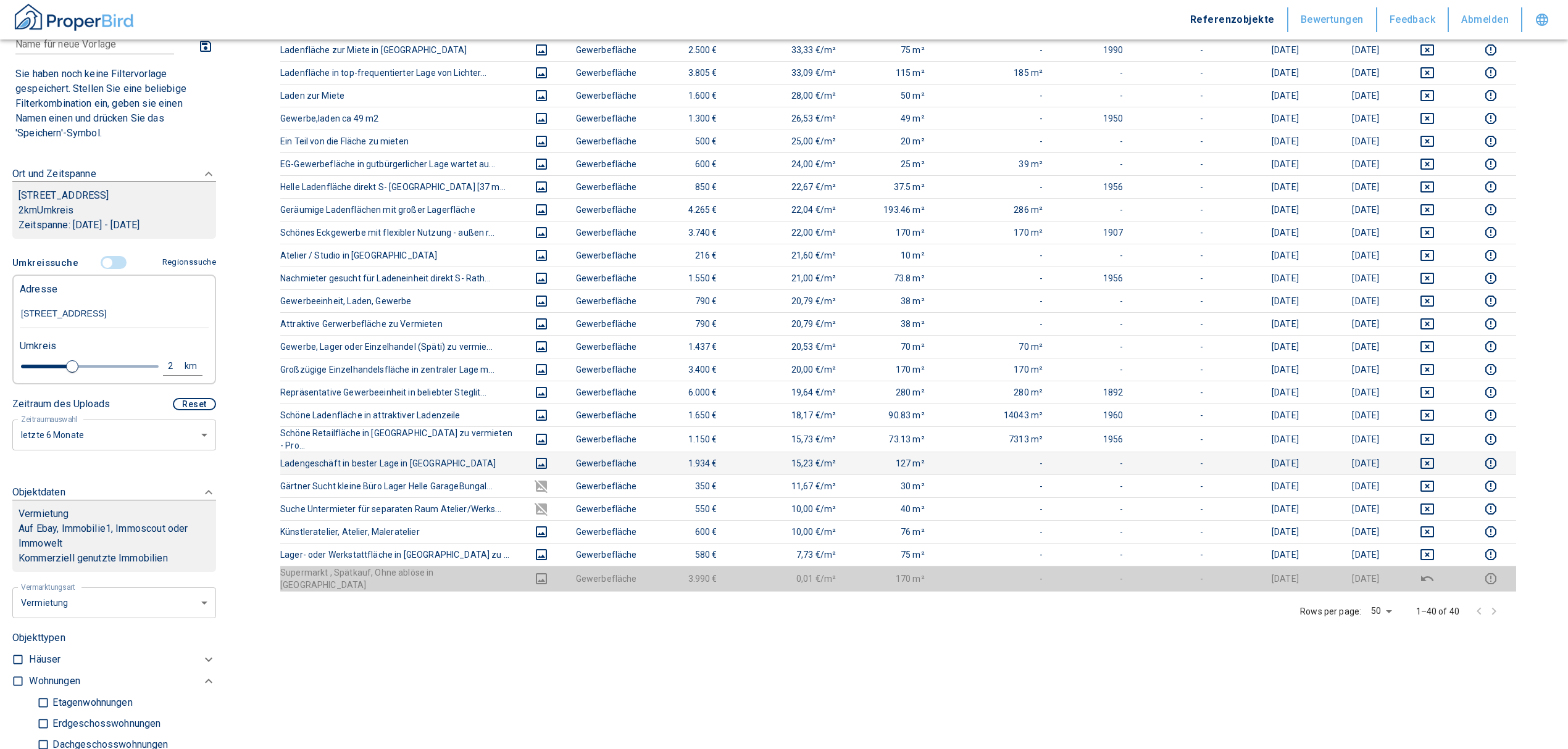
scroll to position [658, 0]
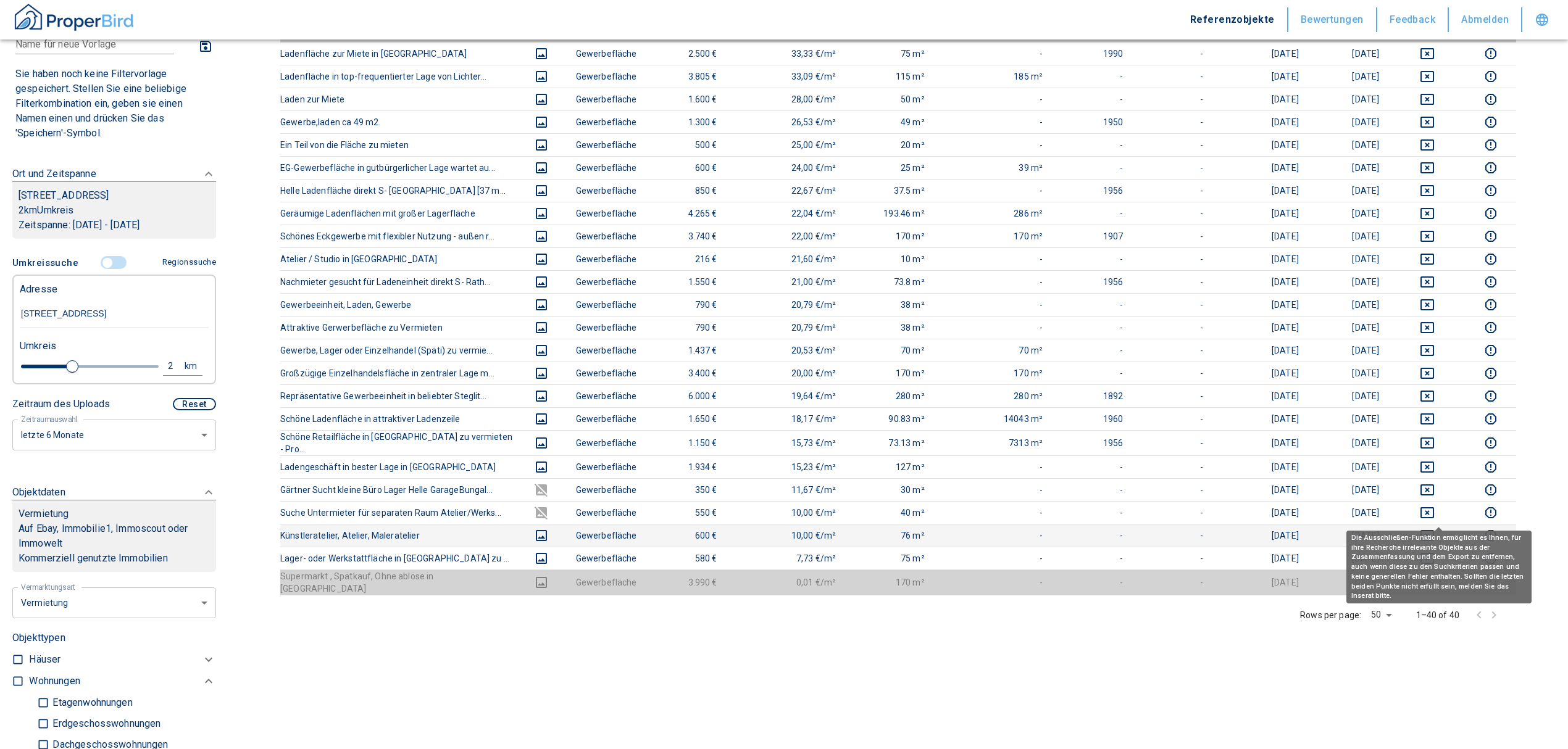
click at [1442, 536] on div "Die Ausschließen-Funktion ermöglicht es Ihnen, für ihre Recherche irrelevante O…" at bounding box center [1438, 567] width 185 height 73
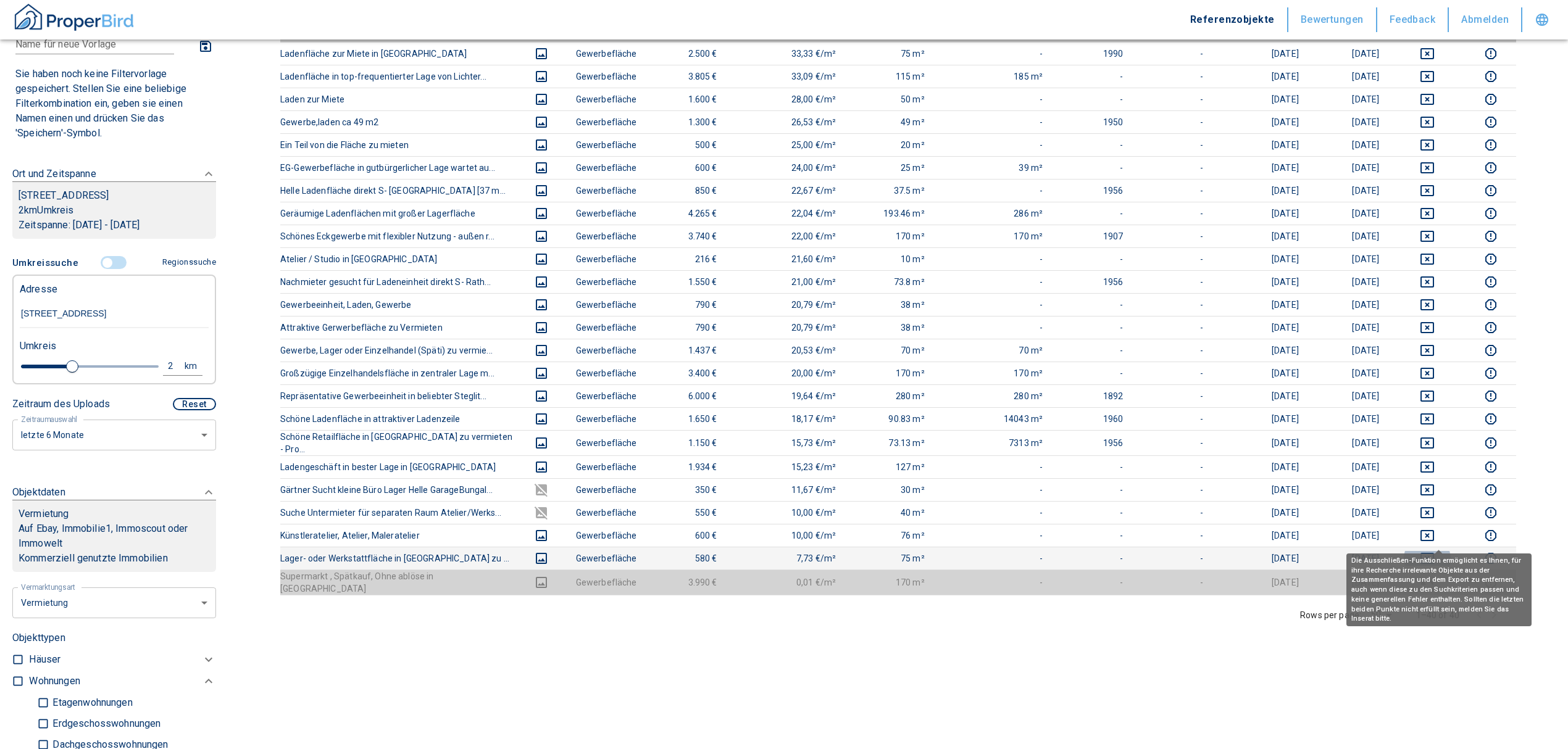
click at [1435, 551] on icon "deselect this listing" at bounding box center [1427, 558] width 14 height 14
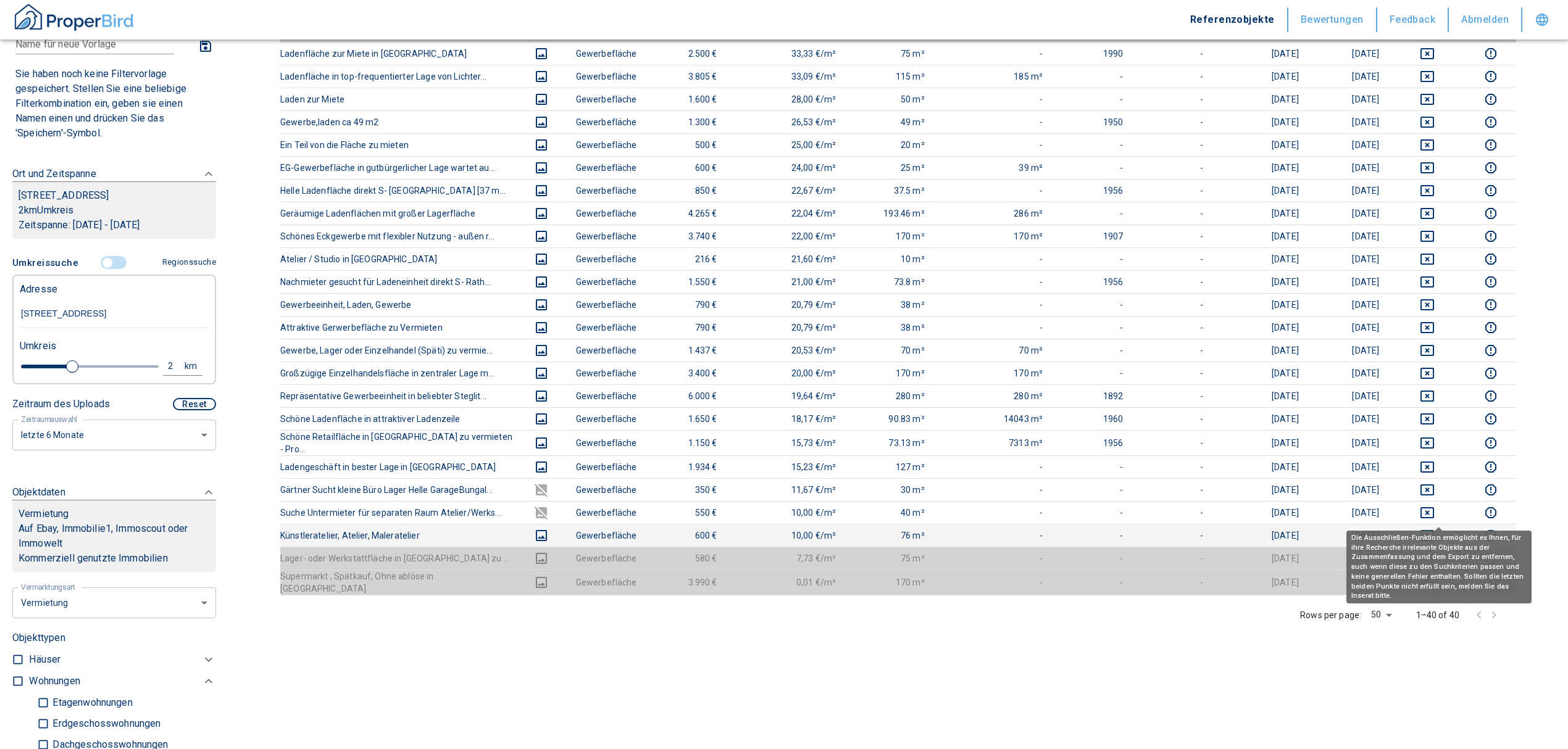
click at [1435, 528] on icon "deselect this listing" at bounding box center [1427, 535] width 14 height 14
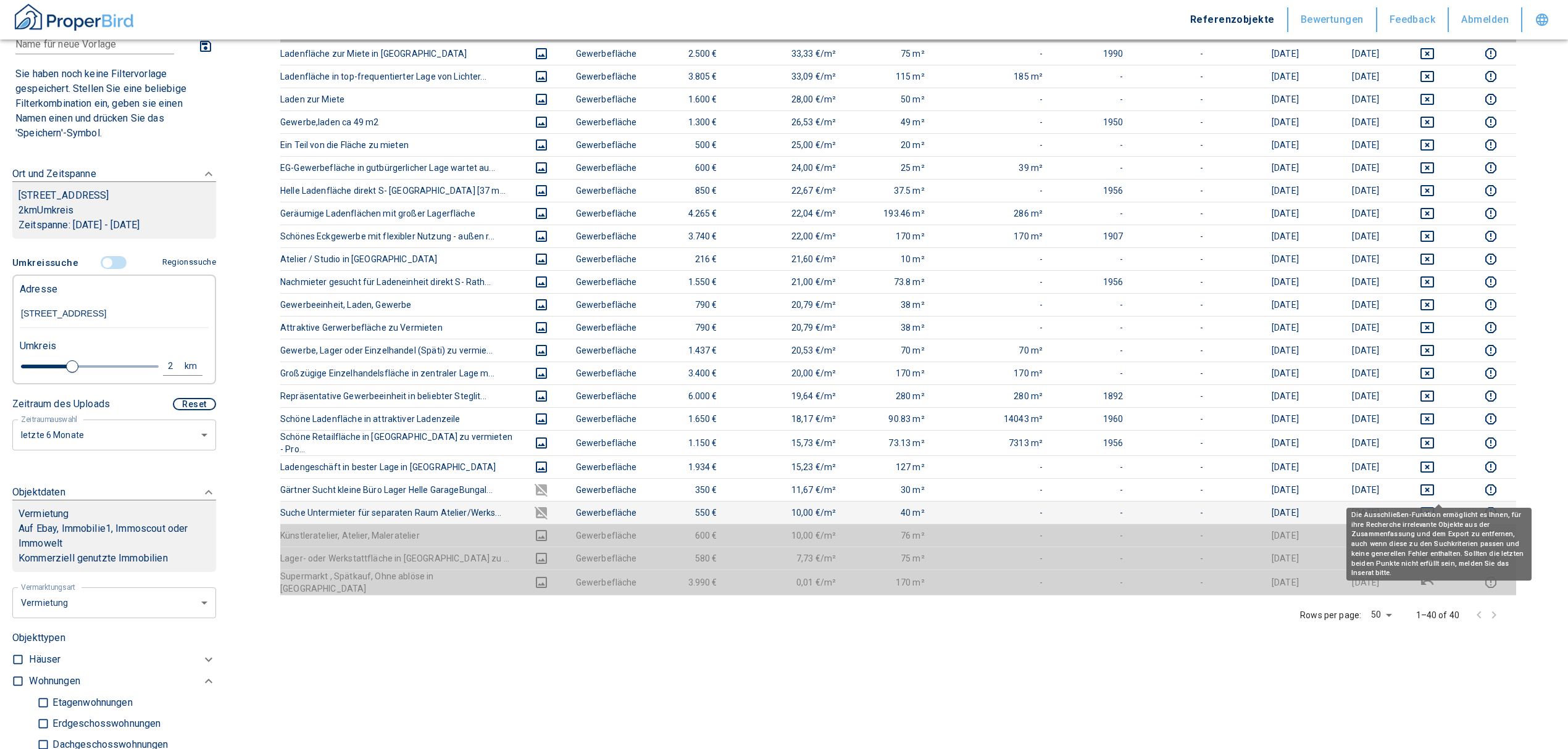
click at [1433, 505] on icon "deselect this listing" at bounding box center [1427, 512] width 14 height 14
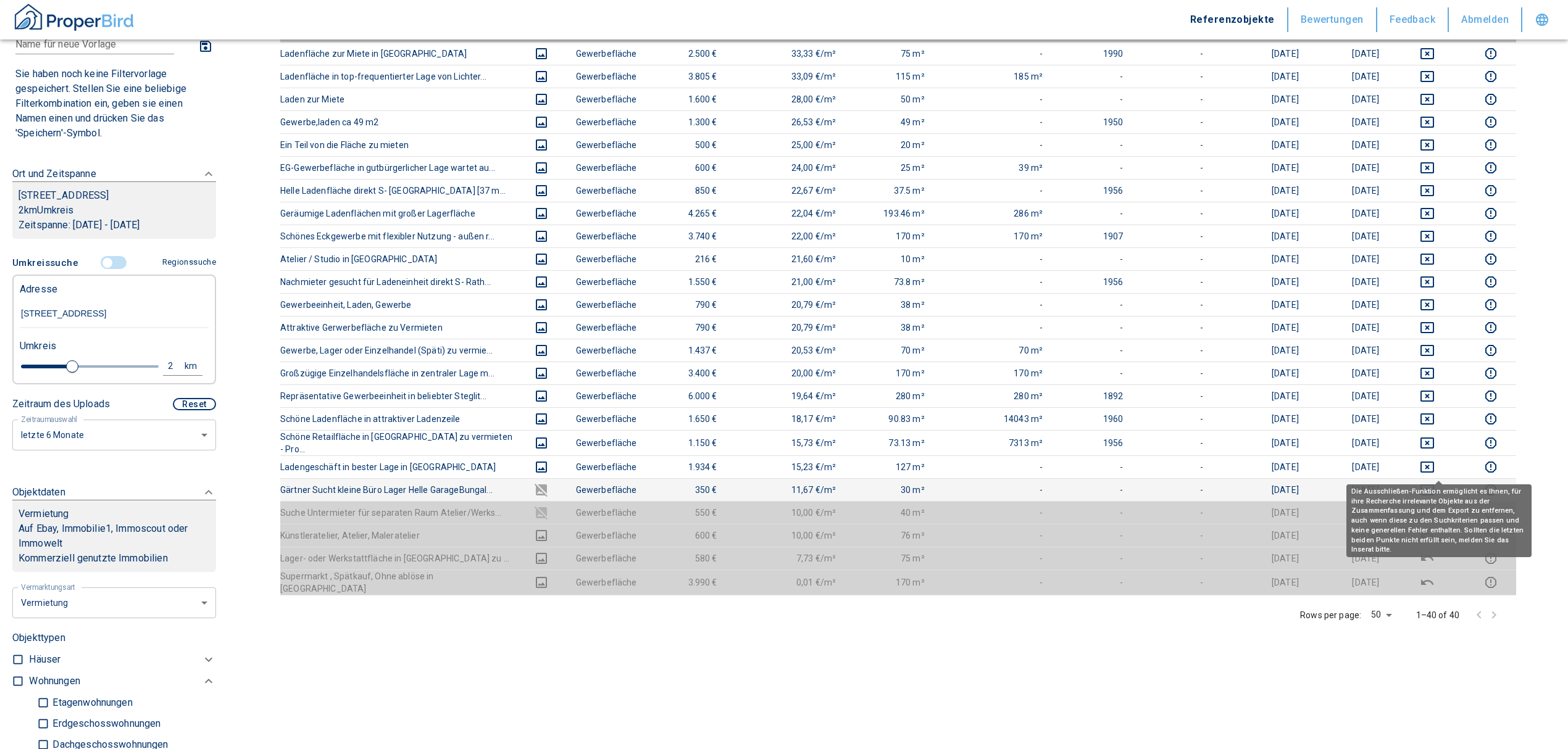
click at [1431, 482] on icon "deselect this listing" at bounding box center [1427, 489] width 14 height 14
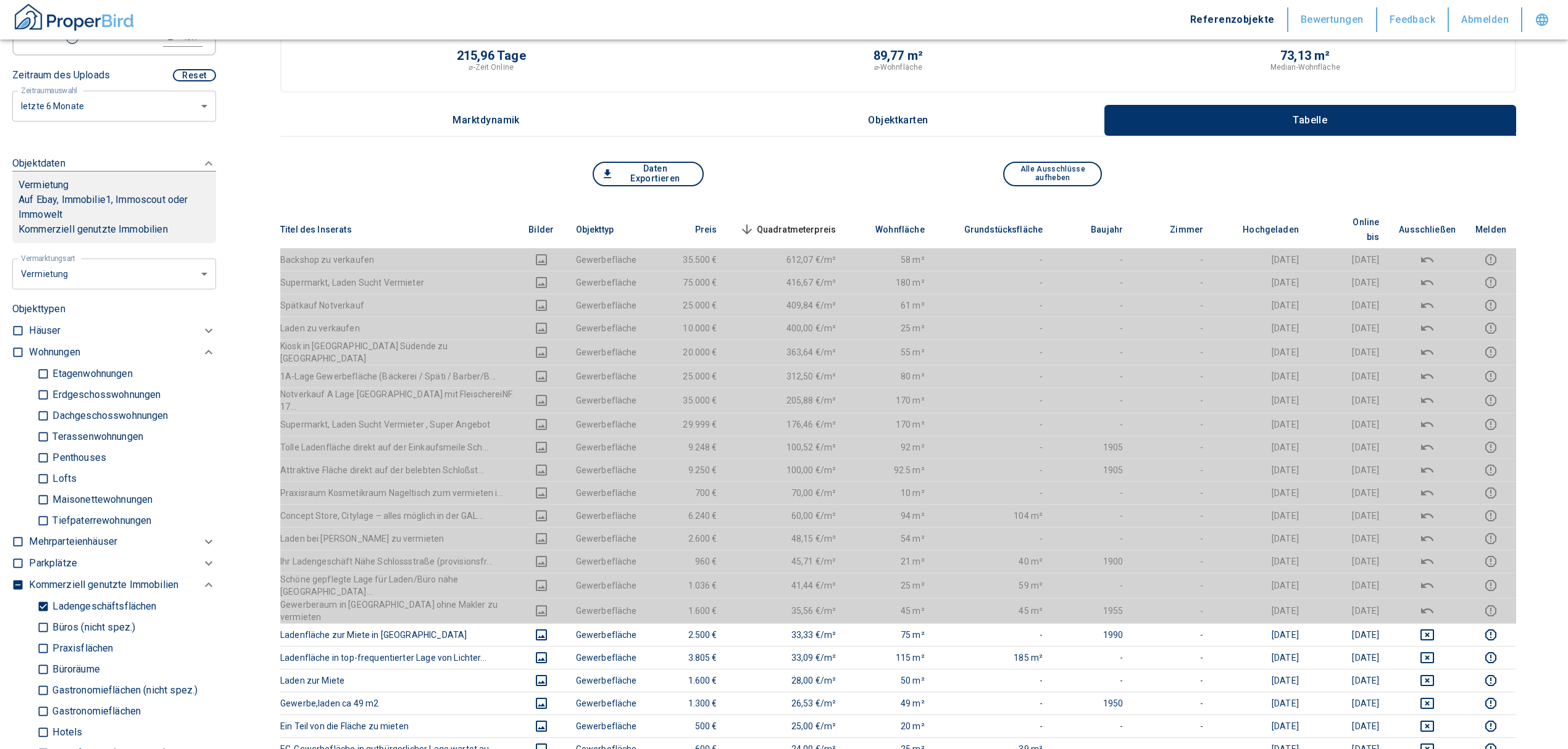
scroll to position [0, 0]
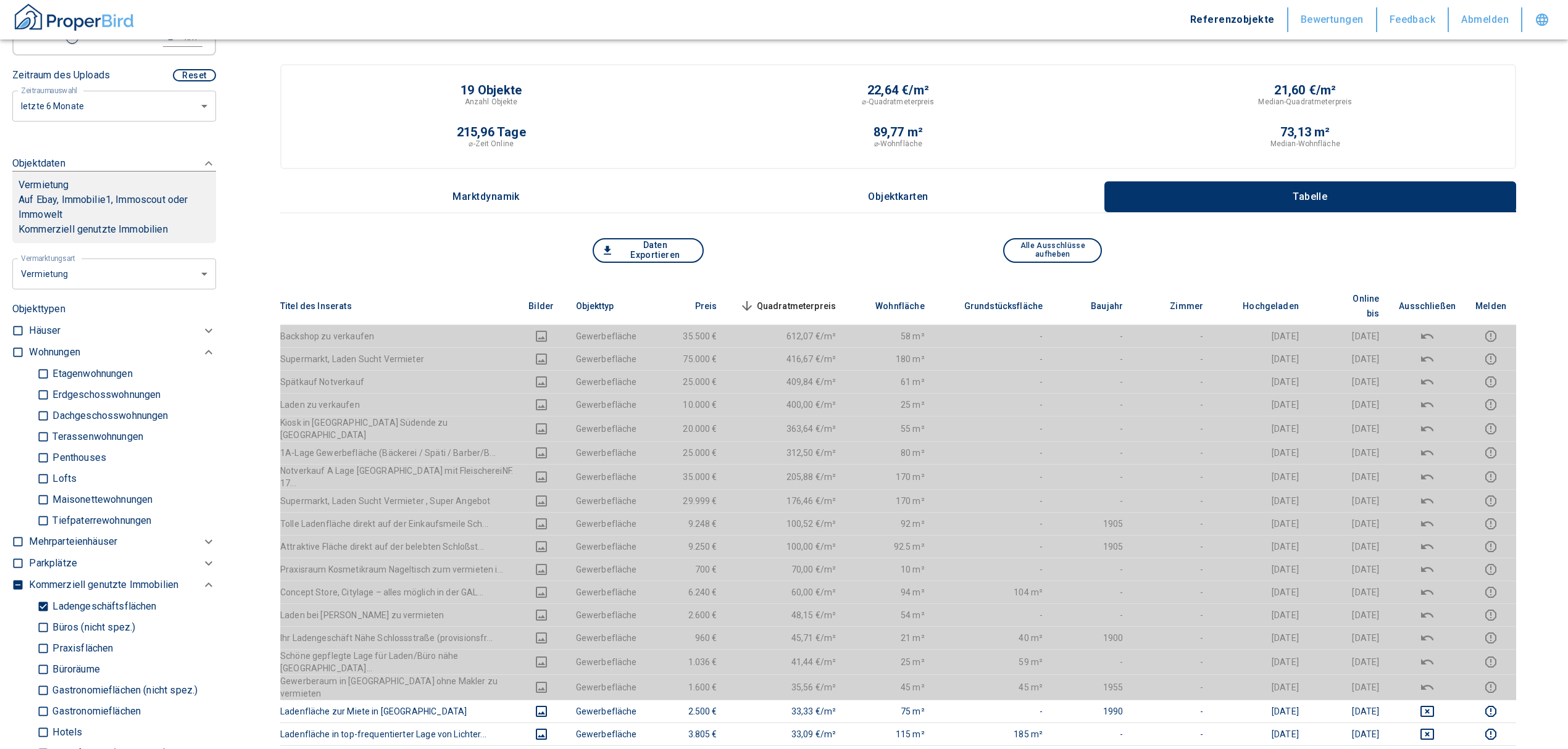
click at [800, 299] on span "Quadratmeterpreis sorted descending" at bounding box center [787, 306] width 99 height 14
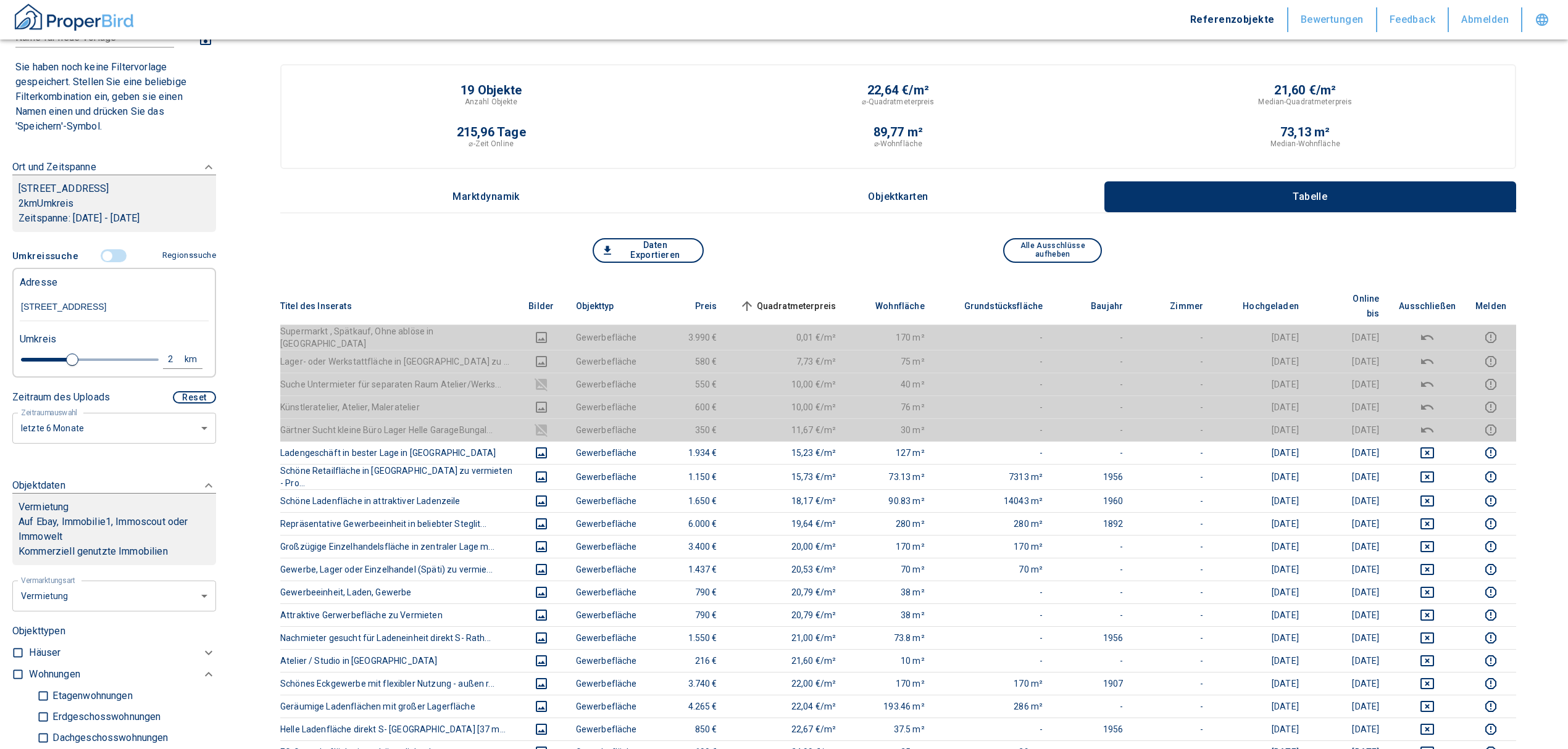
scroll to position [82, 0]
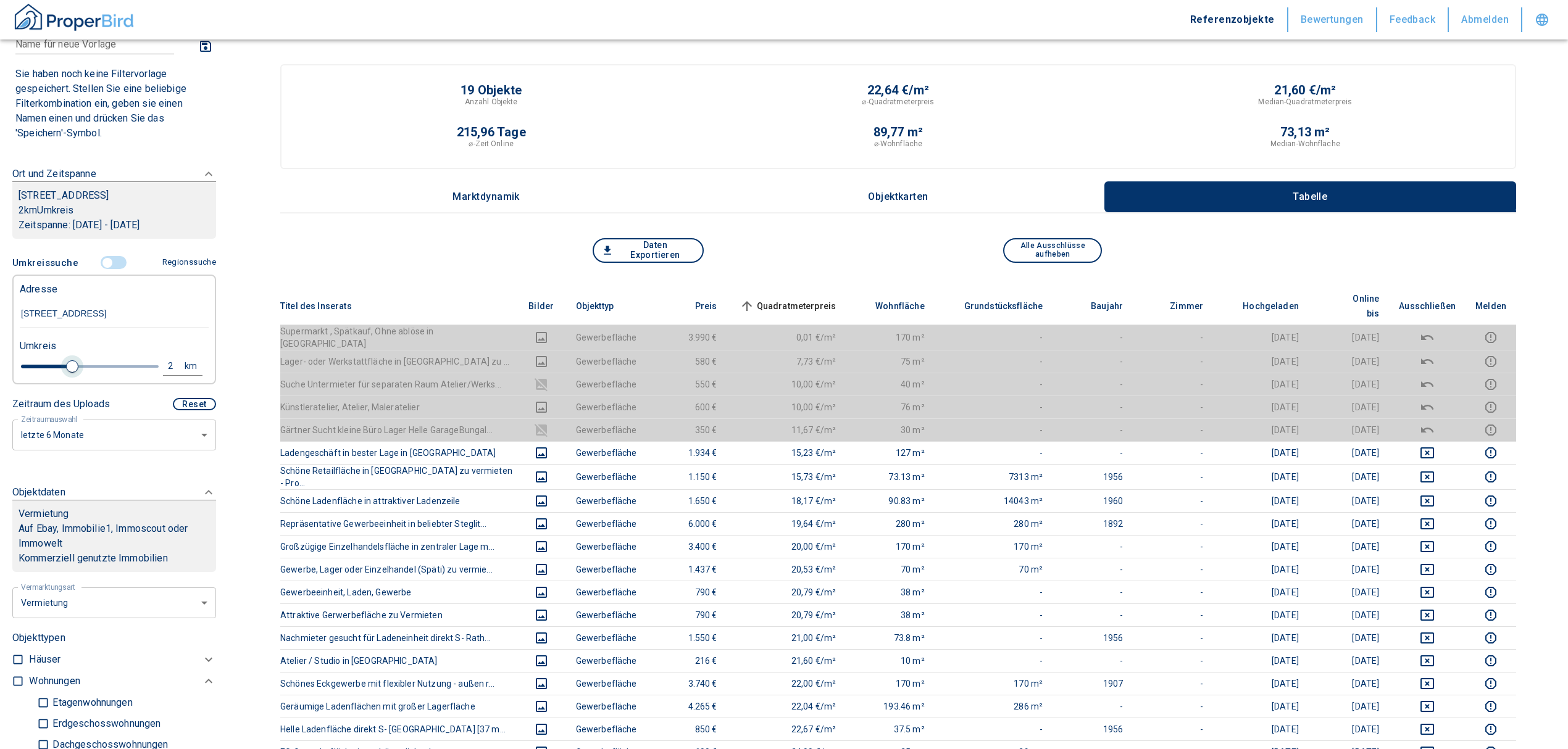
type input "2020"
type input "1.8"
type input "2020"
type input "1.6"
type input "2020"
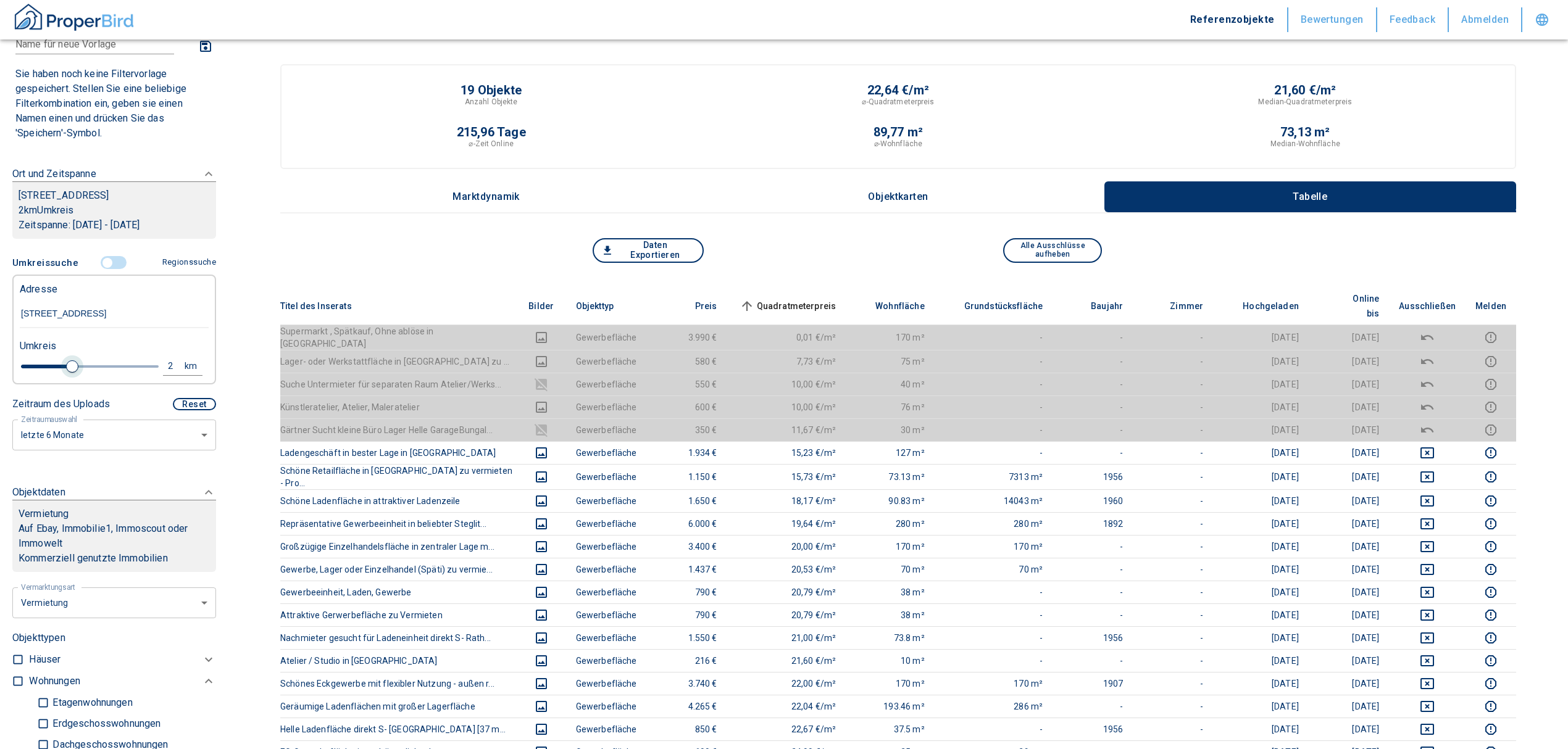
type input "1"
drag, startPoint x: 66, startPoint y: 381, endPoint x: 40, endPoint y: 378, distance: 26.2
click at [40, 373] on span at bounding box center [43, 366] width 12 height 12
type input "2020"
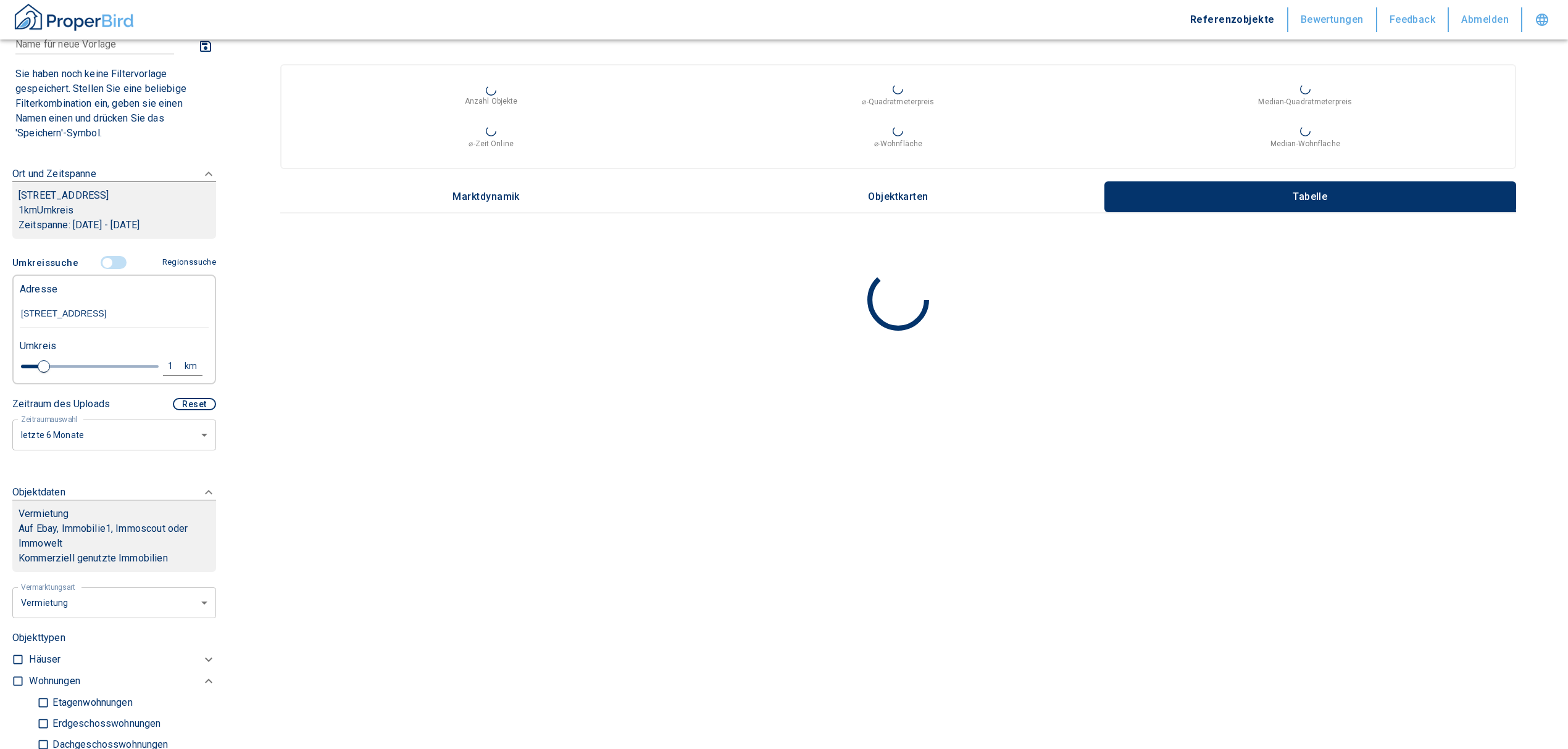
scroll to position [494, 0]
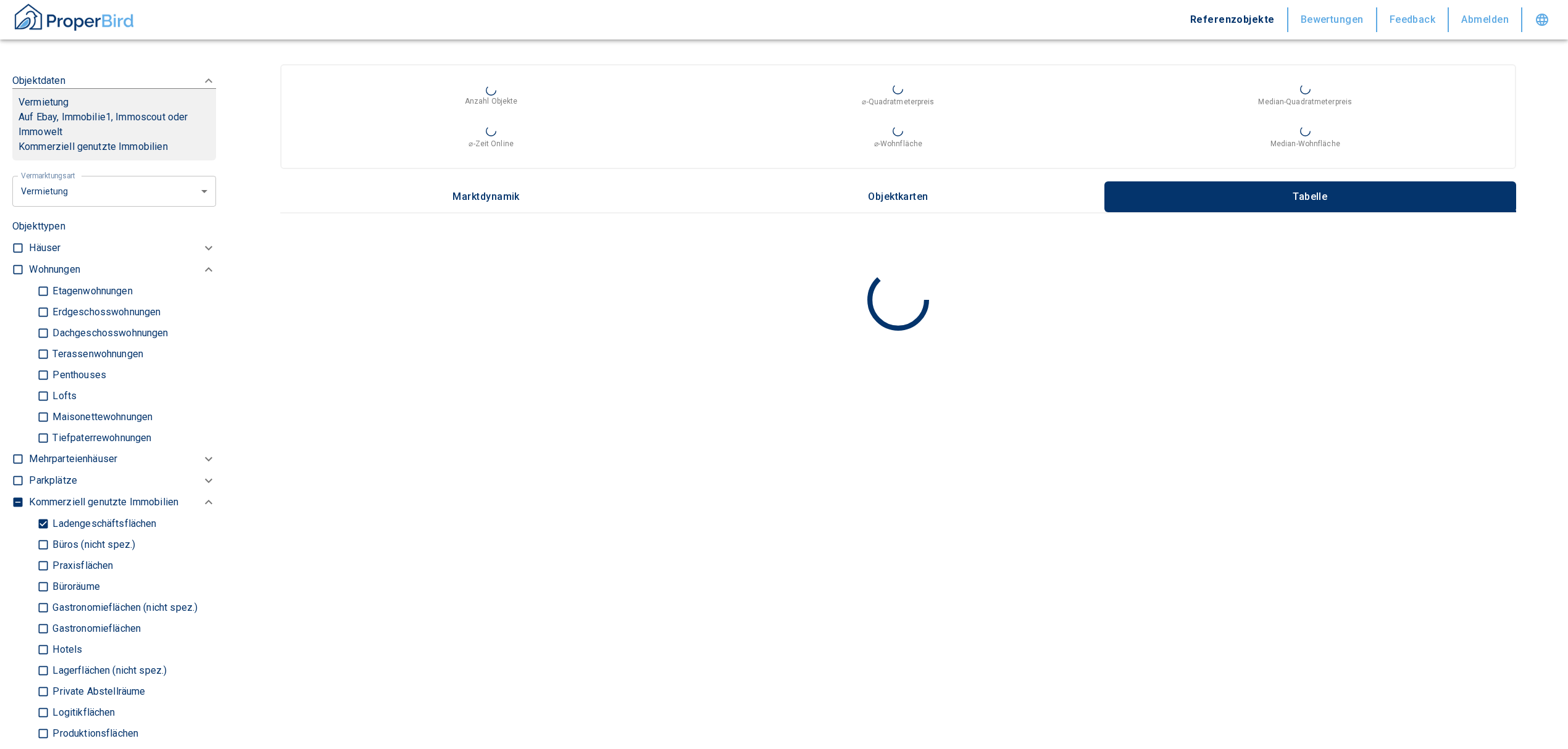
click at [46, 534] on input "Ladengeschäftsflächen" at bounding box center [43, 523] width 12 height 21
checkbox input "false"
type input "2020"
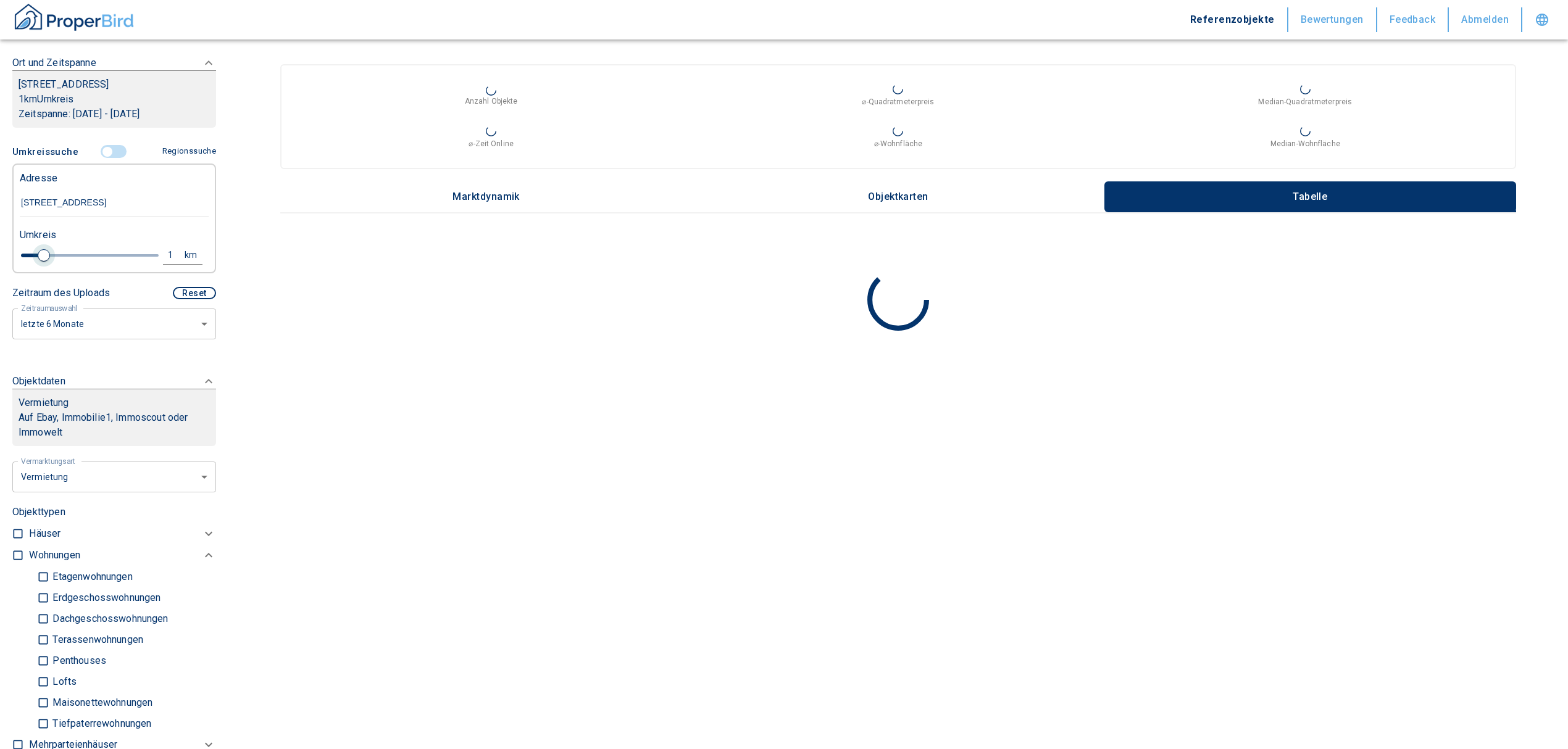
scroll to position [164, 0]
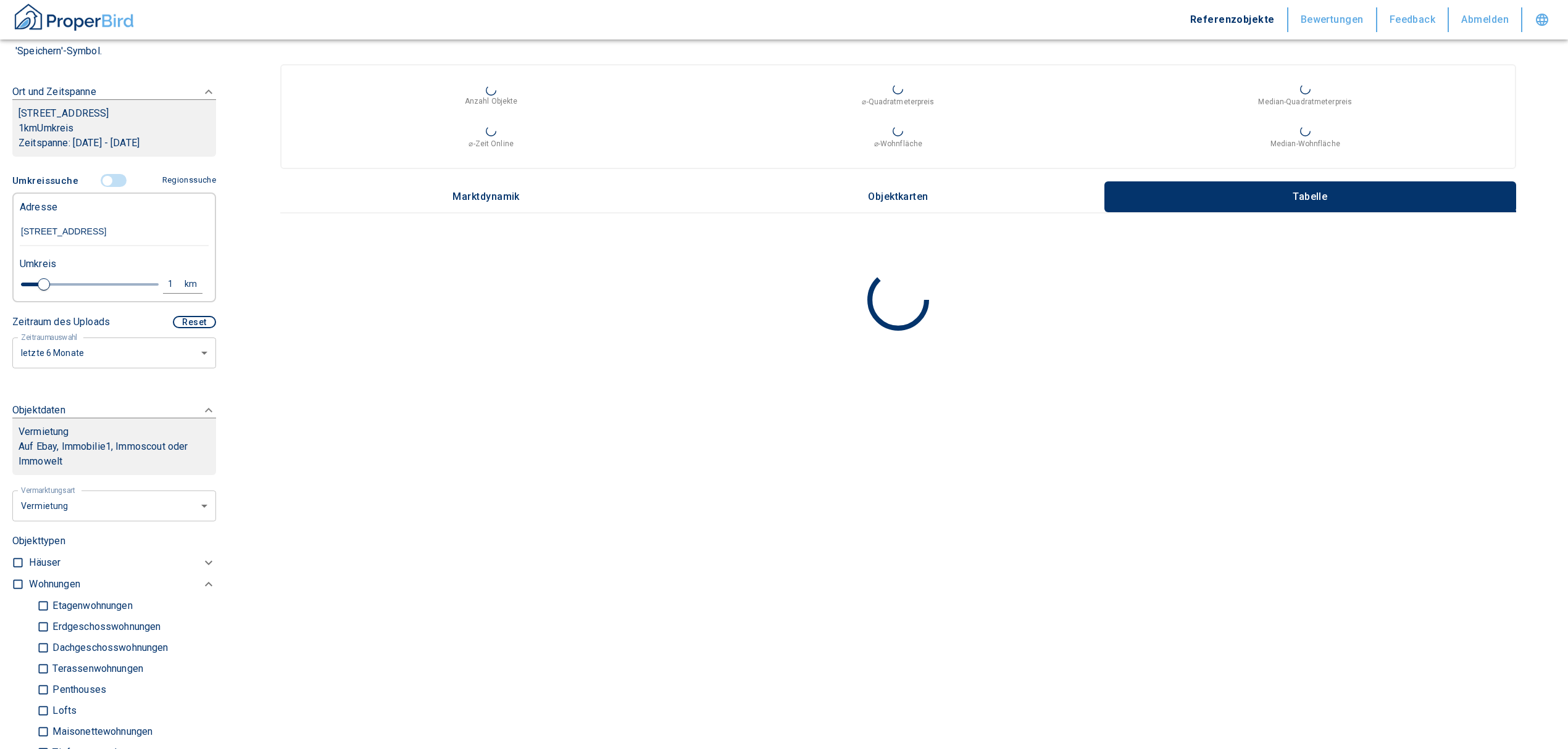
click at [27, 598] on div at bounding box center [21, 668] width 17 height 190
click at [128, 243] on input "[STREET_ADDRESS]" at bounding box center [114, 232] width 189 height 28
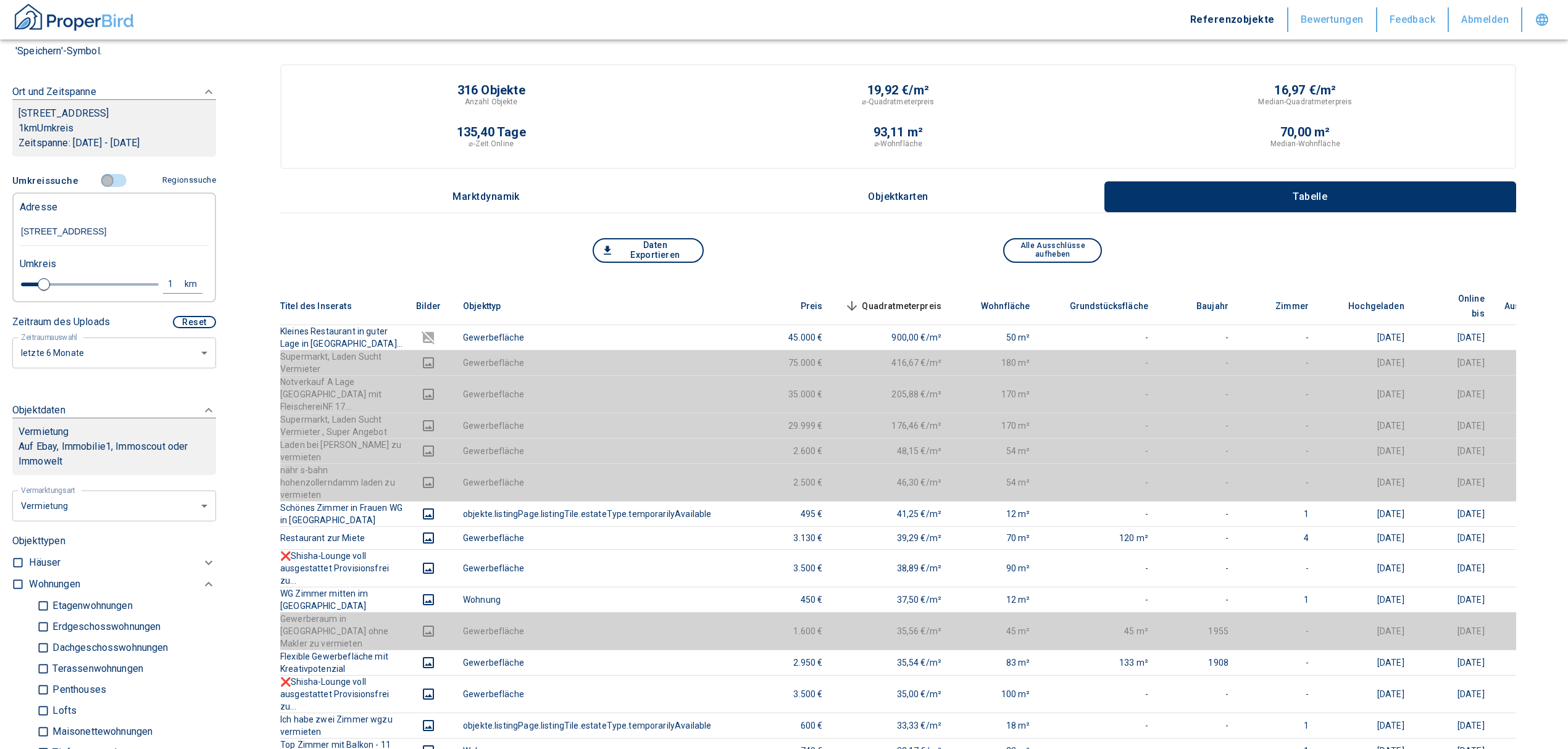
click at [109, 187] on input "controlled" at bounding box center [107, 181] width 37 height 14
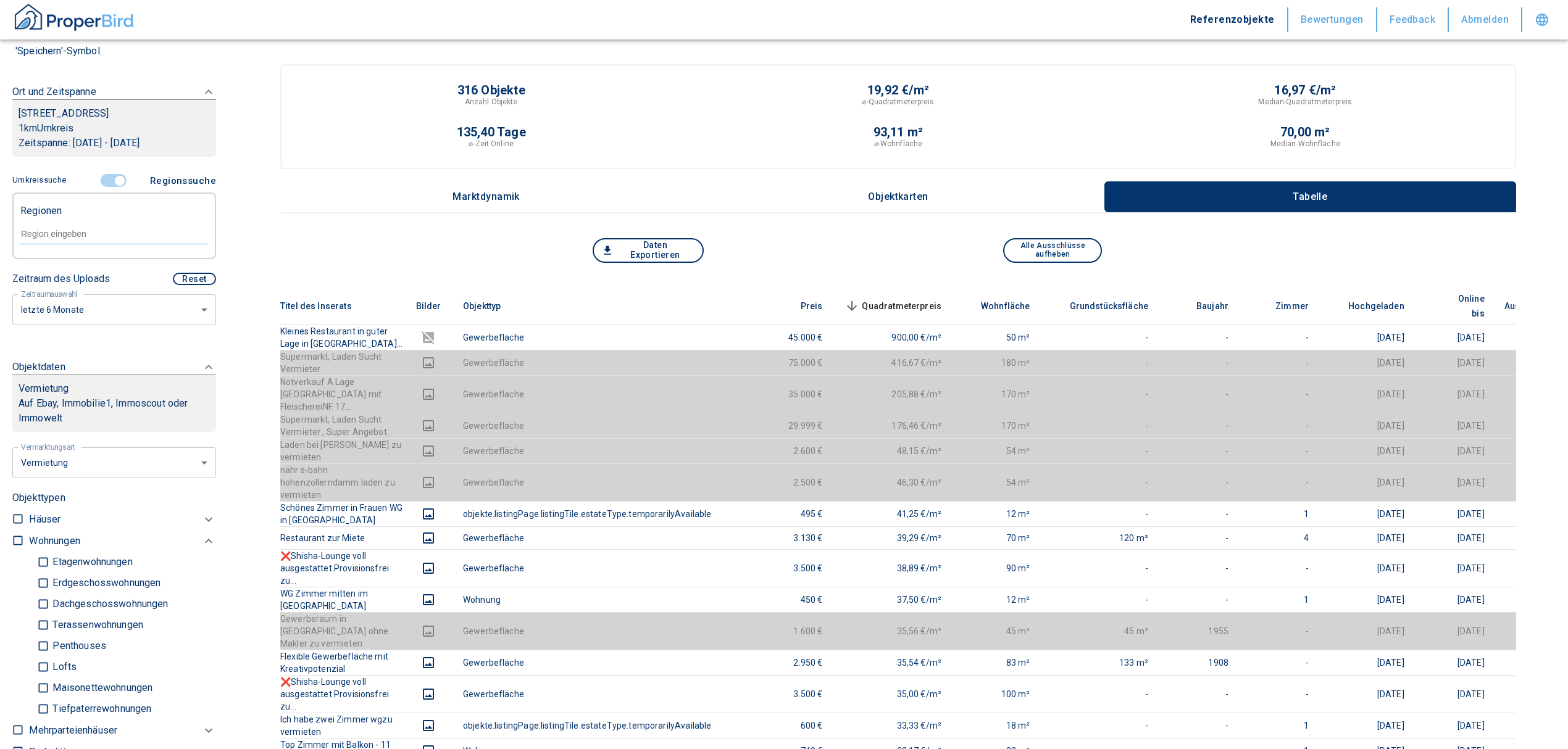
click at [116, 187] on input "controlled" at bounding box center [120, 181] width 37 height 14
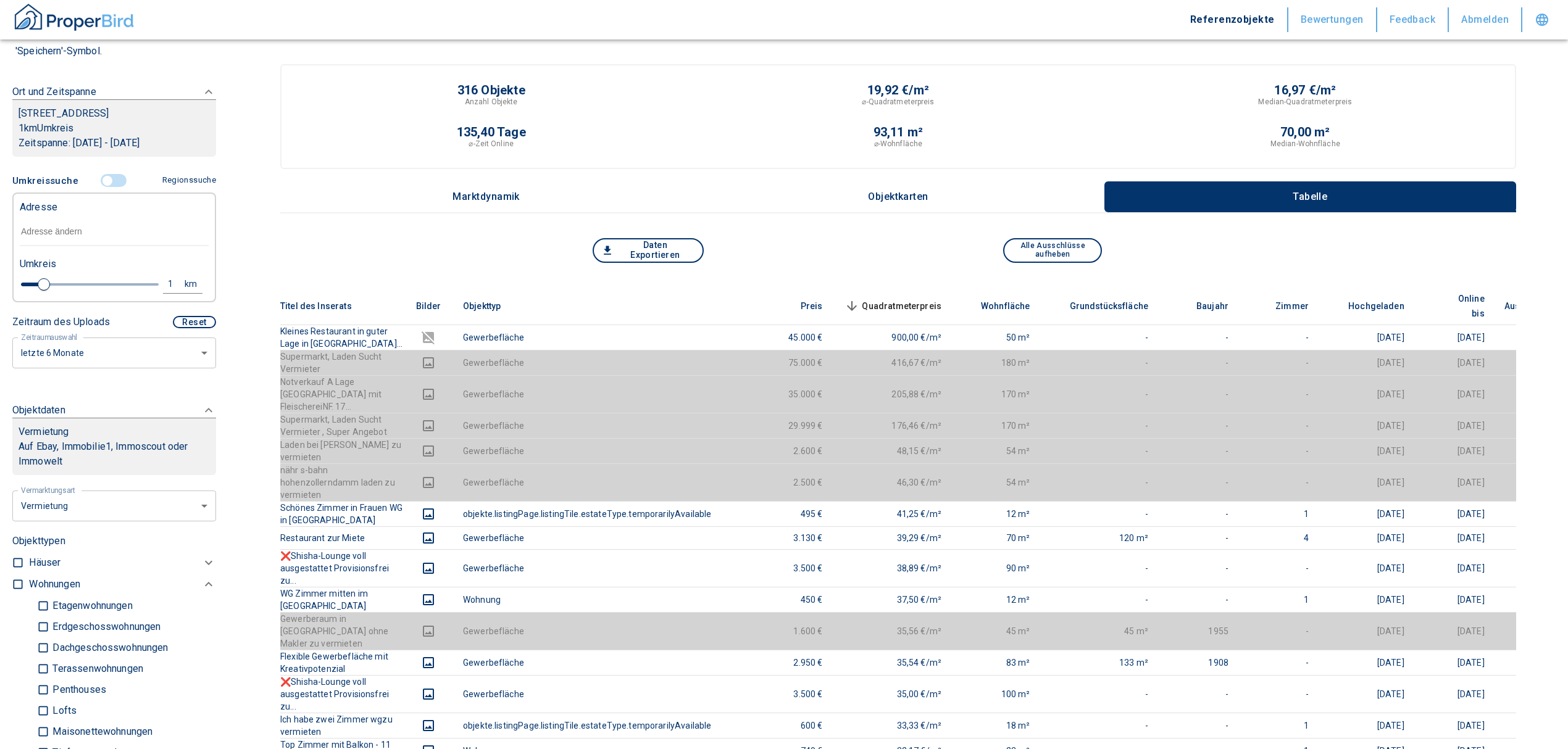
click at [63, 246] on input "text" at bounding box center [114, 232] width 189 height 28
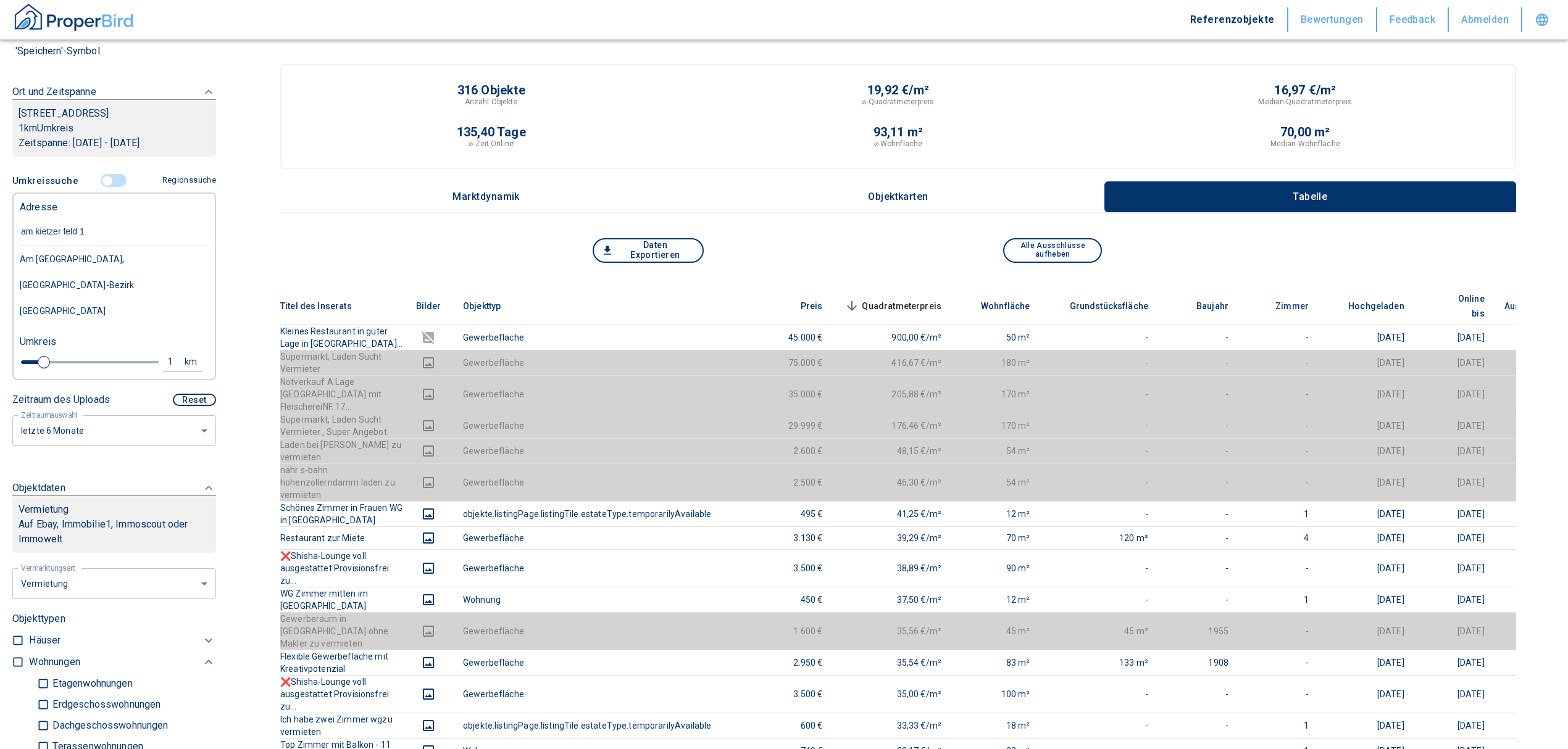
type input "am kietzer feld 1"
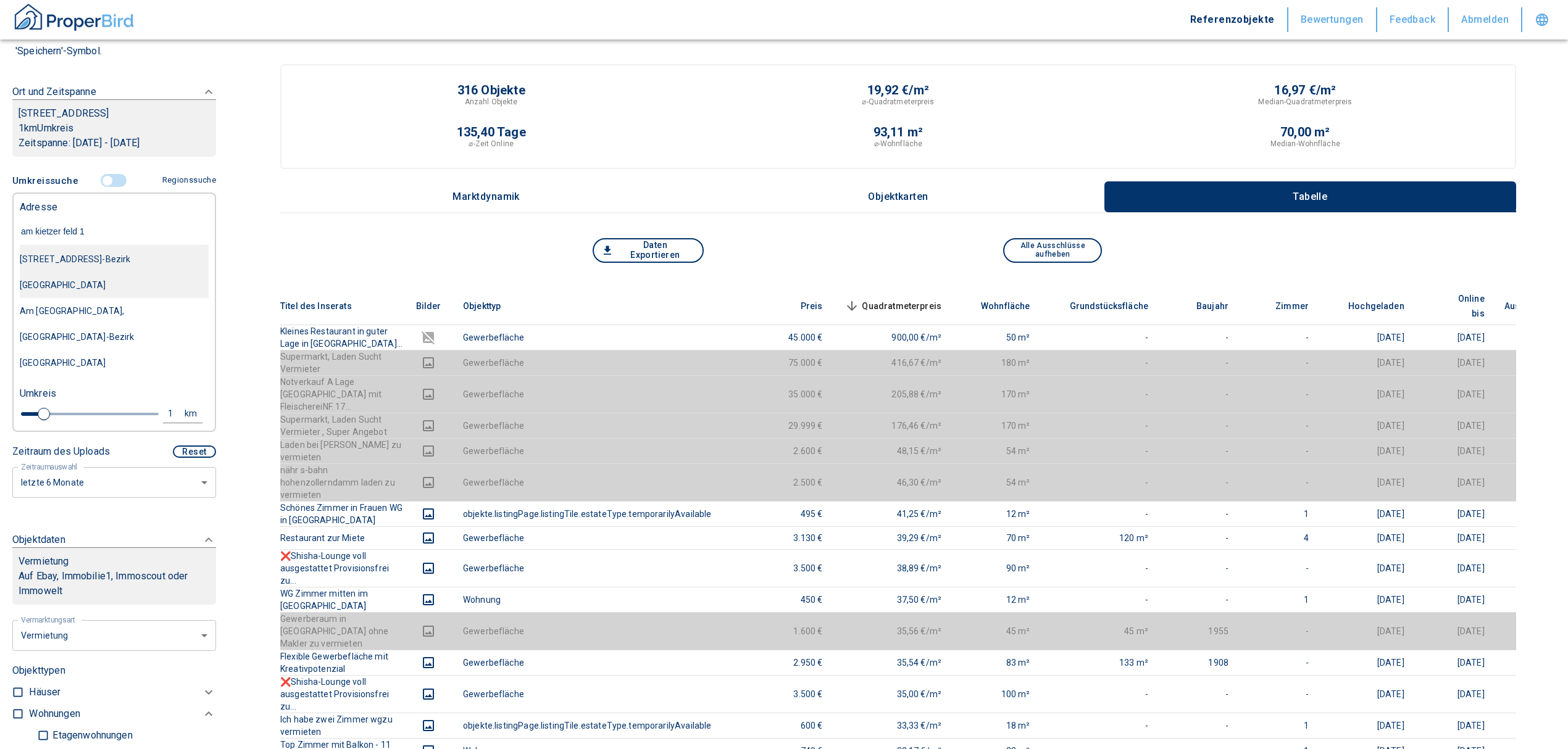
click at [99, 287] on div "[STREET_ADDRESS]-Bezirk [GEOGRAPHIC_DATA]" at bounding box center [114, 272] width 189 height 52
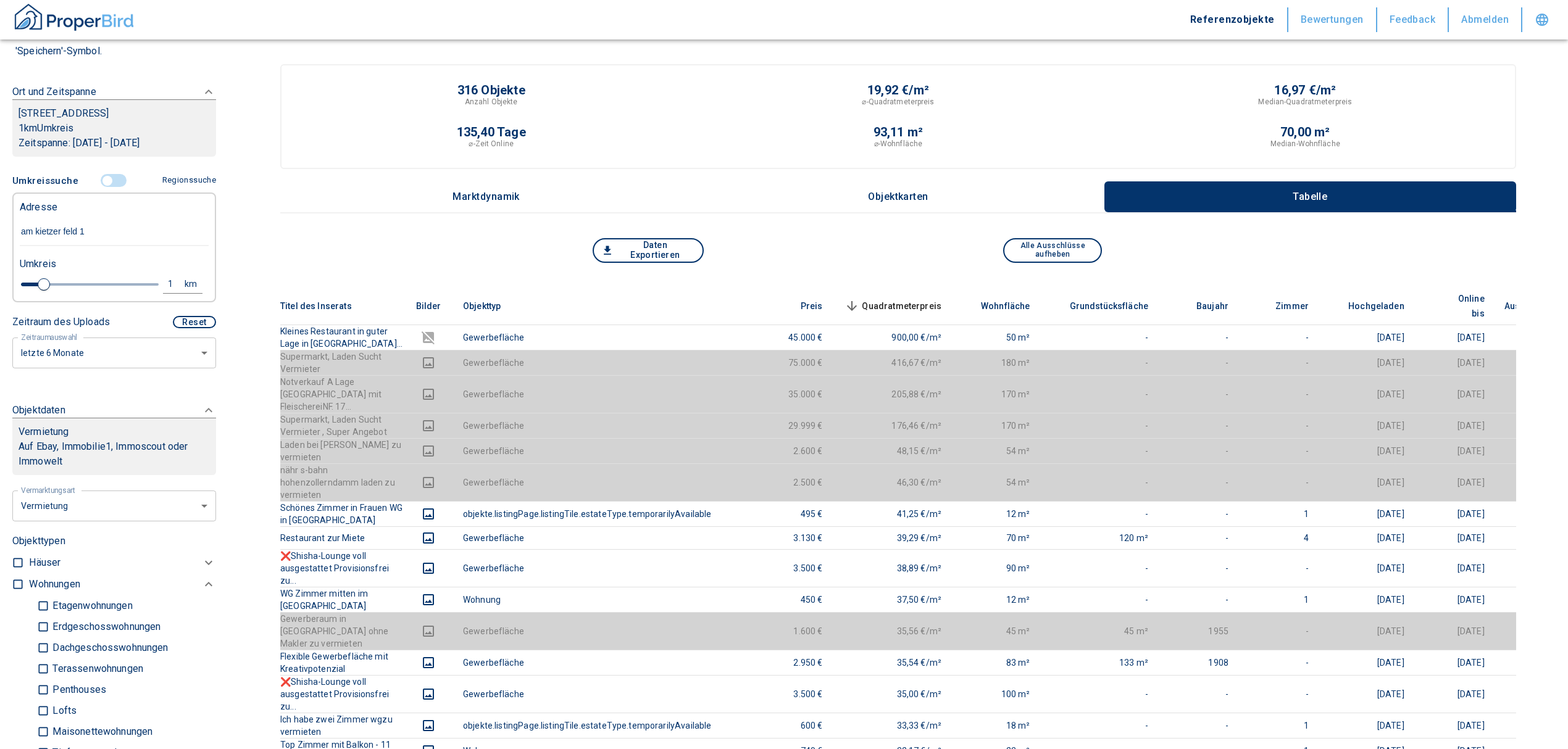
type input "2020"
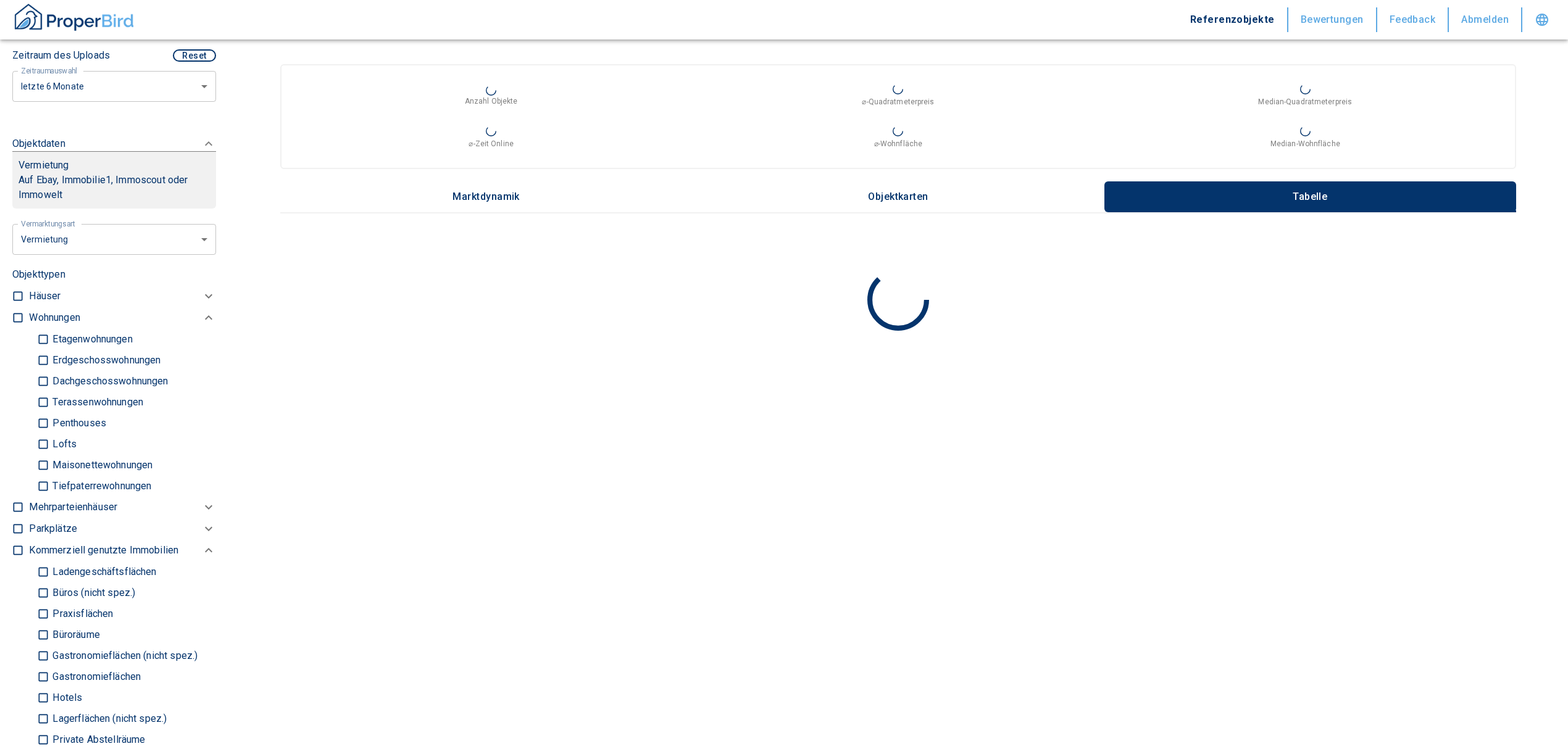
scroll to position [494, 0]
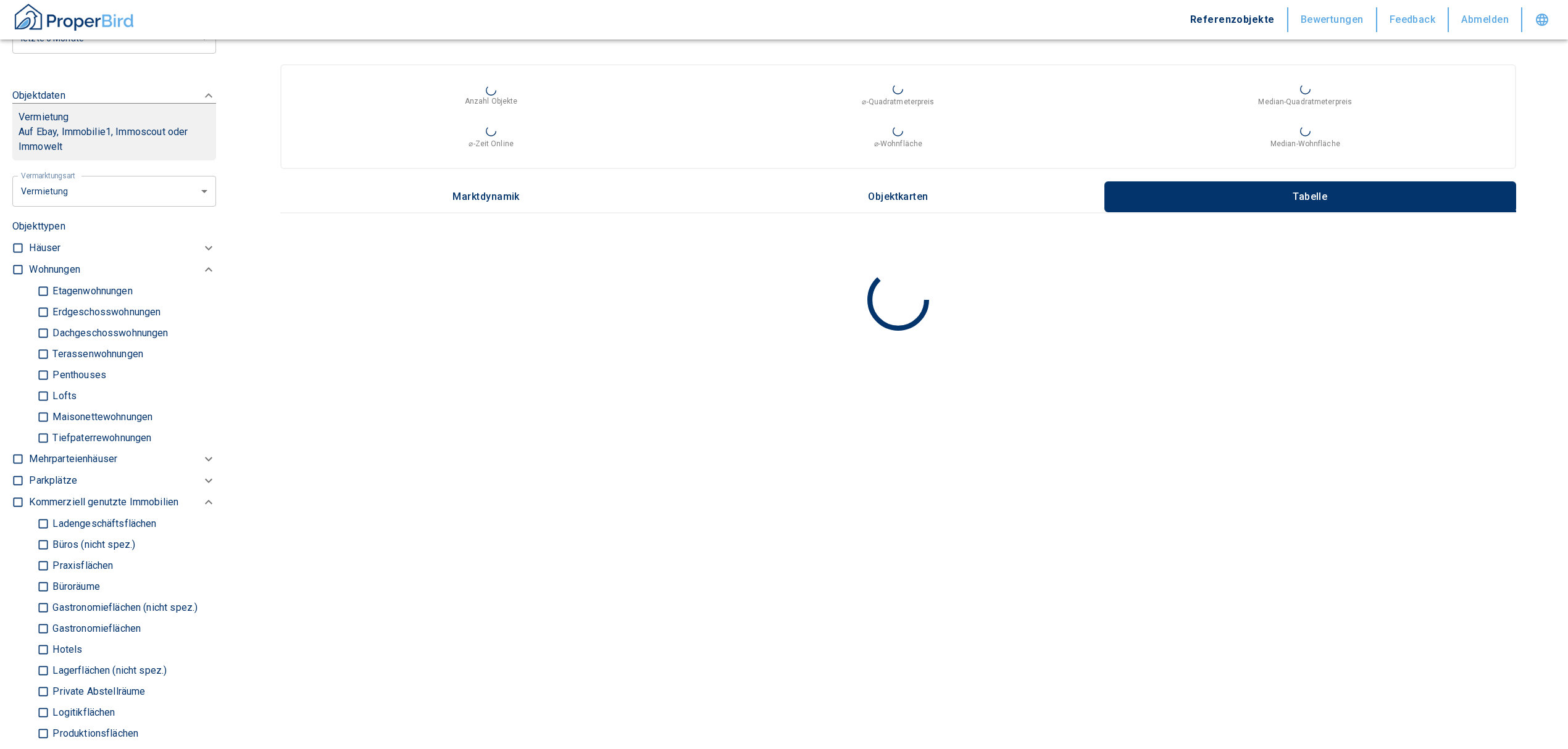
type input "[STREET_ADDRESS]-Bezirk [GEOGRAPHIC_DATA]"
click at [18, 264] on input "checkbox" at bounding box center [18, 270] width 12 height 12
checkbox input "true"
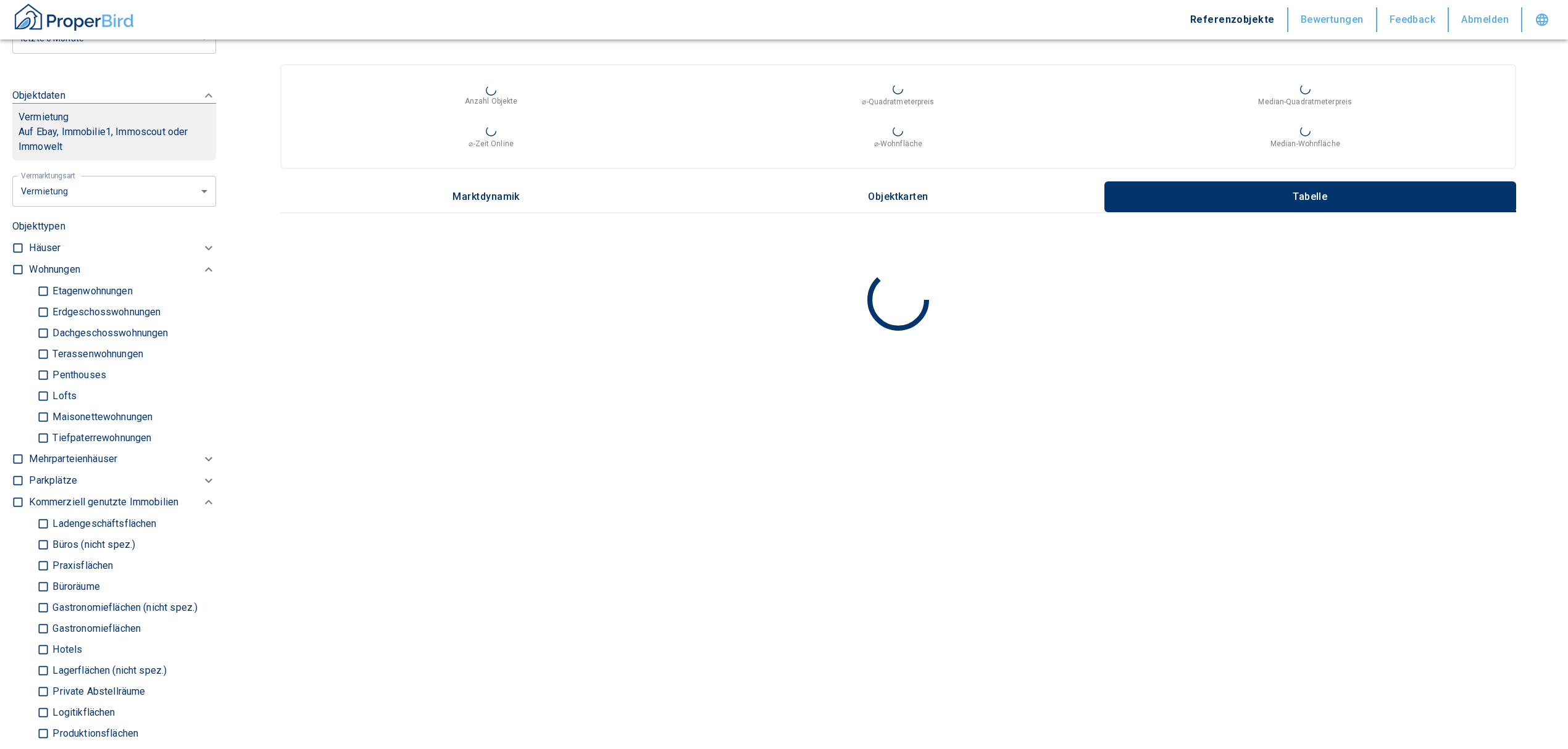
checkbox input "true"
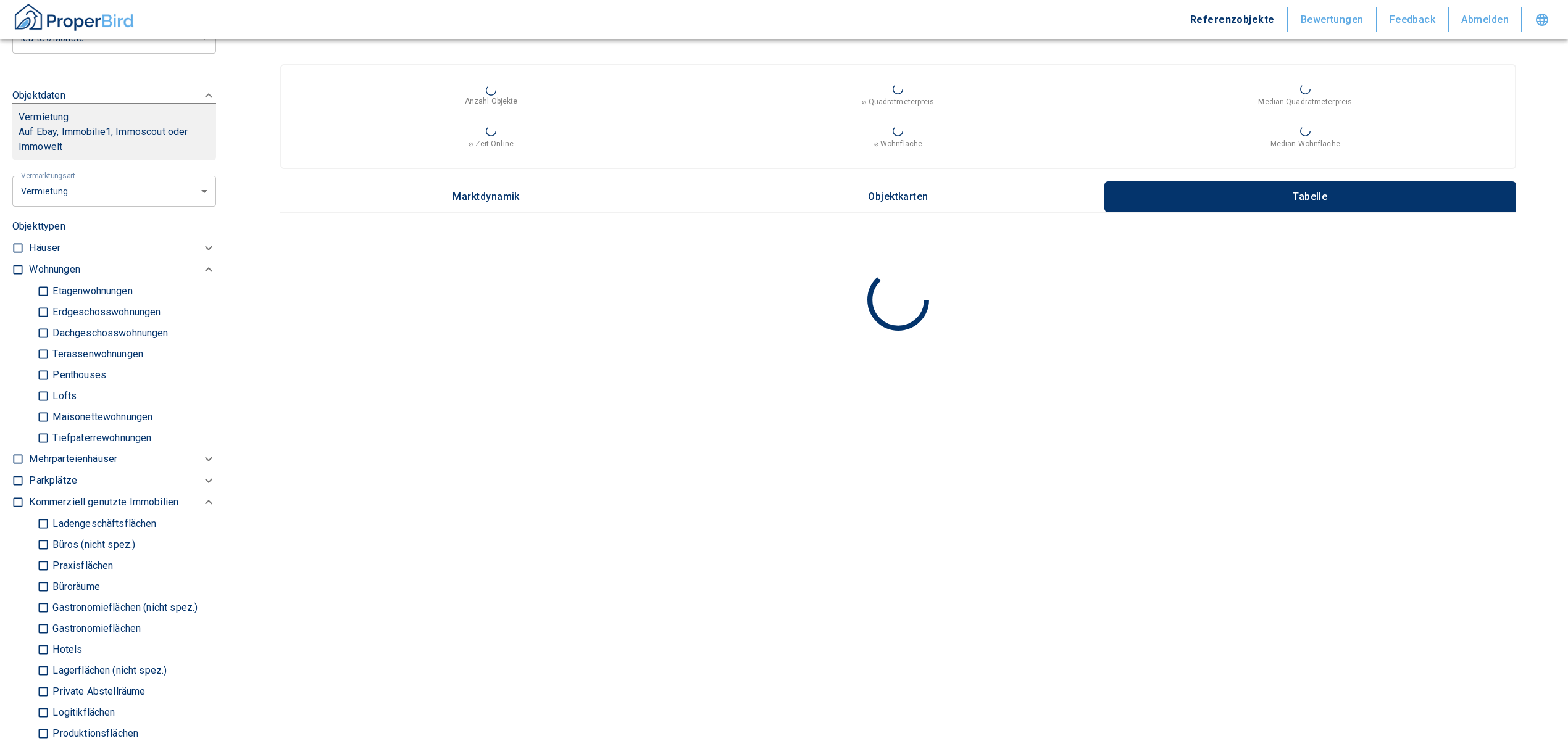
checkbox input "true"
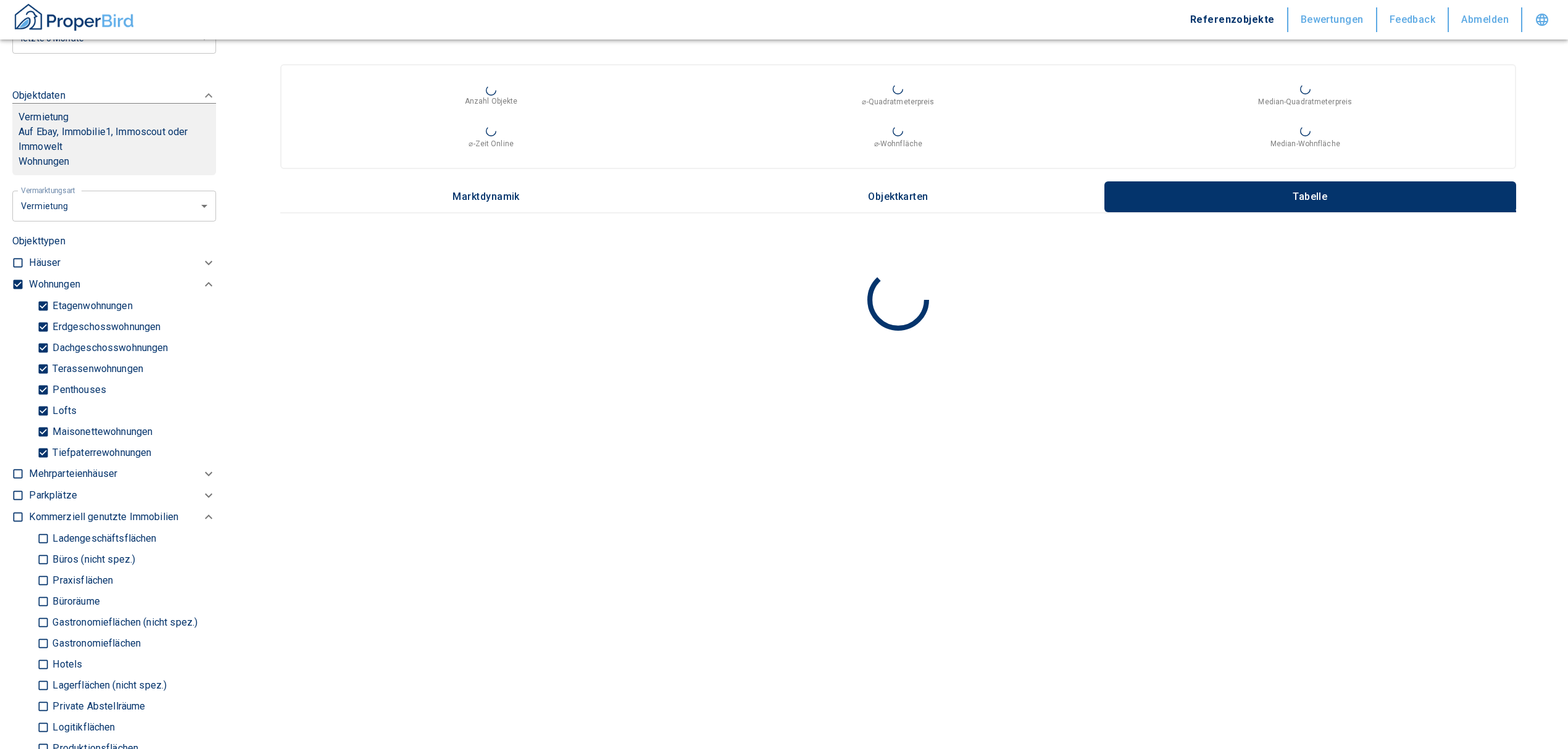
type input "2020"
click at [43, 453] on input "Tiefpaterrewohnungen" at bounding box center [43, 453] width 12 height 21
checkbox input "false"
type input "2020"
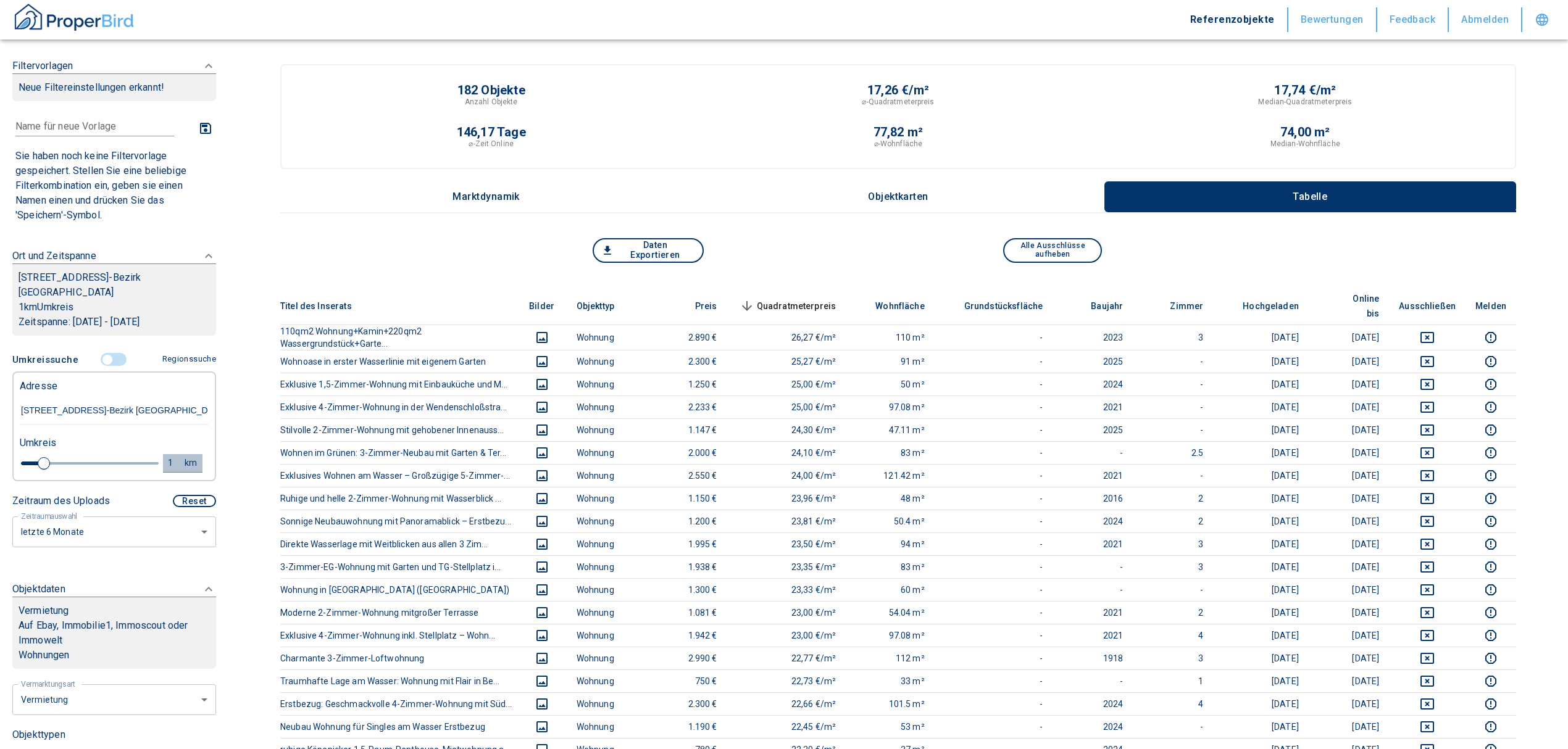
click at [166, 462] on div "1" at bounding box center [177, 463] width 22 height 15
drag, startPoint x: 64, startPoint y: 463, endPoint x: 55, endPoint y: 463, distance: 9.0
click at [57, 463] on input "1" at bounding box center [74, 462] width 34 height 20
type input "0,5"
click at [132, 468] on button "Neue Suchen" at bounding box center [165, 463] width 68 height 18
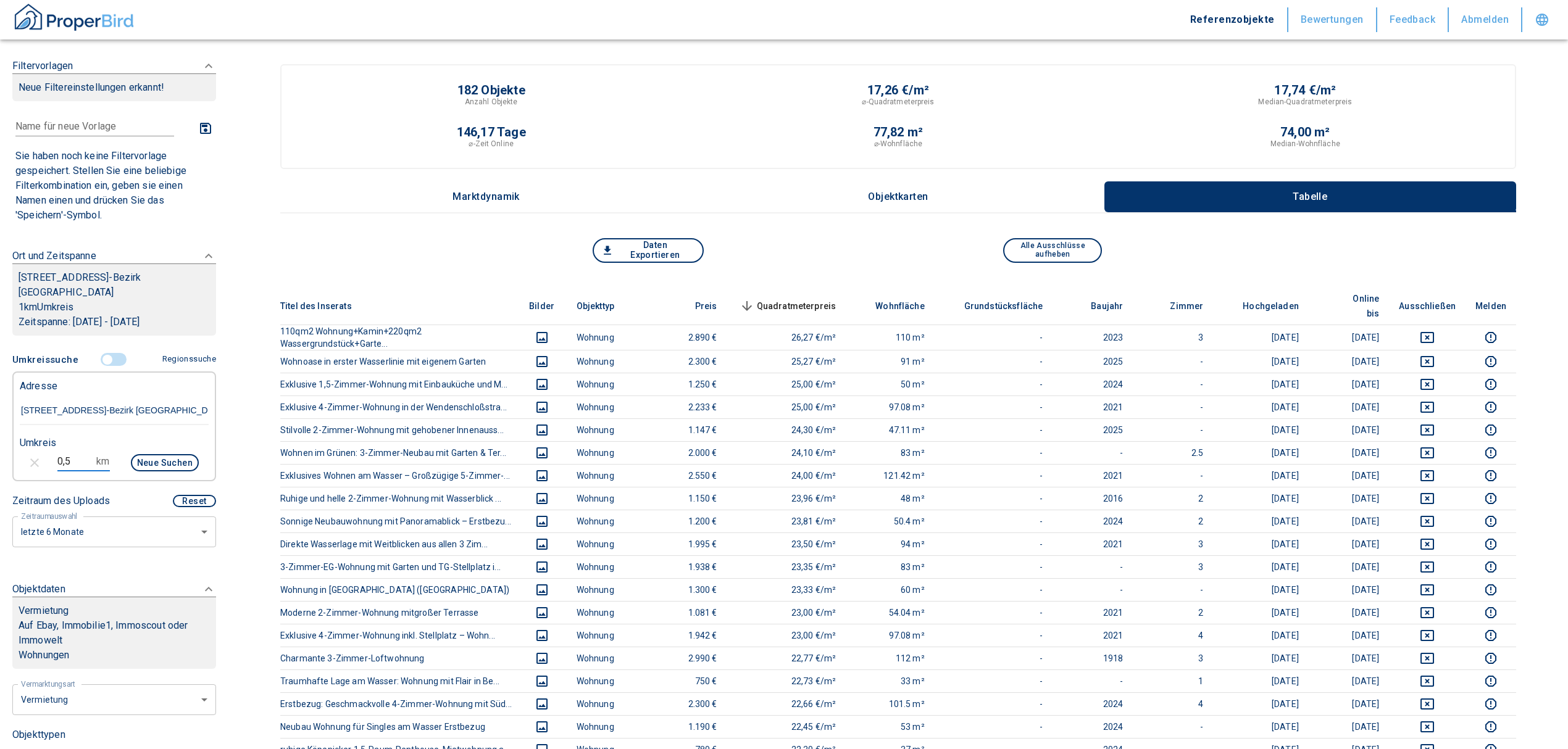
type input "2020"
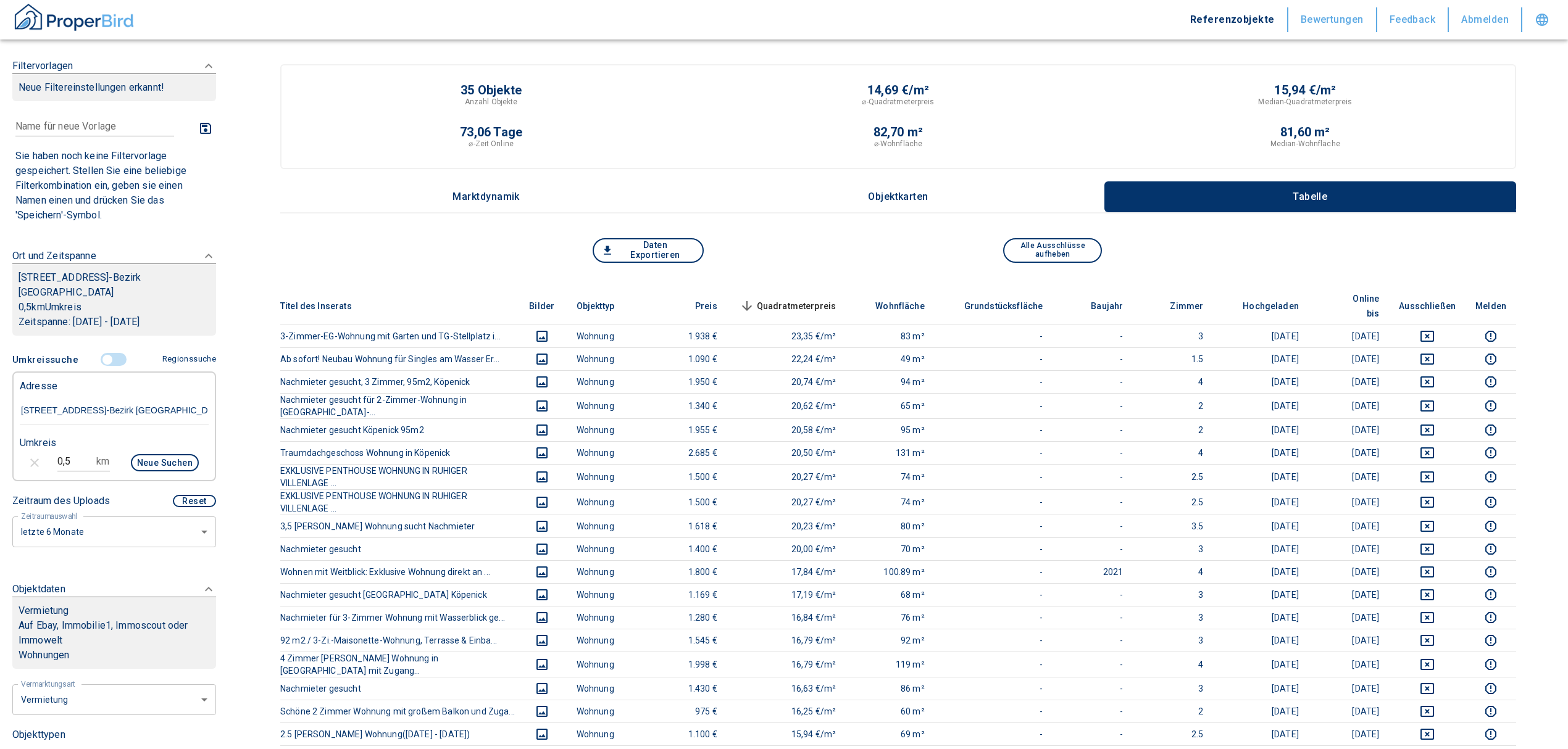
click at [805, 299] on span "Quadratmeterpreis sorted descending" at bounding box center [787, 306] width 99 height 14
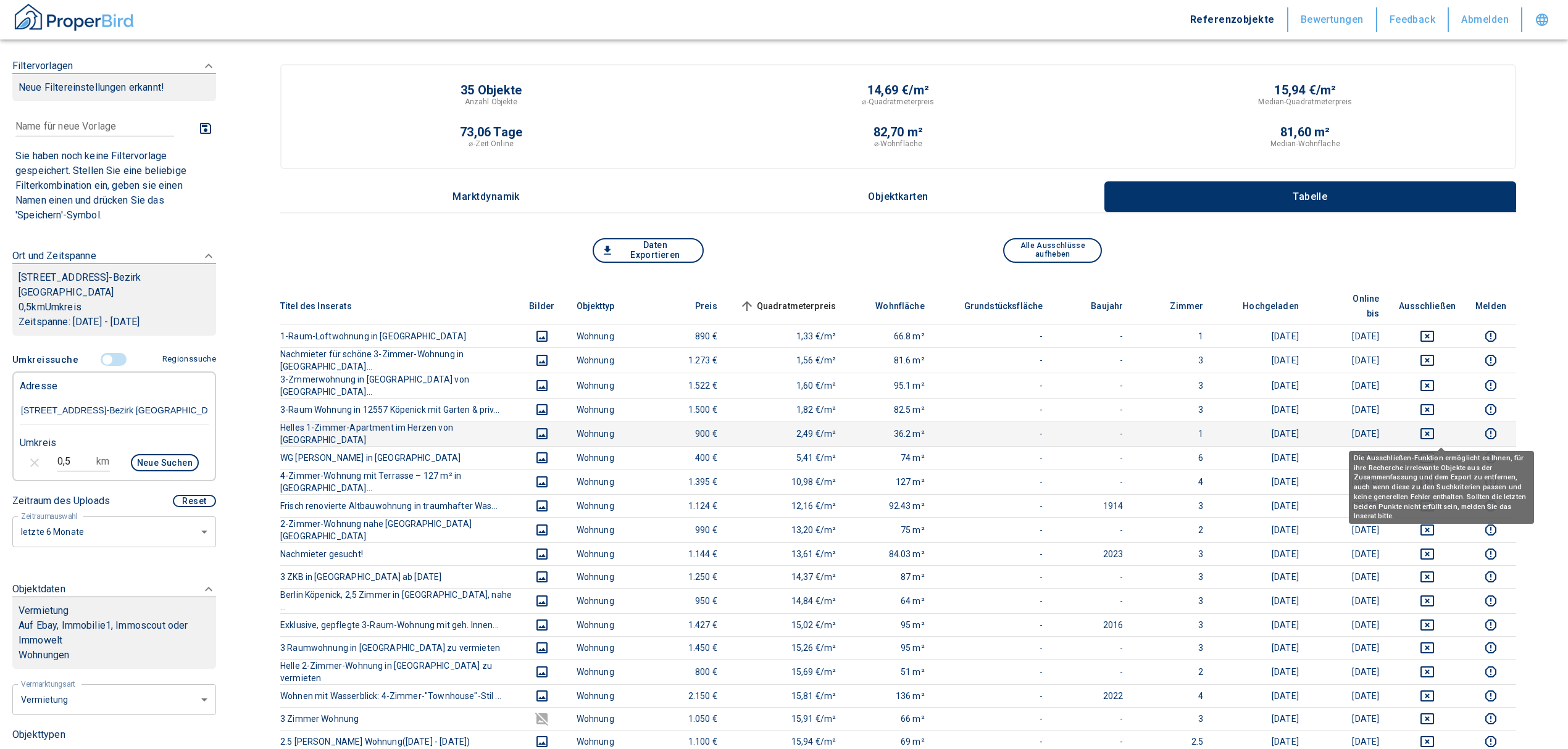
drag, startPoint x: 1446, startPoint y: 436, endPoint x: 1442, endPoint y: 408, distance: 28.3
click at [1435, 450] on icon "deselect this listing" at bounding box center [1427, 457] width 14 height 14
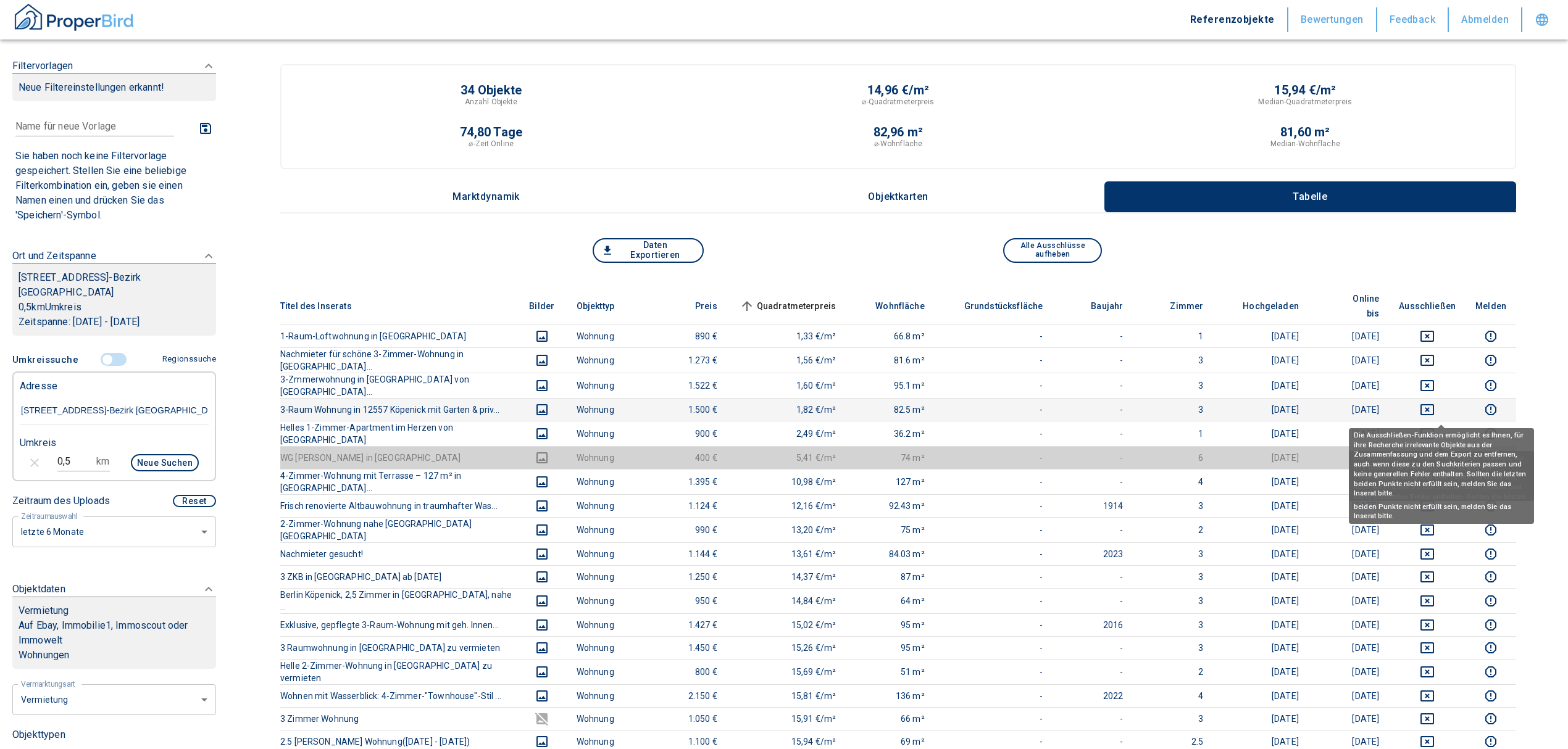
click at [1434, 428] on icon "deselect this listing" at bounding box center [1427, 434] width 14 height 11
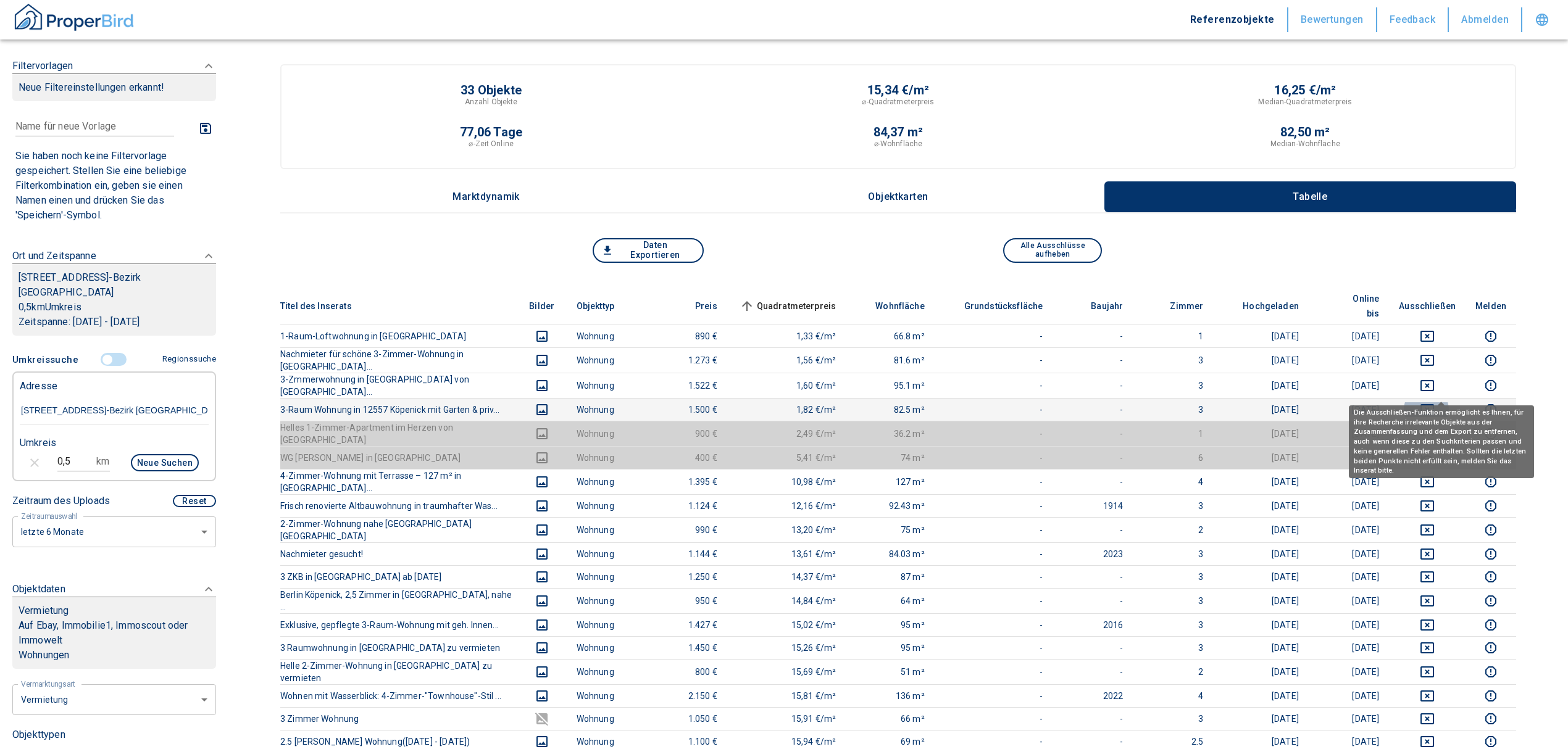
click at [1435, 402] on icon "deselect this listing" at bounding box center [1427, 409] width 14 height 14
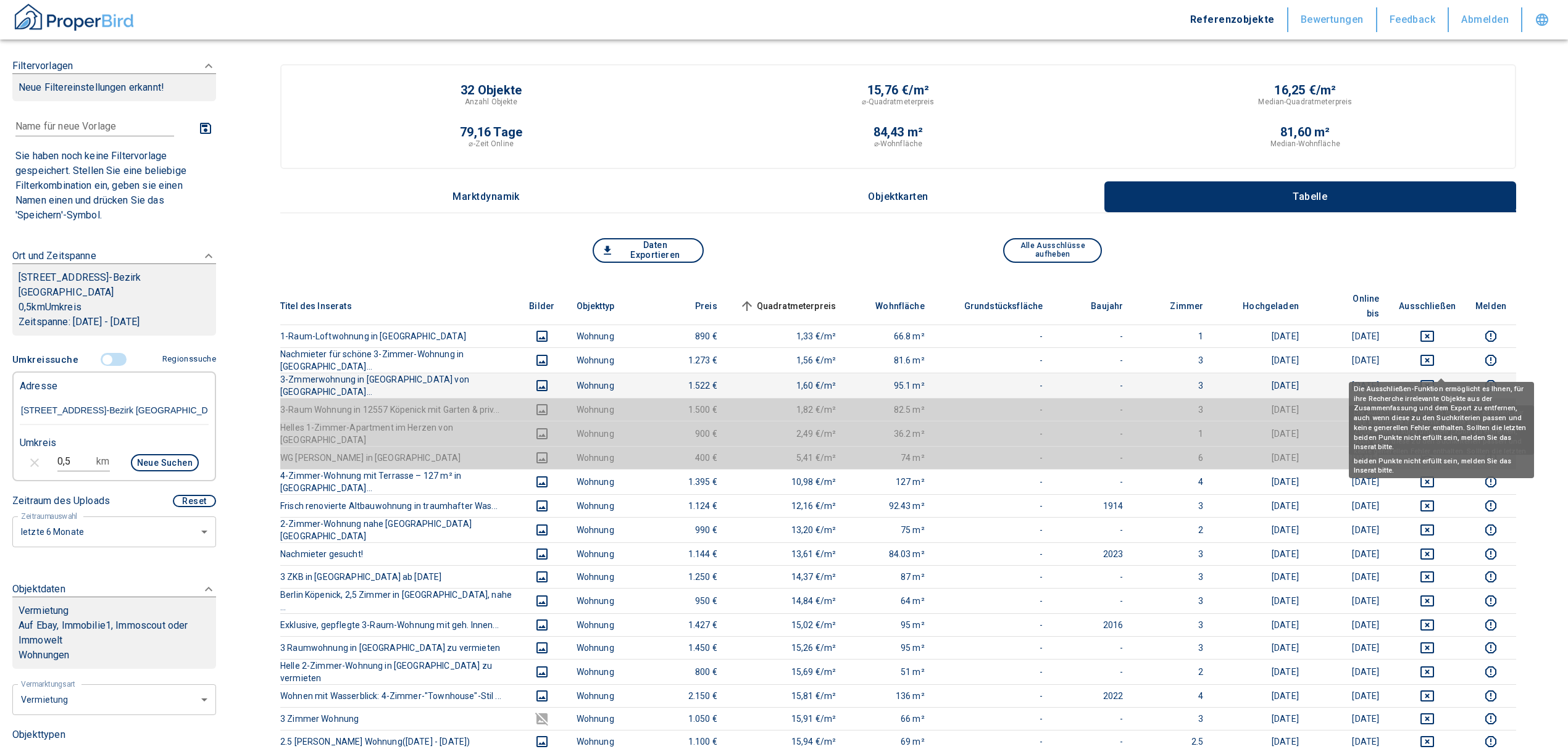
click at [1434, 380] on icon "deselect this listing" at bounding box center [1427, 386] width 14 height 11
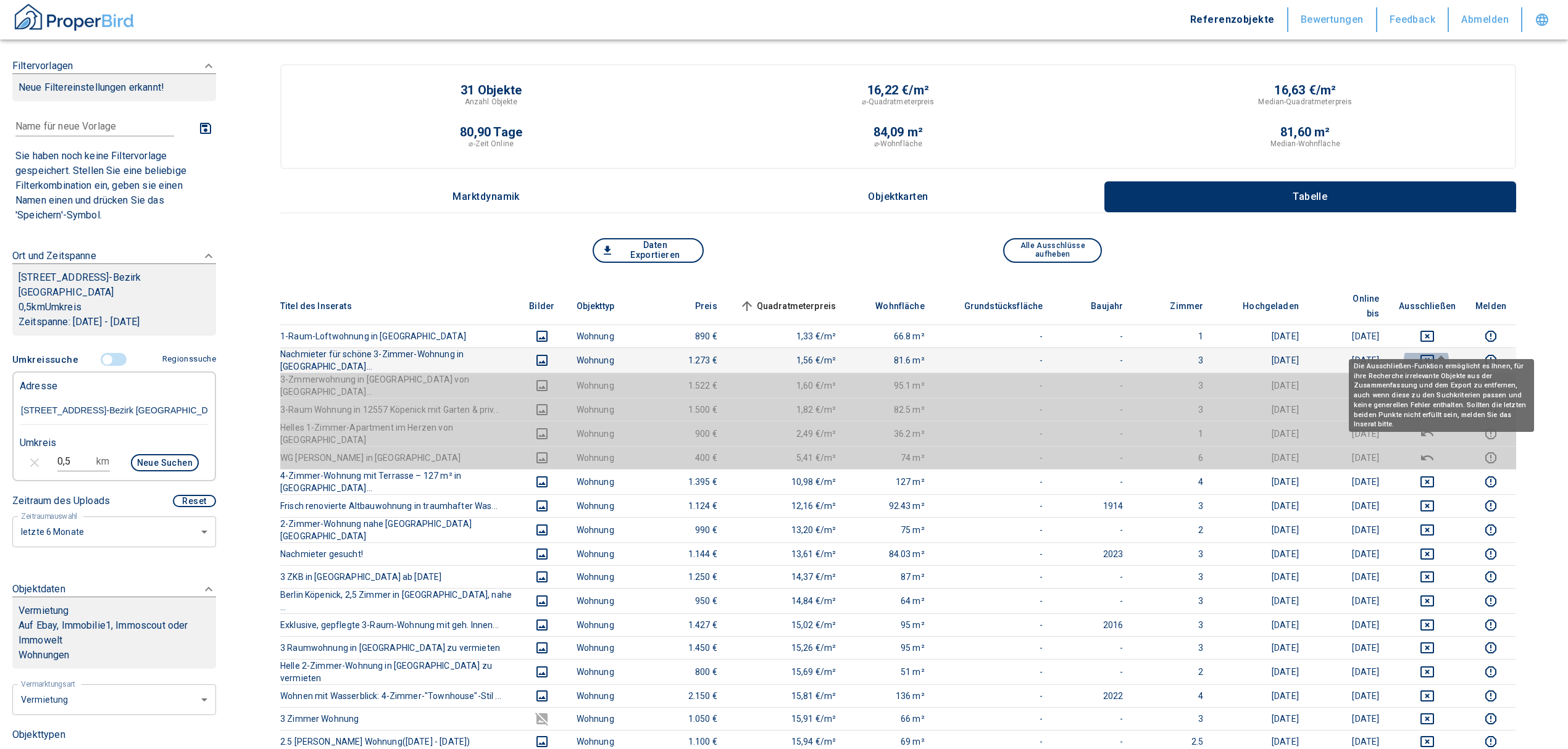
click at [1434, 355] on icon "deselect this listing" at bounding box center [1427, 360] width 14 height 11
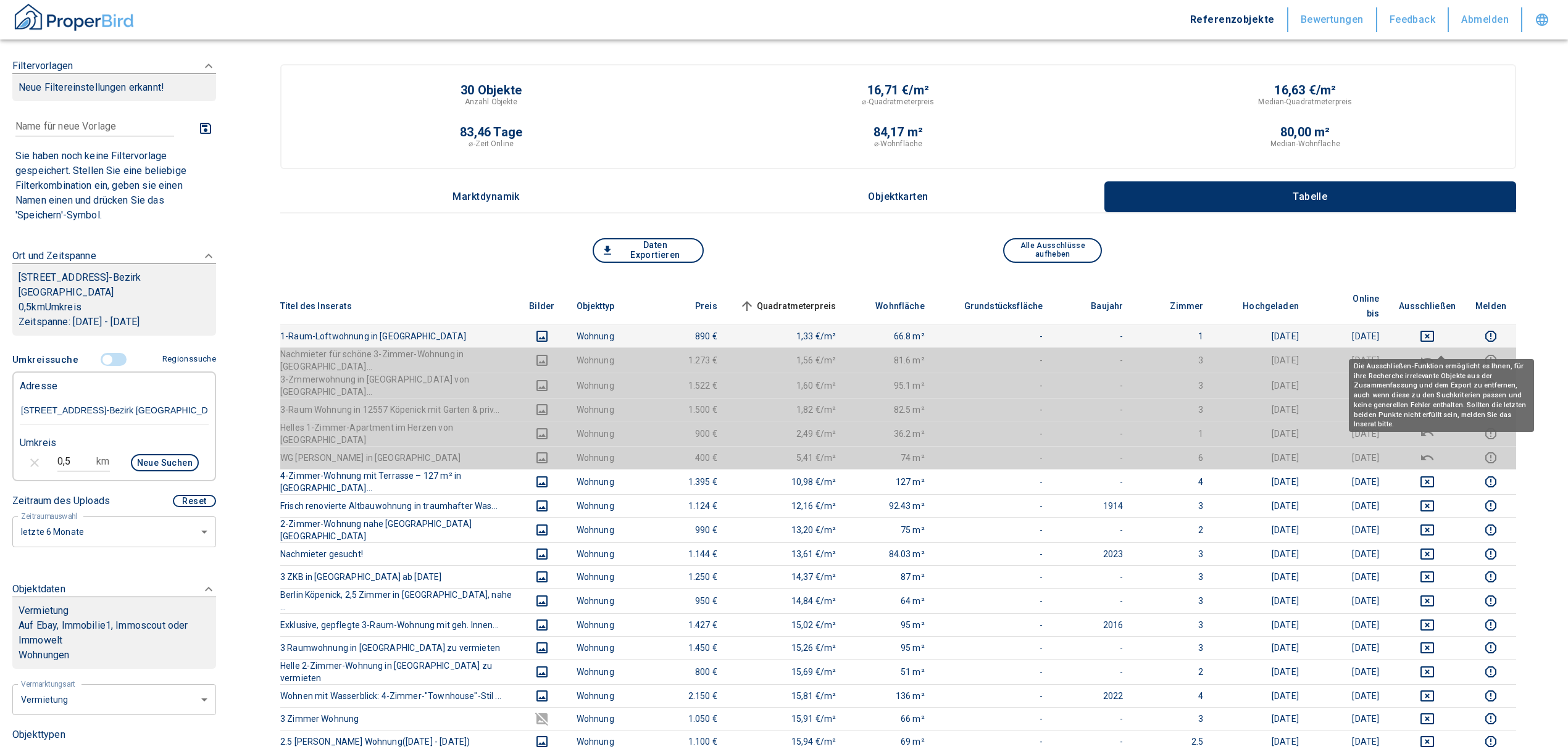
click at [1437, 325] on td at bounding box center [1427, 336] width 76 height 23
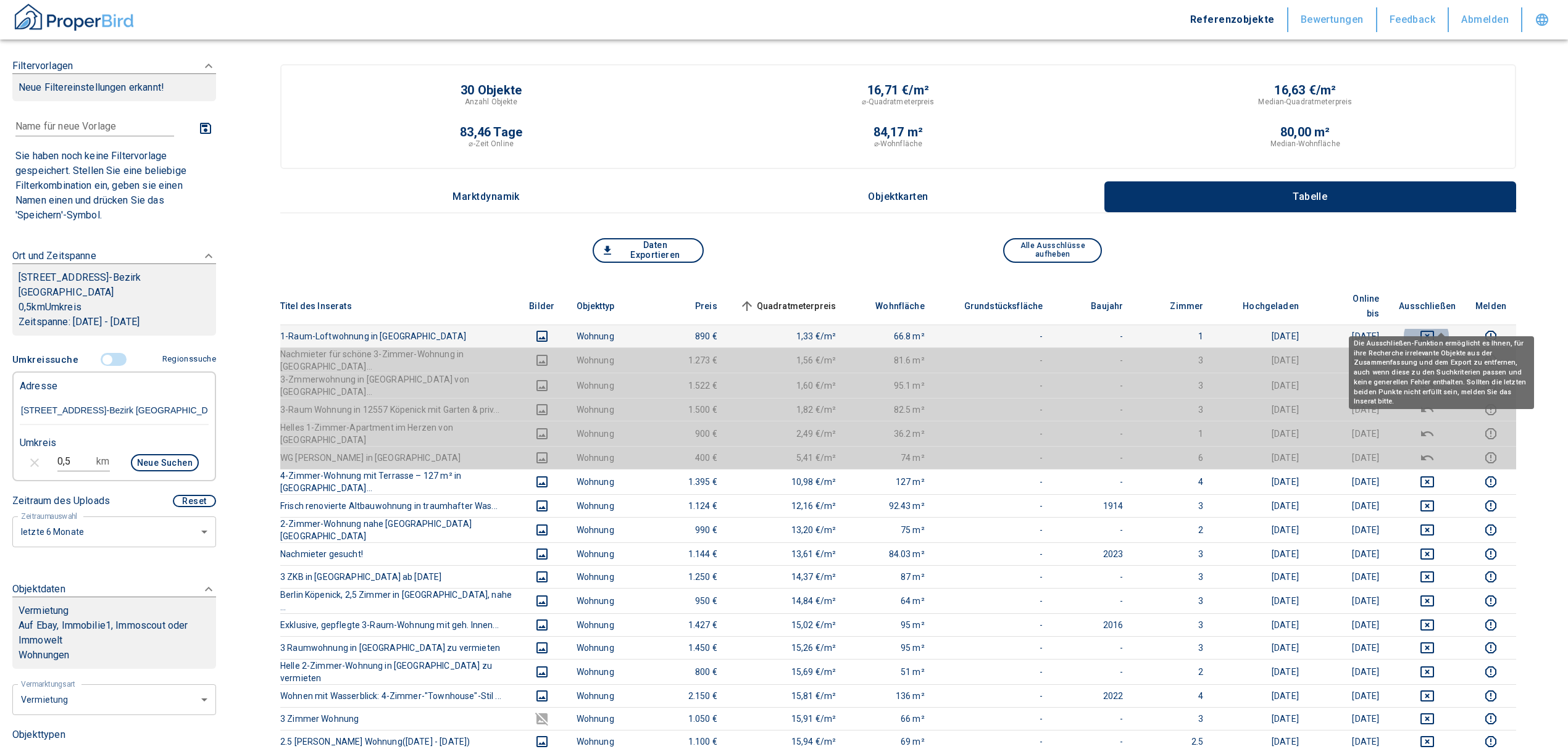
click at [1434, 331] on icon "deselect this listing" at bounding box center [1427, 336] width 14 height 11
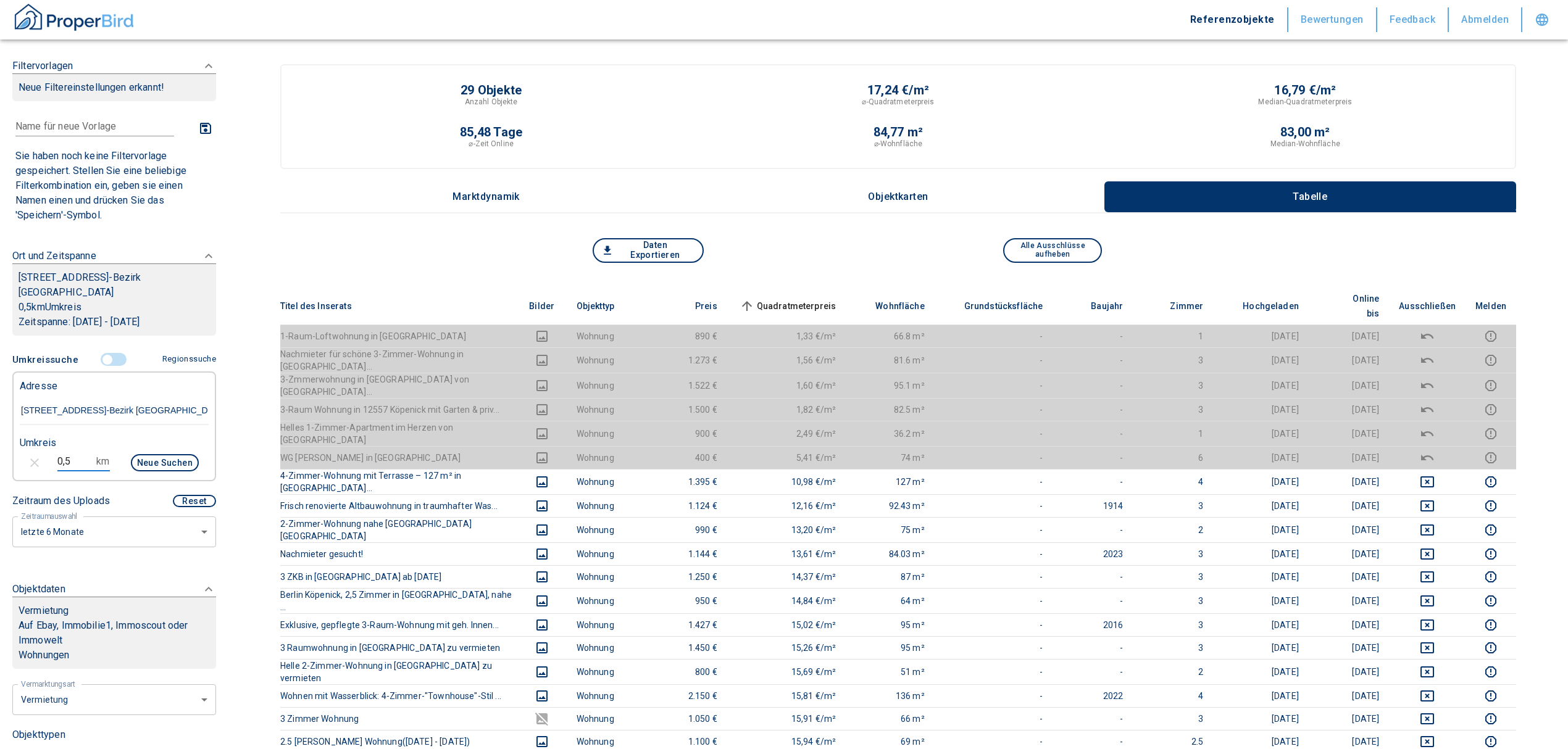
drag, startPoint x: 66, startPoint y: 456, endPoint x: 30, endPoint y: 459, distance: 36.1
click at [28, 458] on div "0,5 km Neue Suchen" at bounding box center [104, 464] width 189 height 30
type input "1"
click at [141, 459] on button "Neue Suchen" at bounding box center [165, 463] width 68 height 18
type input "2020"
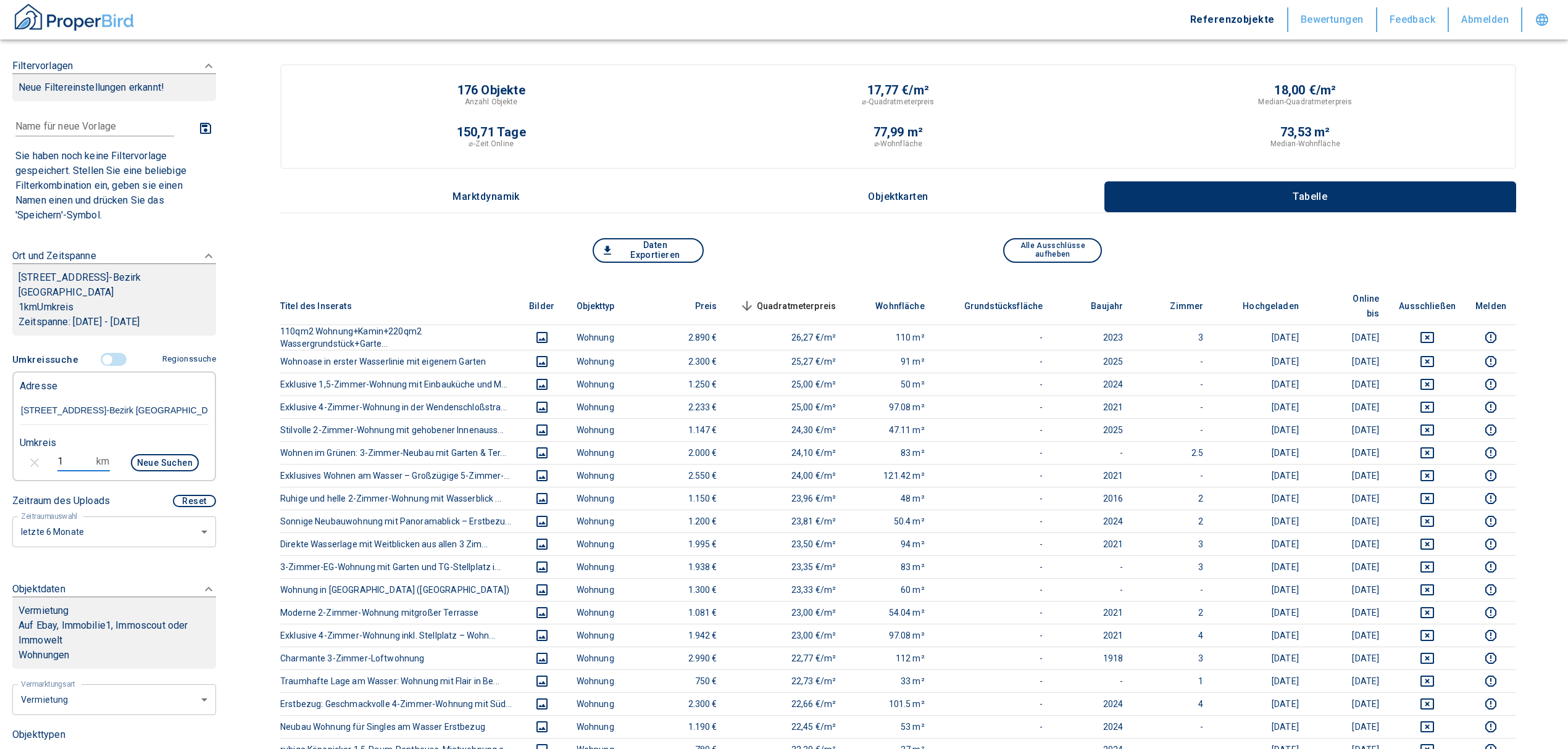
click at [72, 459] on input "1" at bounding box center [74, 462] width 34 height 20
type input "1,5"
click at [156, 470] on button "Neue Suchen" at bounding box center [165, 463] width 68 height 18
type input "2020"
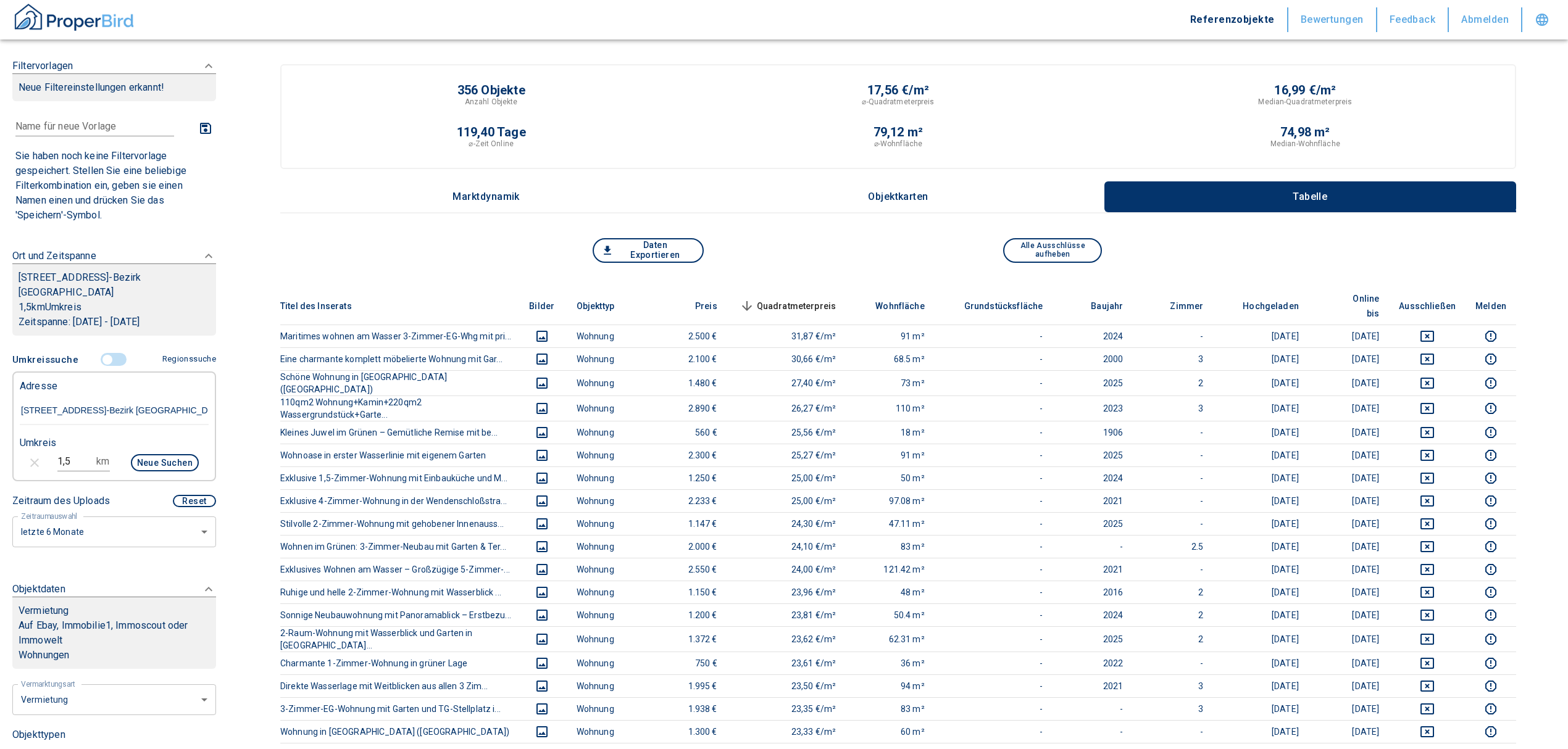
click at [70, 463] on input "1,5" at bounding box center [74, 462] width 34 height 20
drag, startPoint x: 70, startPoint y: 463, endPoint x: 40, endPoint y: 457, distance: 30.6
click at [40, 457] on div "1,5 km Neue Suchen" at bounding box center [104, 464] width 189 height 30
type input "1"
click at [144, 456] on button "Neue Suchen" at bounding box center [165, 463] width 68 height 18
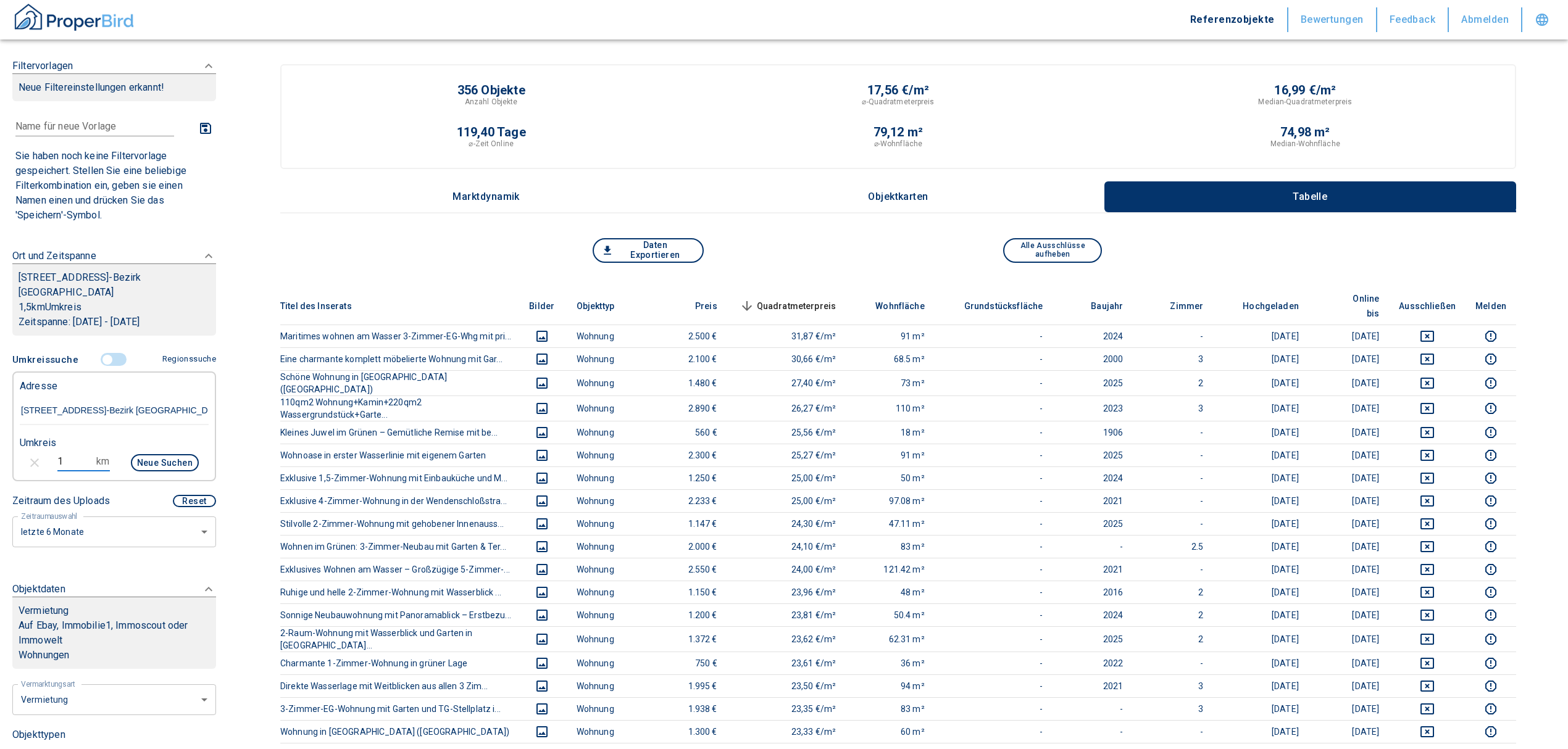
type input "2020"
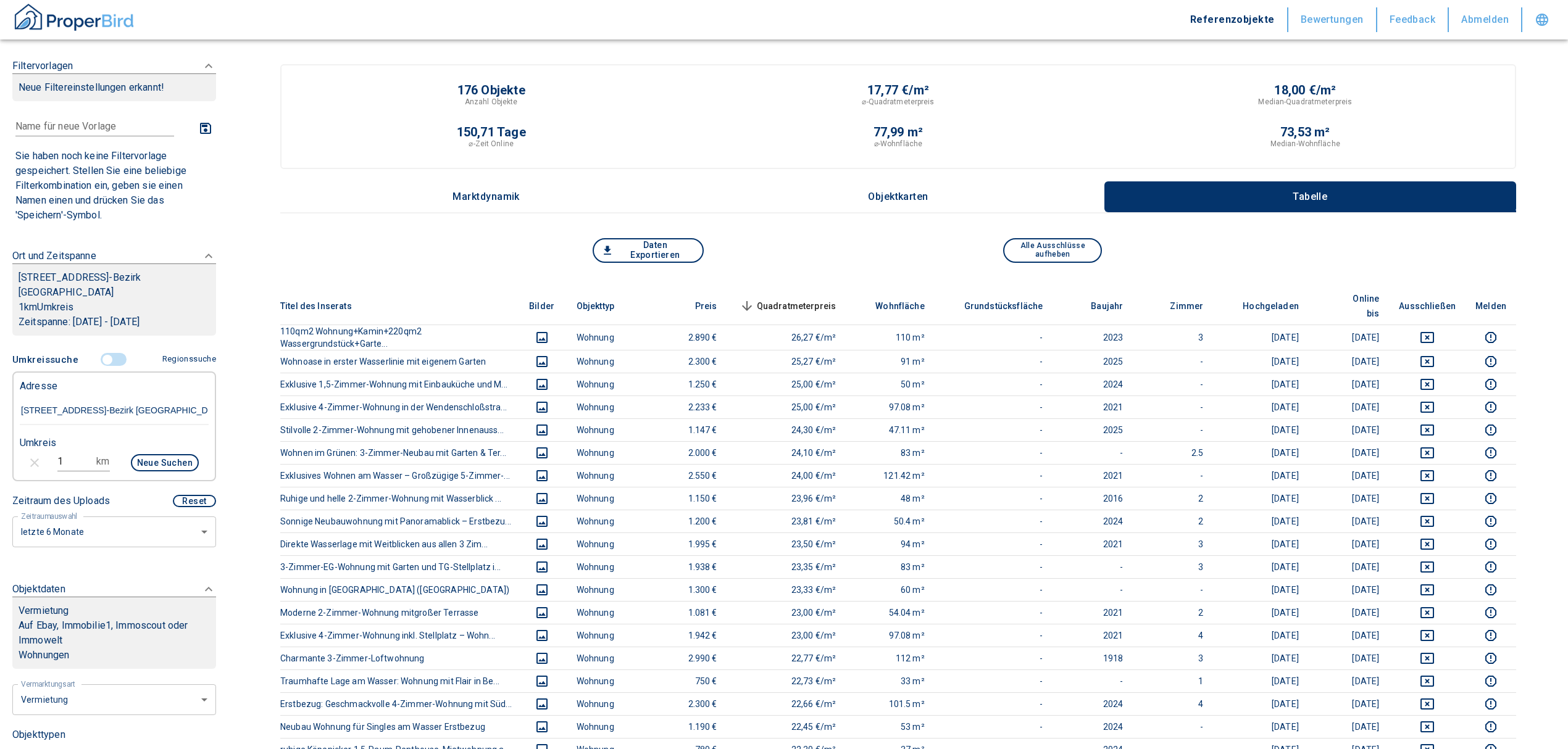
click at [795, 299] on span "Quadratmeterpreis sorted descending" at bounding box center [787, 306] width 99 height 14
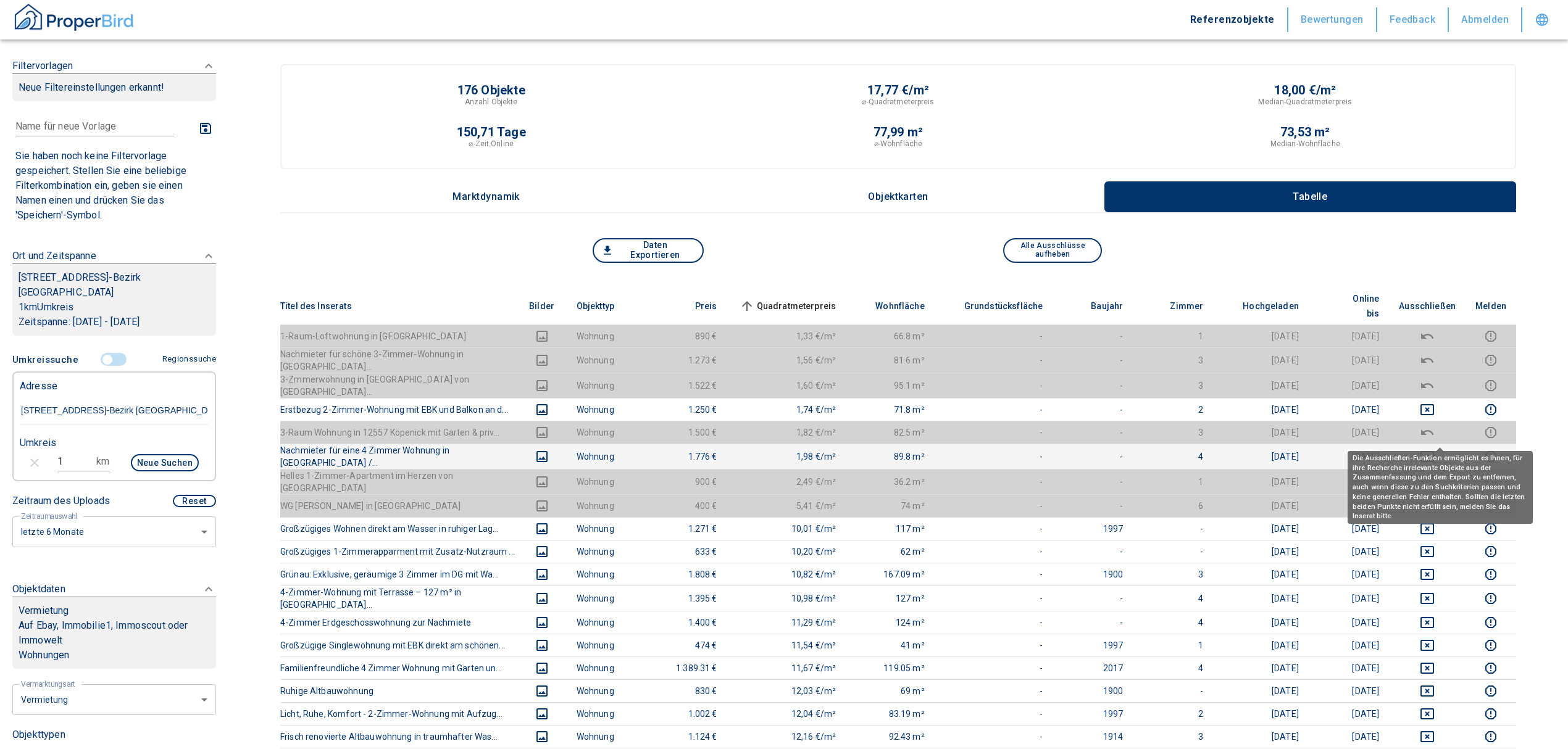
click at [1433, 443] on td at bounding box center [1427, 456] width 76 height 25
drag, startPoint x: 1435, startPoint y: 431, endPoint x: 1439, endPoint y: 411, distance: 20.4
click at [1434, 451] on icon "deselect this listing" at bounding box center [1427, 456] width 14 height 11
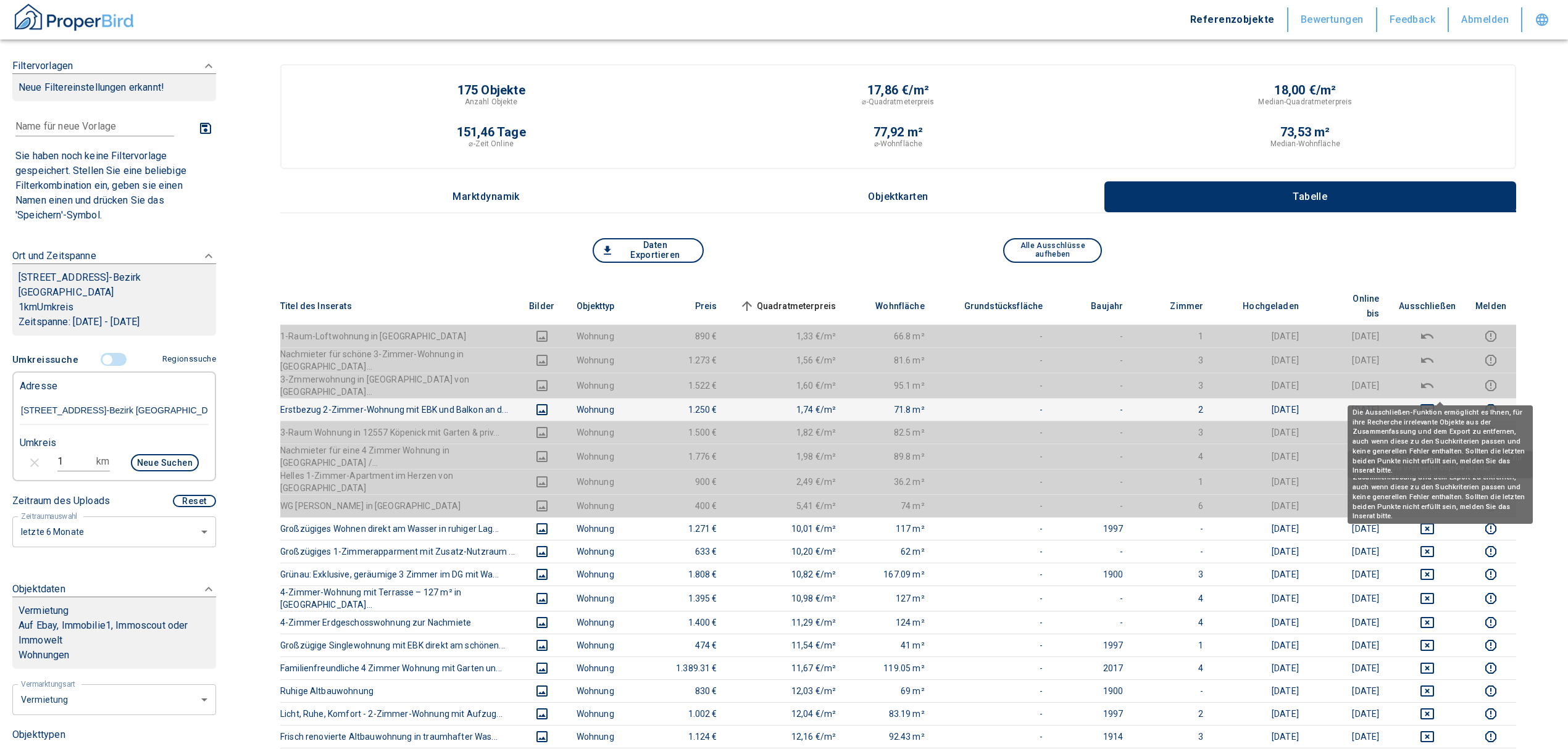
click at [1435, 402] on icon "deselect this listing" at bounding box center [1427, 409] width 14 height 14
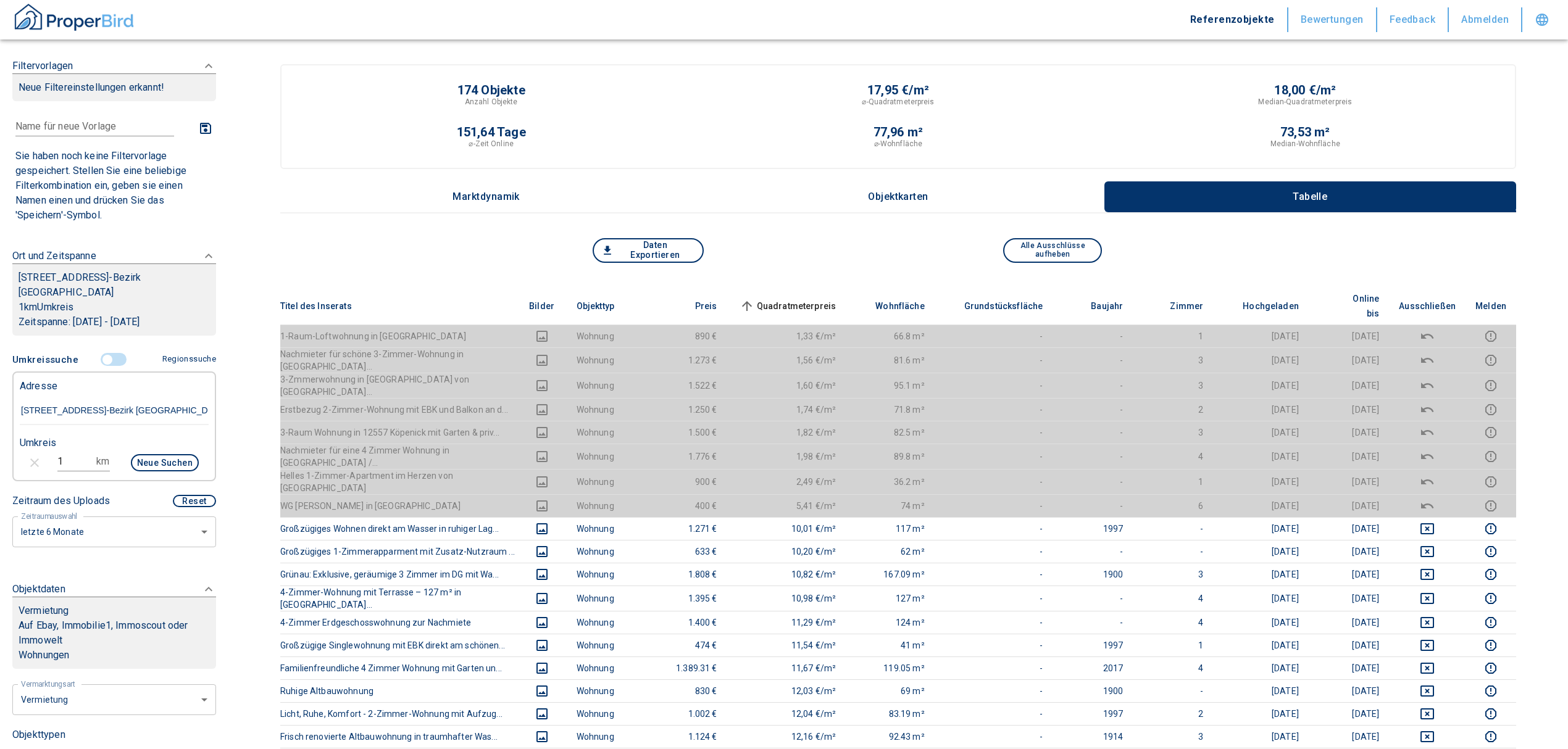
click at [806, 287] on th "Quadratmeterpreis sorted ascending" at bounding box center [787, 306] width 119 height 37
click at [809, 289] on th "Quadratmeterpreis sorted ascending" at bounding box center [787, 306] width 119 height 37
click at [803, 300] on span "Quadratmeterpreis sorted ascending" at bounding box center [787, 306] width 99 height 14
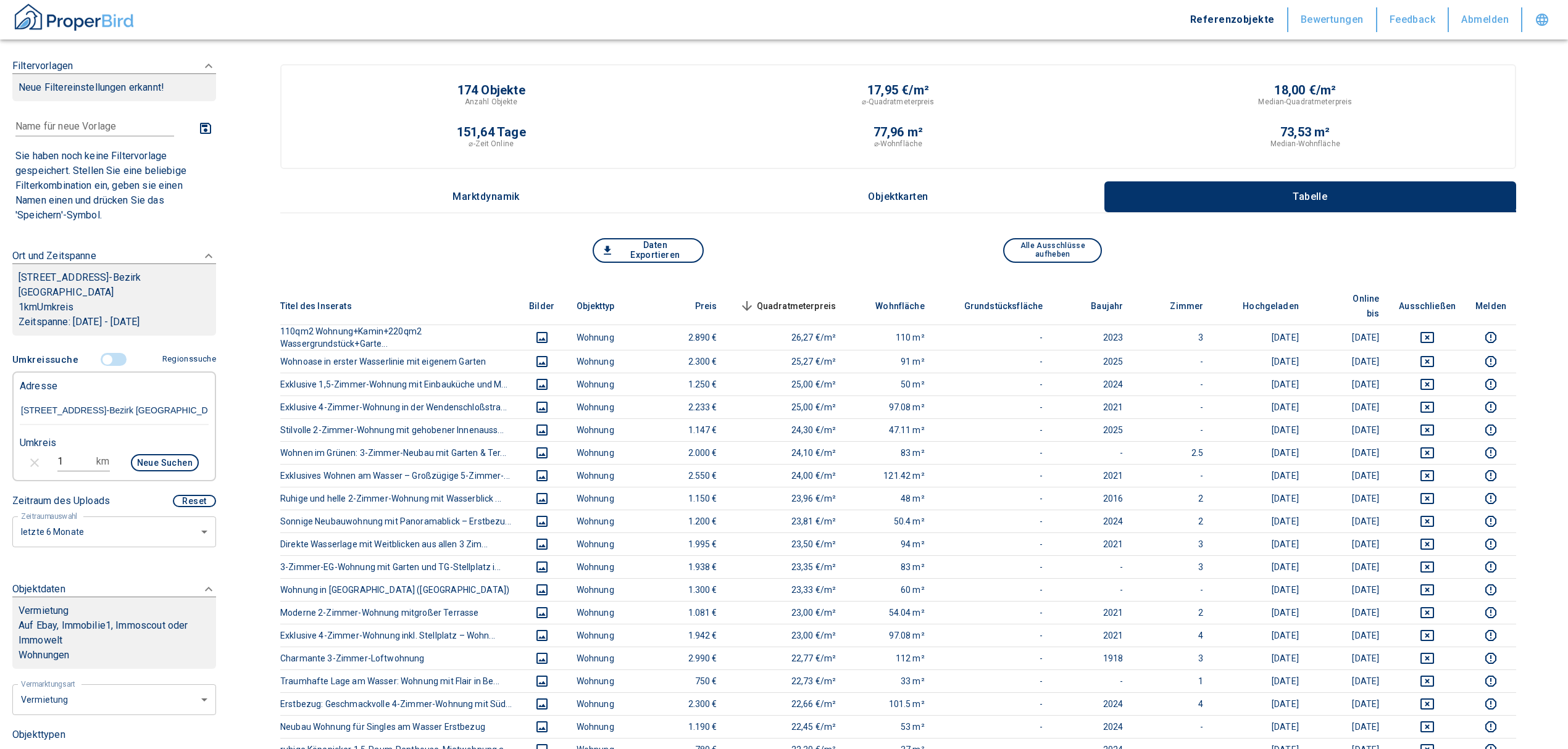
click at [832, 299] on span "Quadratmeterpreis sorted descending" at bounding box center [787, 306] width 99 height 14
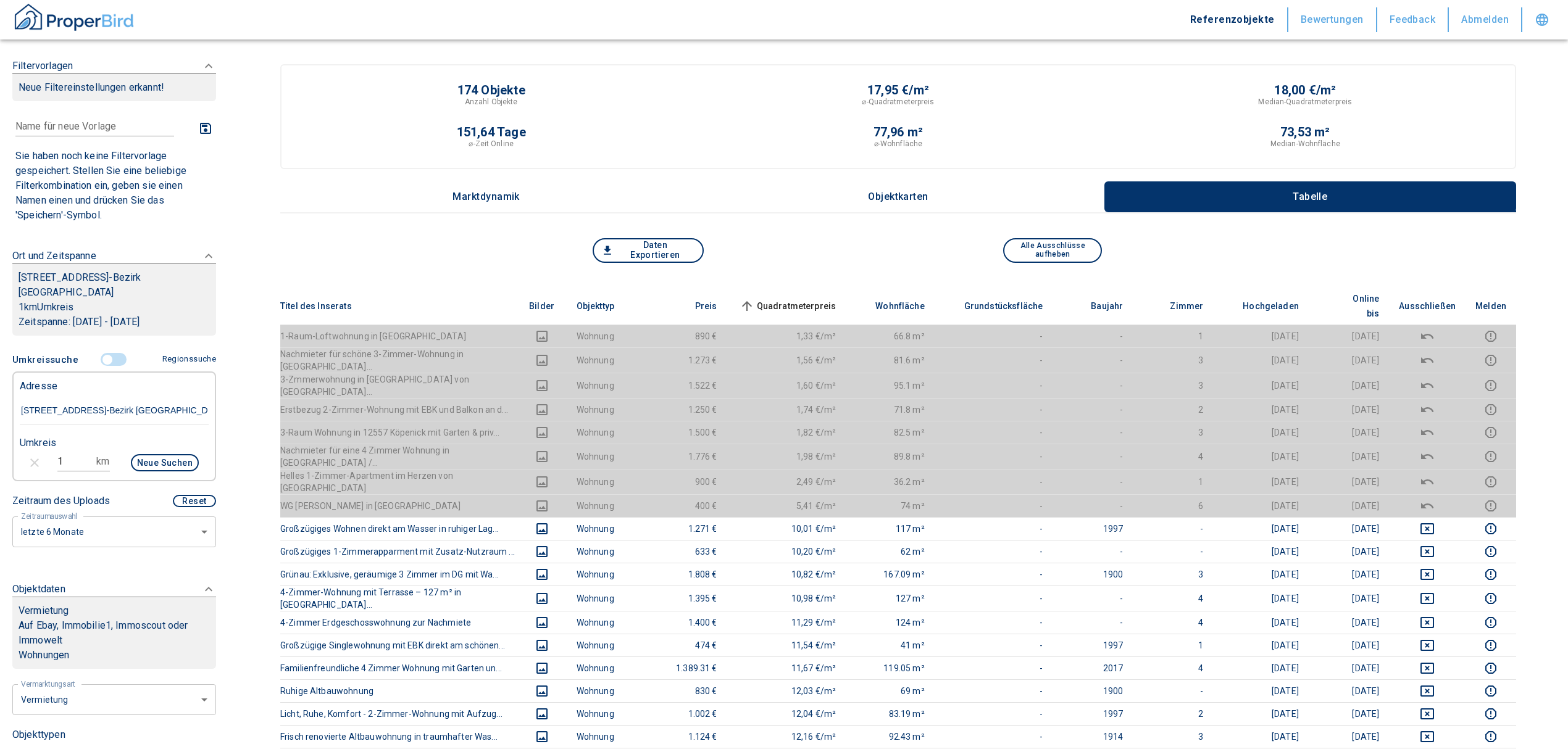
click at [102, 361] on input "controlled" at bounding box center [107, 360] width 37 height 14
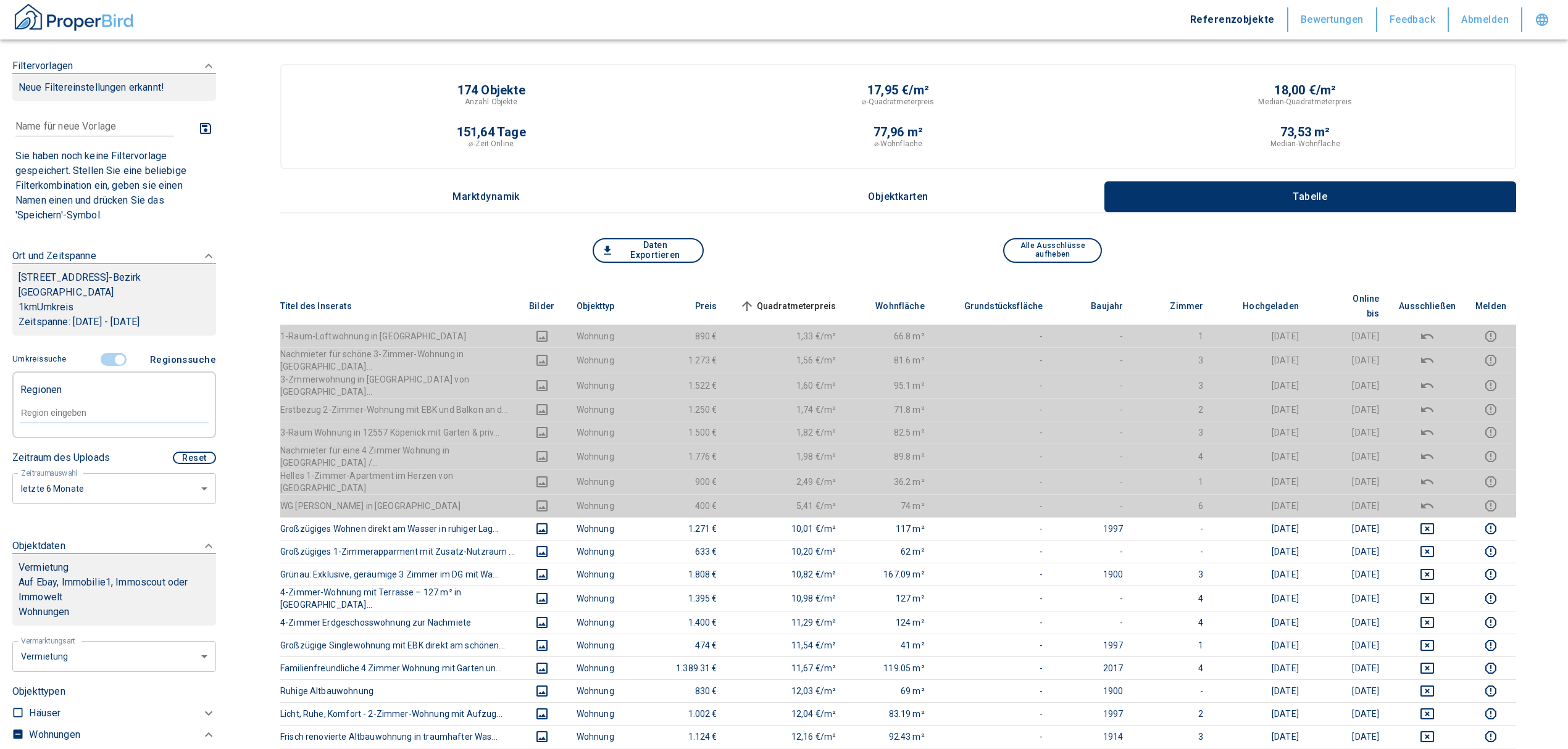
click at [65, 418] on div at bounding box center [114, 411] width 189 height 21
click at [72, 440] on li "12557 [GEOGRAPHIC_DATA]" at bounding box center [107, 440] width 177 height 22
type input "12557"
type input "2020"
type input "12557 [GEOGRAPHIC_DATA]"
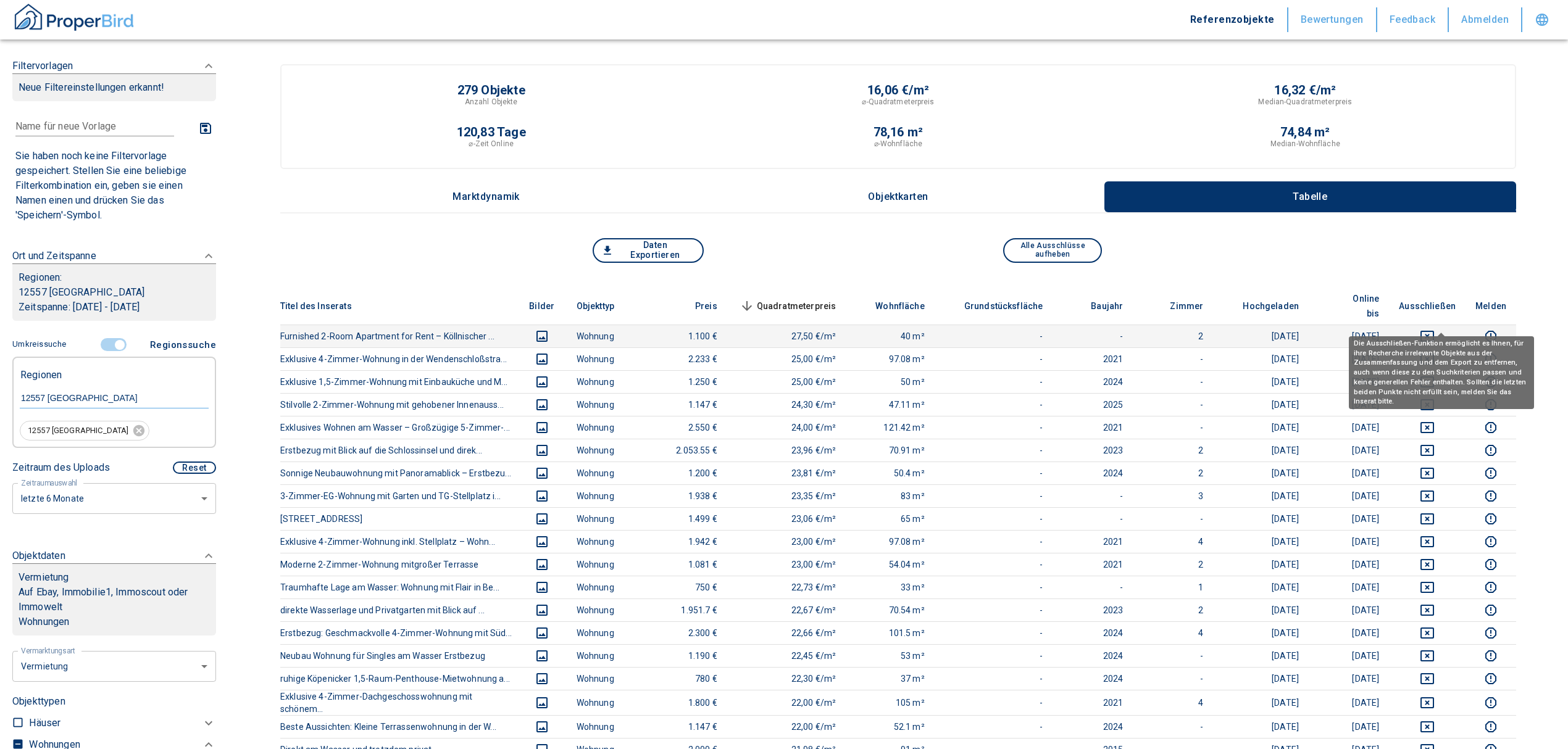
click at [1435, 329] on icon "deselect this listing" at bounding box center [1427, 336] width 14 height 14
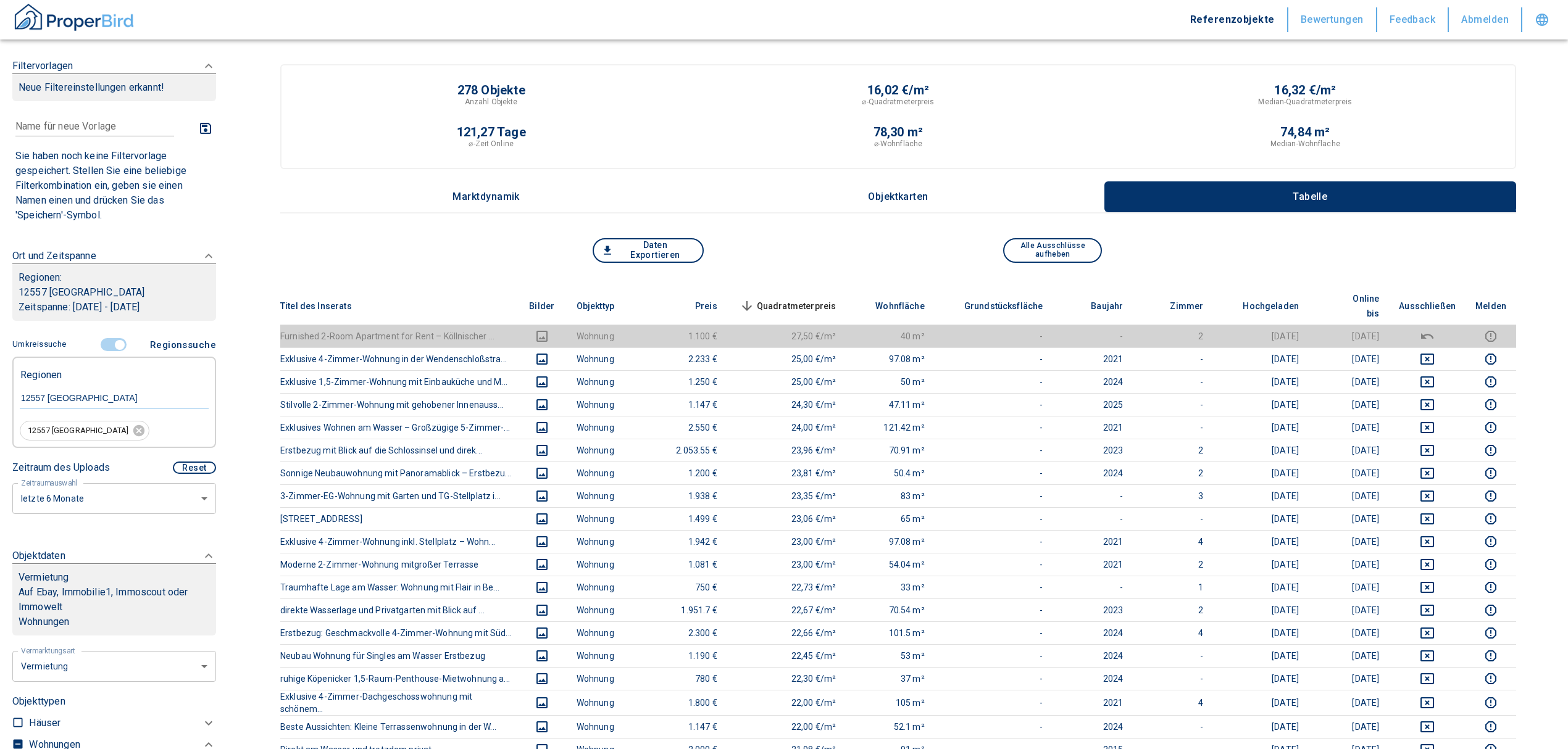
click at [831, 299] on span "Quadratmeterpreis sorted descending" at bounding box center [787, 306] width 99 height 14
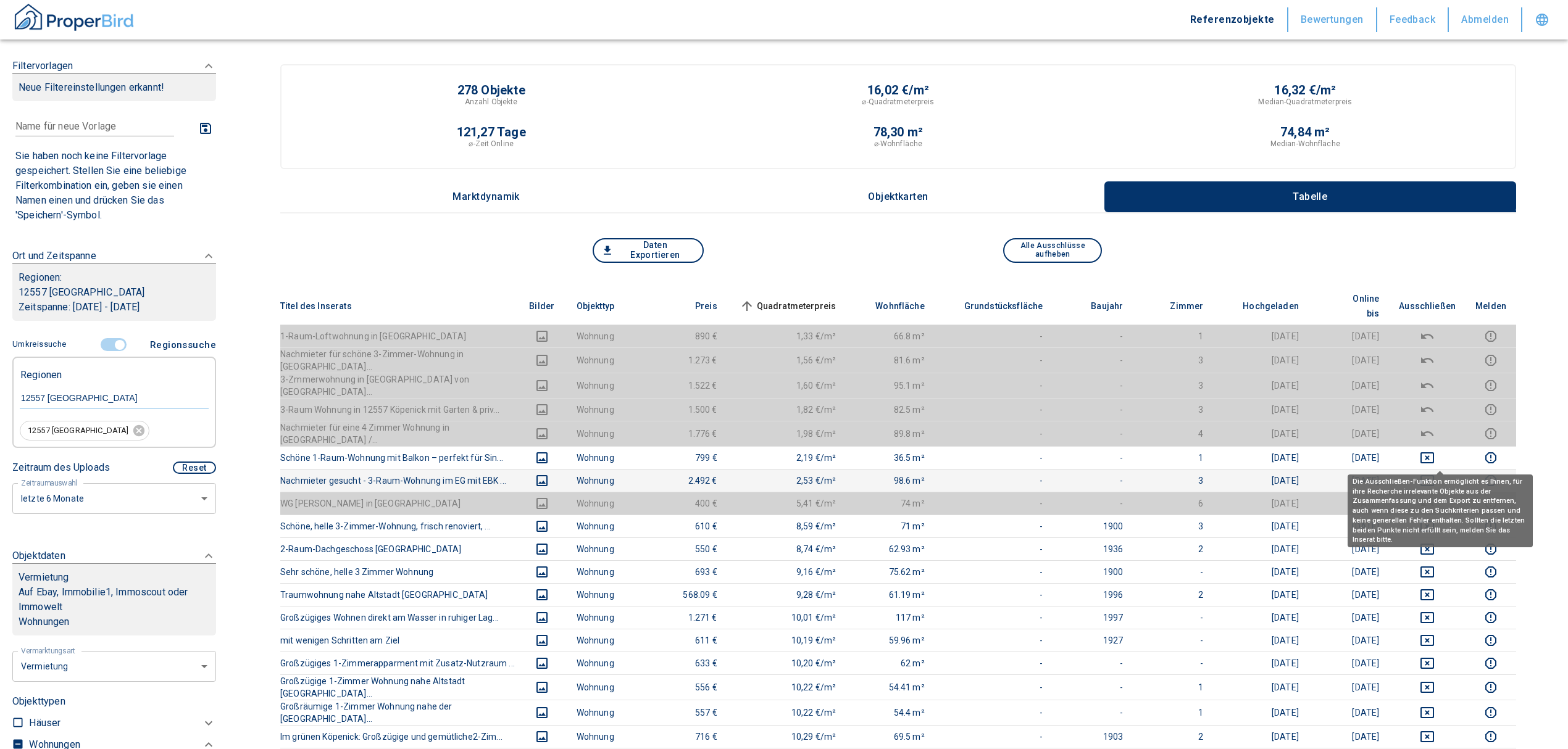
click at [1433, 475] on icon "deselect this listing" at bounding box center [1427, 481] width 14 height 11
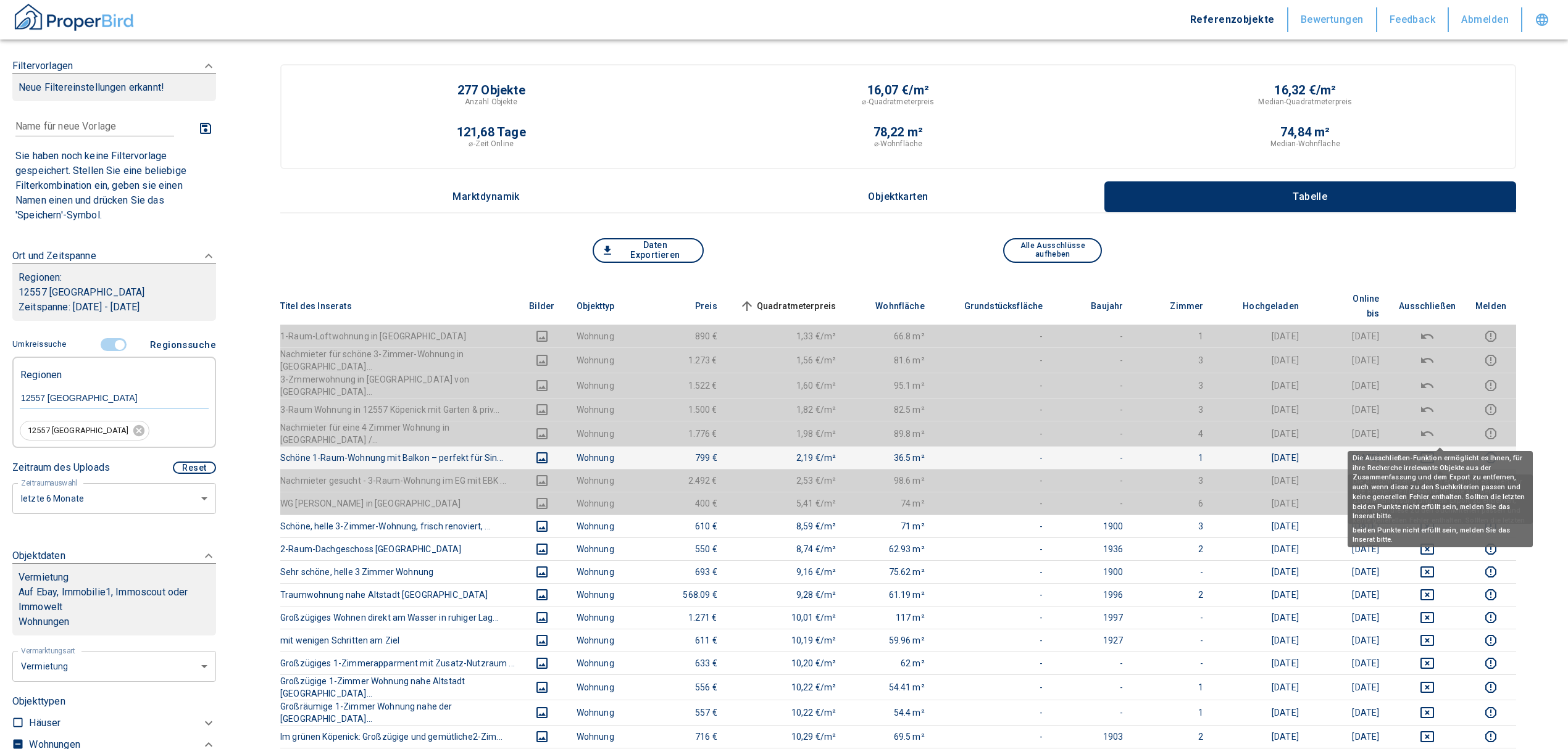
click at [1435, 450] on icon "deselect this listing" at bounding box center [1427, 457] width 14 height 14
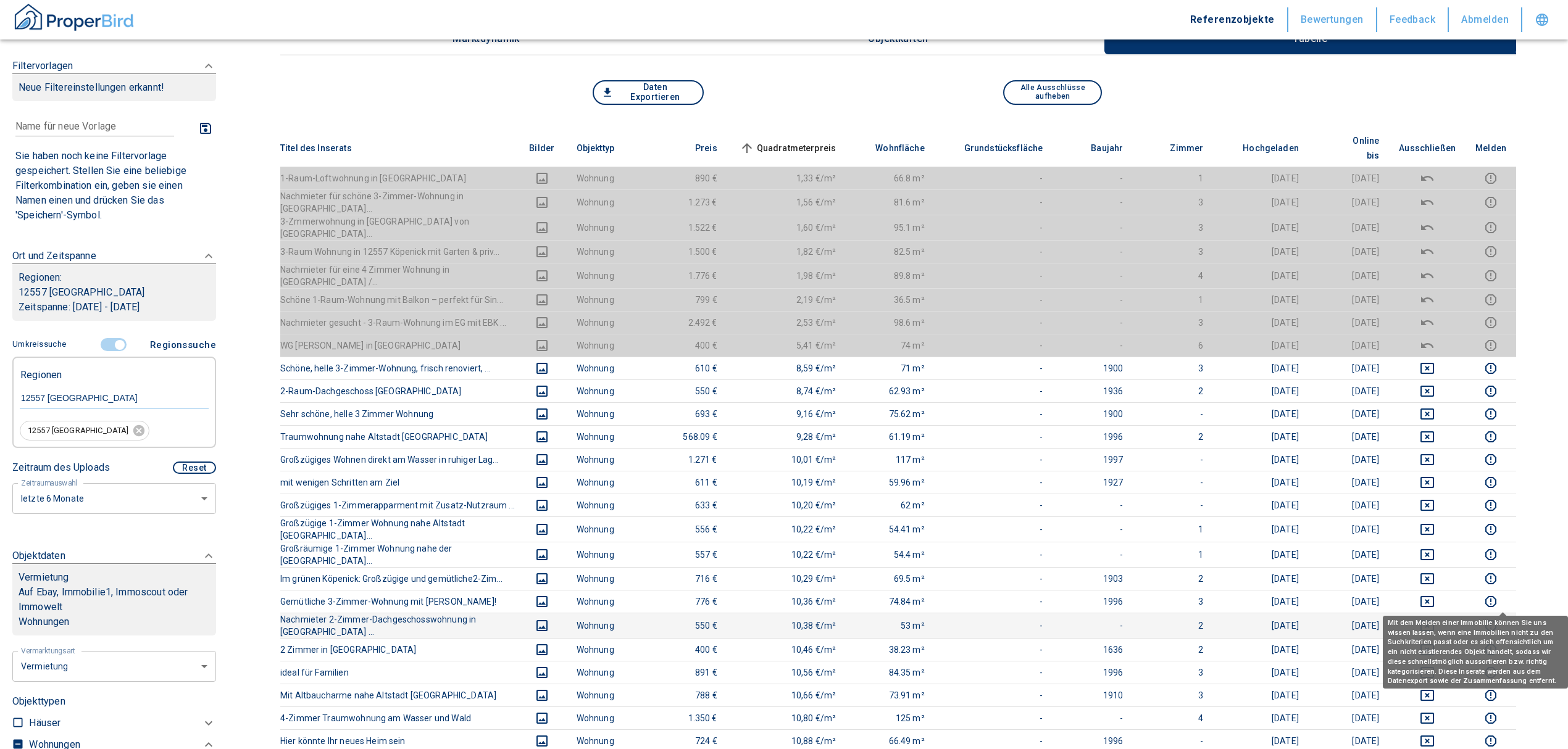
scroll to position [164, 0]
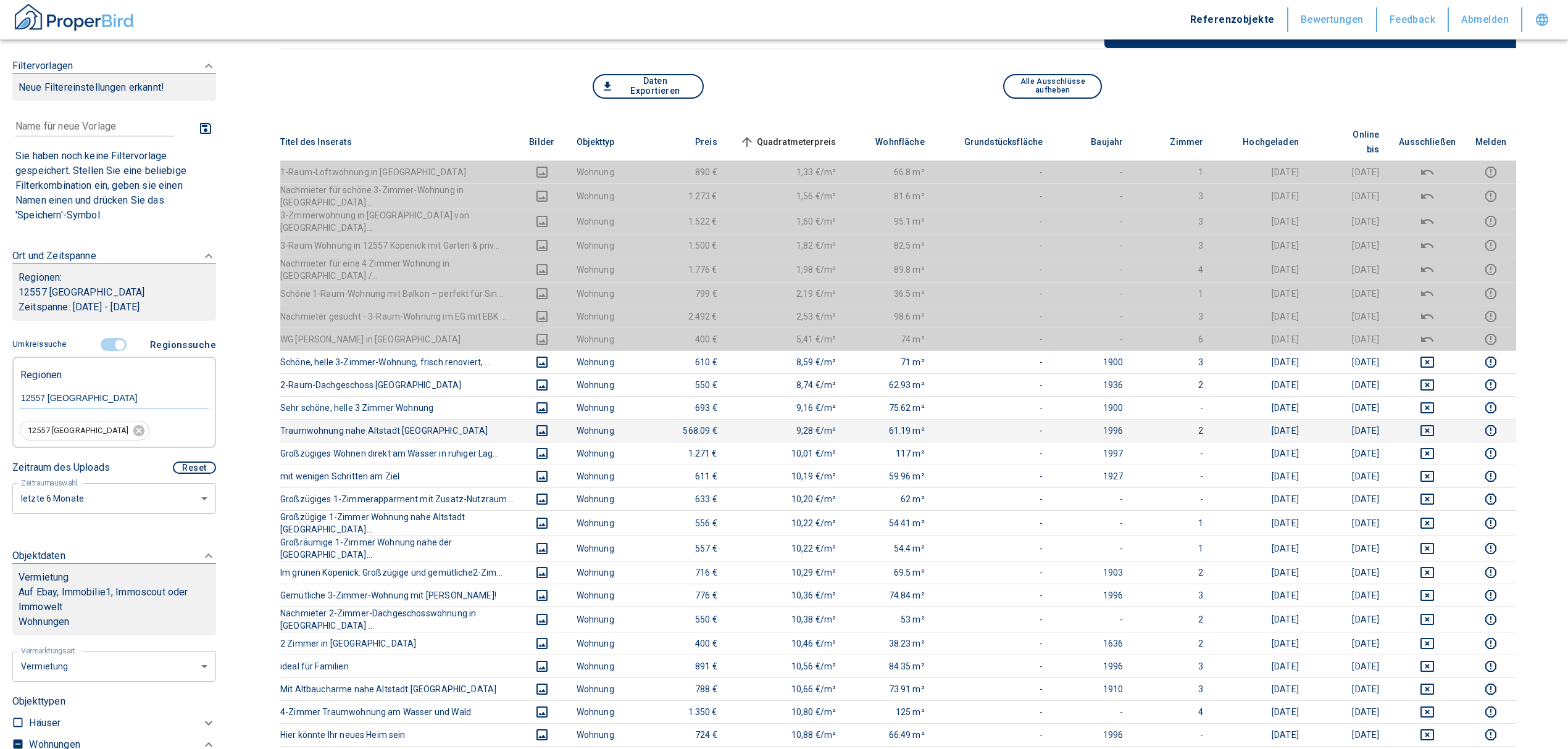
click at [1435, 419] on td at bounding box center [1427, 431] width 76 height 23
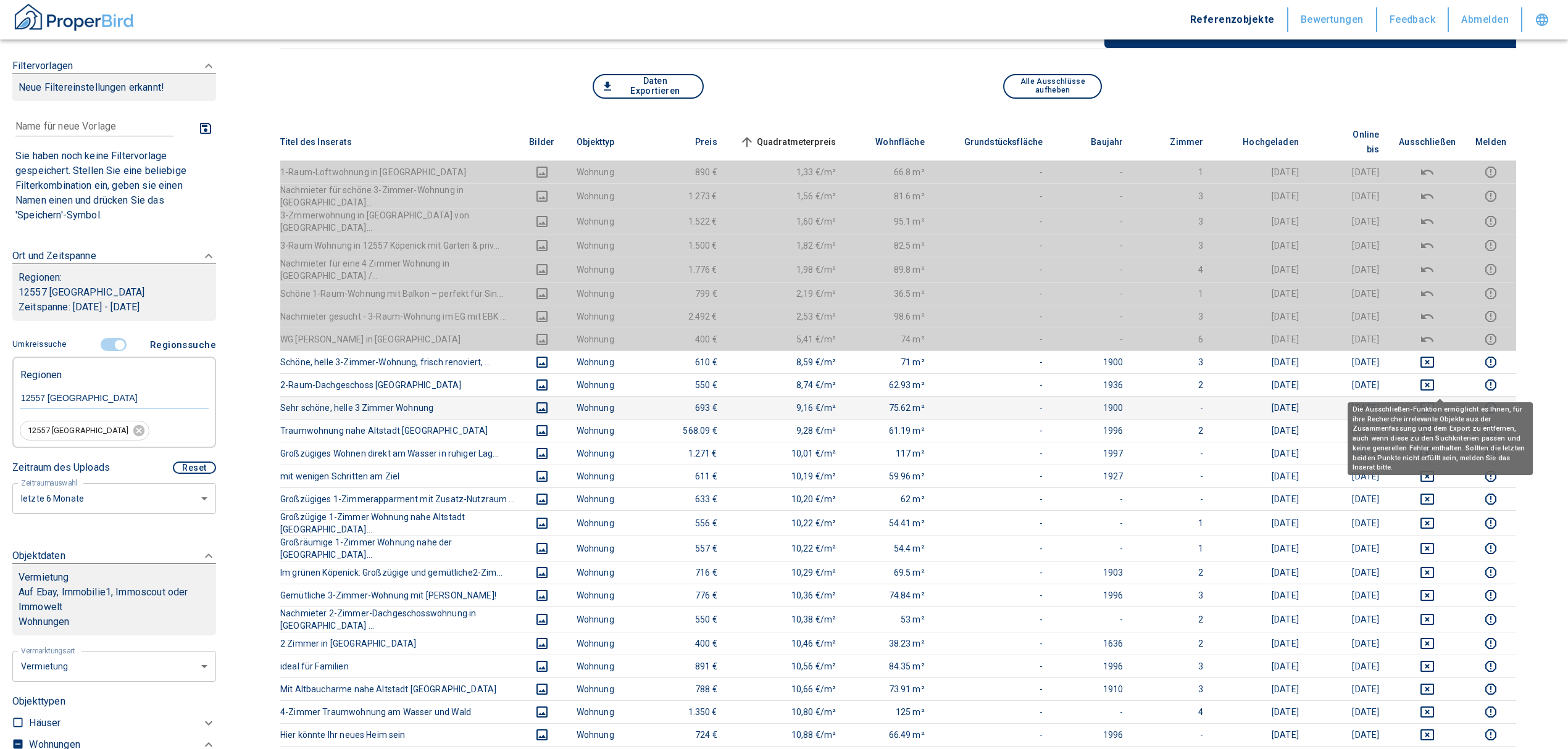
click at [1435, 401] on icon "deselect this listing" at bounding box center [1427, 408] width 14 height 14
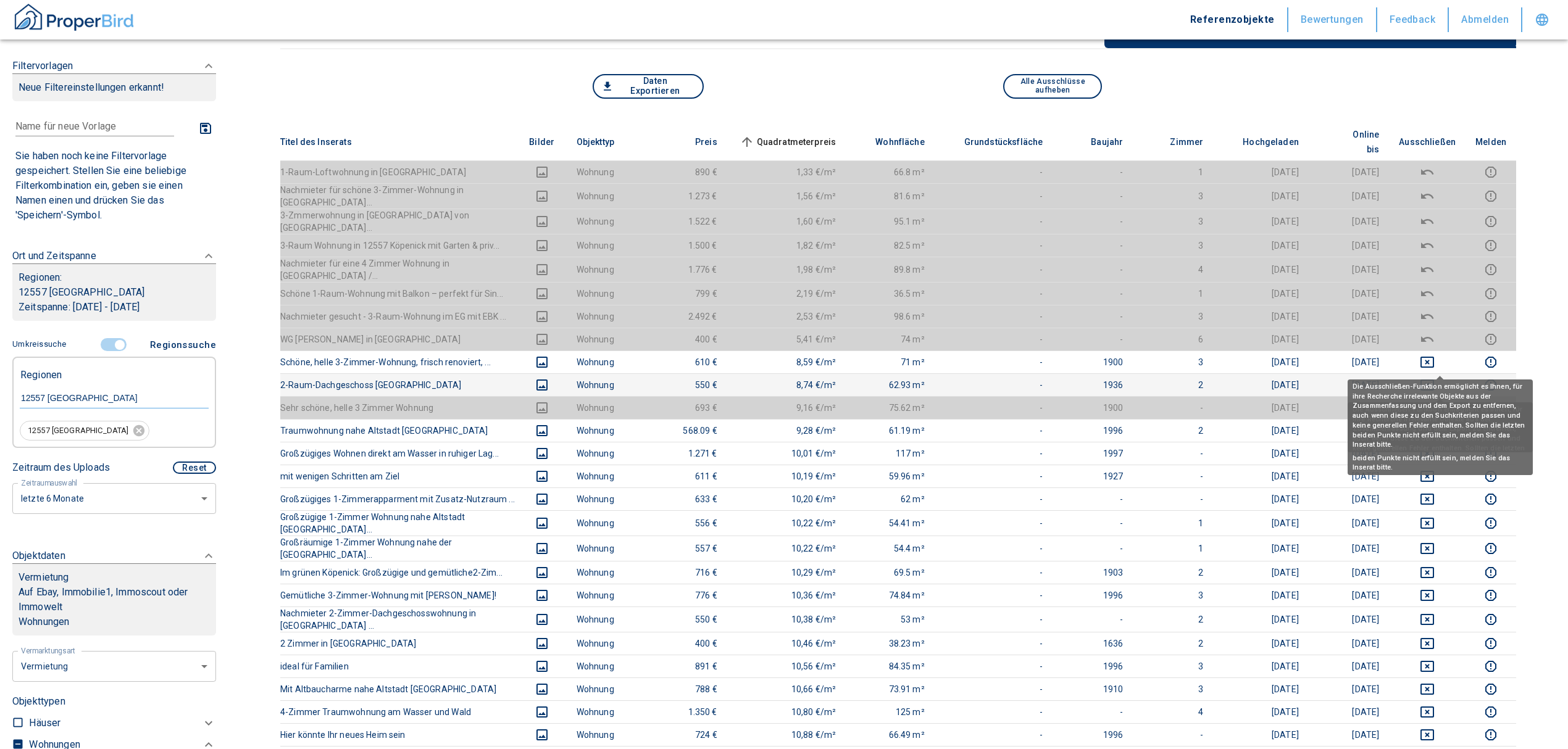
click at [1432, 378] on icon "deselect this listing" at bounding box center [1427, 385] width 14 height 14
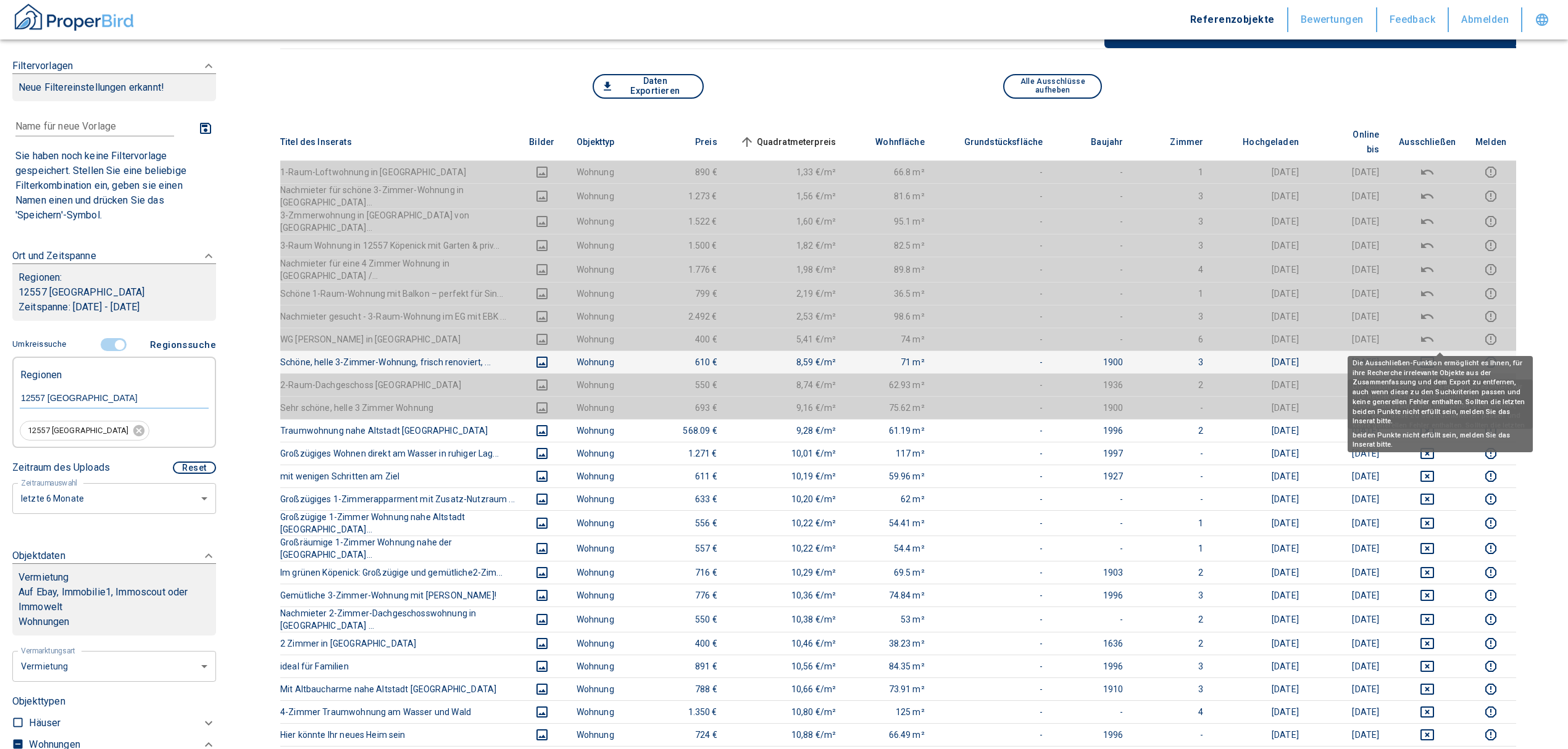
click at [1435, 355] on icon "deselect this listing" at bounding box center [1427, 362] width 14 height 14
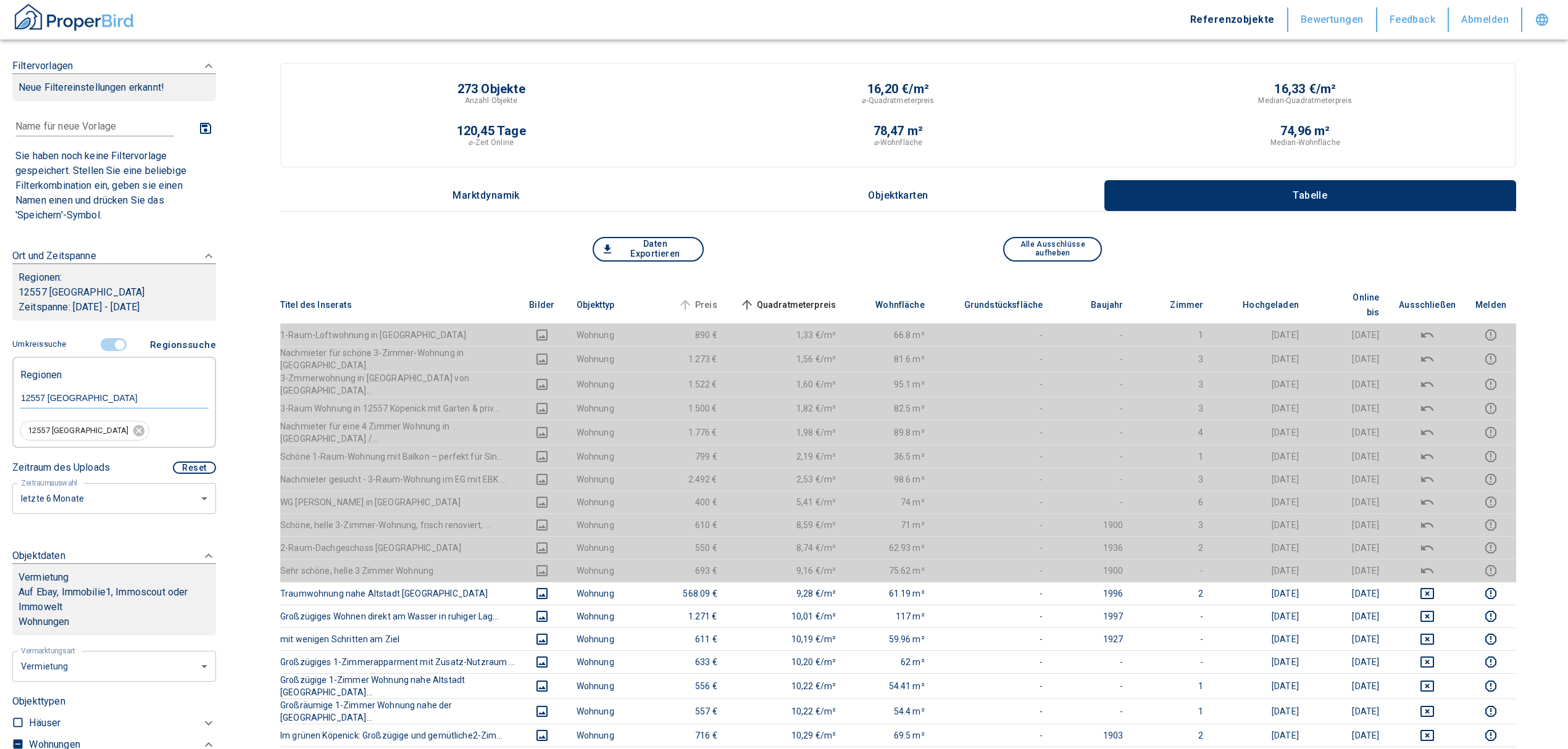
scroll to position [0, 0]
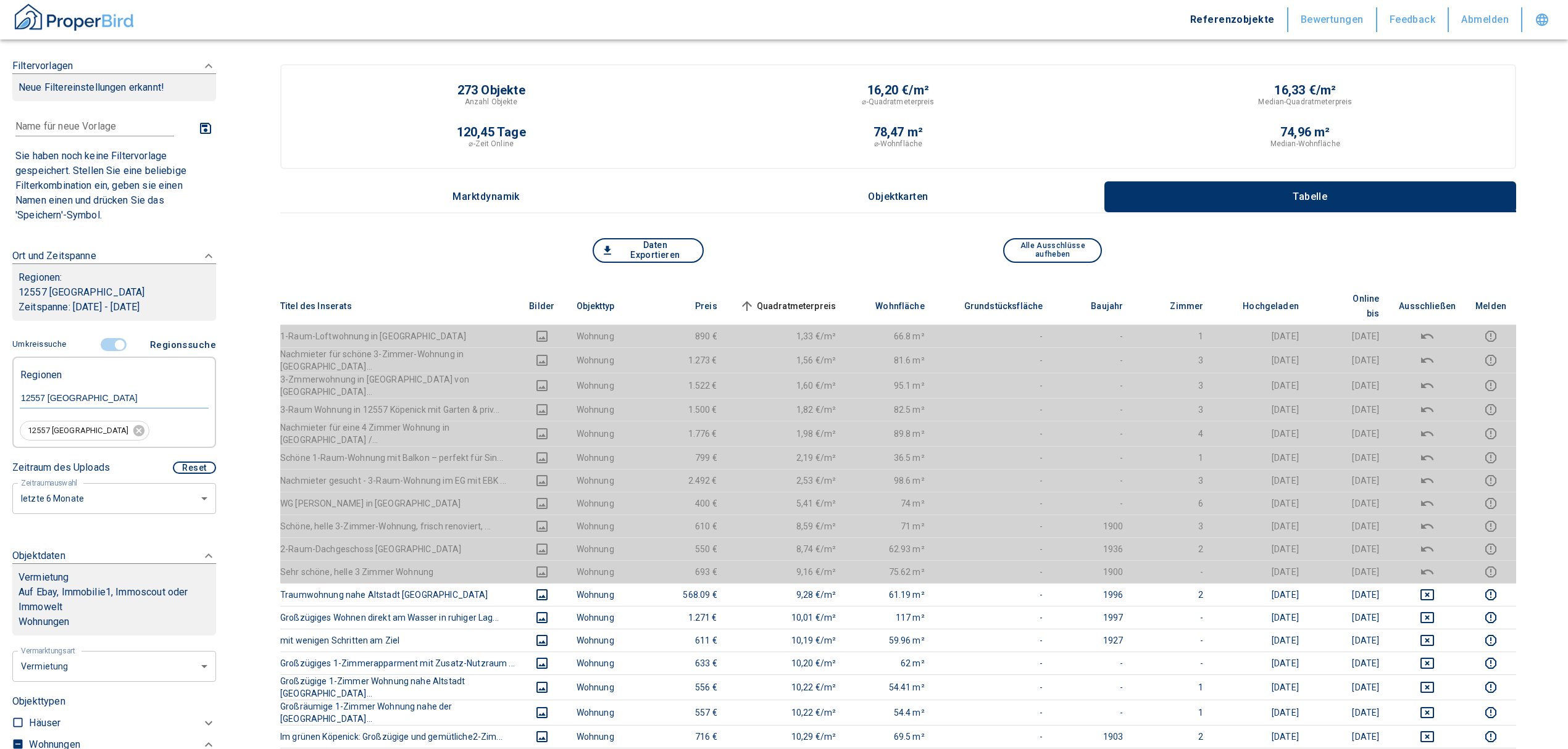
click at [805, 299] on span "Quadratmeterpreis sorted ascending" at bounding box center [787, 306] width 99 height 14
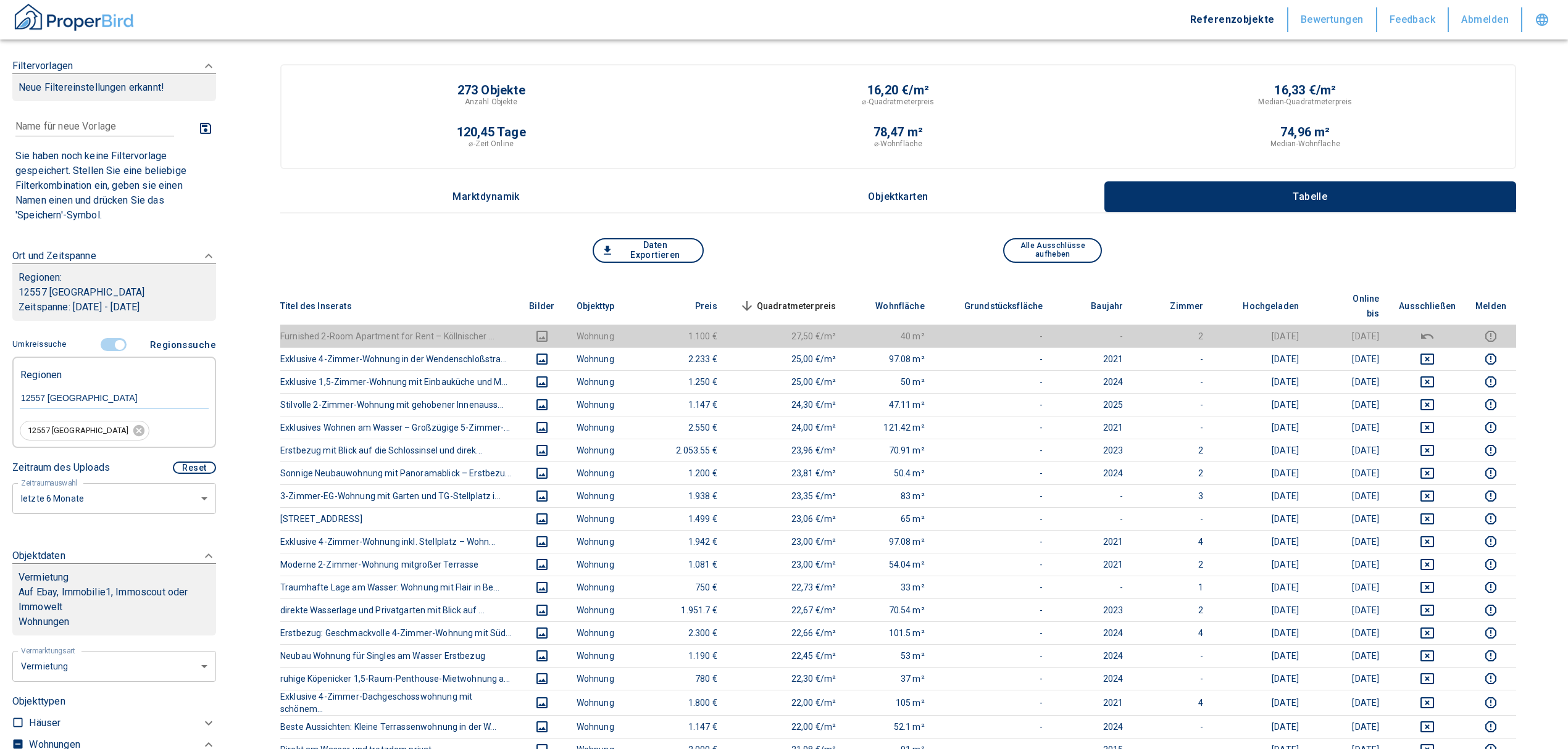
click at [826, 299] on span "Quadratmeterpreis sorted descending" at bounding box center [787, 306] width 99 height 14
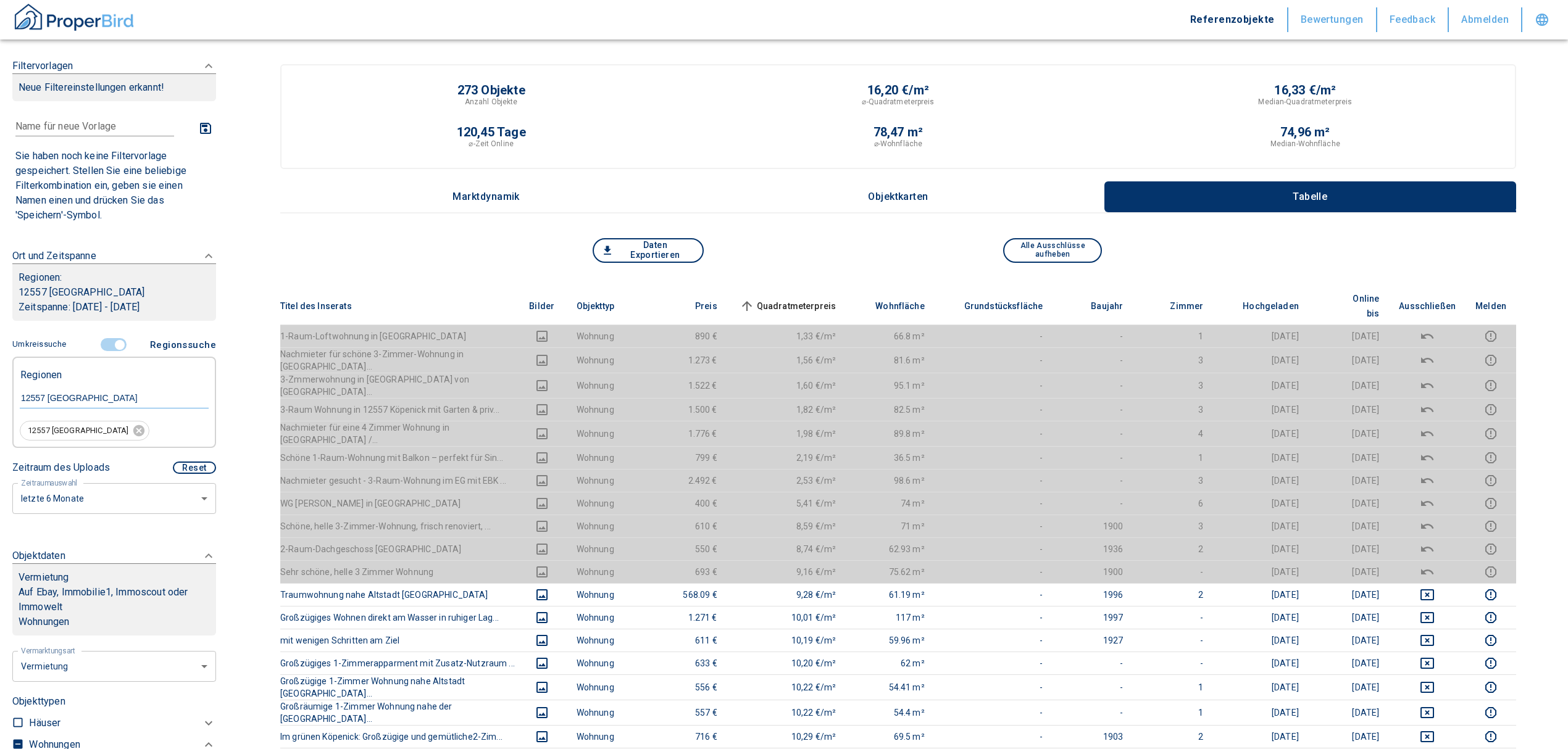
click at [109, 344] on input "controlled" at bounding box center [120, 345] width 37 height 14
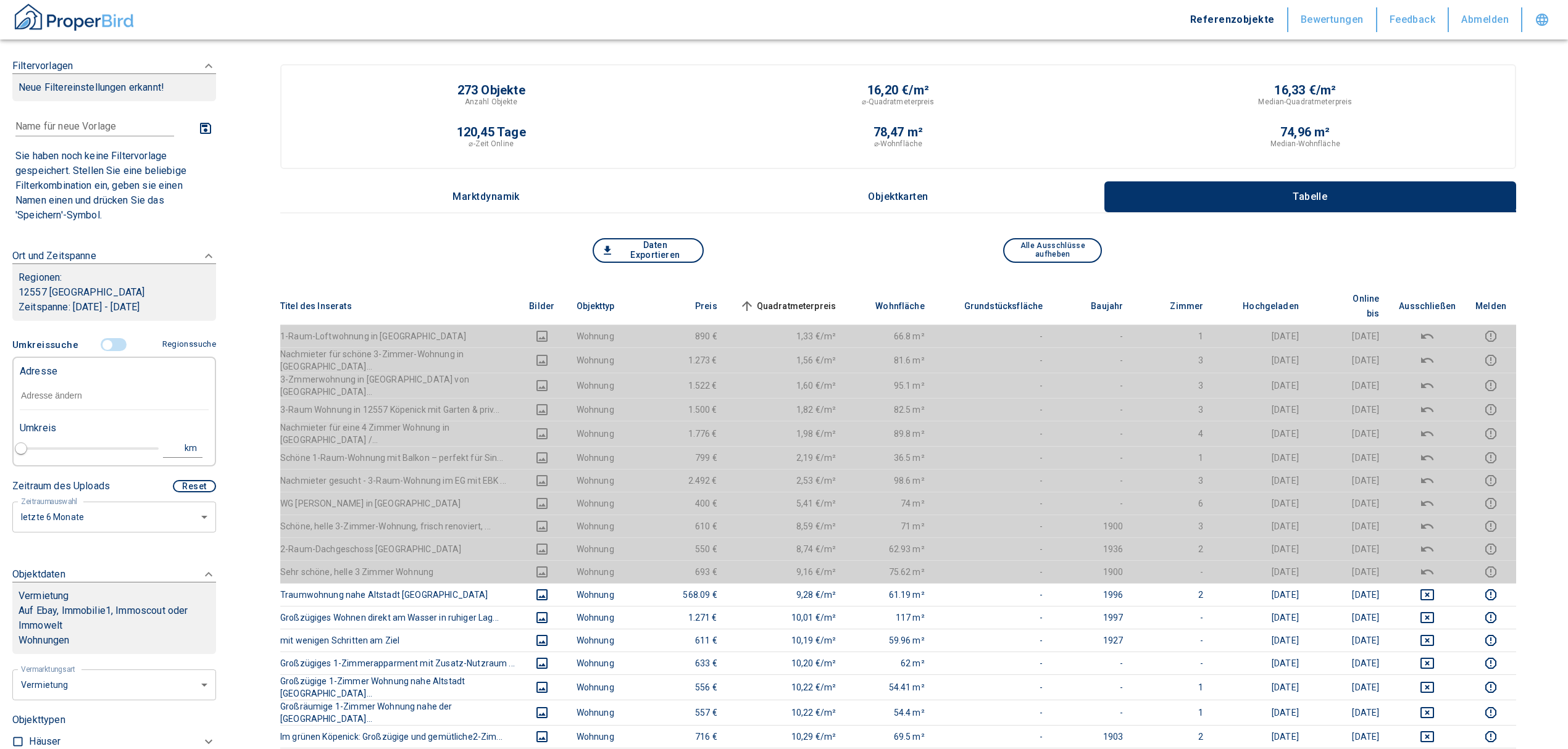
click at [46, 396] on input "text" at bounding box center [114, 395] width 189 height 28
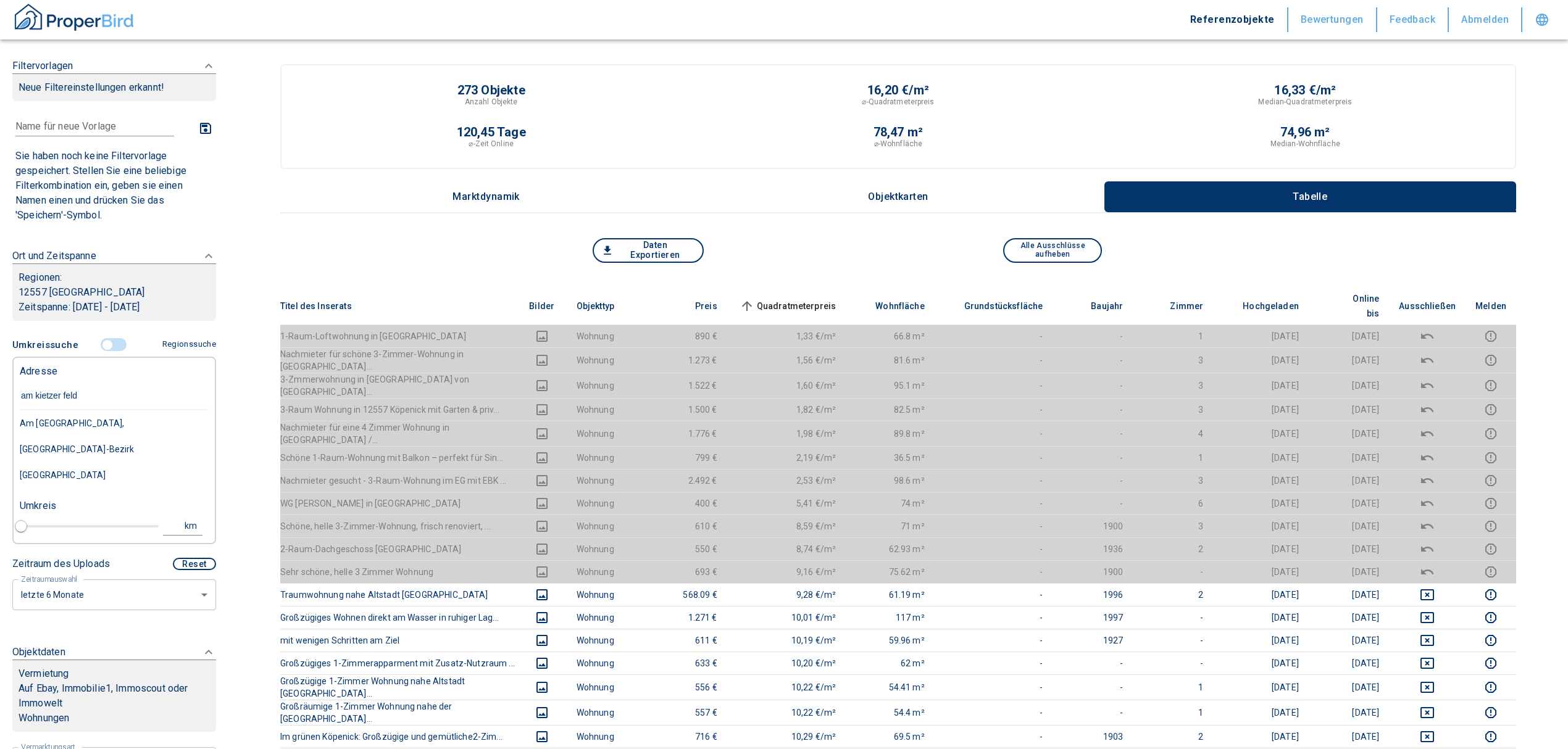
type input "am kietzer feld 1"
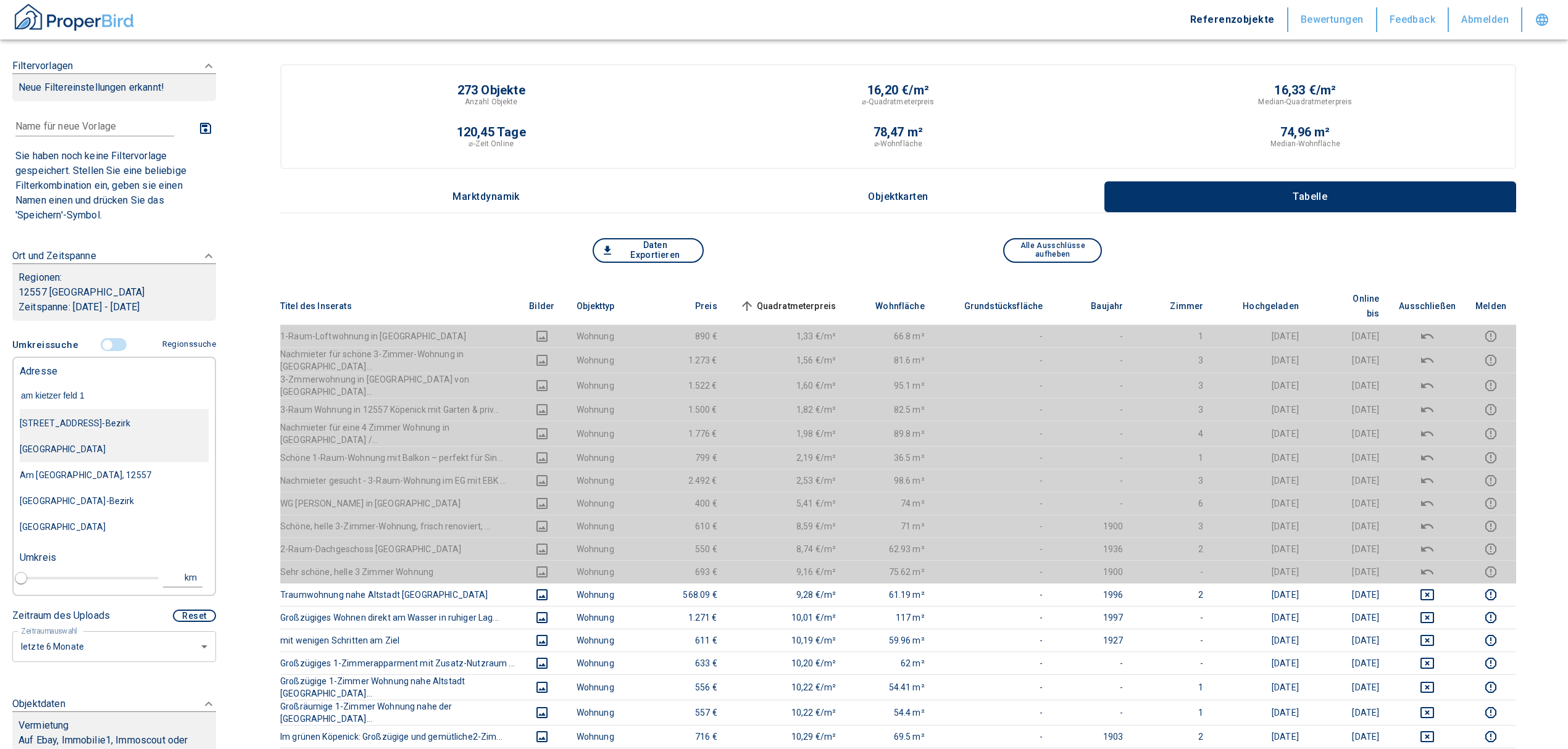
click at [99, 435] on div "[STREET_ADDRESS]-Bezirk [GEOGRAPHIC_DATA]" at bounding box center [114, 437] width 189 height 52
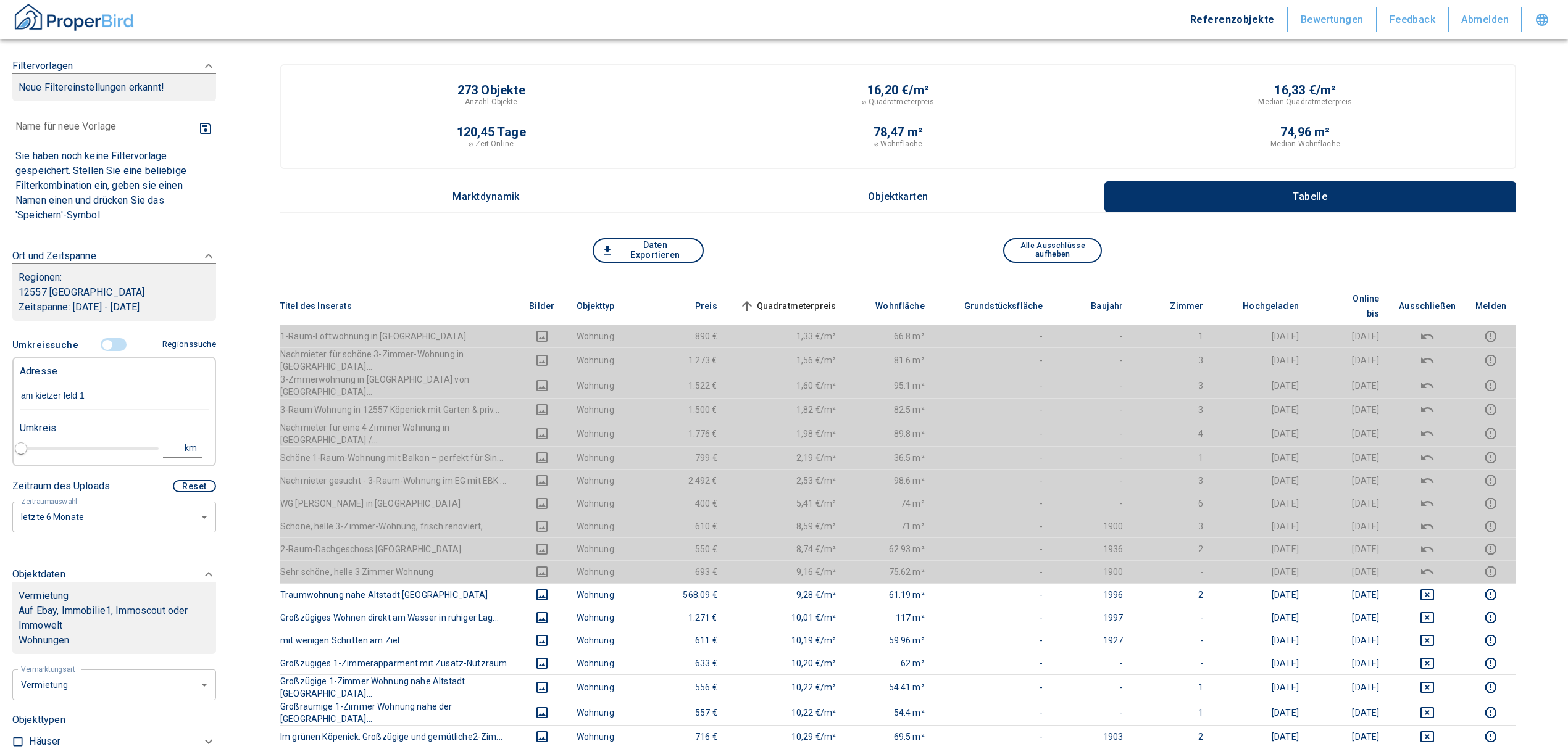
type input "2020"
type input "[STREET_ADDRESS]-Bezirk [GEOGRAPHIC_DATA]"
type input "1"
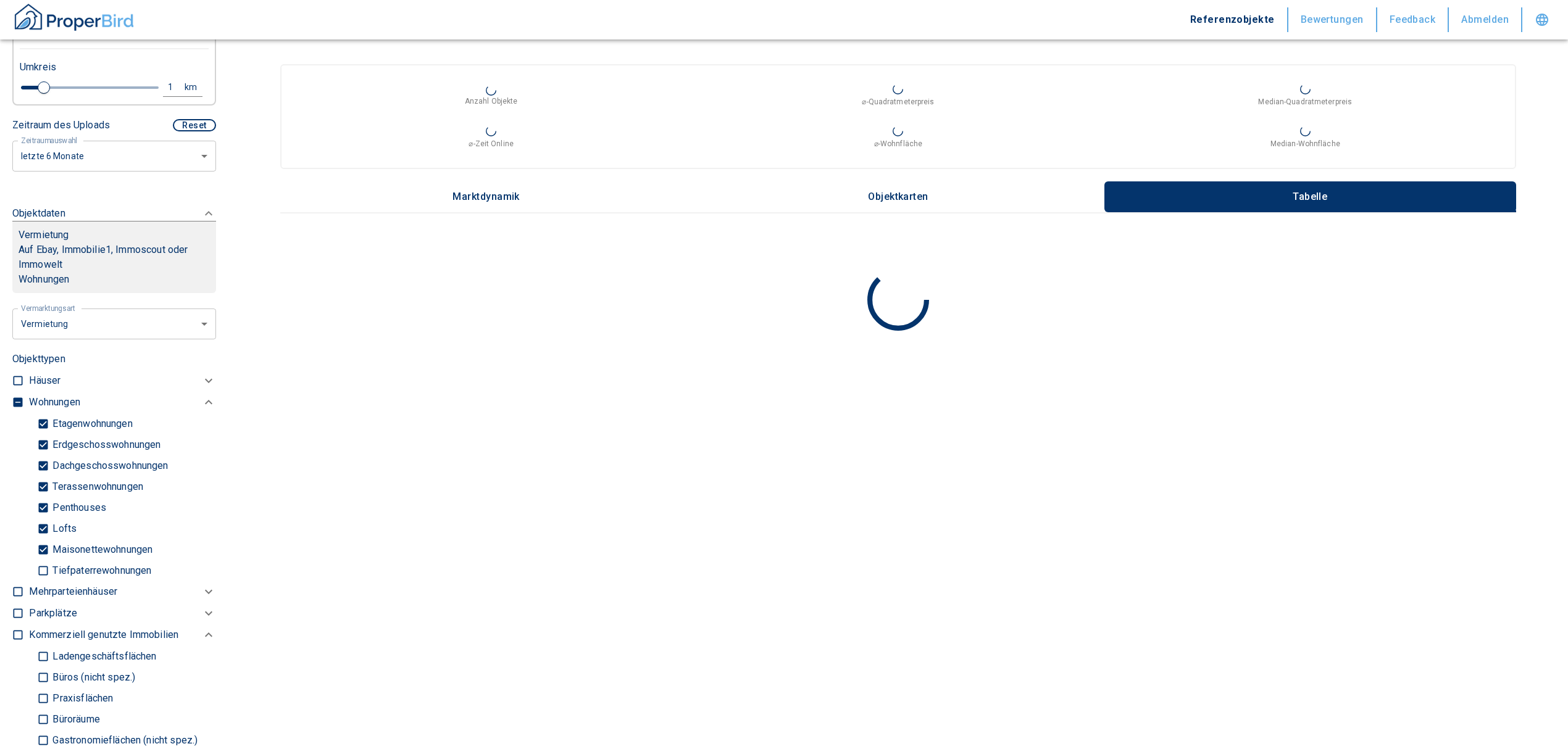
scroll to position [411, 0]
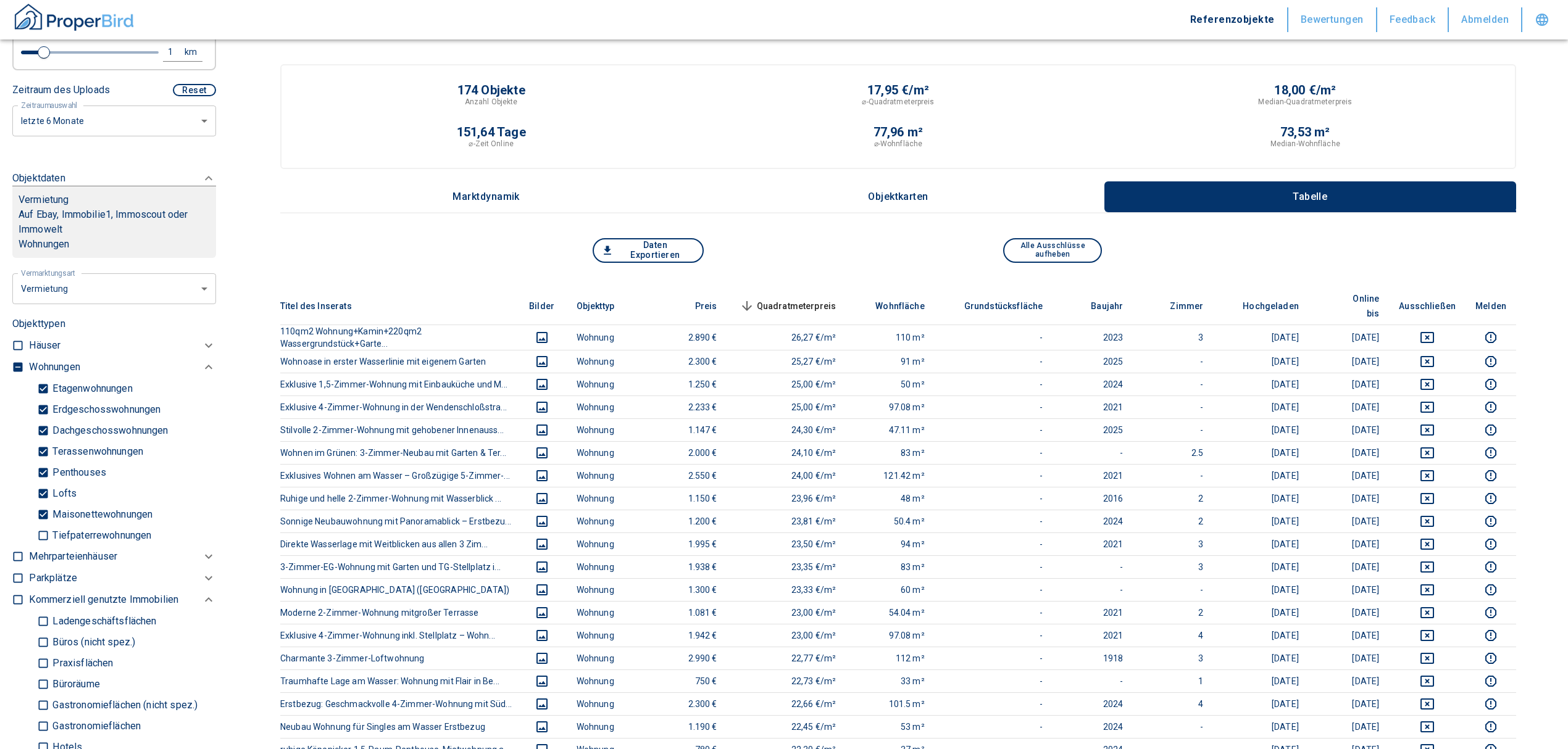
type input "[STREET_ADDRESS]-Bezirk [GEOGRAPHIC_DATA]"
click at [18, 366] on input "checkbox" at bounding box center [18, 367] width 12 height 12
checkbox input "true"
type input "2020"
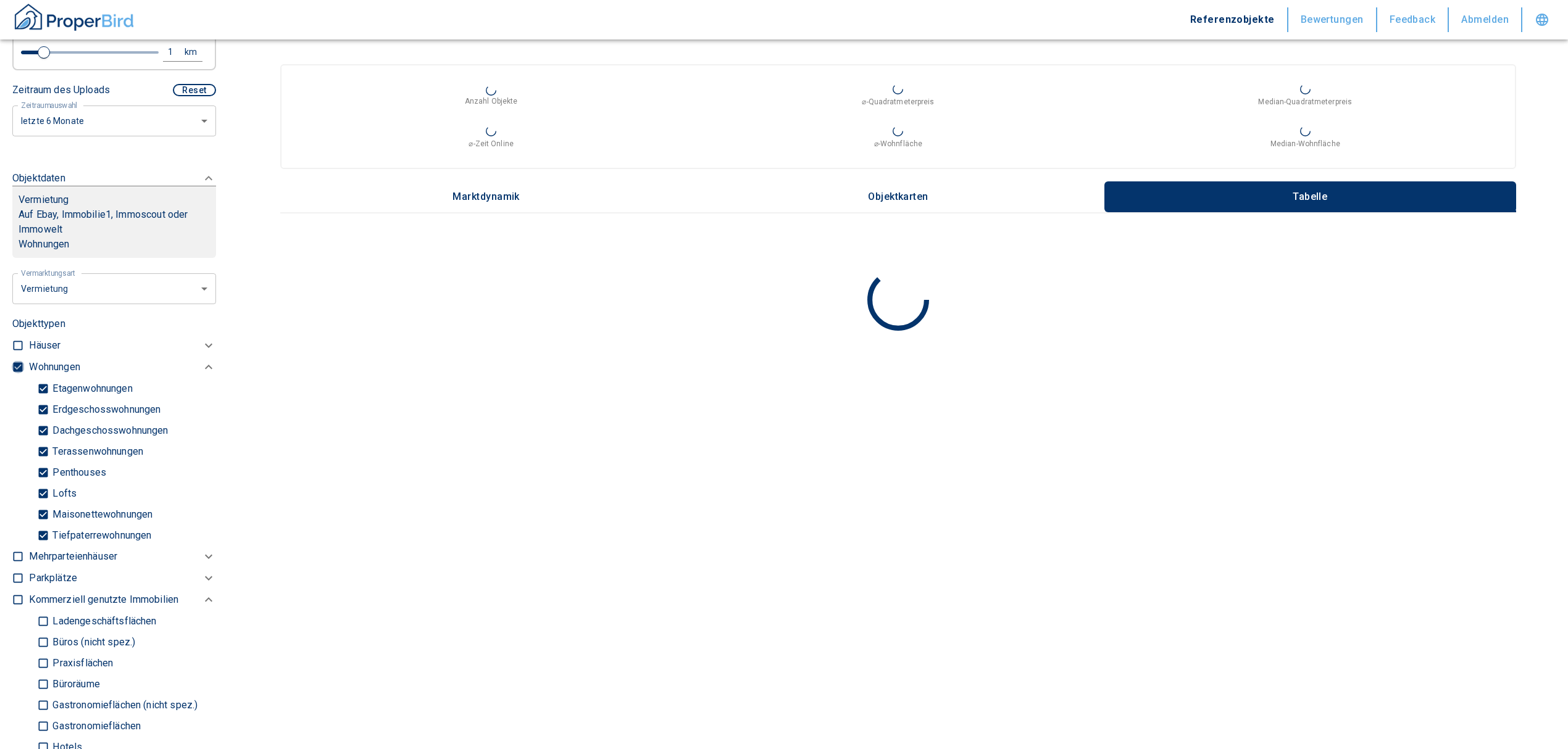
click at [18, 366] on input "checkbox" at bounding box center [18, 367] width 12 height 12
checkbox input "false"
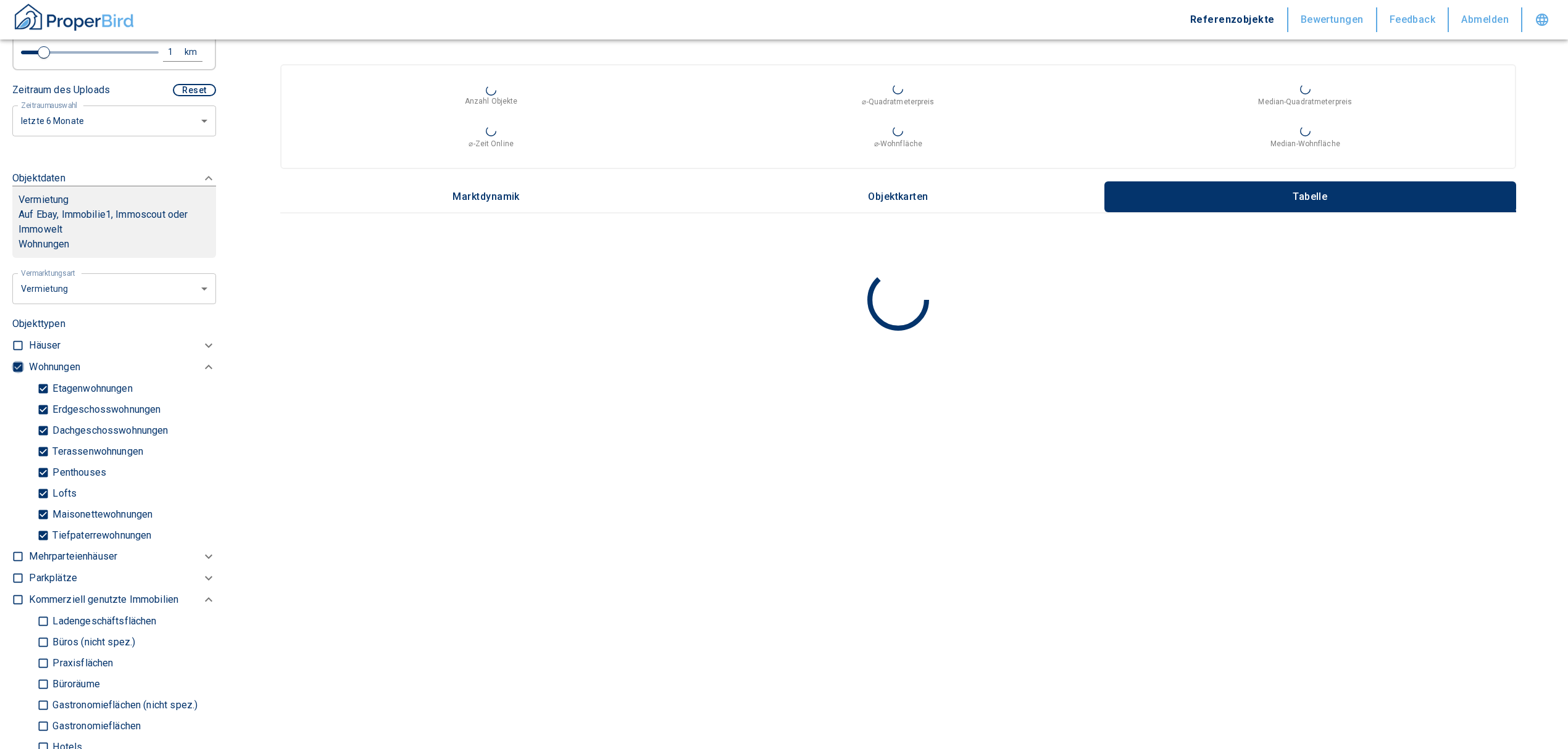
checkbox input "false"
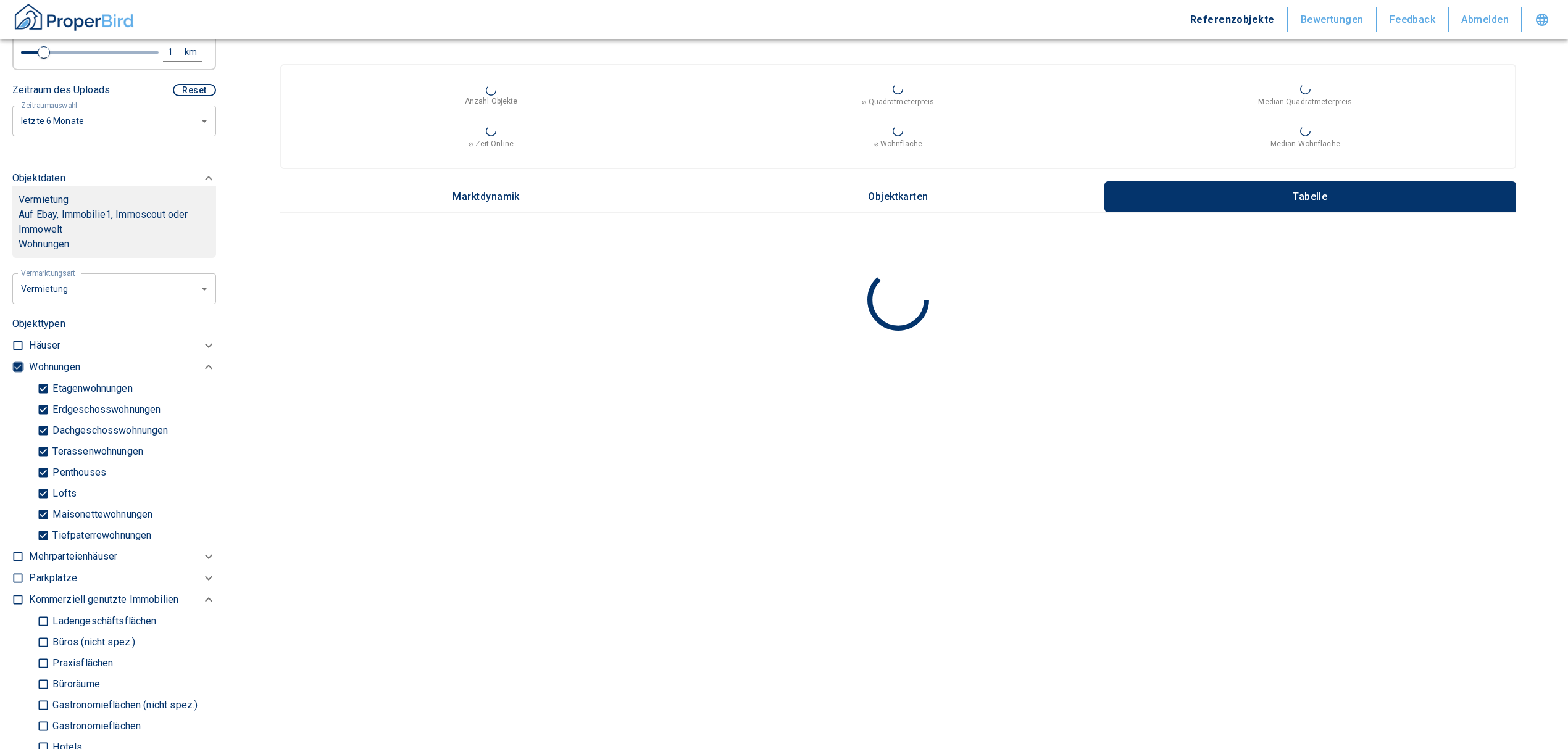
type input "2020"
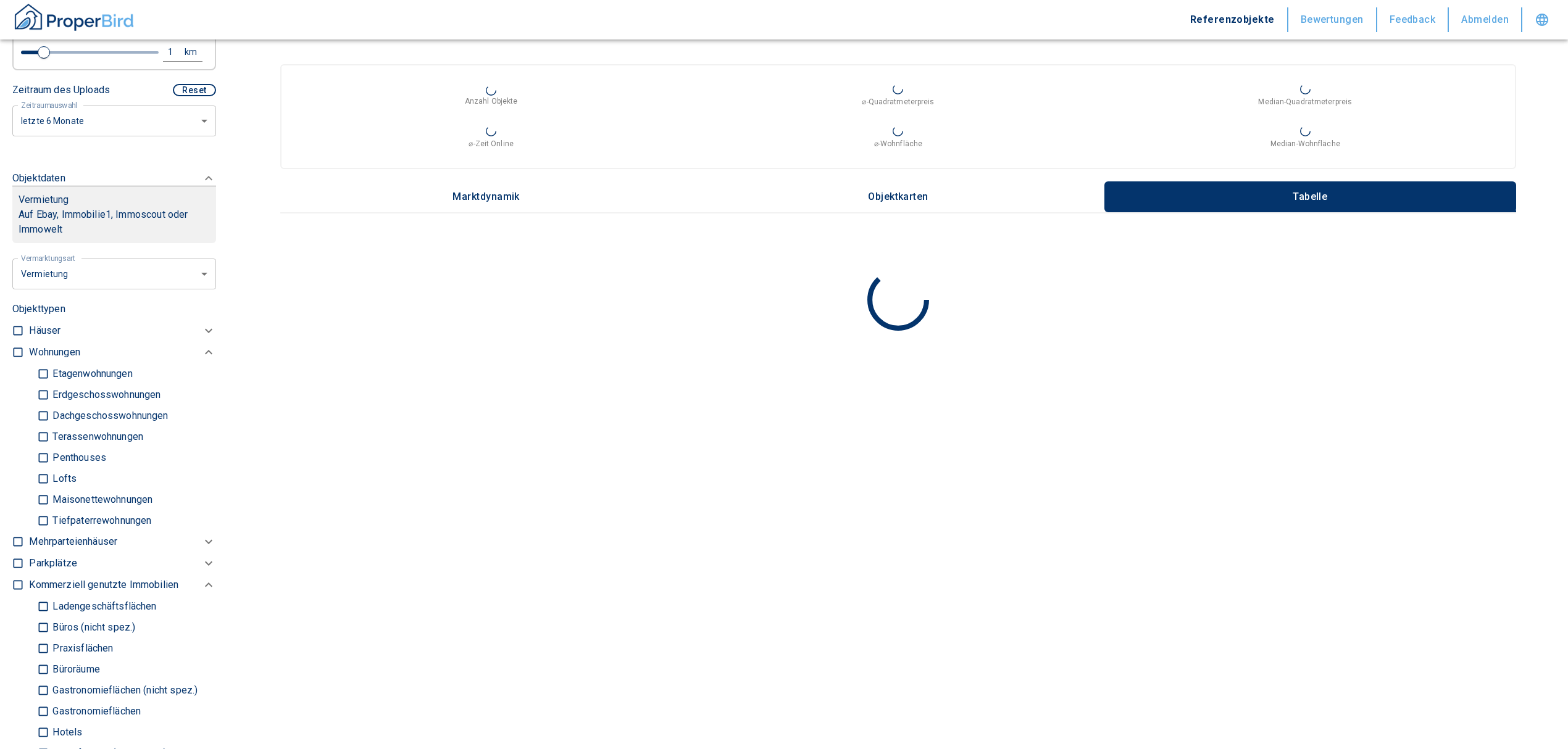
scroll to position [576, 0]
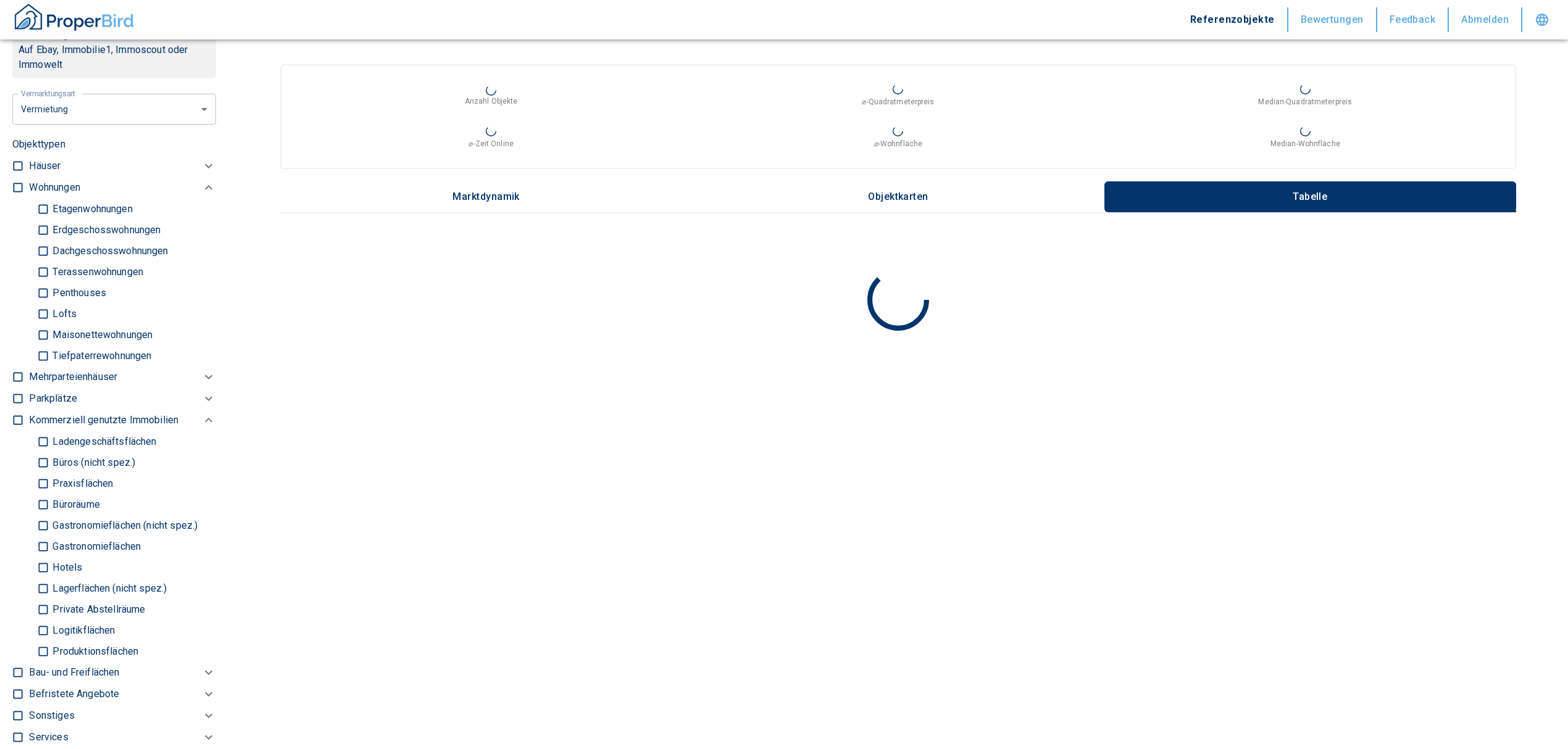
click at [40, 466] on input "Büros (nicht spez.)" at bounding box center [43, 463] width 12 height 21
checkbox input "true"
type input "2020"
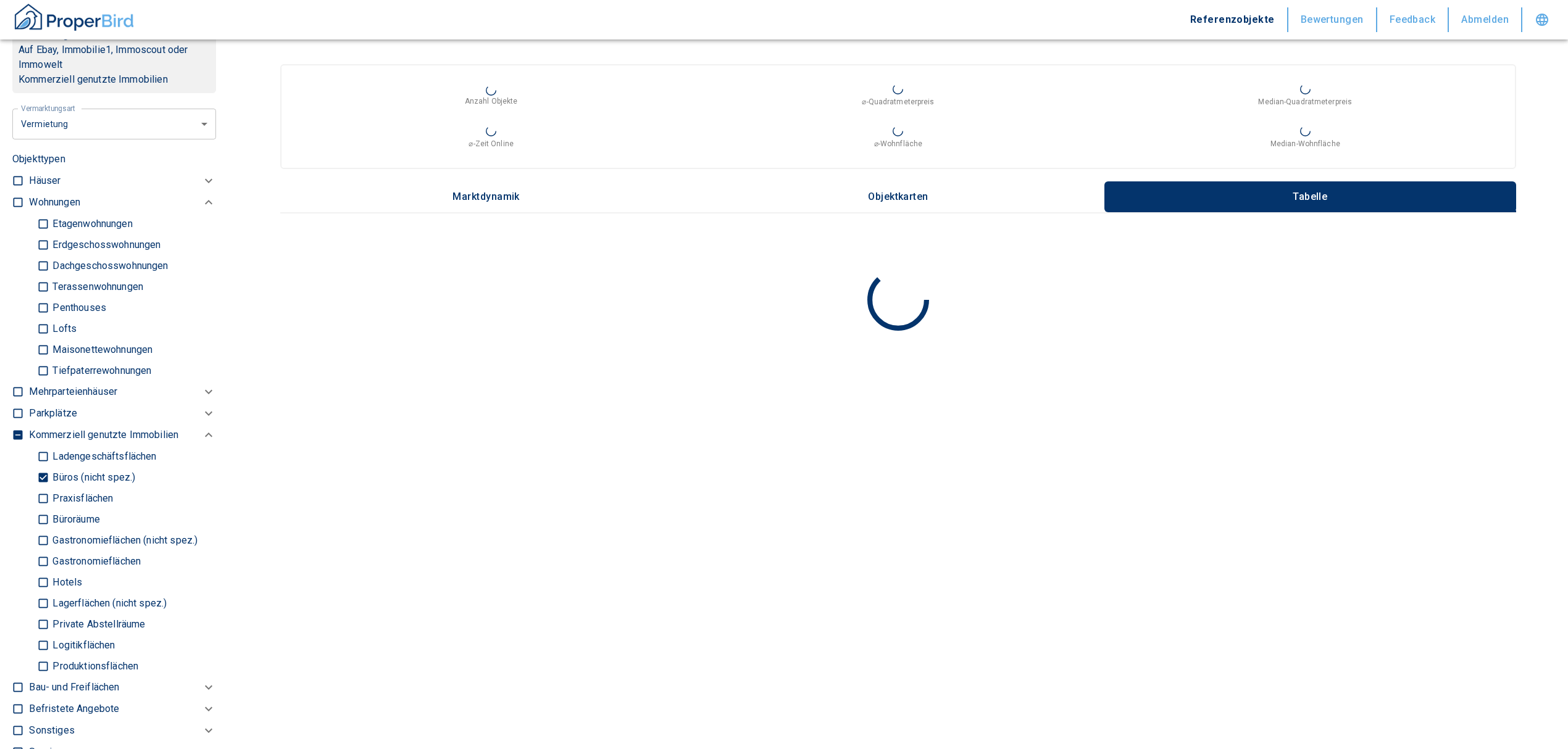
click at [42, 514] on input "Büroräume" at bounding box center [43, 519] width 12 height 21
checkbox input "true"
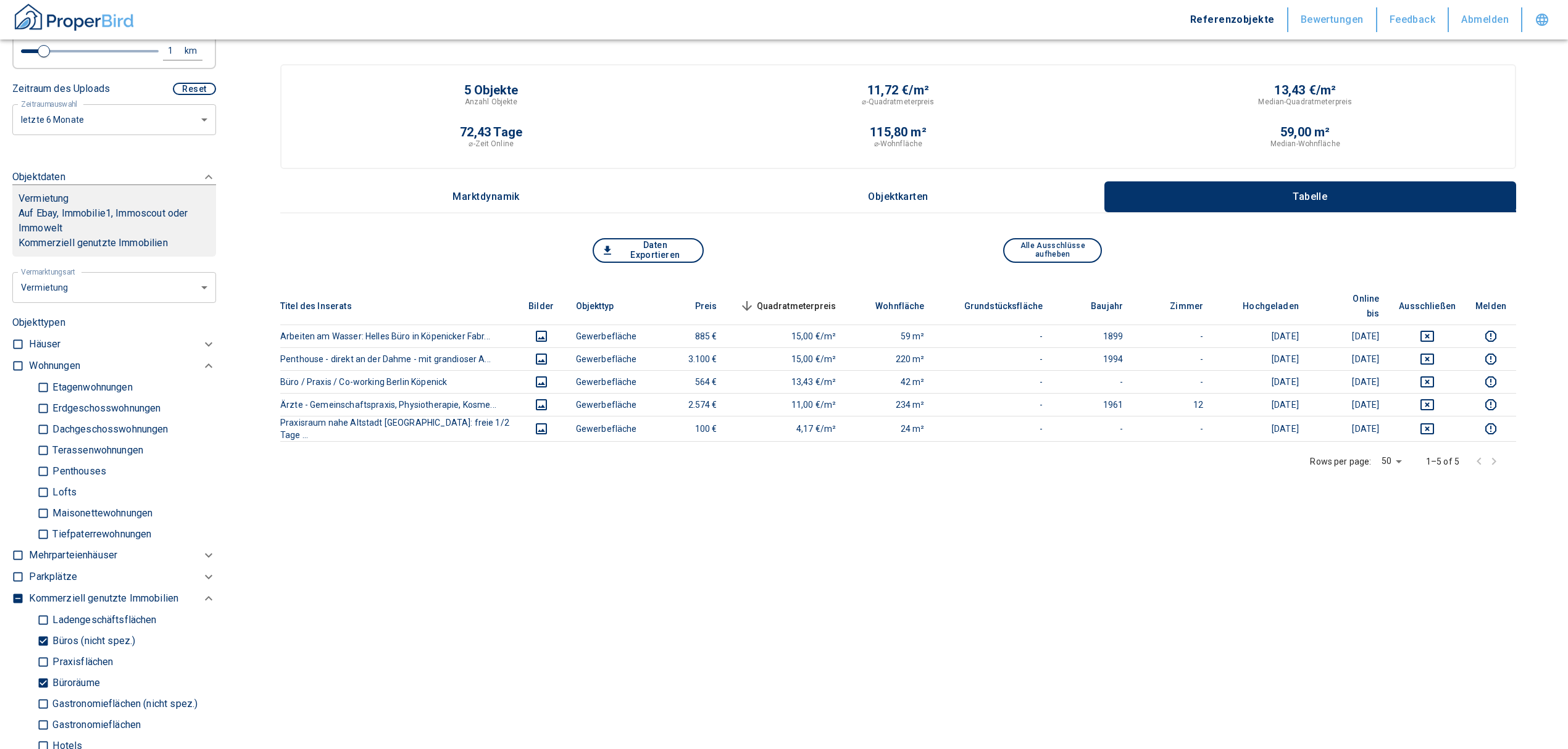
scroll to position [411, 0]
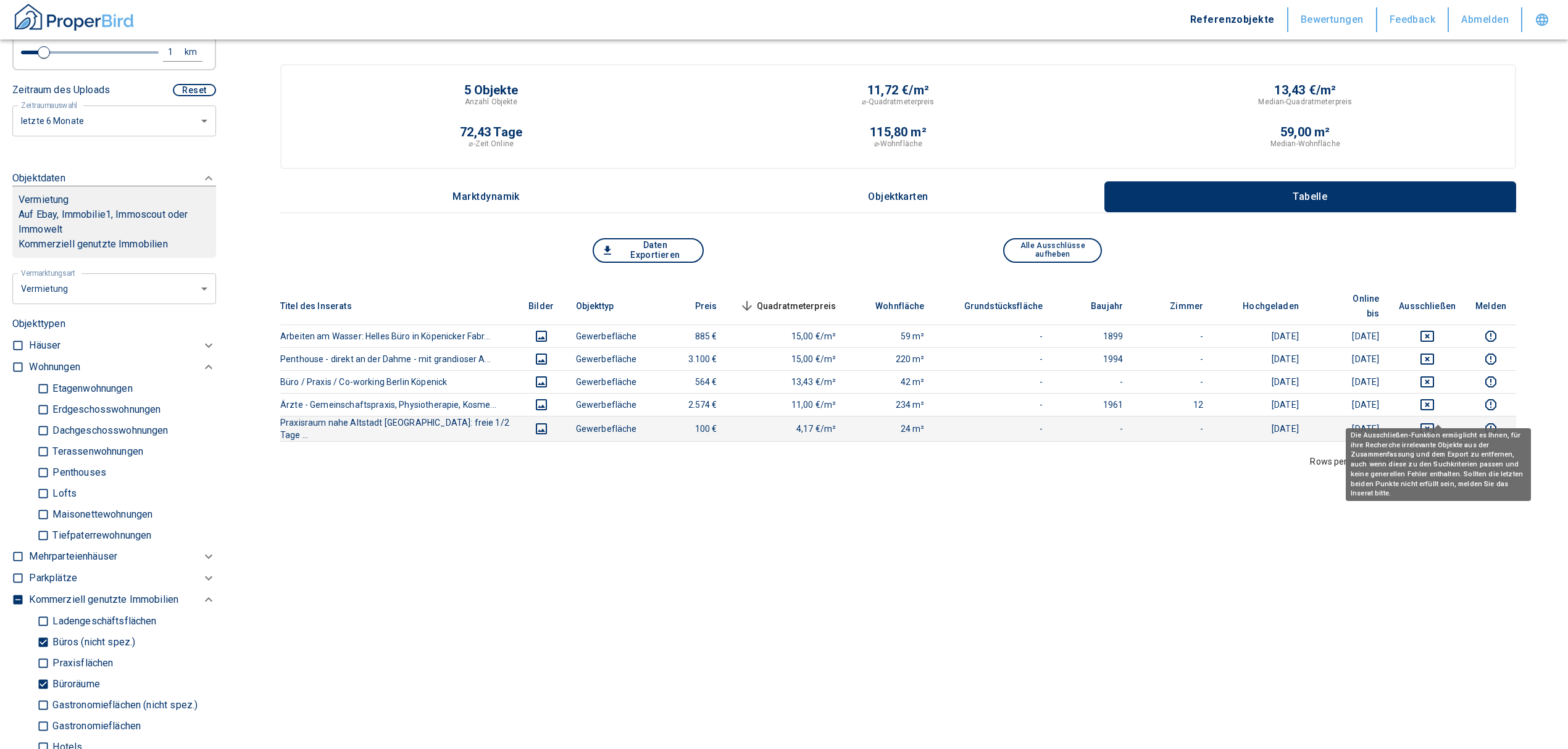
click at [1435, 421] on icon "deselect this listing" at bounding box center [1427, 428] width 14 height 14
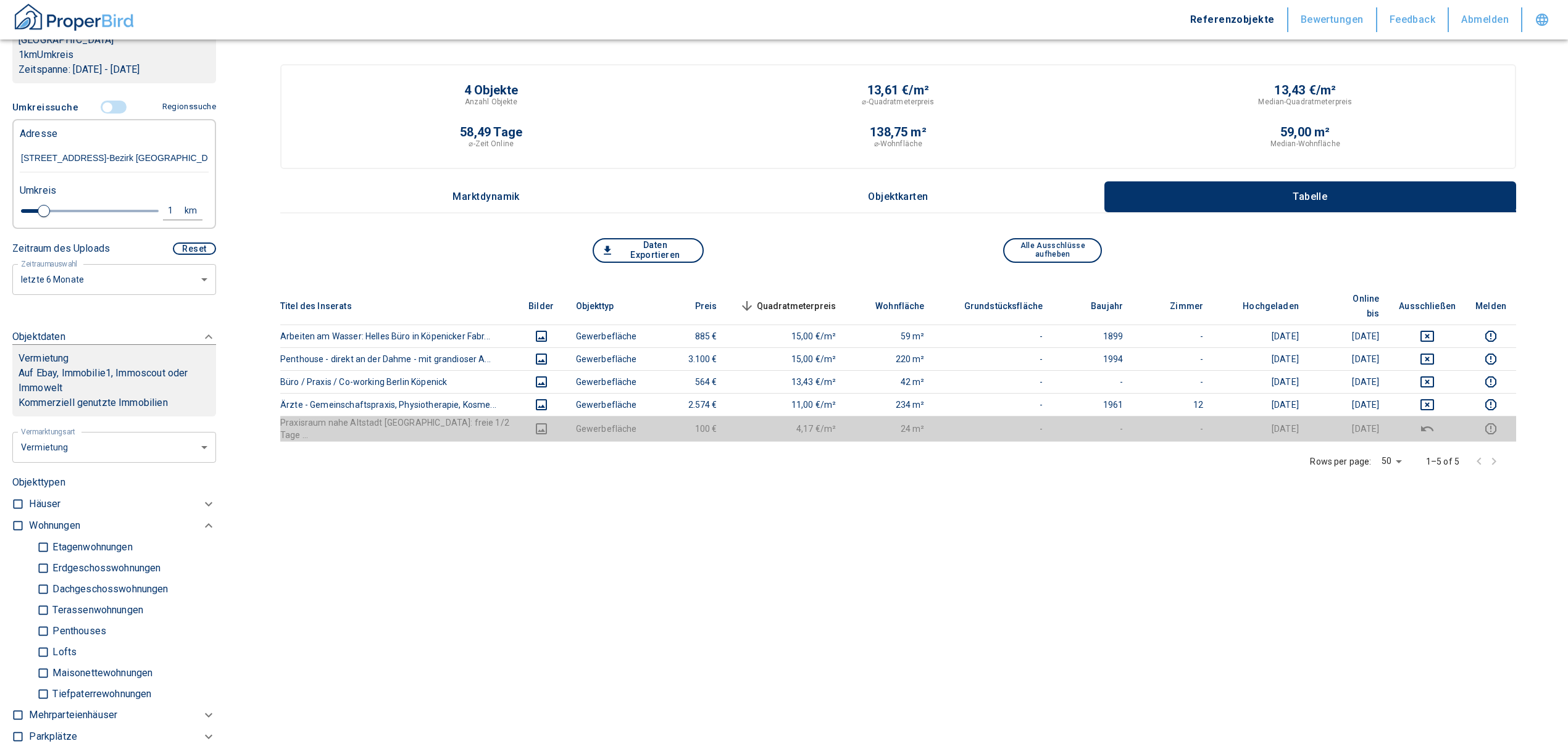
scroll to position [247, 0]
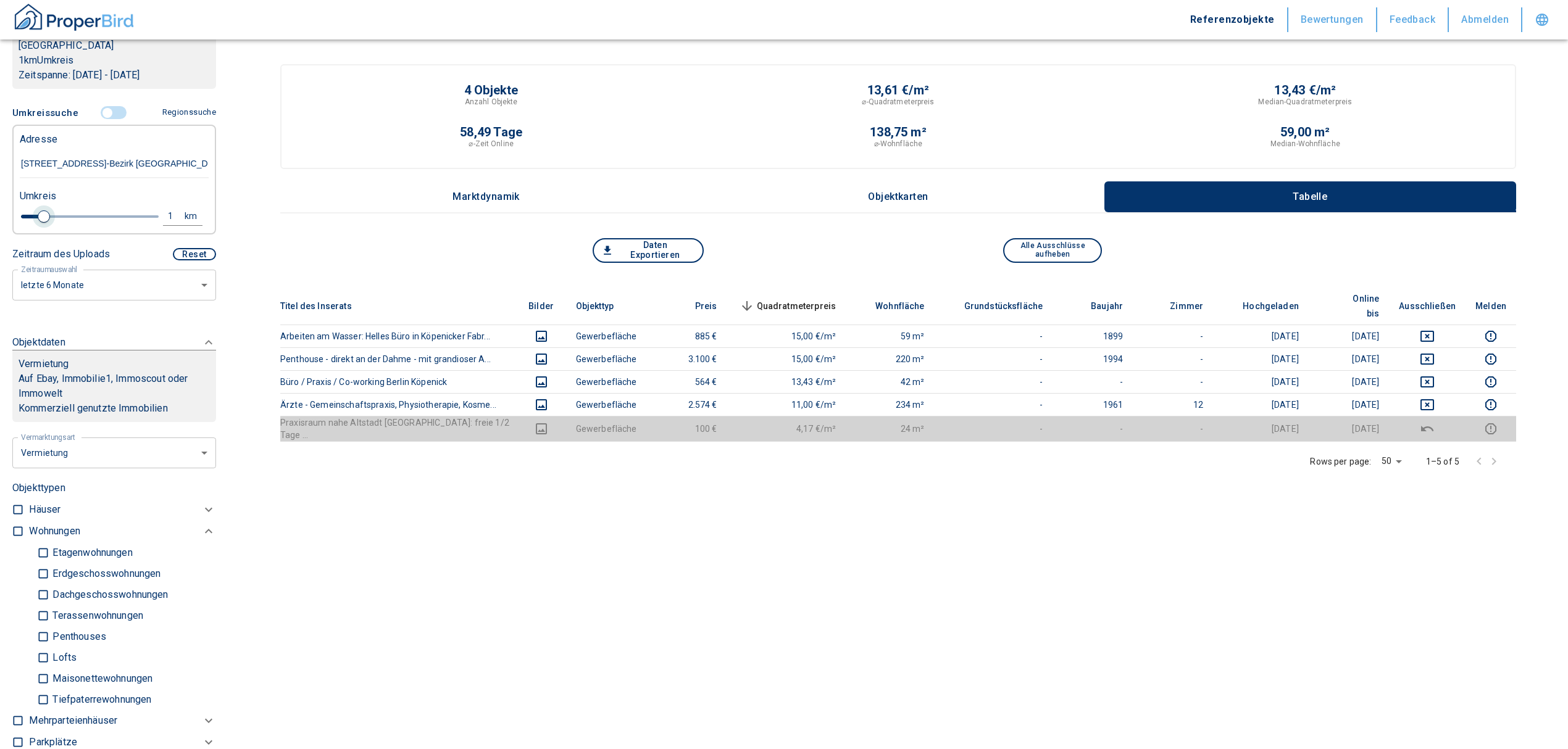
type input "2020"
type input "0.8"
type input "2020"
type input "1"
type input "2020"
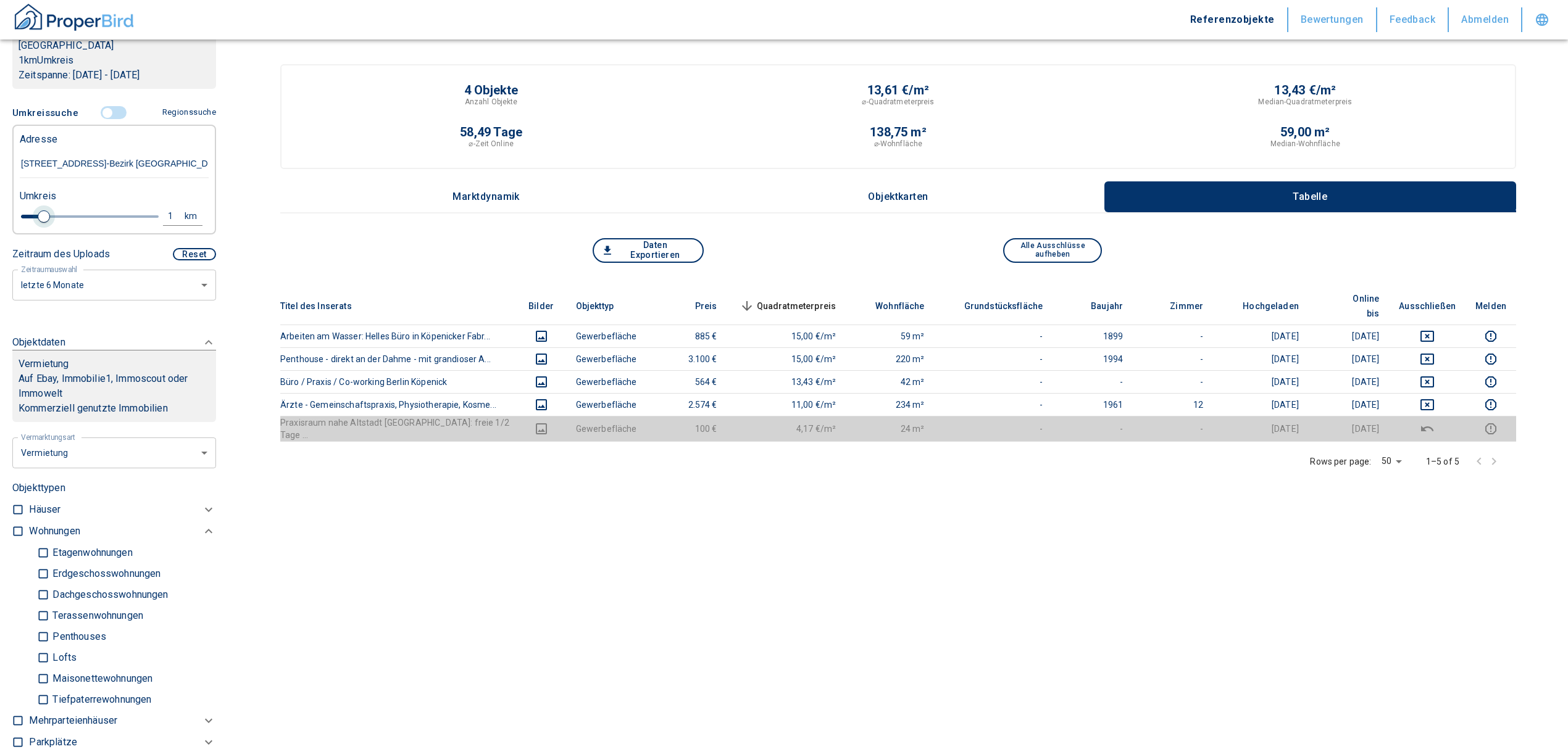
type input "1.2"
type input "2020"
type input "1.4"
type input "2020"
type input "1.6"
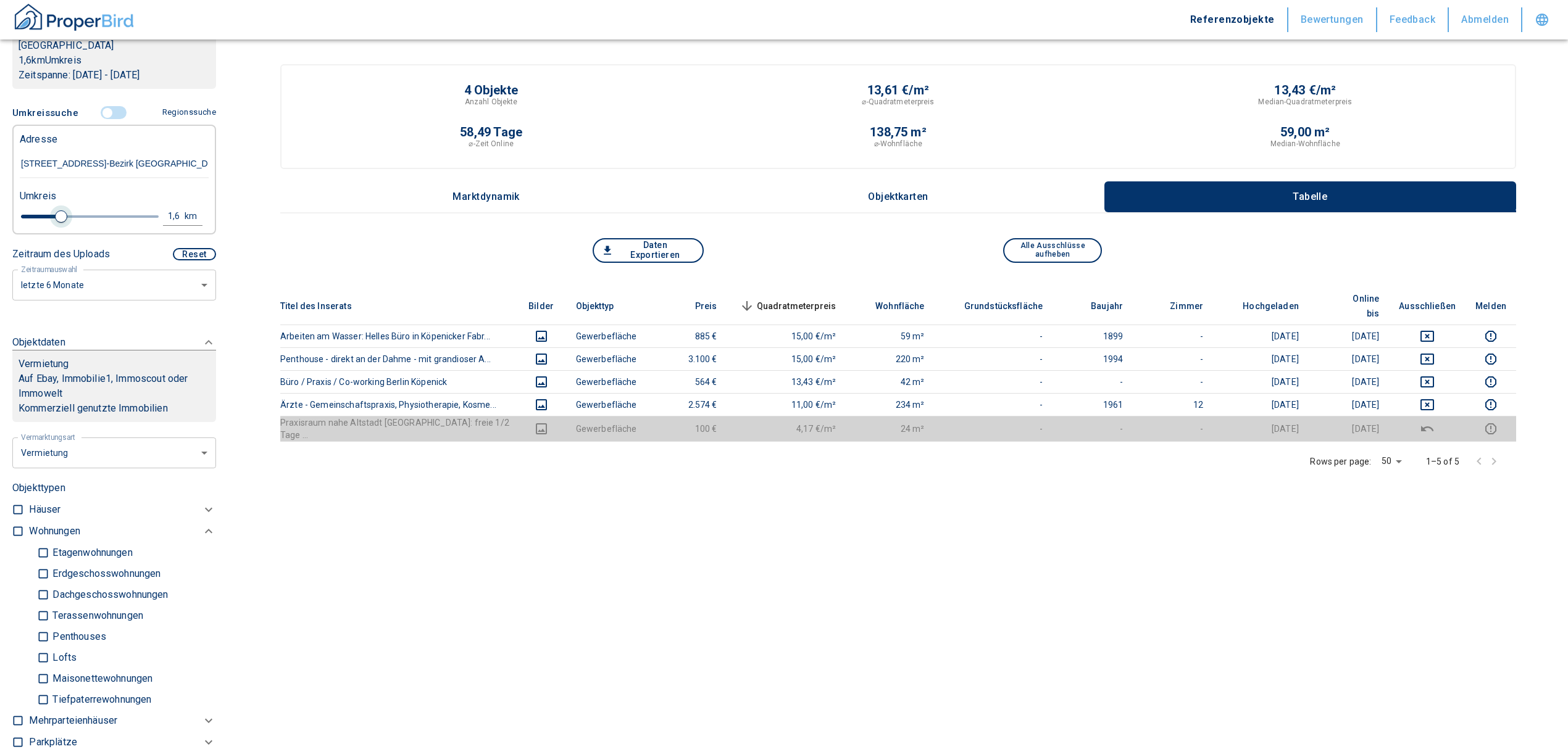
type input "2020"
type input "1.8"
type input "2020"
type input "2"
drag, startPoint x: 37, startPoint y: 211, endPoint x: 68, endPoint y: 210, distance: 31.0
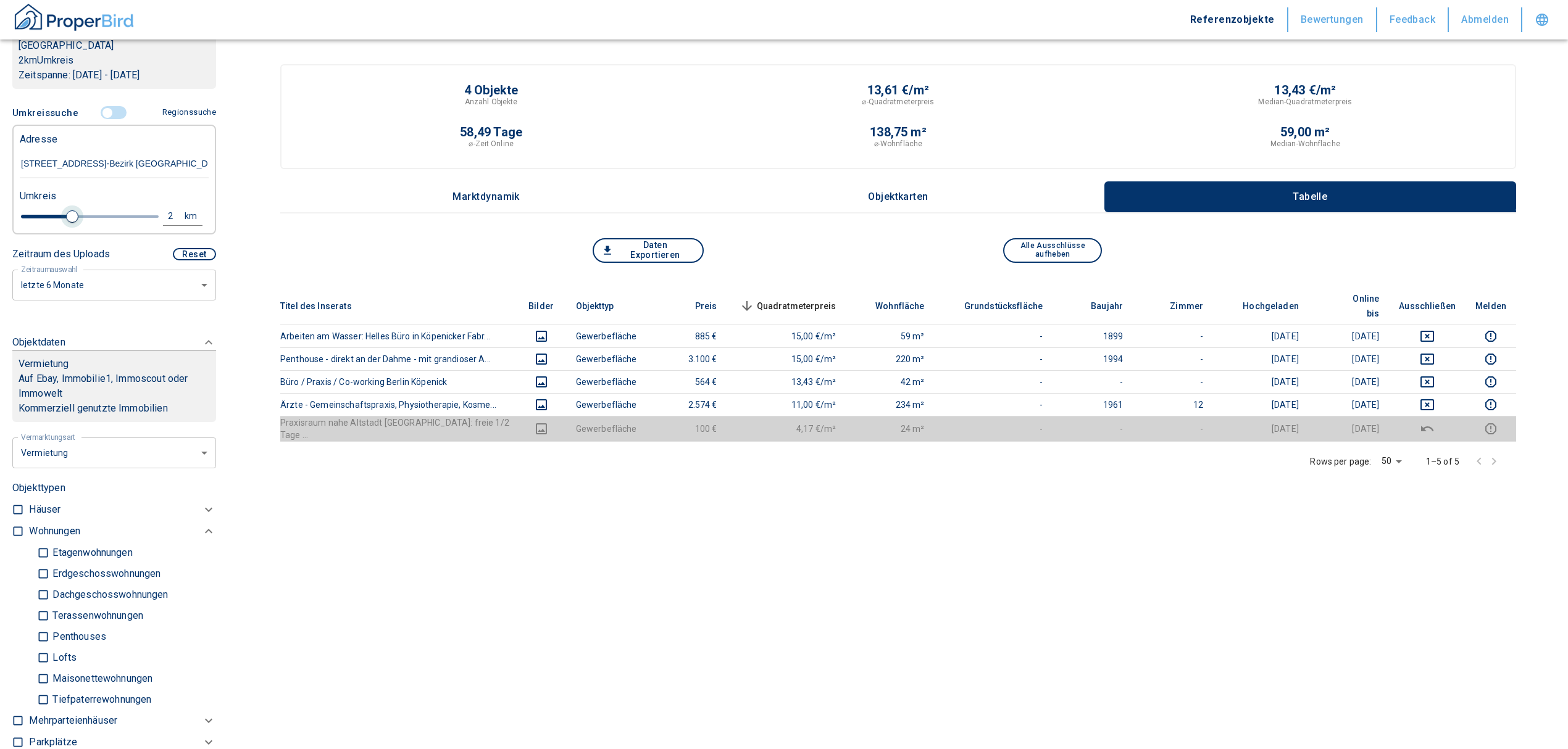
click at [68, 210] on span at bounding box center [72, 216] width 12 height 12
type input "2020"
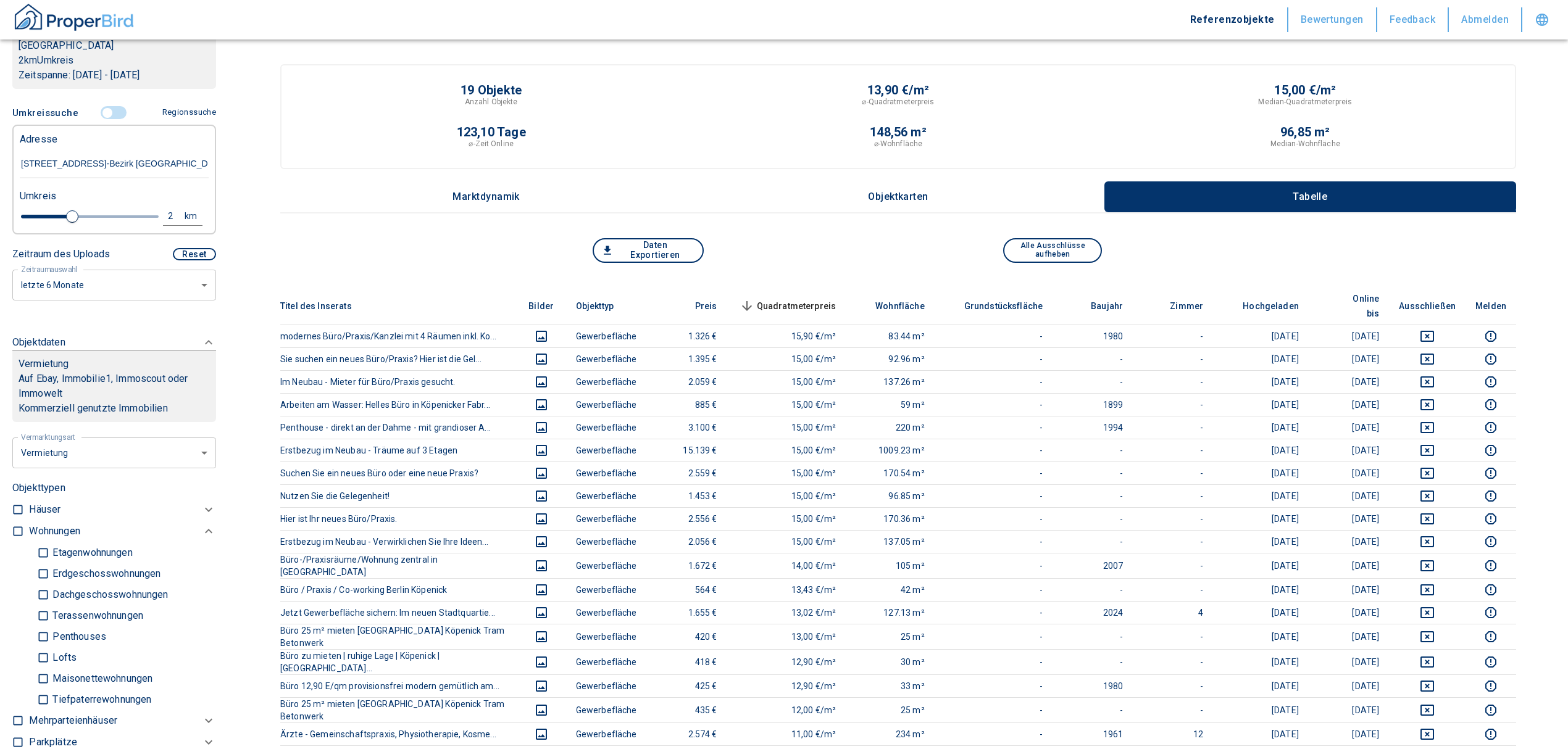
click at [807, 299] on span "Quadratmeterpreis sorted descending" at bounding box center [787, 306] width 99 height 14
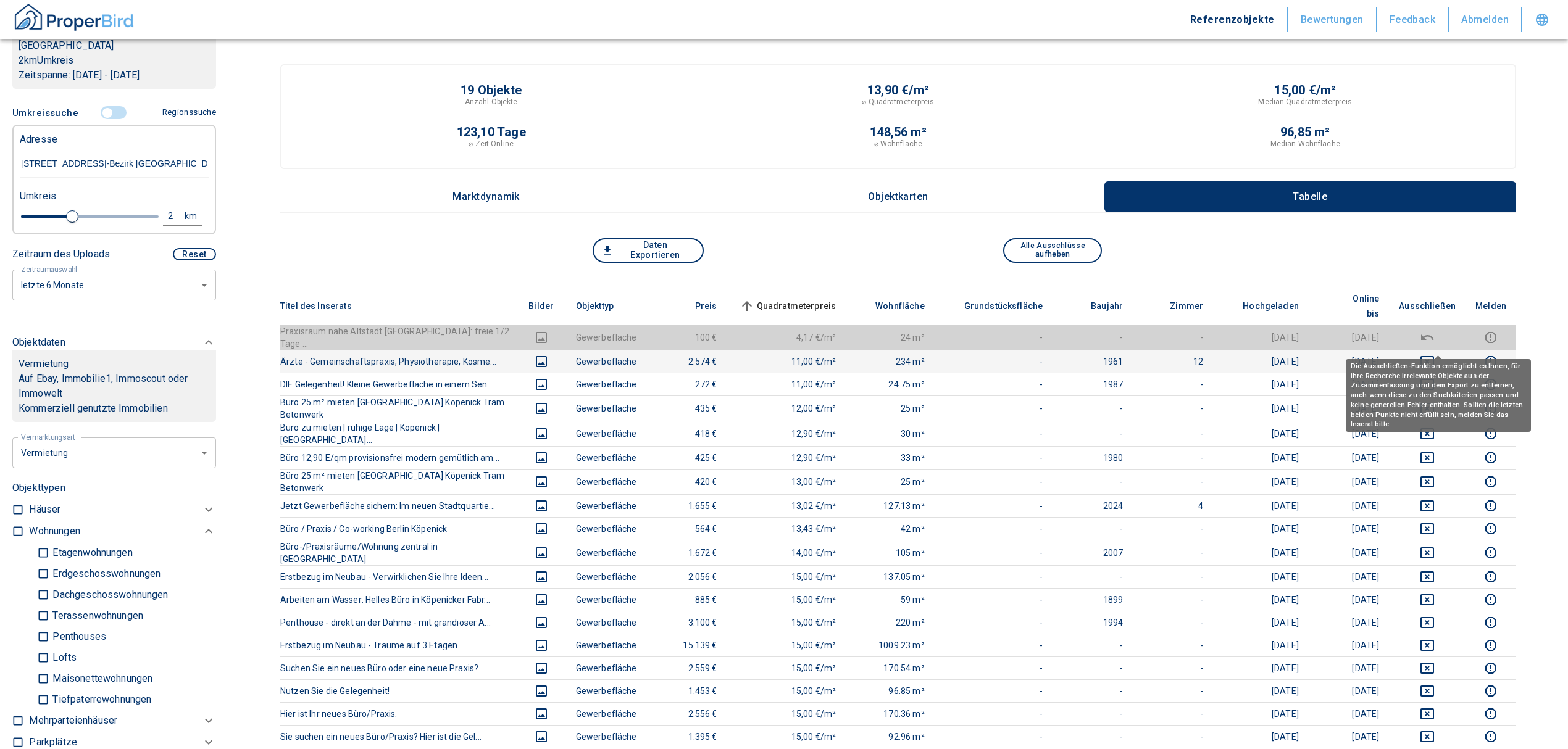
click at [1435, 354] on icon "deselect this listing" at bounding box center [1427, 361] width 14 height 14
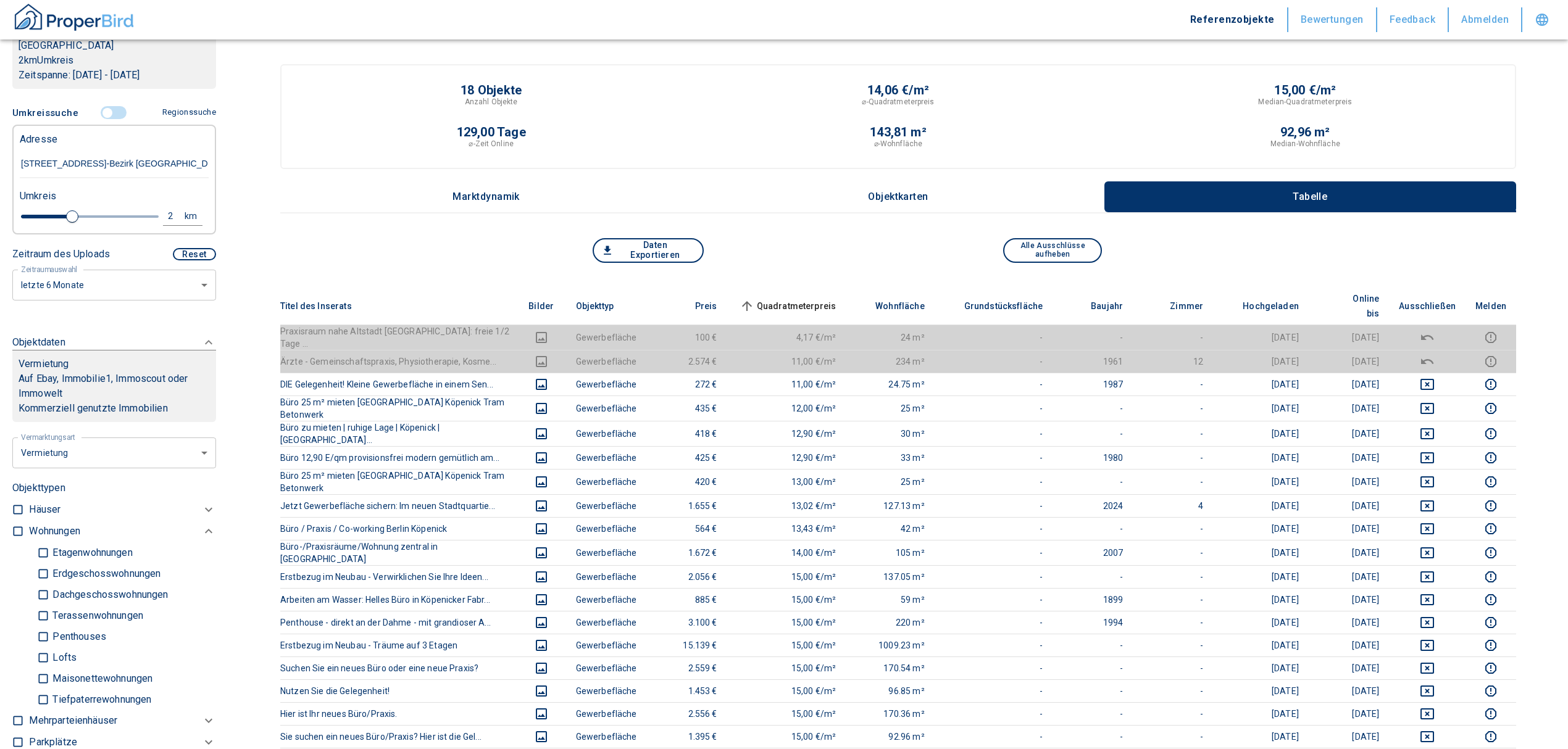
click at [801, 299] on span "Quadratmeterpreis sorted ascending" at bounding box center [787, 306] width 99 height 14
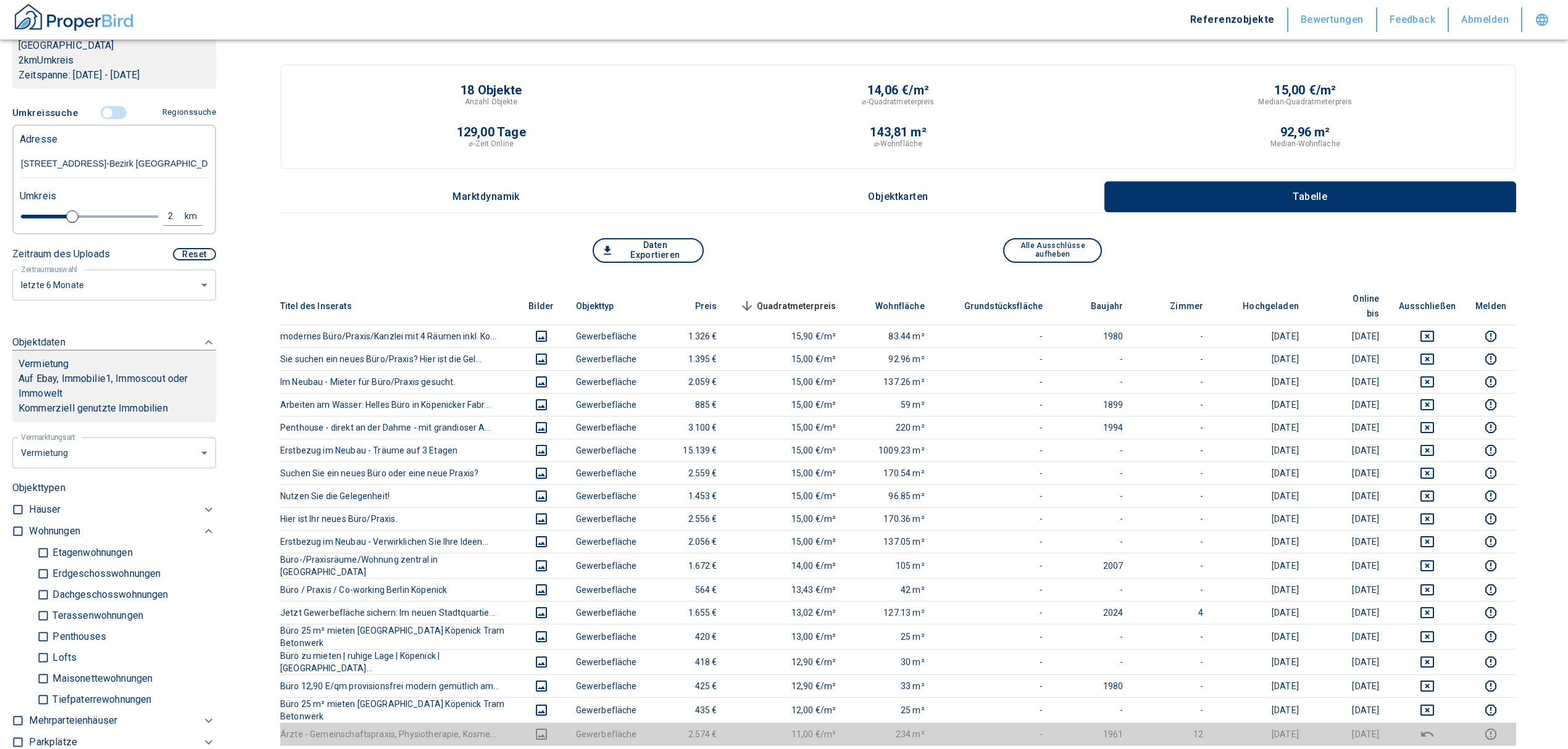
click at [811, 299] on span "Quadratmeterpreis sorted descending" at bounding box center [787, 306] width 99 height 14
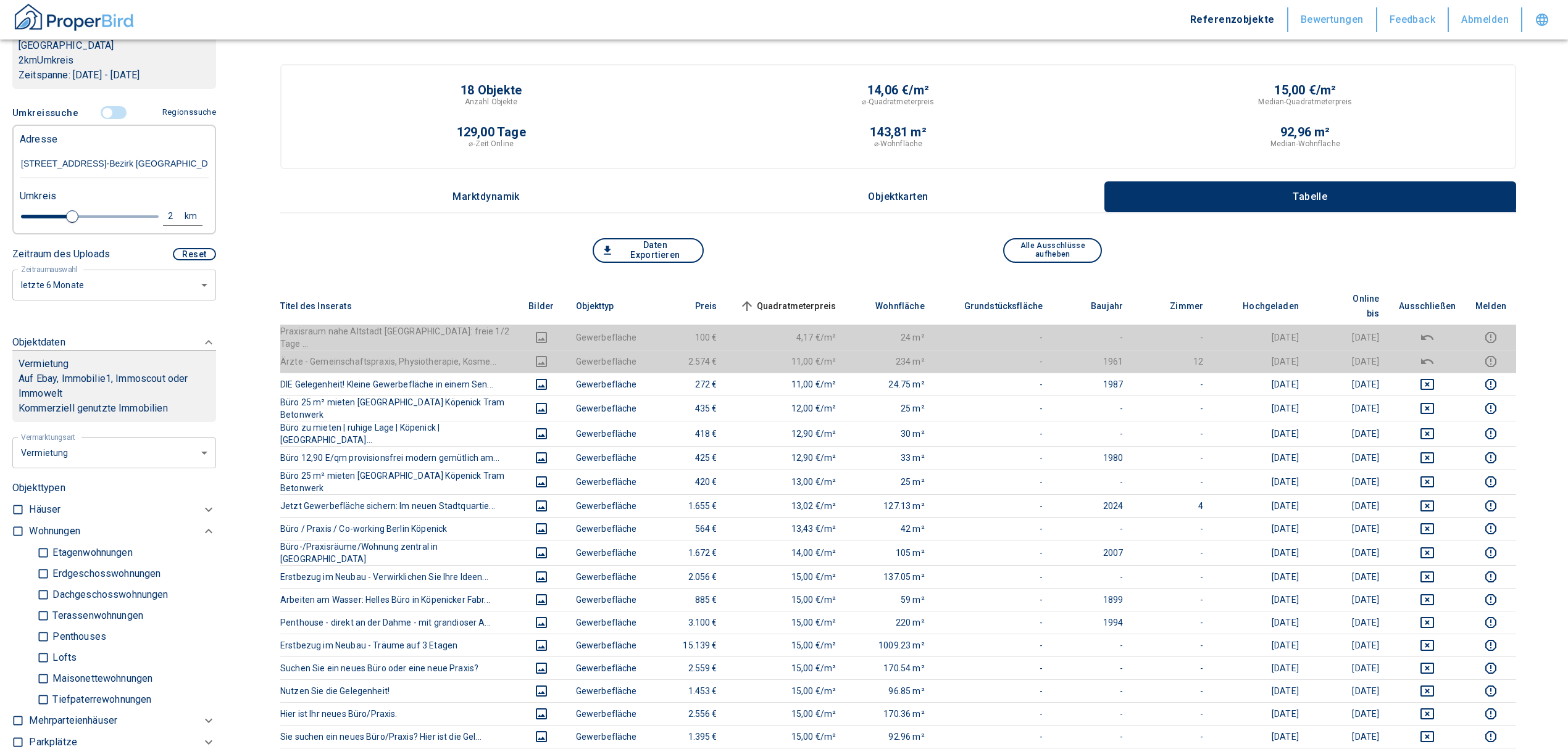
click at [104, 112] on input "controlled" at bounding box center [107, 113] width 37 height 14
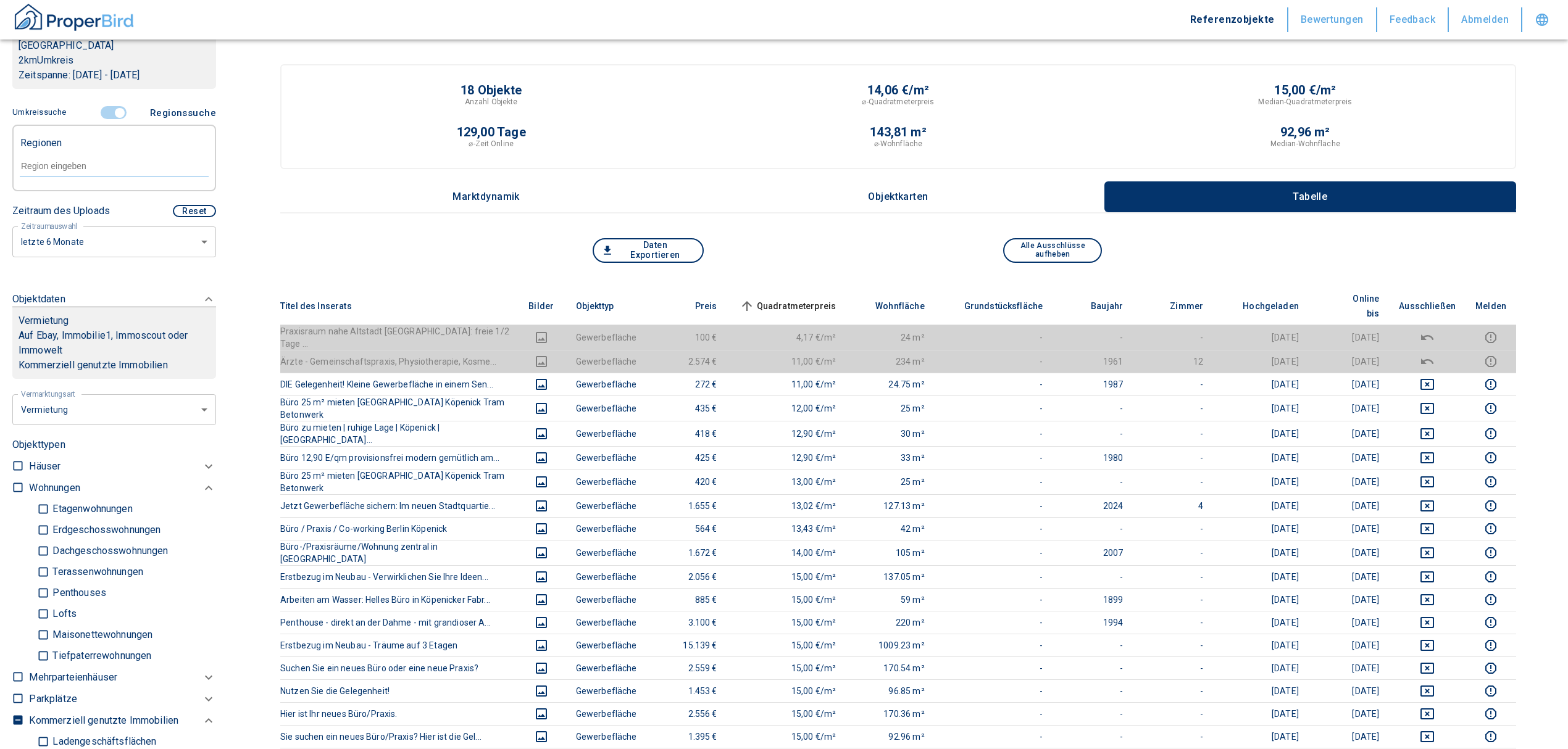
click at [79, 155] on div at bounding box center [114, 165] width 189 height 21
click at [80, 162] on input "text" at bounding box center [114, 166] width 189 height 11
click at [79, 200] on li "12557 [GEOGRAPHIC_DATA]" at bounding box center [107, 194] width 177 height 22
type input "12557"
type input "2020"
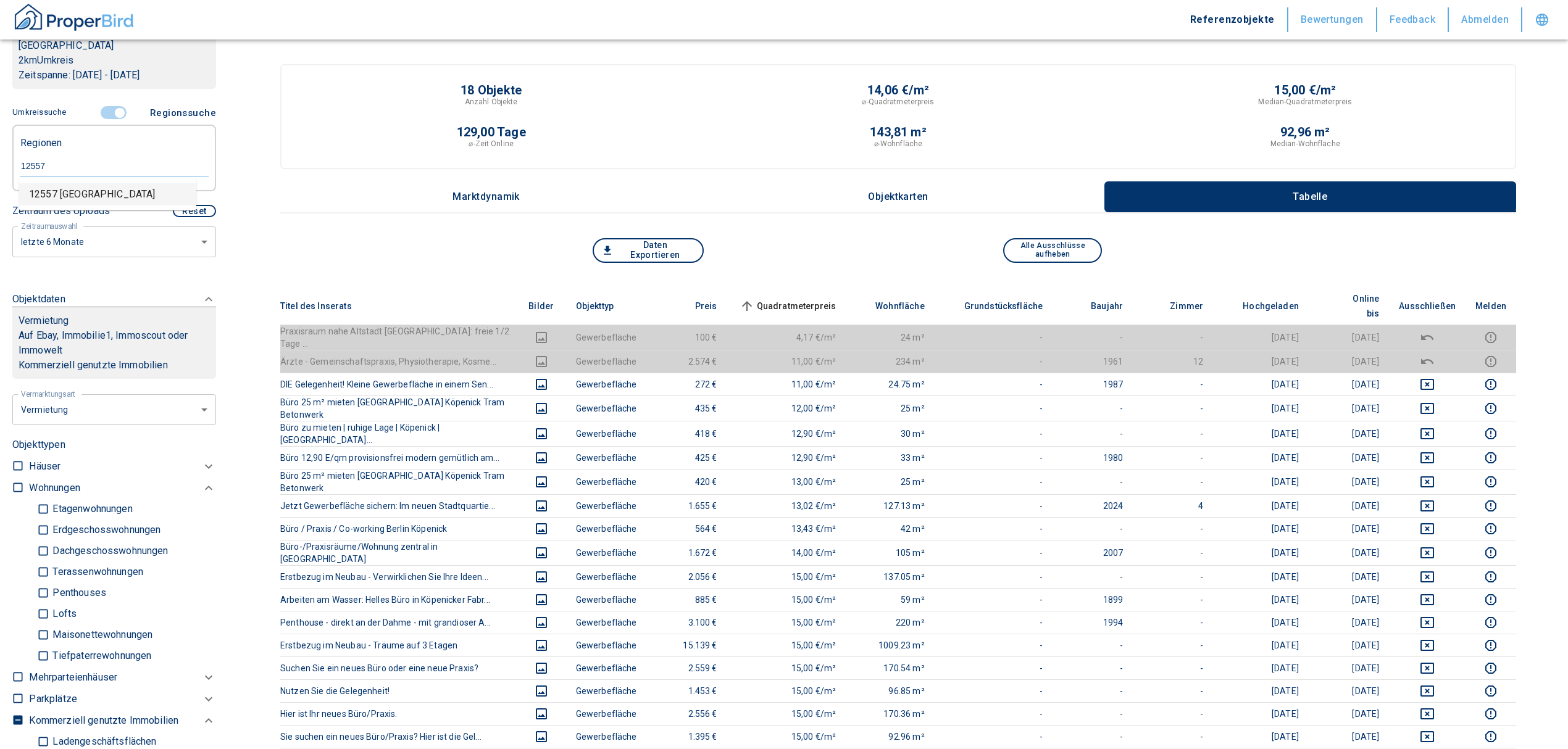
type input "12557 [GEOGRAPHIC_DATA]"
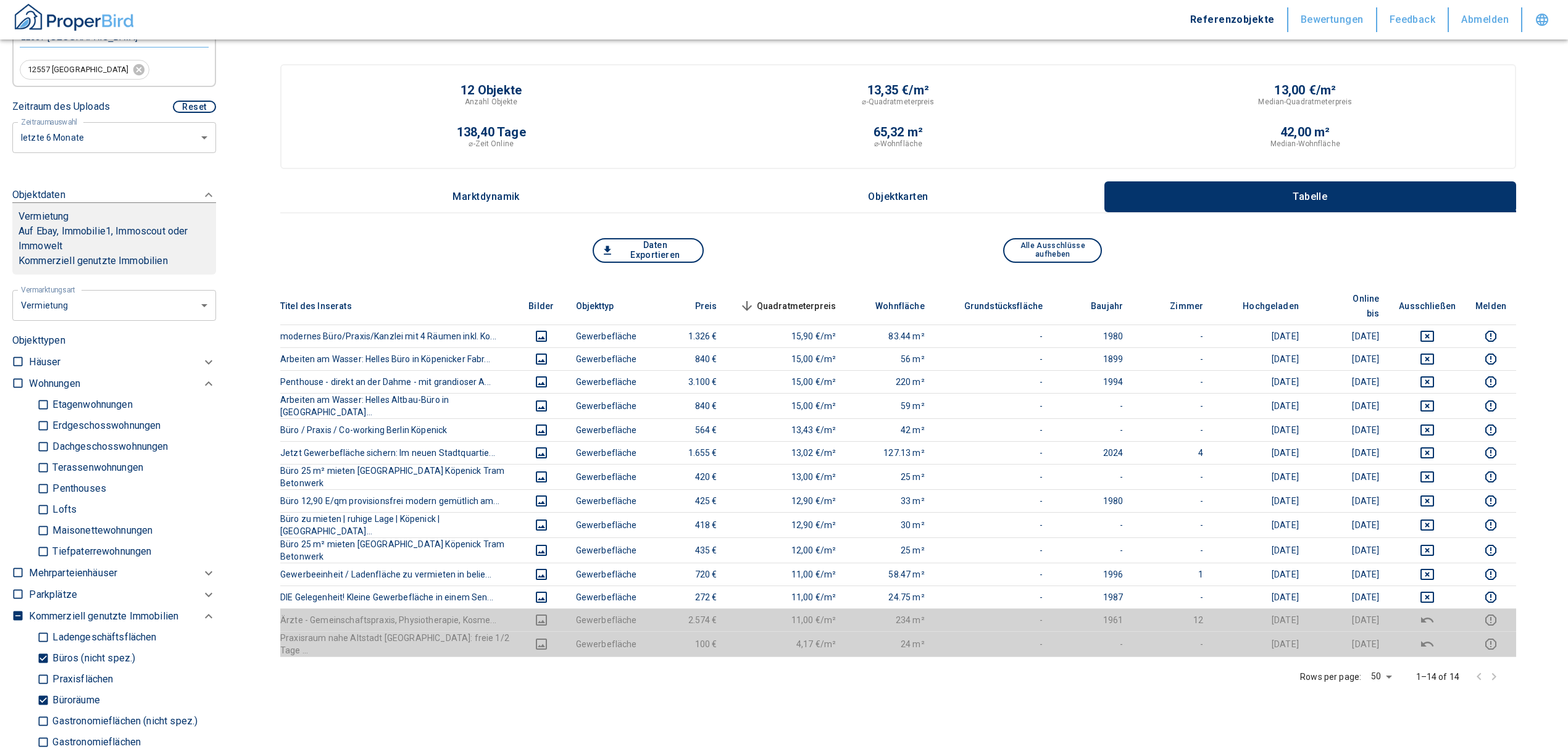
scroll to position [494, 0]
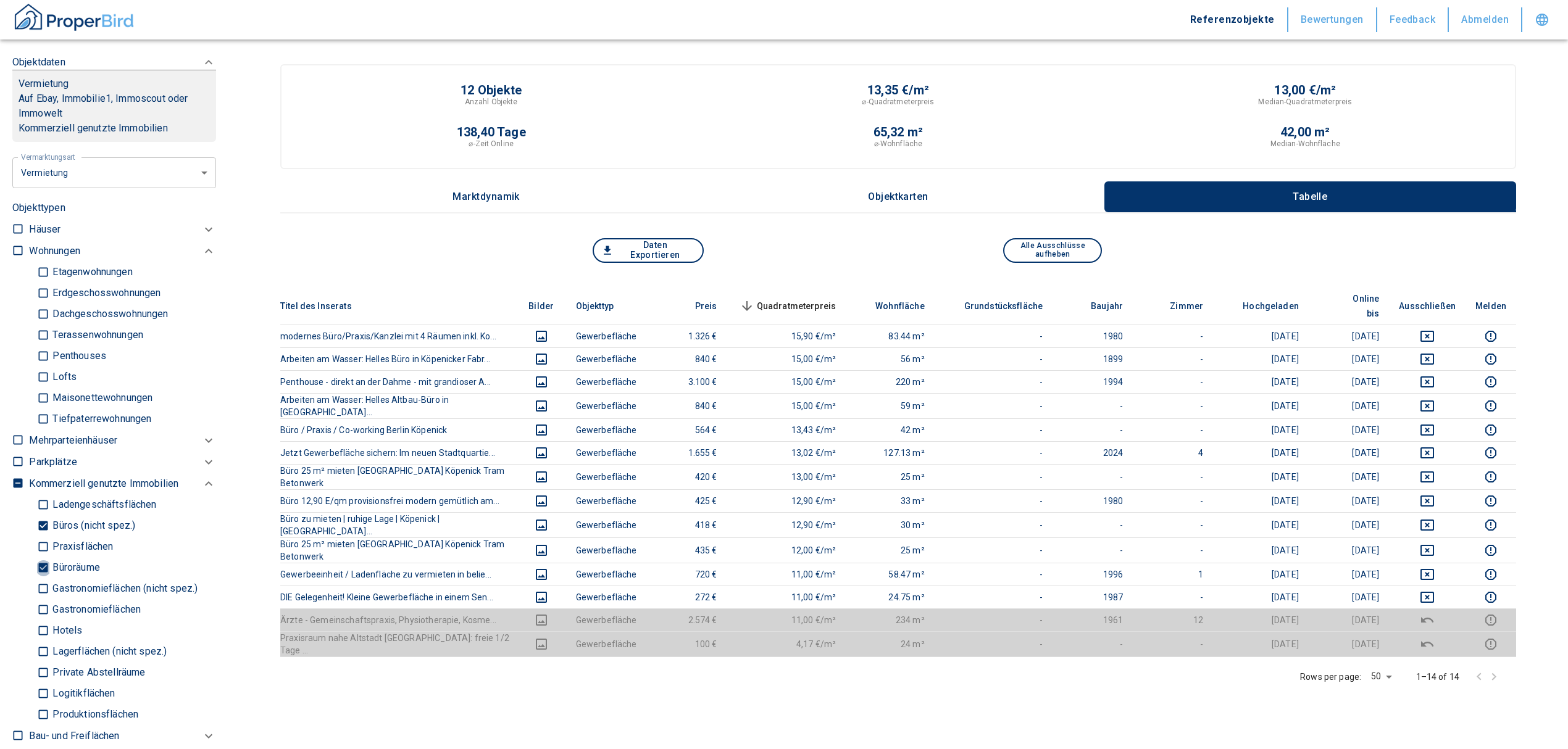
click at [40, 565] on input "Büroräume" at bounding box center [43, 568] width 12 height 21
checkbox input "false"
type input "2020"
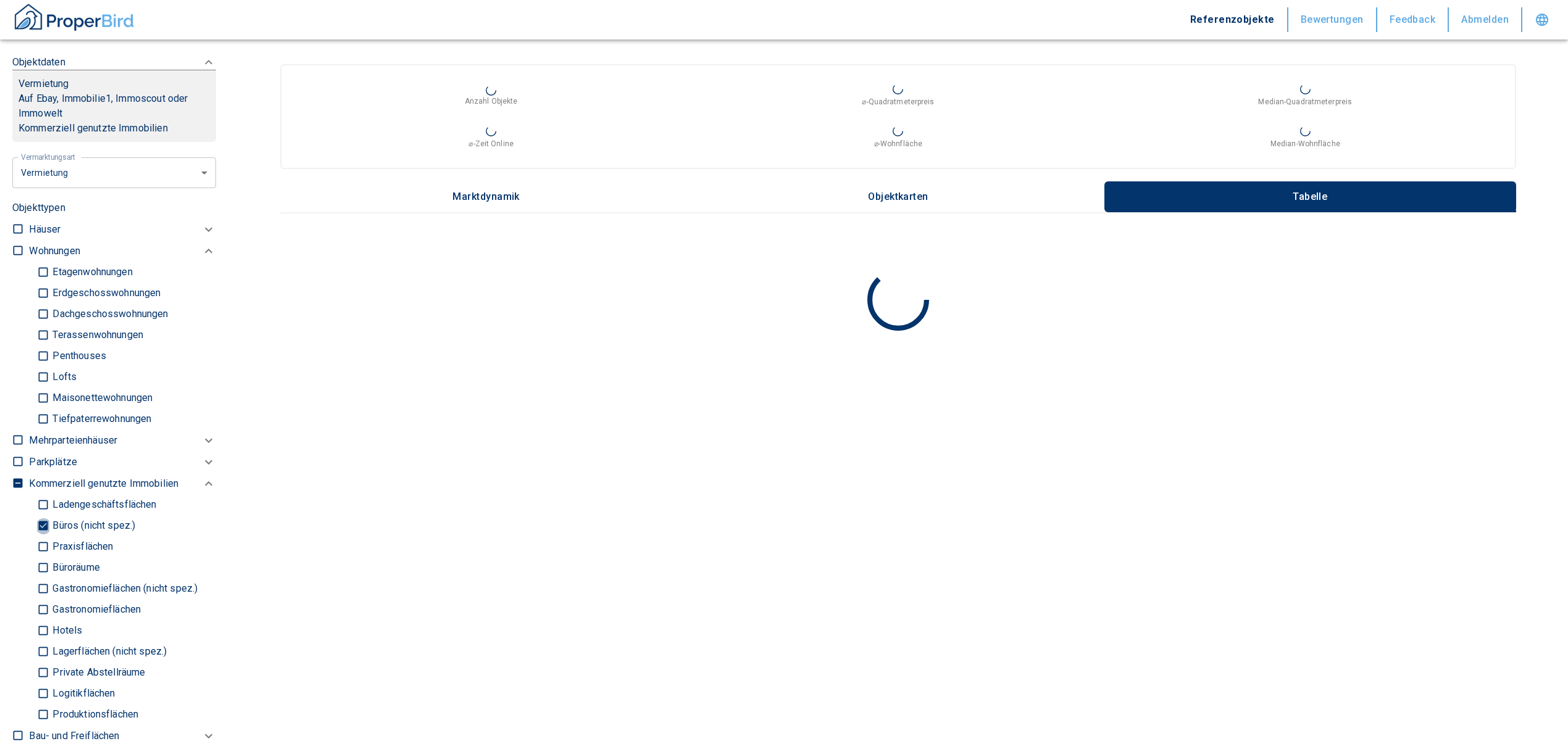
click at [44, 515] on input "Büros (nicht spez.)" at bounding box center [43, 526] width 12 height 21
checkbox input "false"
type input "2020"
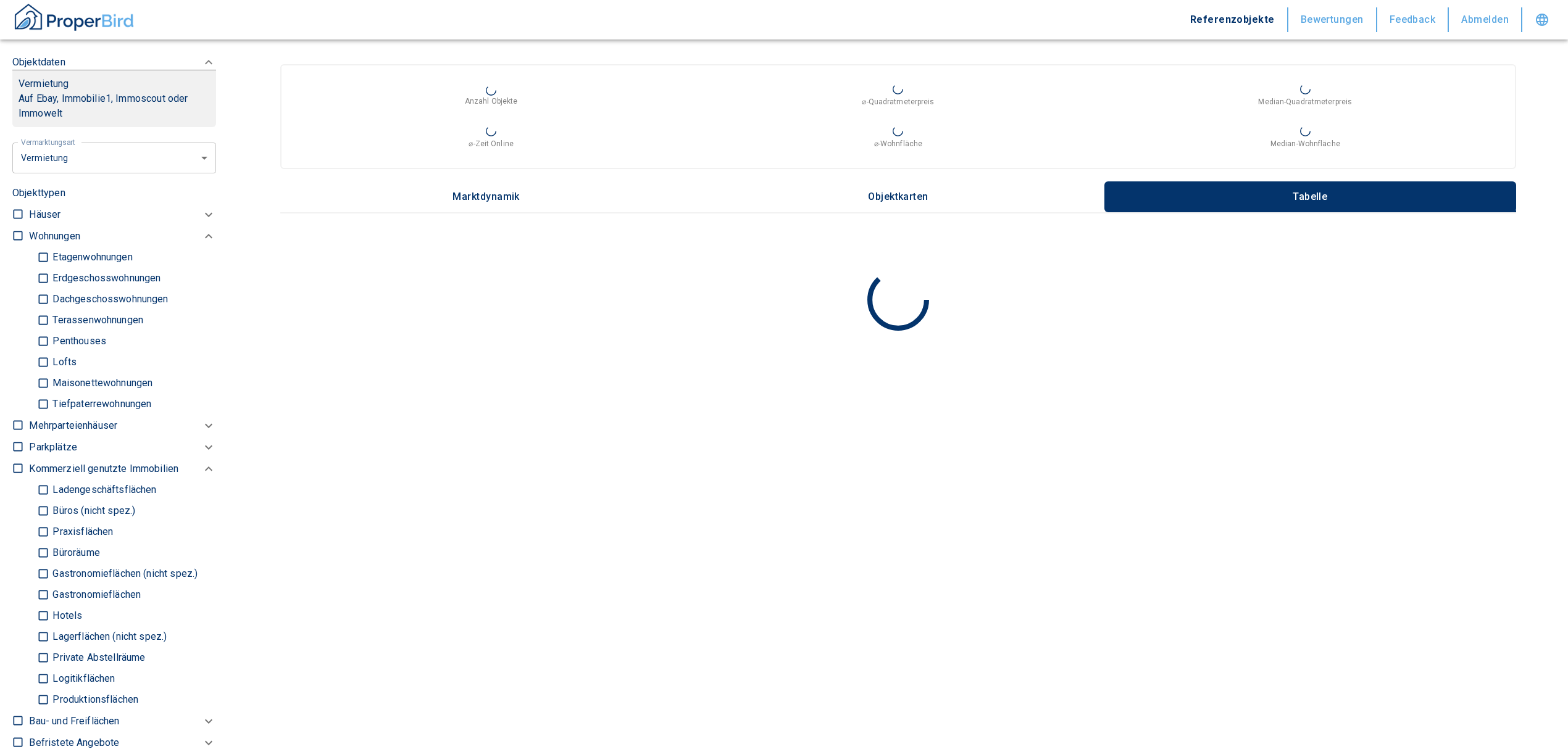
click at [40, 491] on input "Ladengeschäftsflächen" at bounding box center [43, 490] width 12 height 21
checkbox input "true"
type input "2020"
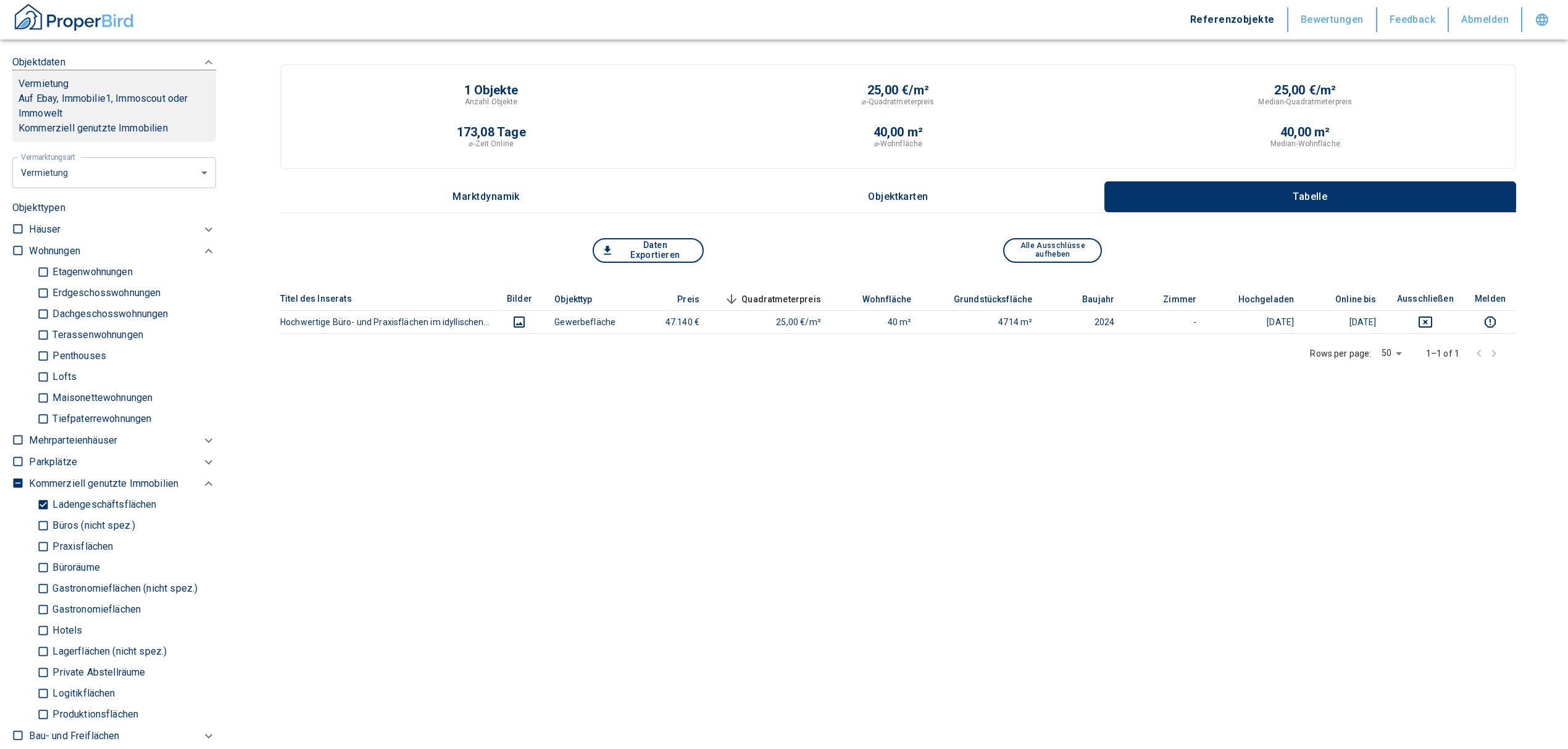
scroll to position [247, 0]
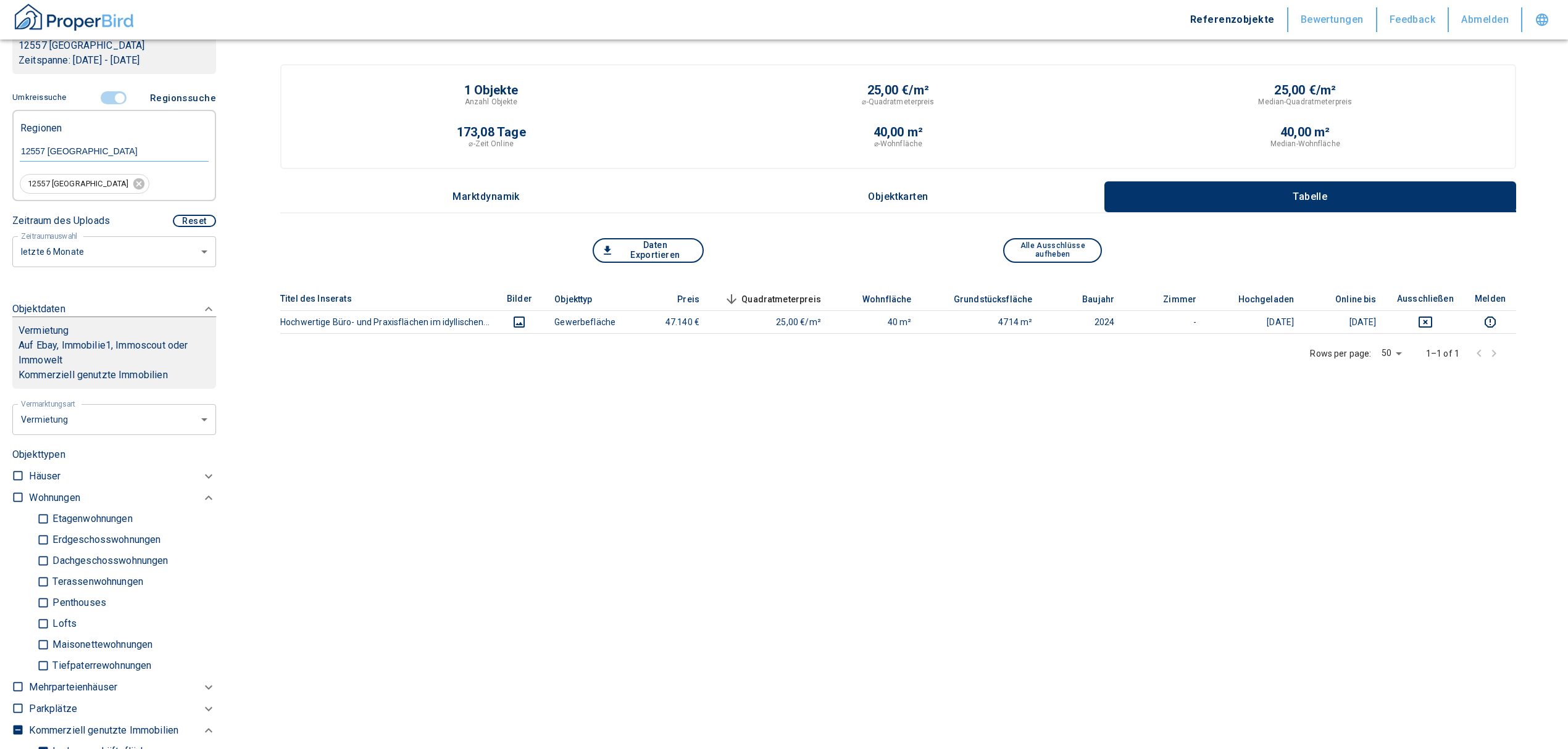
click at [109, 97] on input "controlled" at bounding box center [120, 98] width 37 height 14
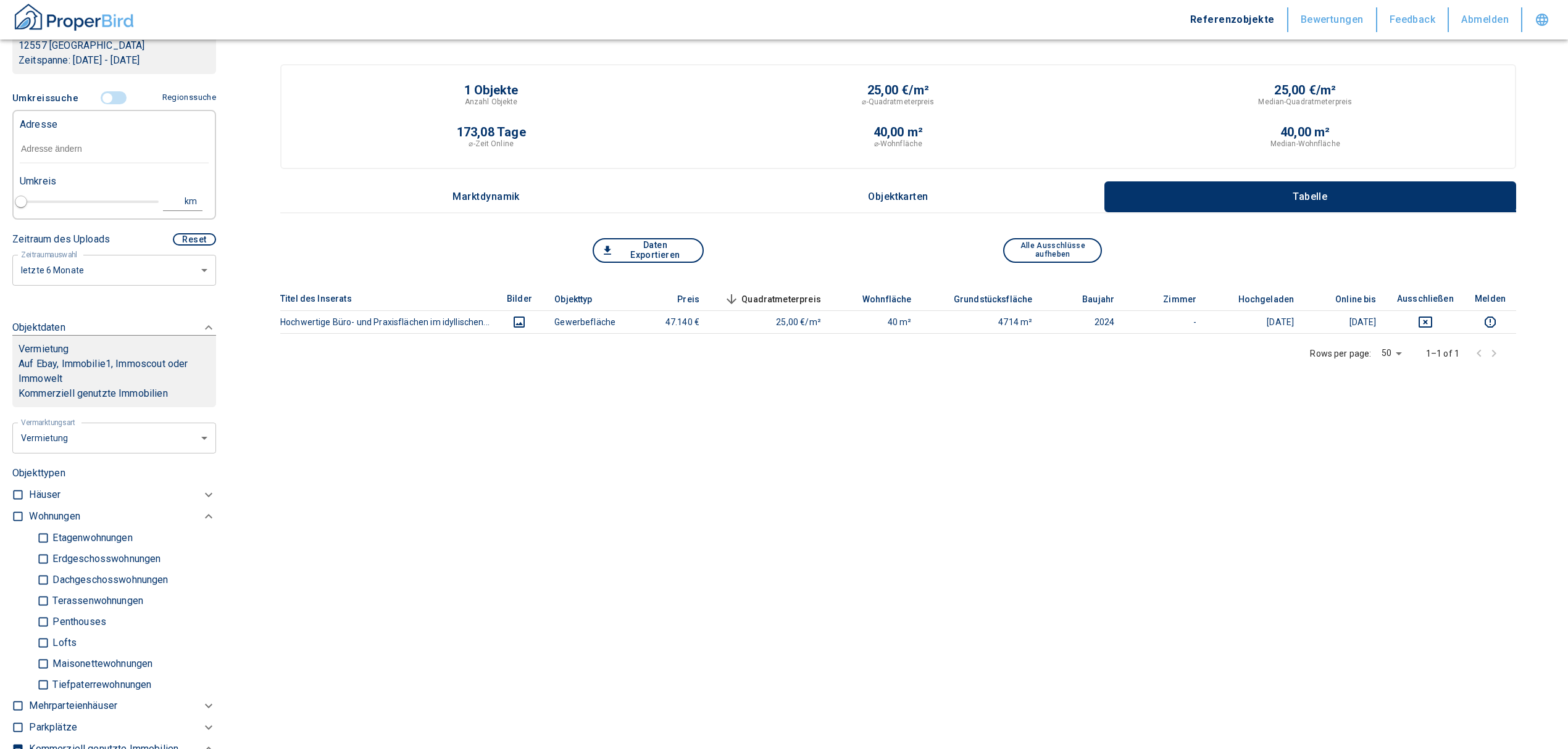
click at [73, 152] on input "text" at bounding box center [114, 149] width 189 height 28
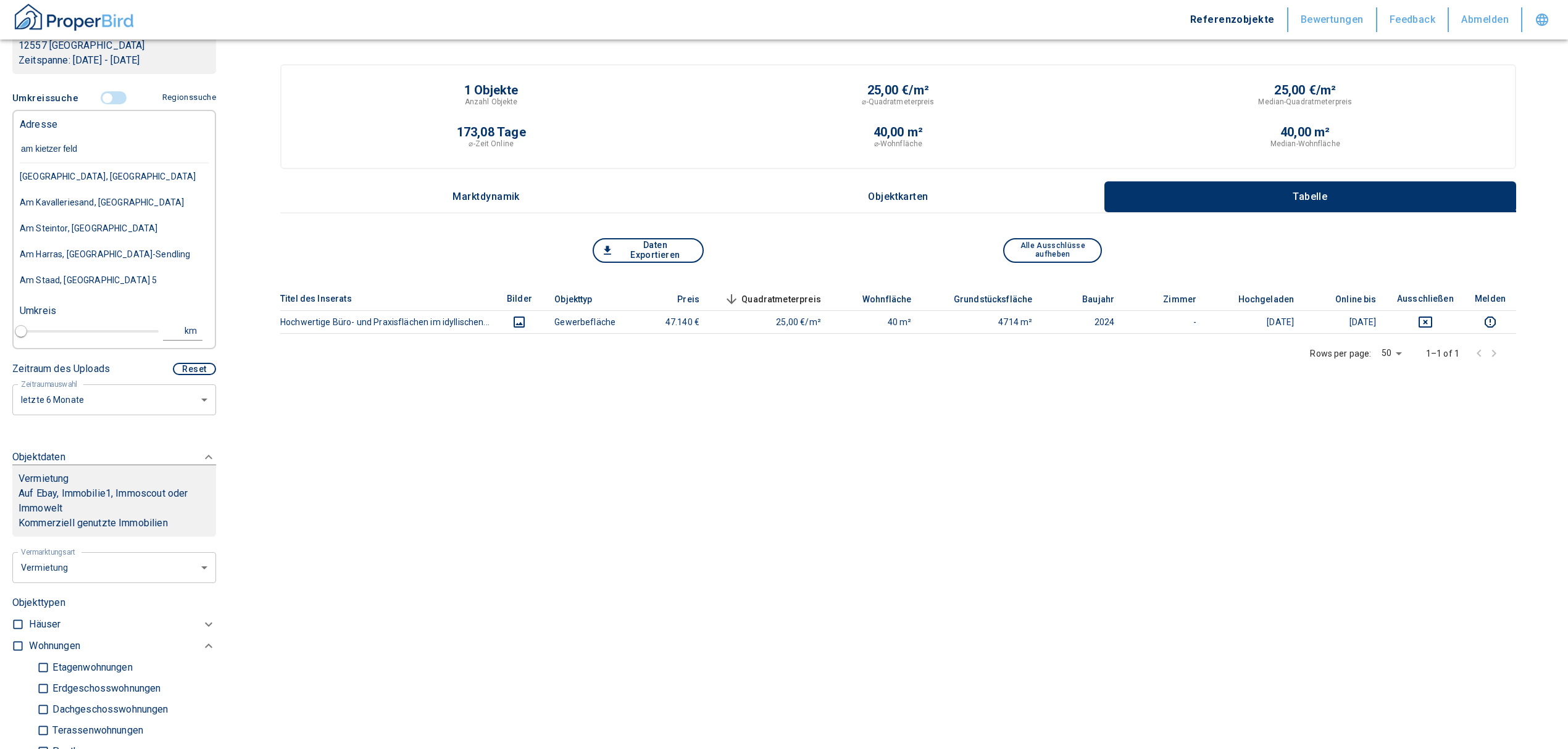
type input "am kietzer feld 1"
click at [70, 167] on div "[STREET_ADDRESS]-Bezirk [GEOGRAPHIC_DATA]" at bounding box center [114, 190] width 189 height 52
type input "2020"
type input "[STREET_ADDRESS]-Bezirk [GEOGRAPHIC_DATA]"
type input "1"
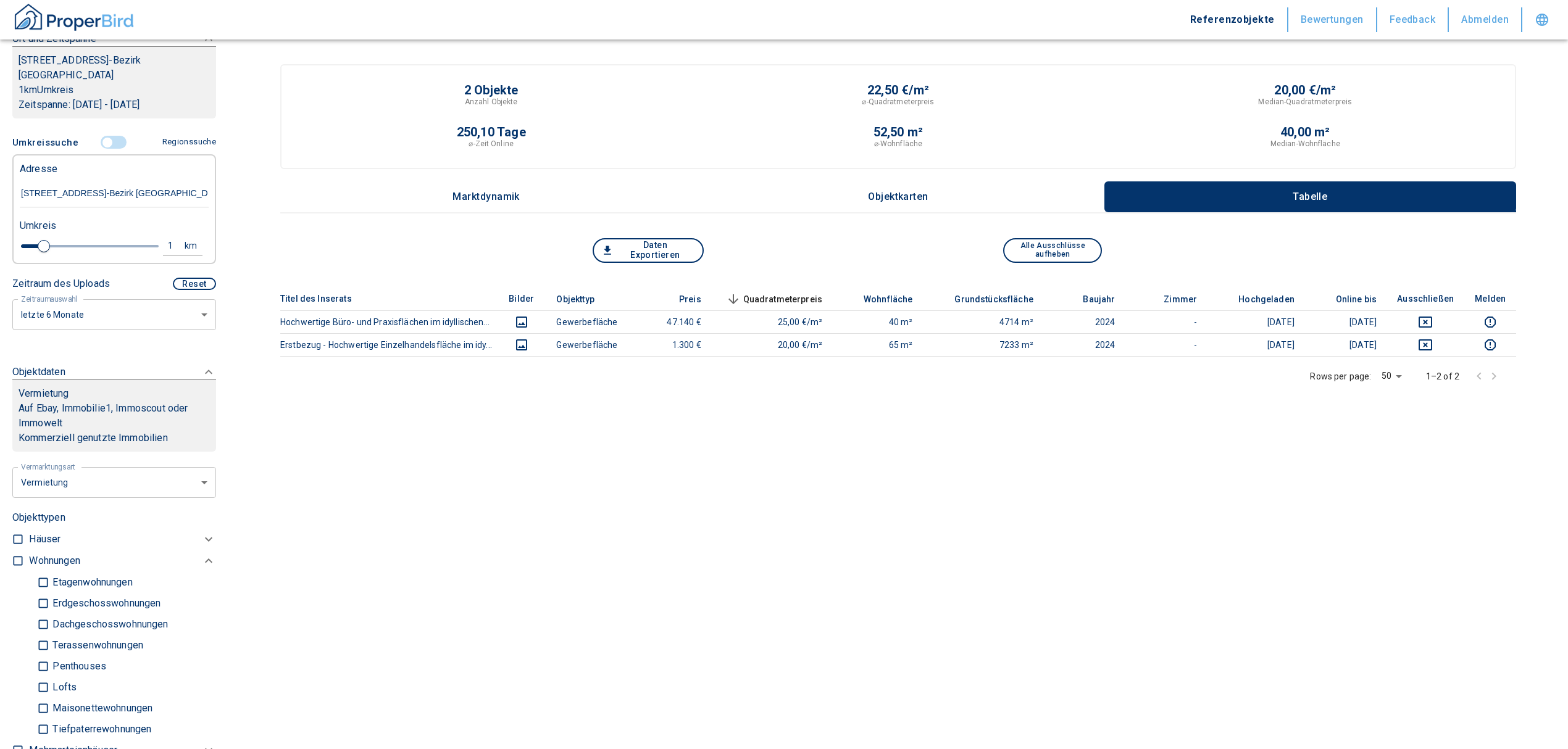
scroll to position [164, 0]
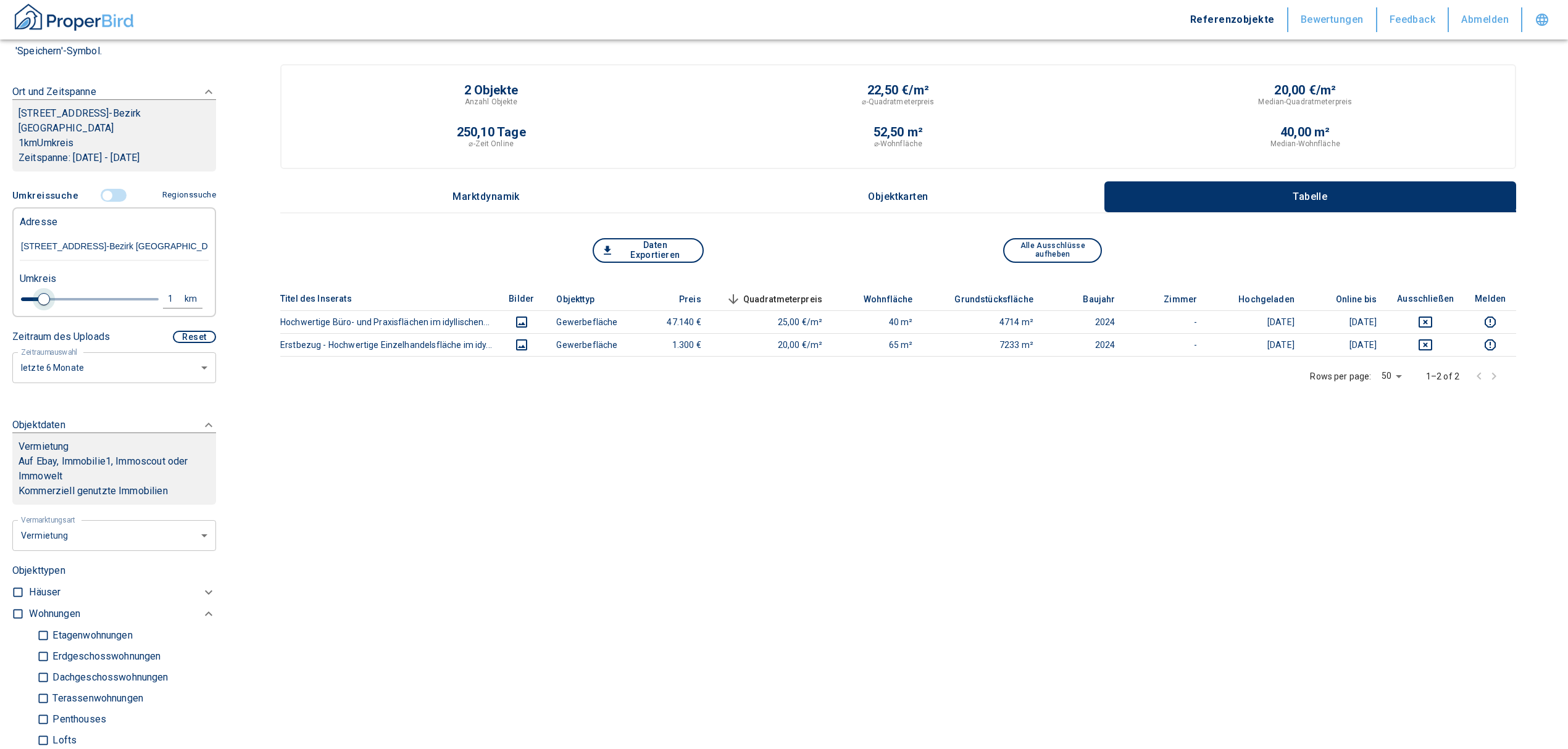
type input "[STREET_ADDRESS]-Bezirk [GEOGRAPHIC_DATA]"
type input "2020"
type input "1.2"
type input "2020"
type input "1.4"
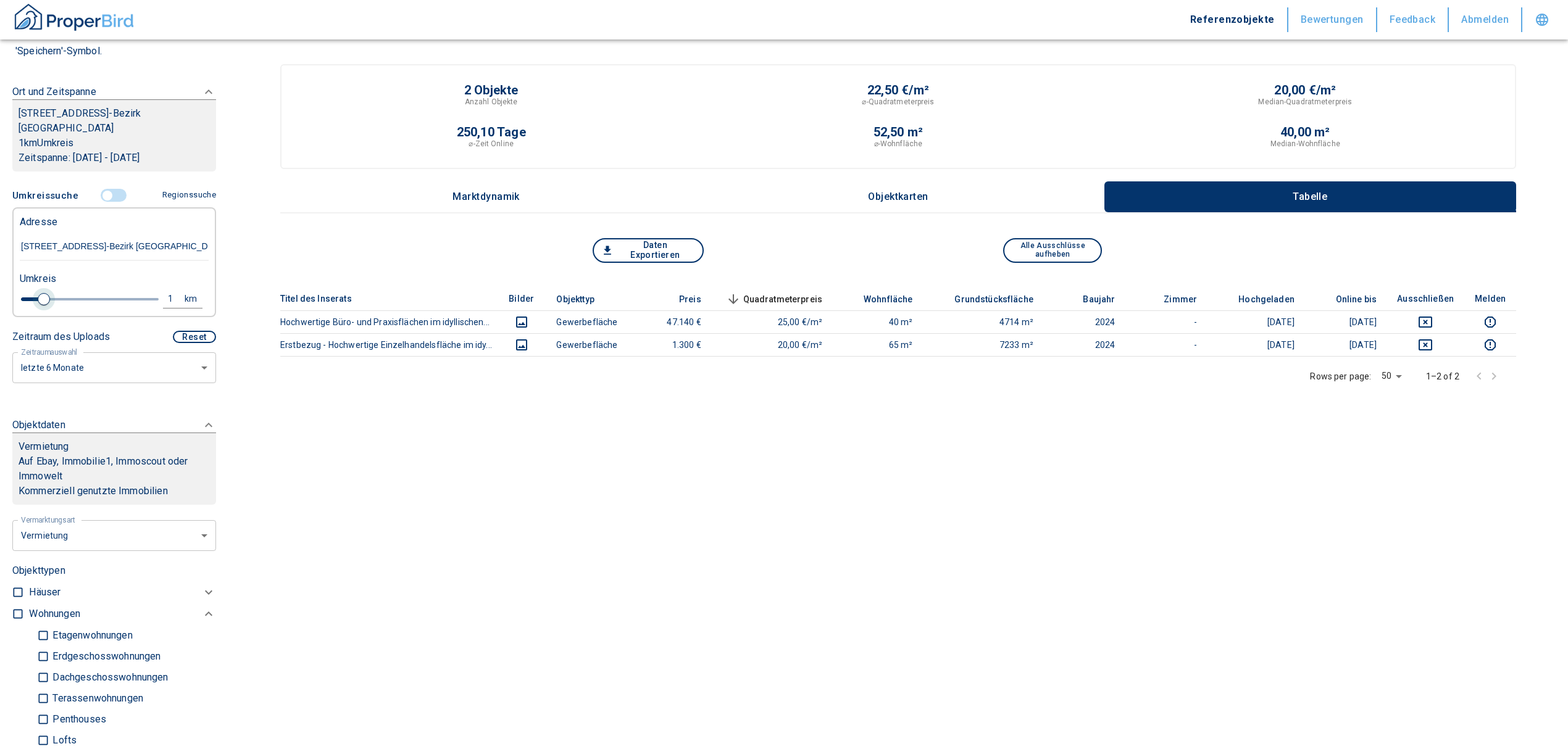
type input "2020"
type input "1.6"
type input "2020"
type input "1.8"
type input "2020"
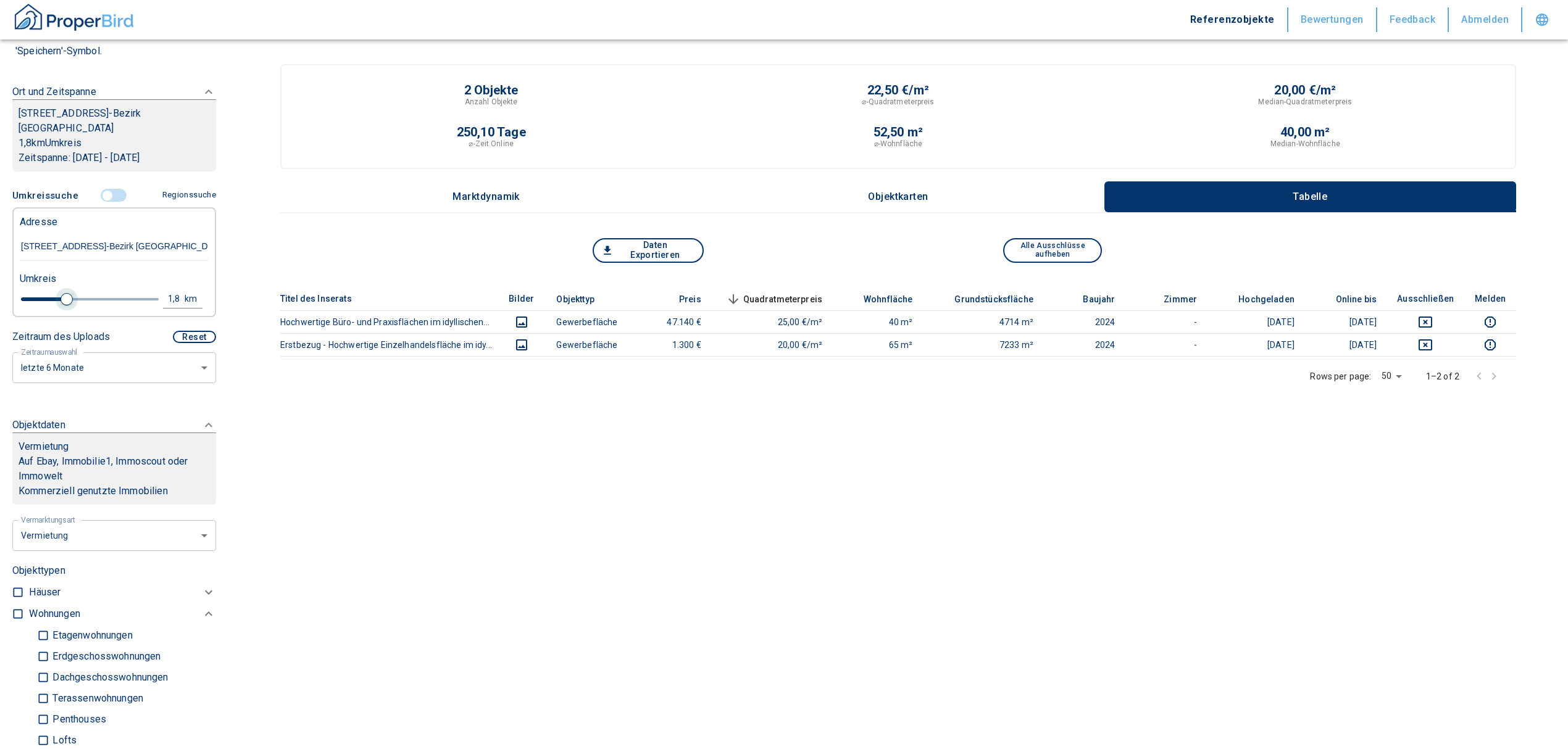
type input "2"
drag, startPoint x: 42, startPoint y: 296, endPoint x: 69, endPoint y: 303, distance: 27.9
click at [69, 303] on span at bounding box center [72, 299] width 12 height 12
type input "2020"
type input "2.2"
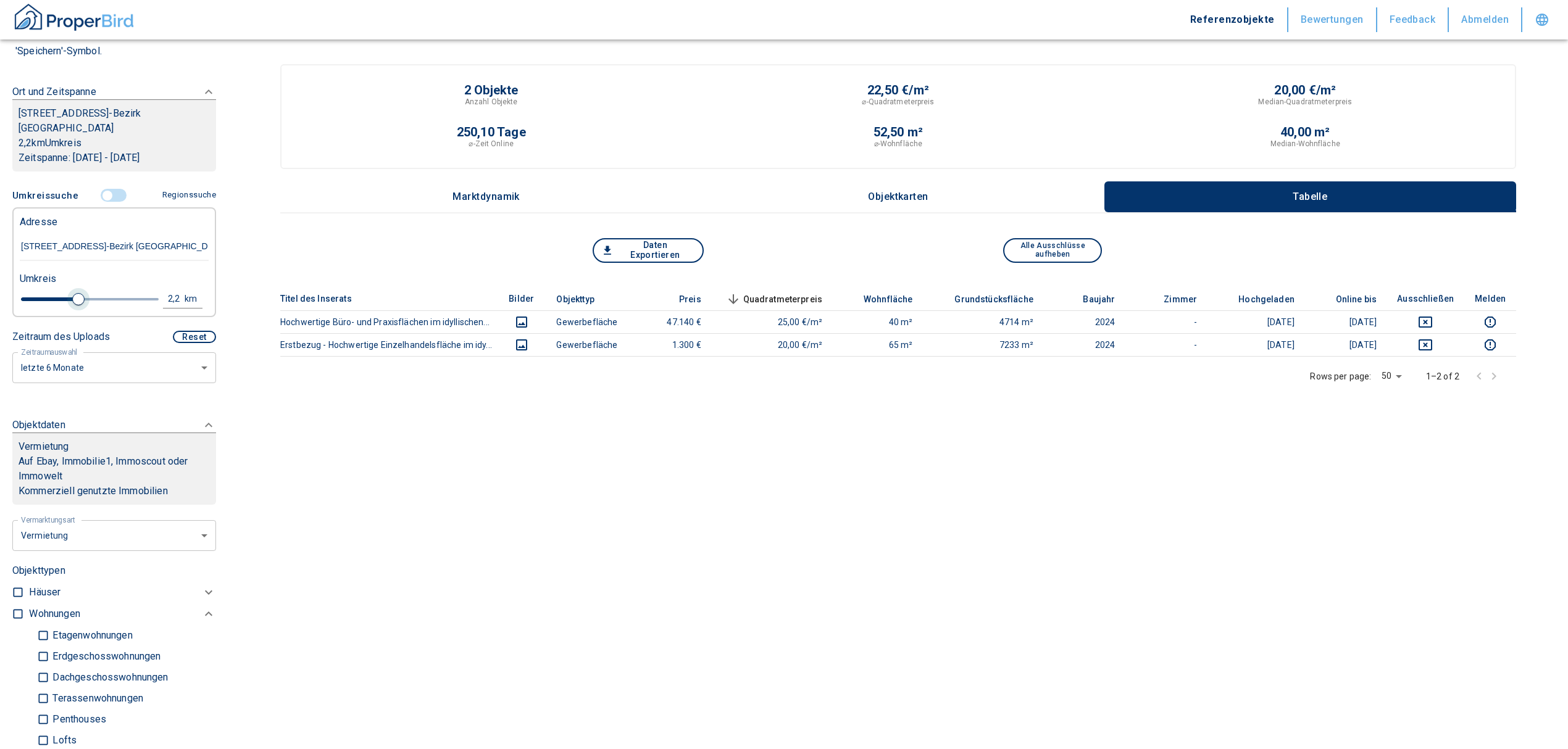
type input "2020"
type input "2.4"
type input "2020"
type input "2.6"
type input "2020"
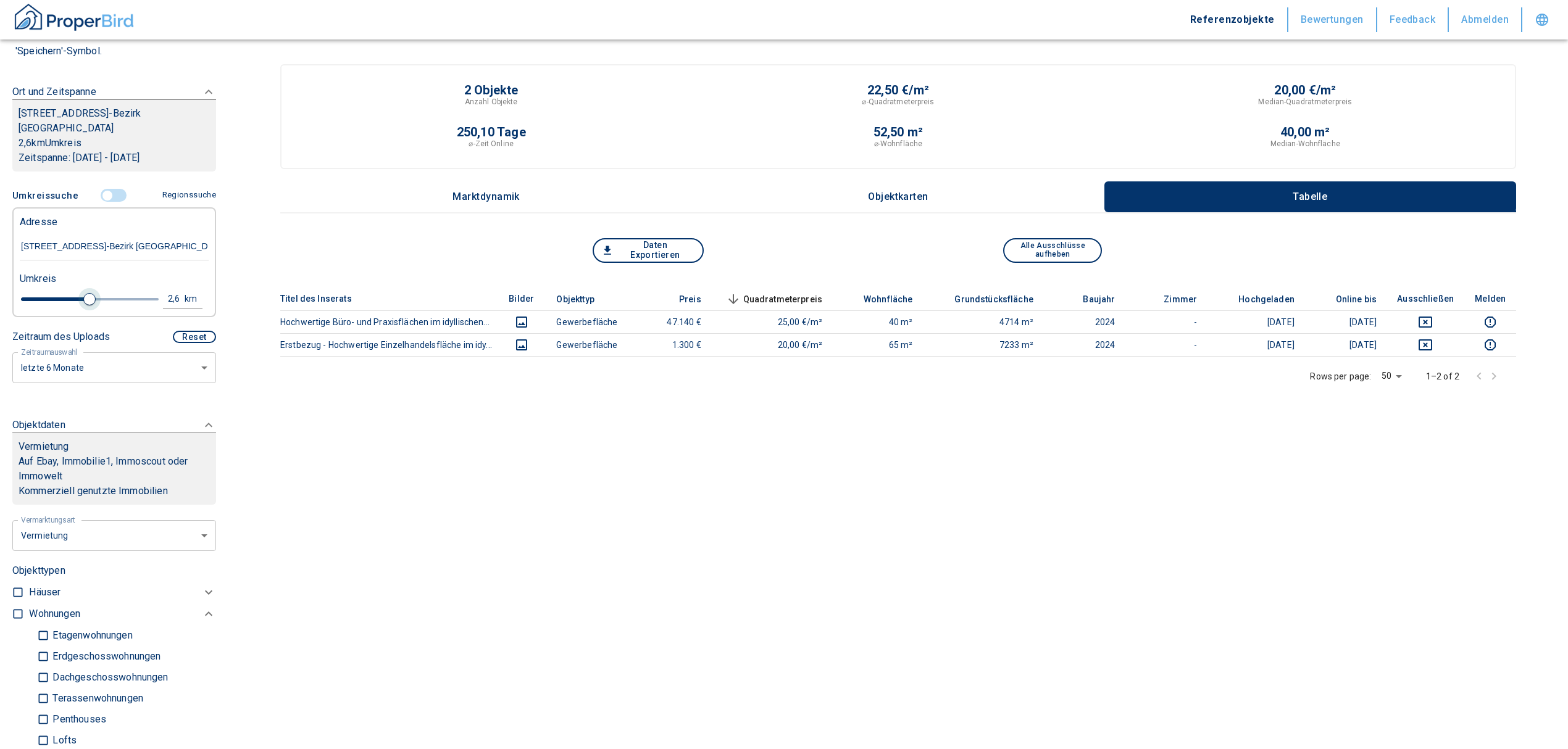
type input "2.8"
type input "2020"
type input "3"
type input "2020"
type input "3.2"
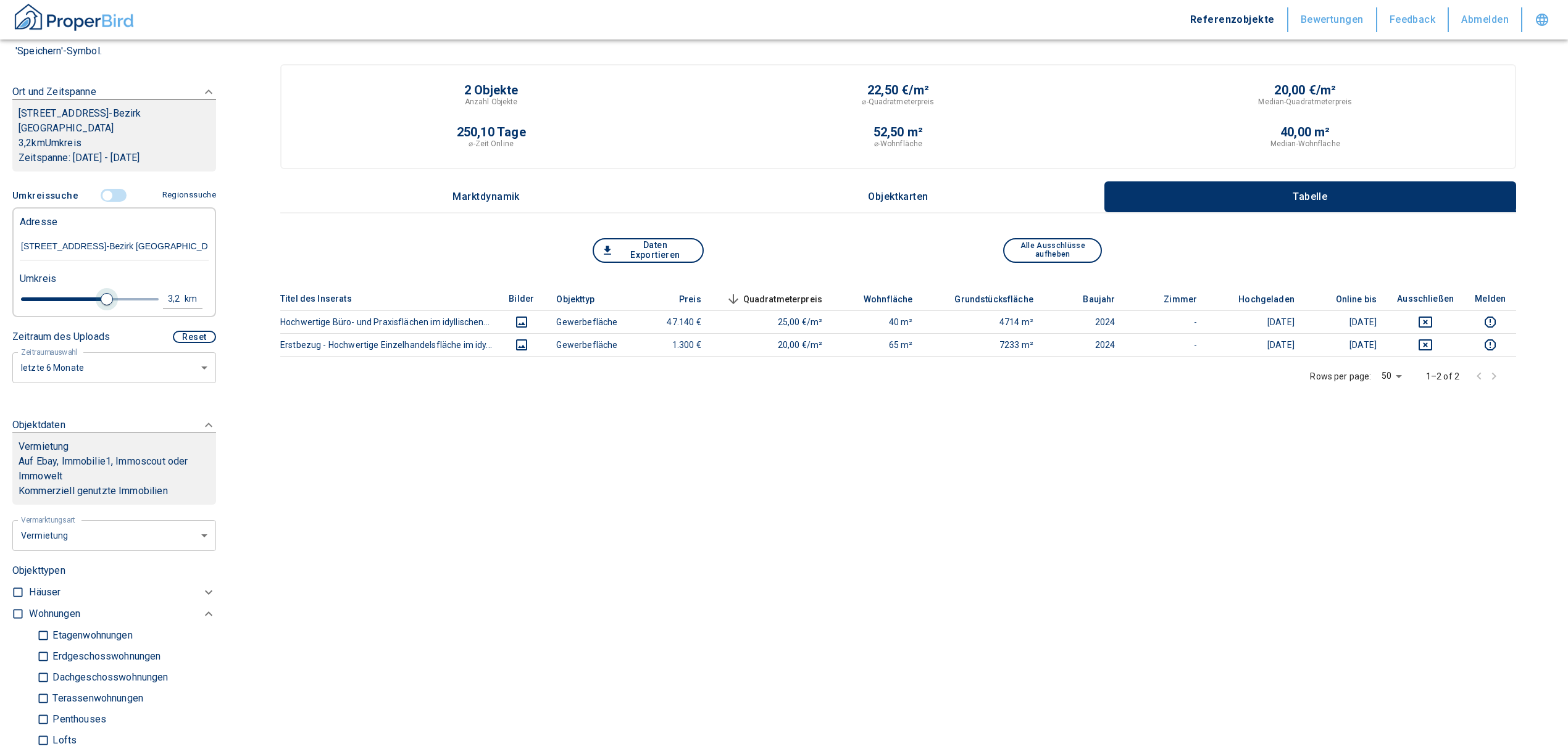
type input "2020"
type input "3"
drag, startPoint x: 75, startPoint y: 293, endPoint x: 95, endPoint y: 296, distance: 20.2
click at [95, 296] on span at bounding box center [101, 299] width 12 height 12
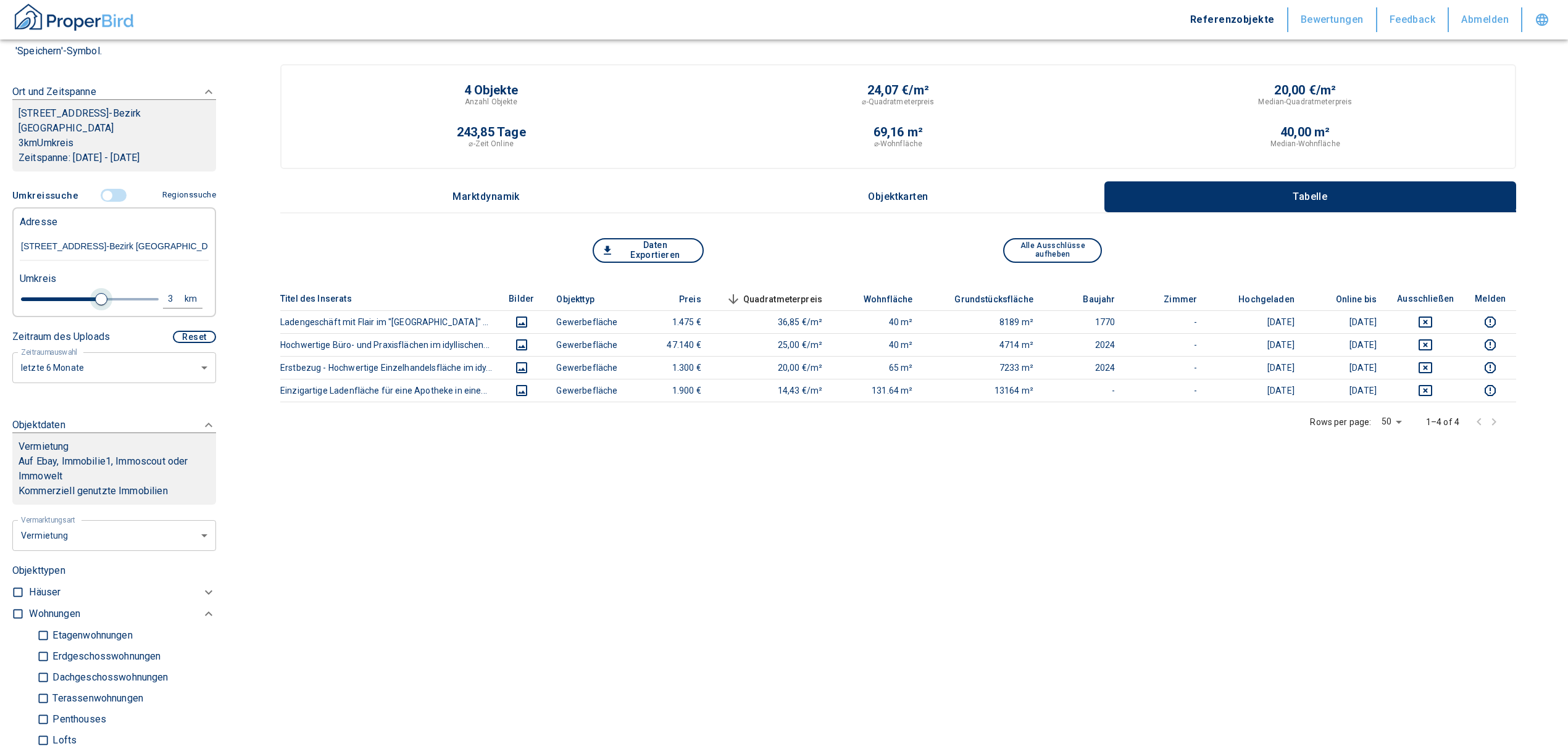
type input "2020"
drag, startPoint x: 102, startPoint y: 297, endPoint x: 151, endPoint y: 287, distance: 50.0
click at [152, 293] on span at bounding box center [159, 299] width 12 height 12
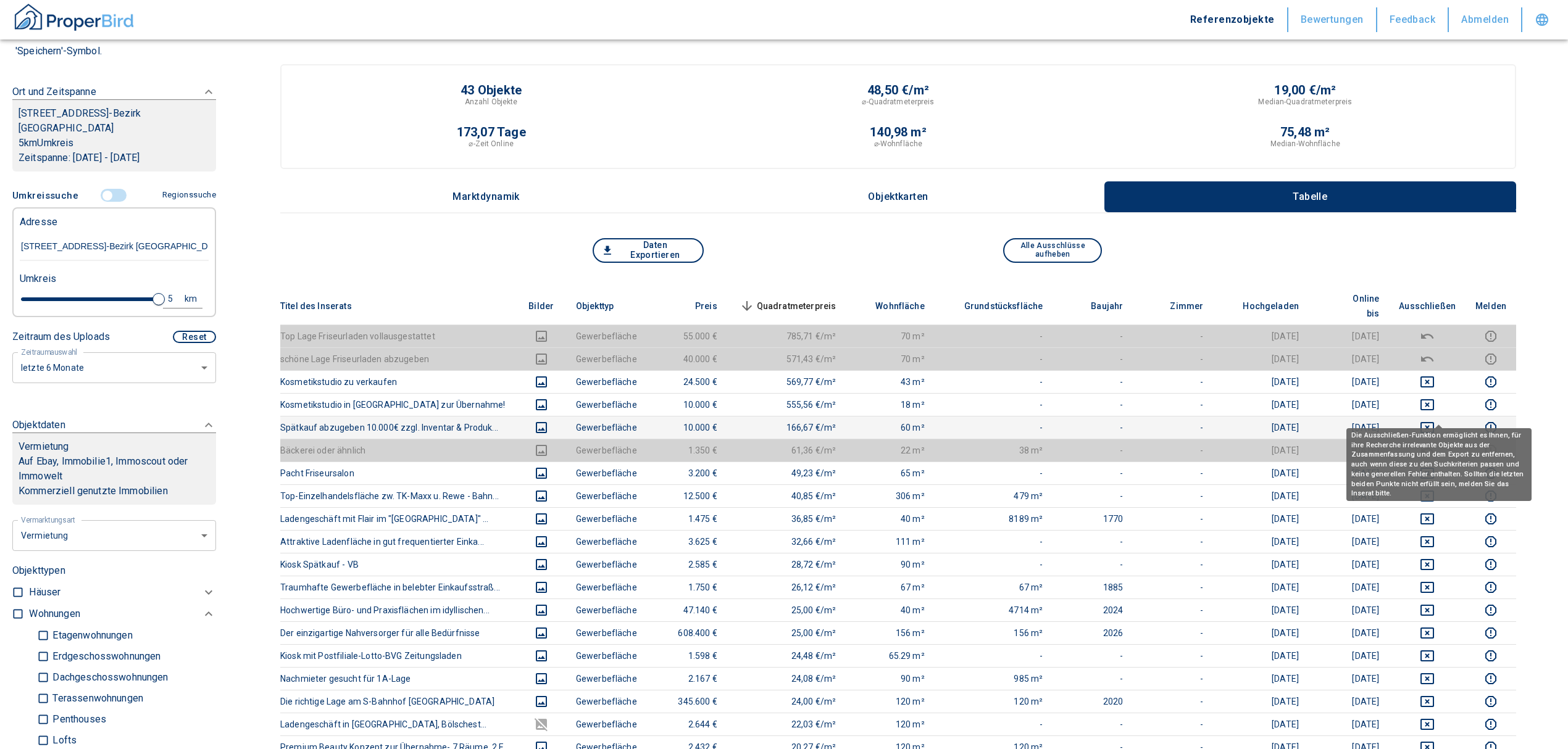
click at [1435, 420] on icon "deselect this listing" at bounding box center [1427, 427] width 14 height 14
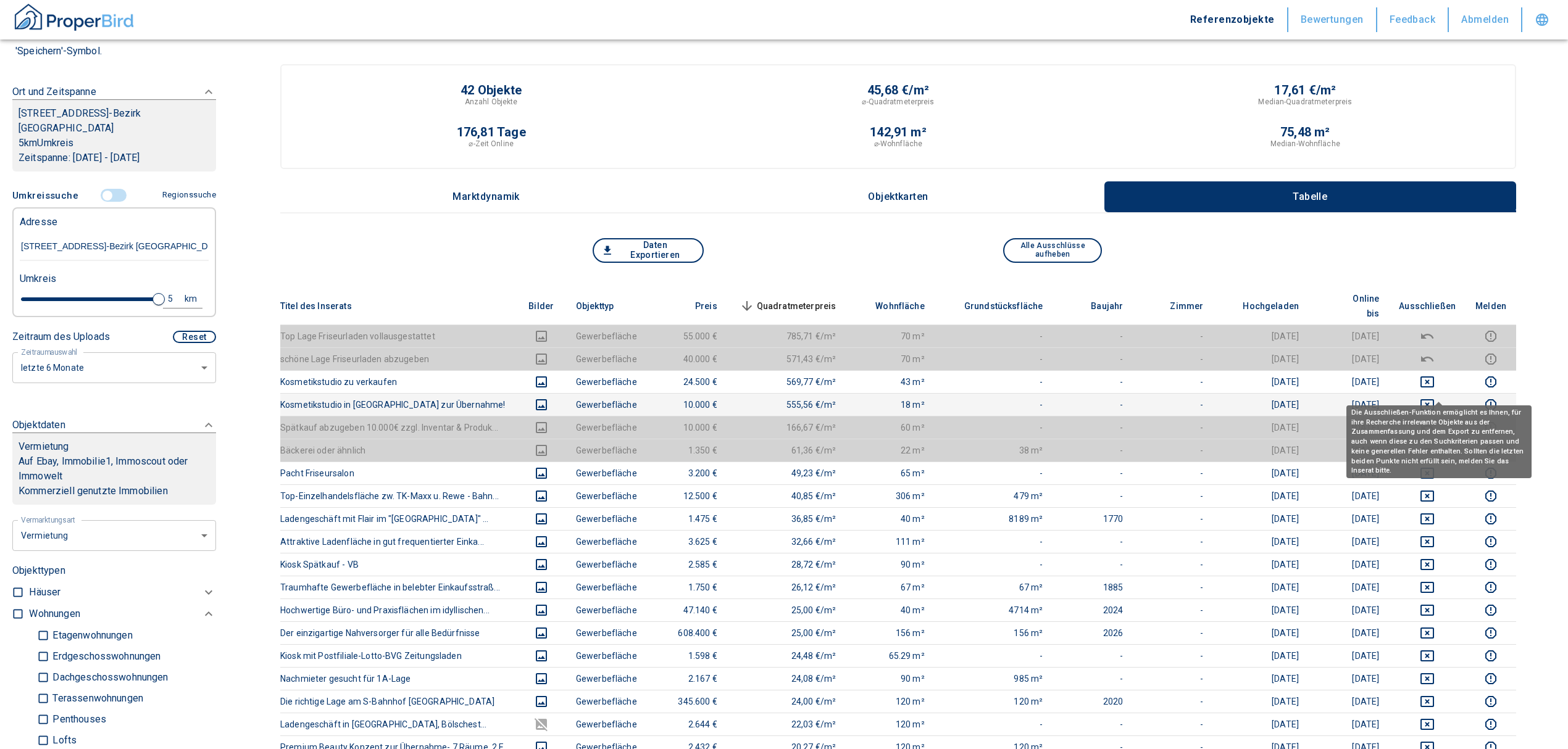
click at [1435, 398] on icon "deselect this listing" at bounding box center [1427, 405] width 14 height 14
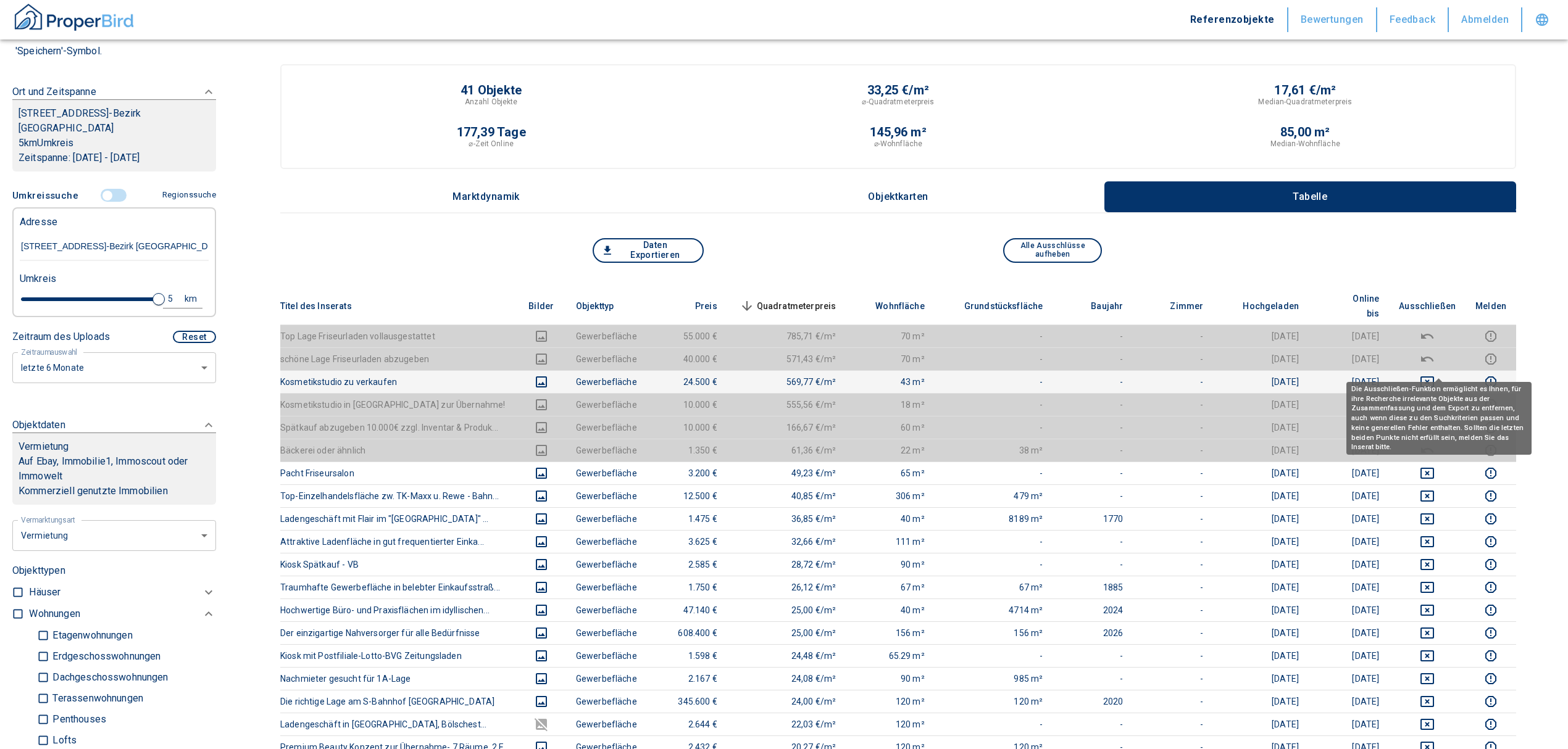
click at [1435, 375] on icon "deselect this listing" at bounding box center [1427, 382] width 14 height 14
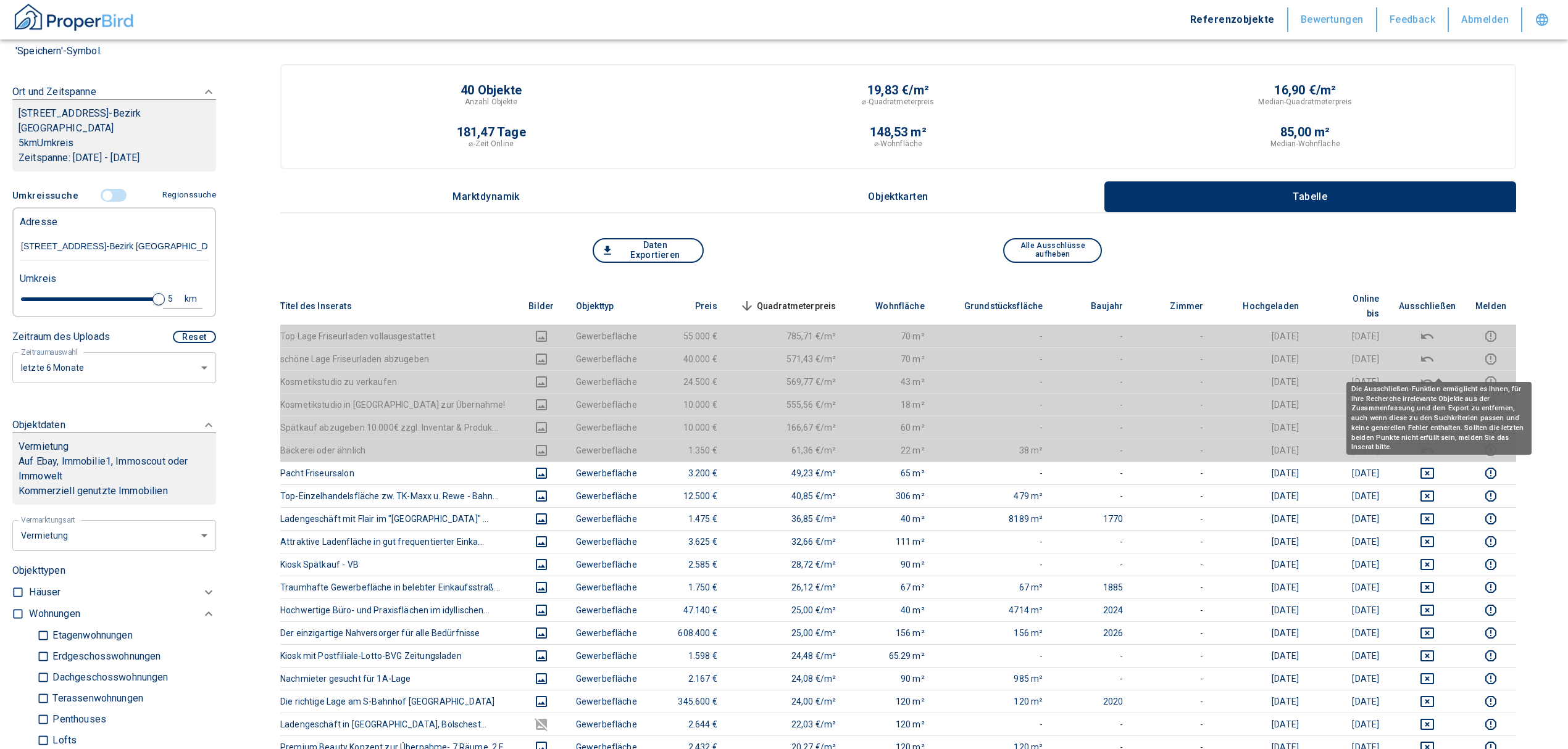
click at [787, 299] on span "Quadratmeterpreis sorted descending" at bounding box center [787, 306] width 99 height 14
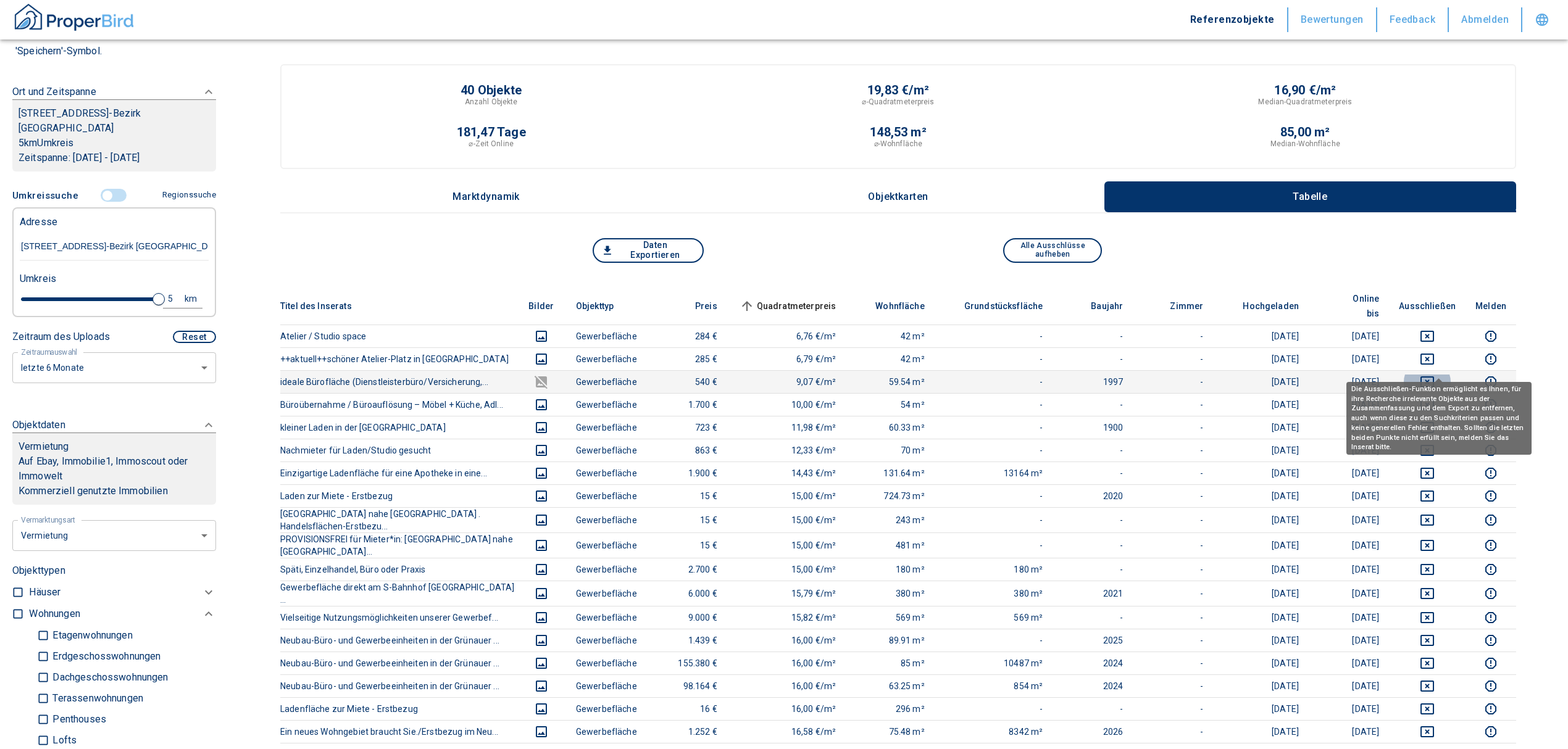
click at [1435, 375] on icon "deselect this listing" at bounding box center [1427, 382] width 14 height 14
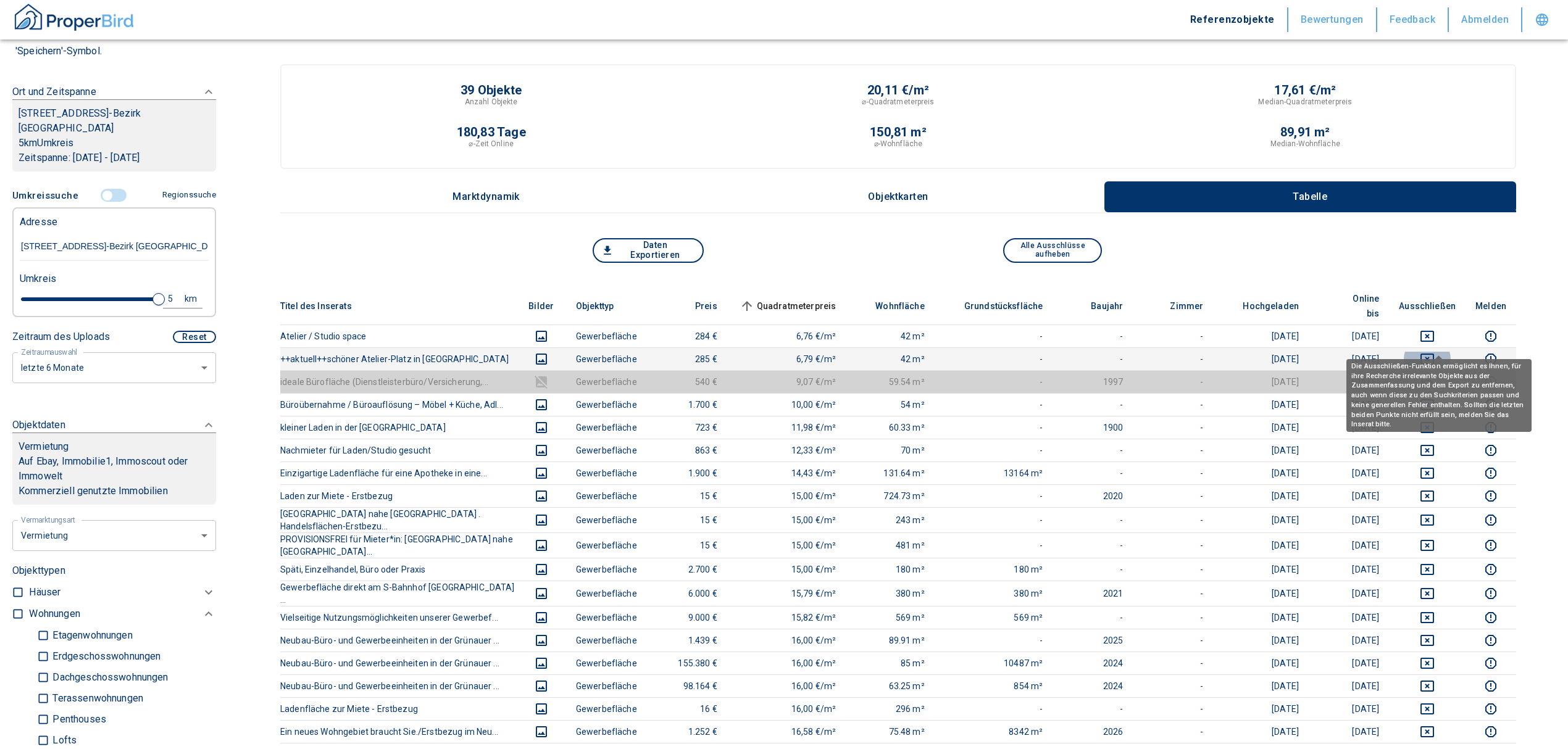
click at [1435, 352] on icon "deselect this listing" at bounding box center [1427, 359] width 14 height 14
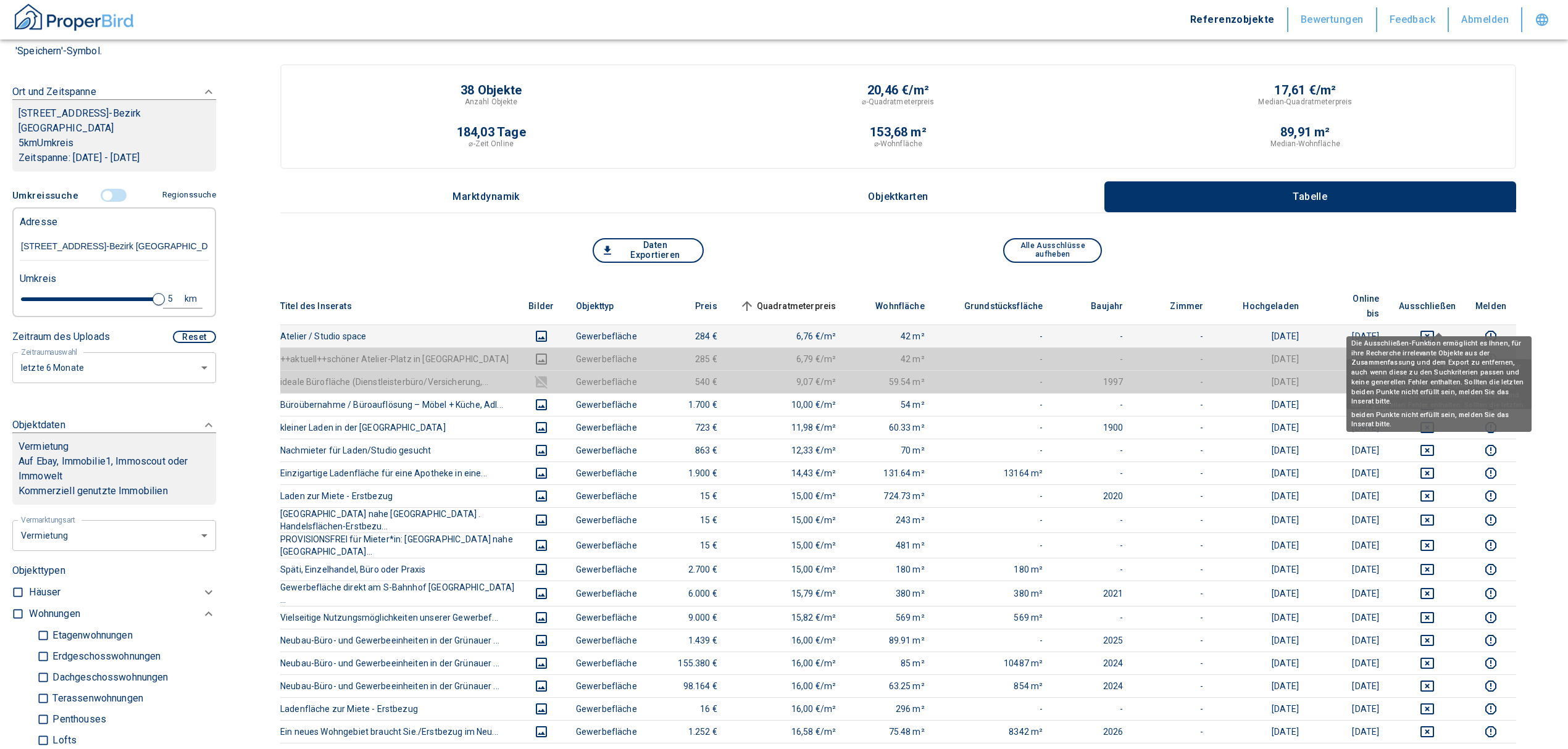
click at [1434, 331] on icon "deselect this listing" at bounding box center [1427, 336] width 14 height 11
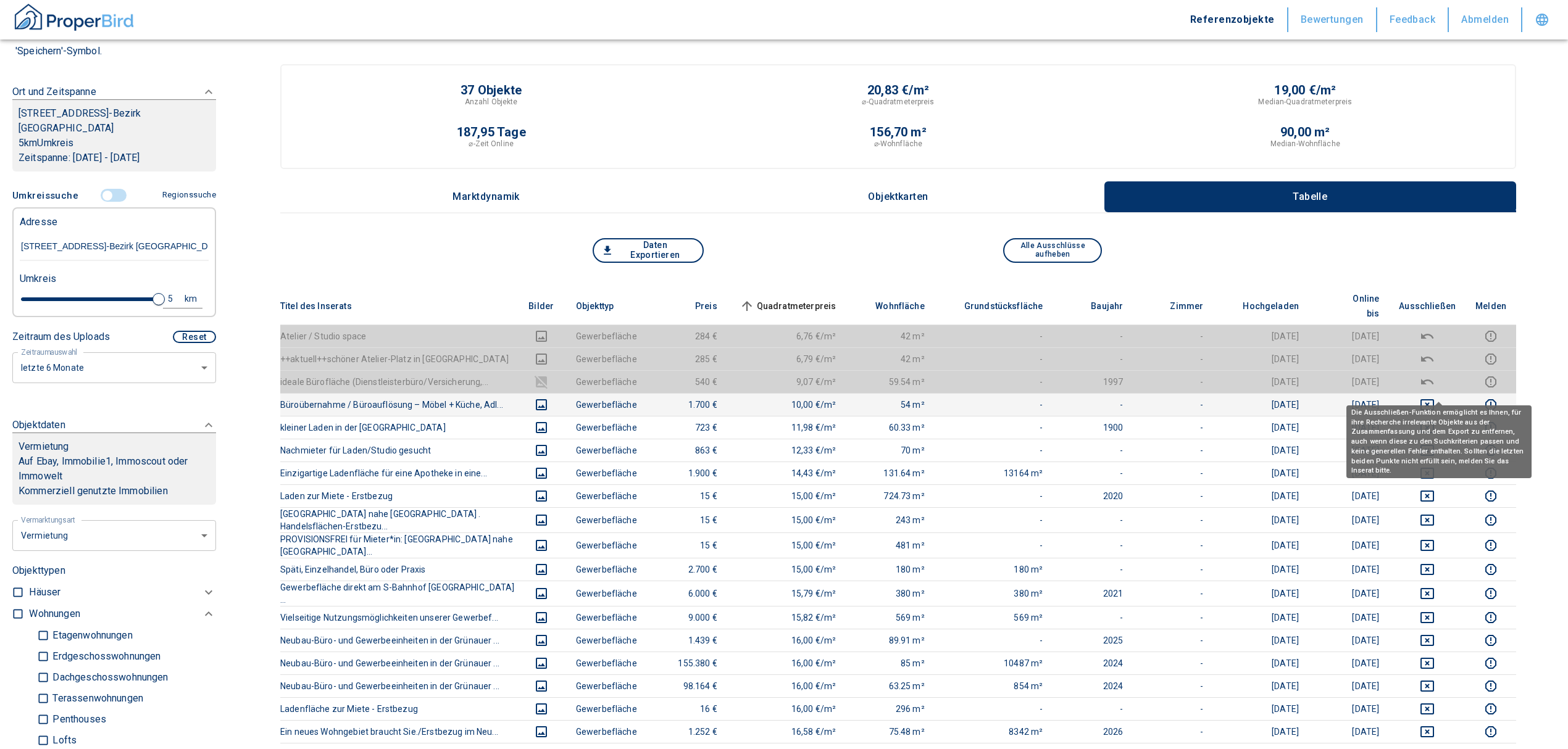
click at [1435, 398] on icon "deselect this listing" at bounding box center [1427, 405] width 14 height 14
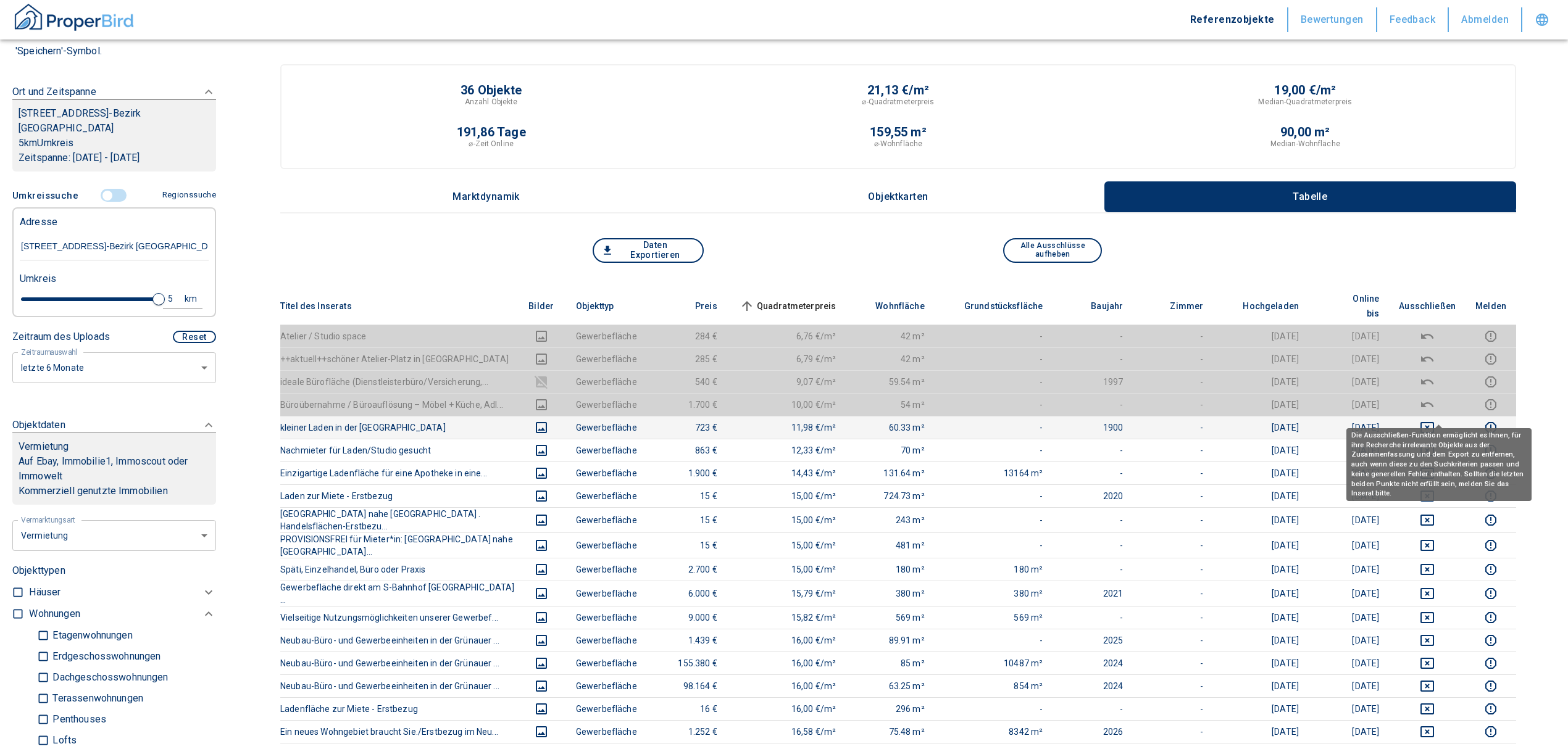
click at [1435, 420] on icon "deselect this listing" at bounding box center [1427, 427] width 14 height 14
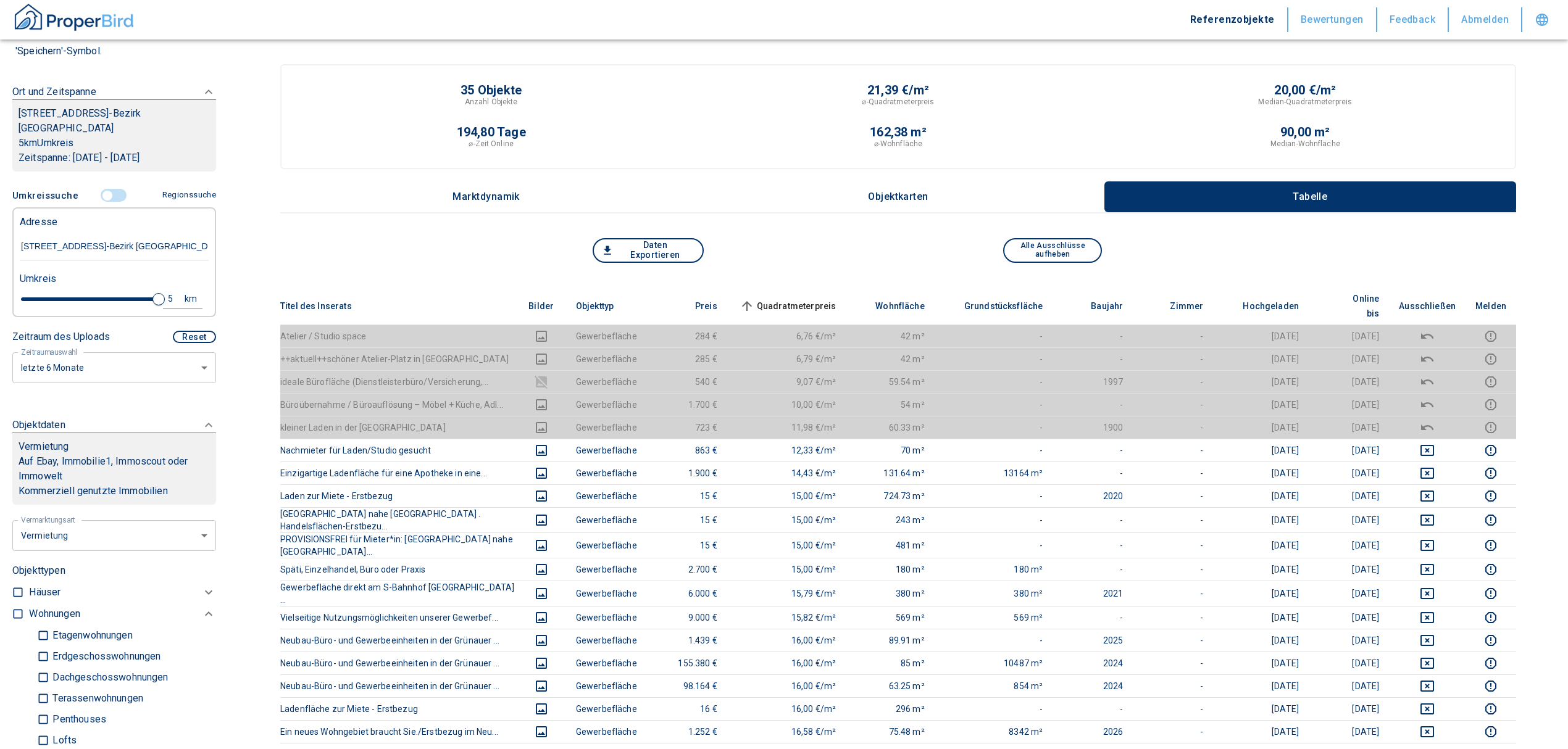
click at [774, 302] on span "Quadratmeterpreis sorted ascending" at bounding box center [787, 306] width 99 height 14
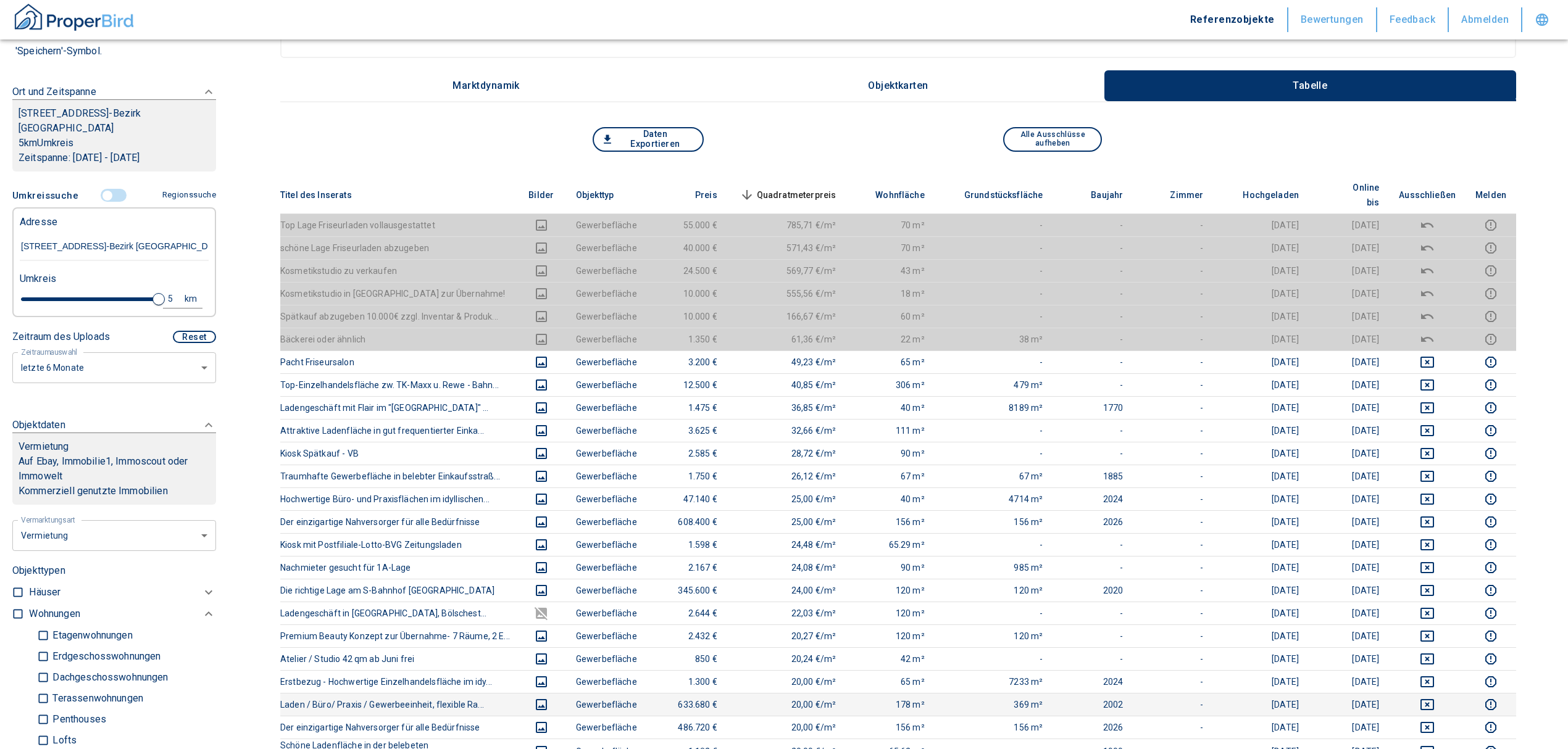
scroll to position [82, 0]
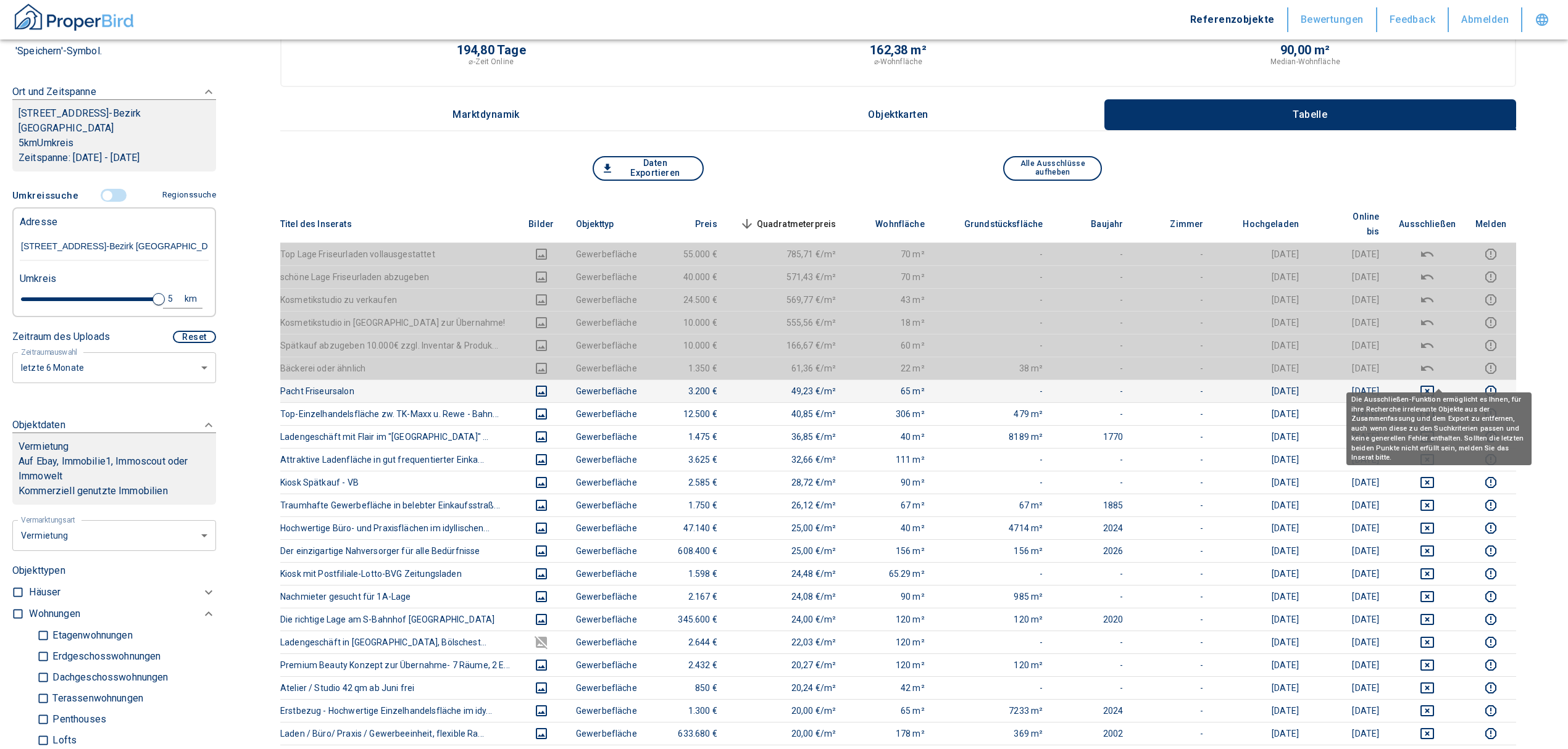
click at [1435, 384] on icon "deselect this listing" at bounding box center [1427, 391] width 14 height 14
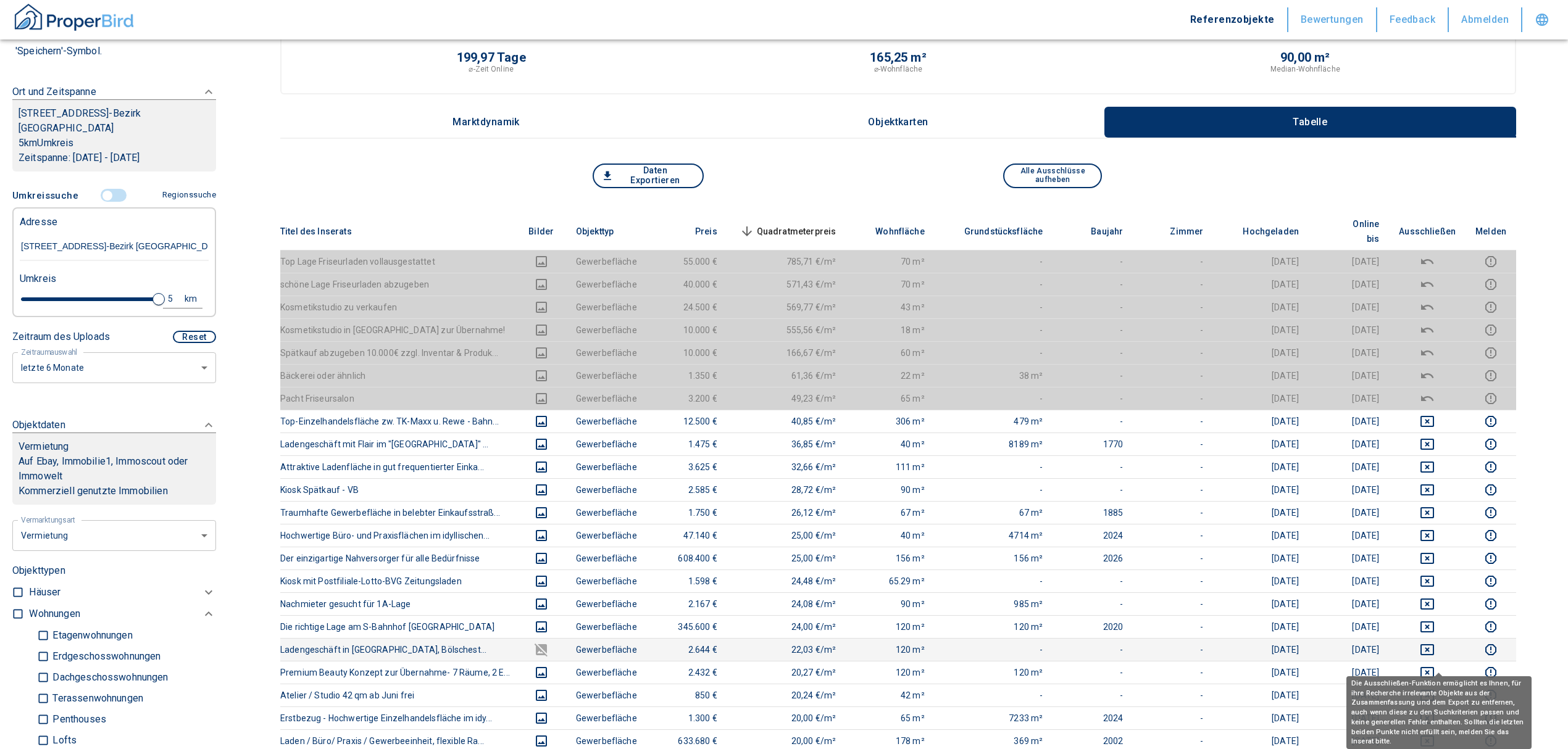
scroll to position [0, 0]
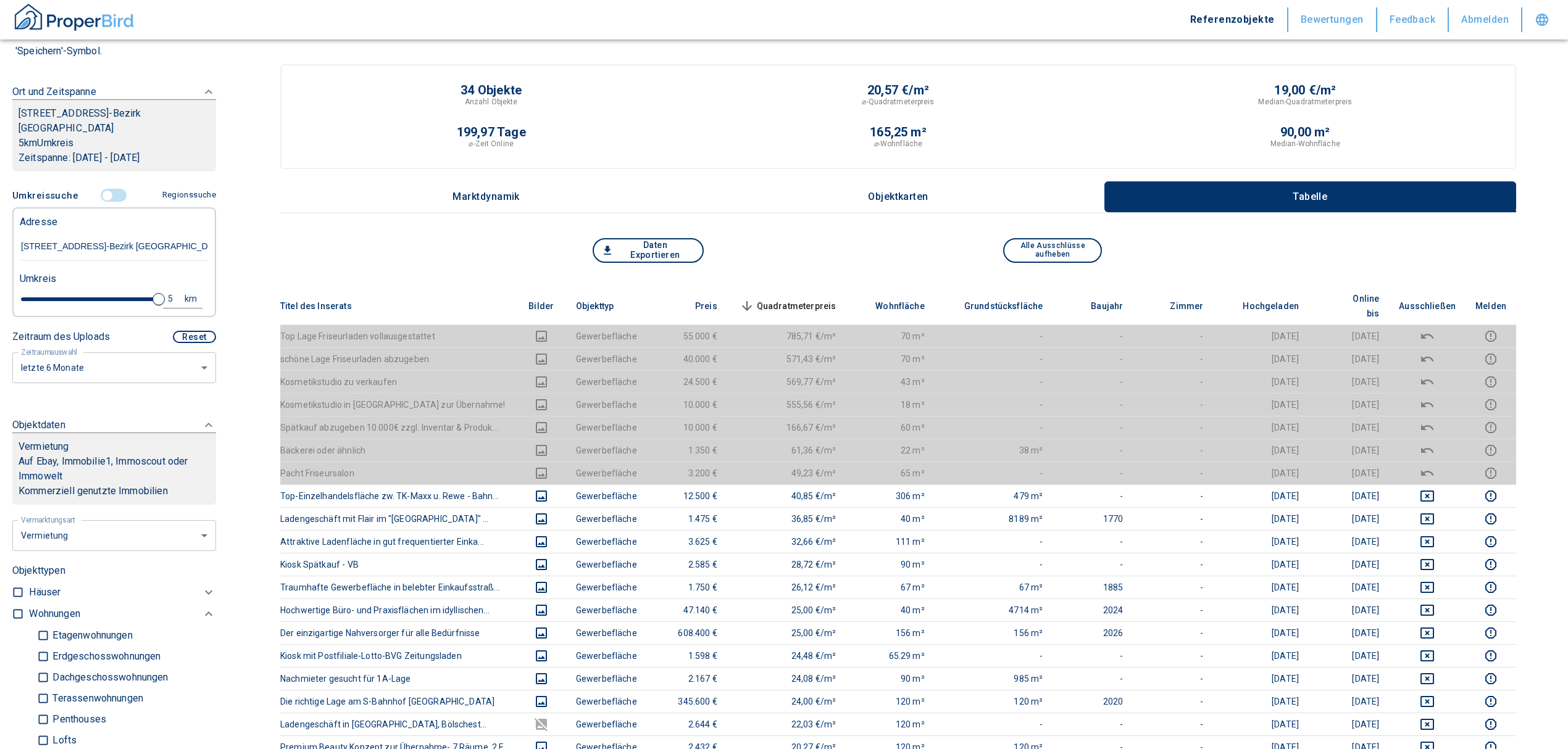
click at [806, 299] on span "Quadratmeterpreis sorted descending" at bounding box center [787, 306] width 99 height 14
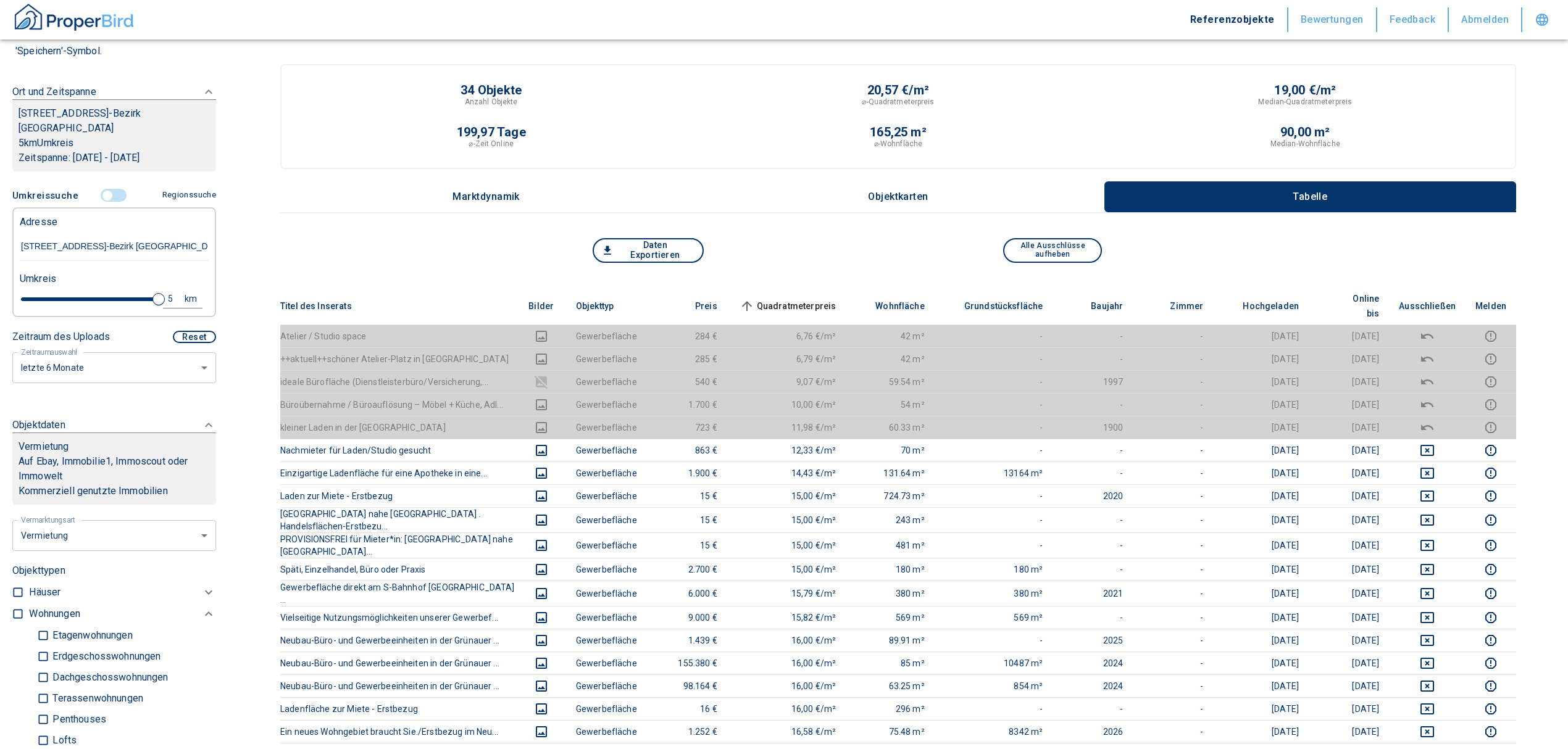
click at [803, 299] on span "Quadratmeterpreis sorted ascending" at bounding box center [787, 306] width 99 height 14
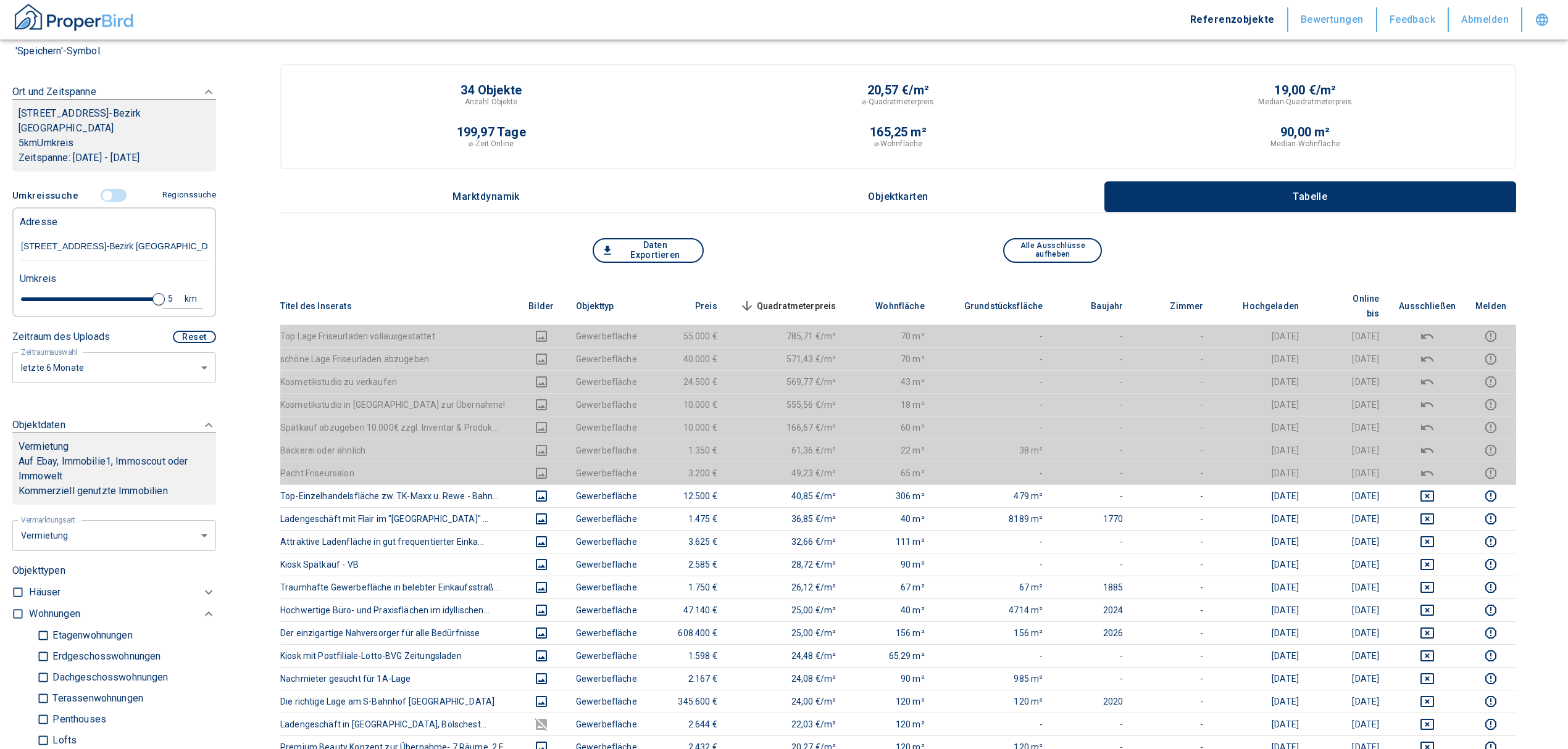
click at [803, 299] on span "Quadratmeterpreis sorted descending" at bounding box center [787, 306] width 99 height 14
